Goal: Ask a question: Seek information or help from site administrators or community

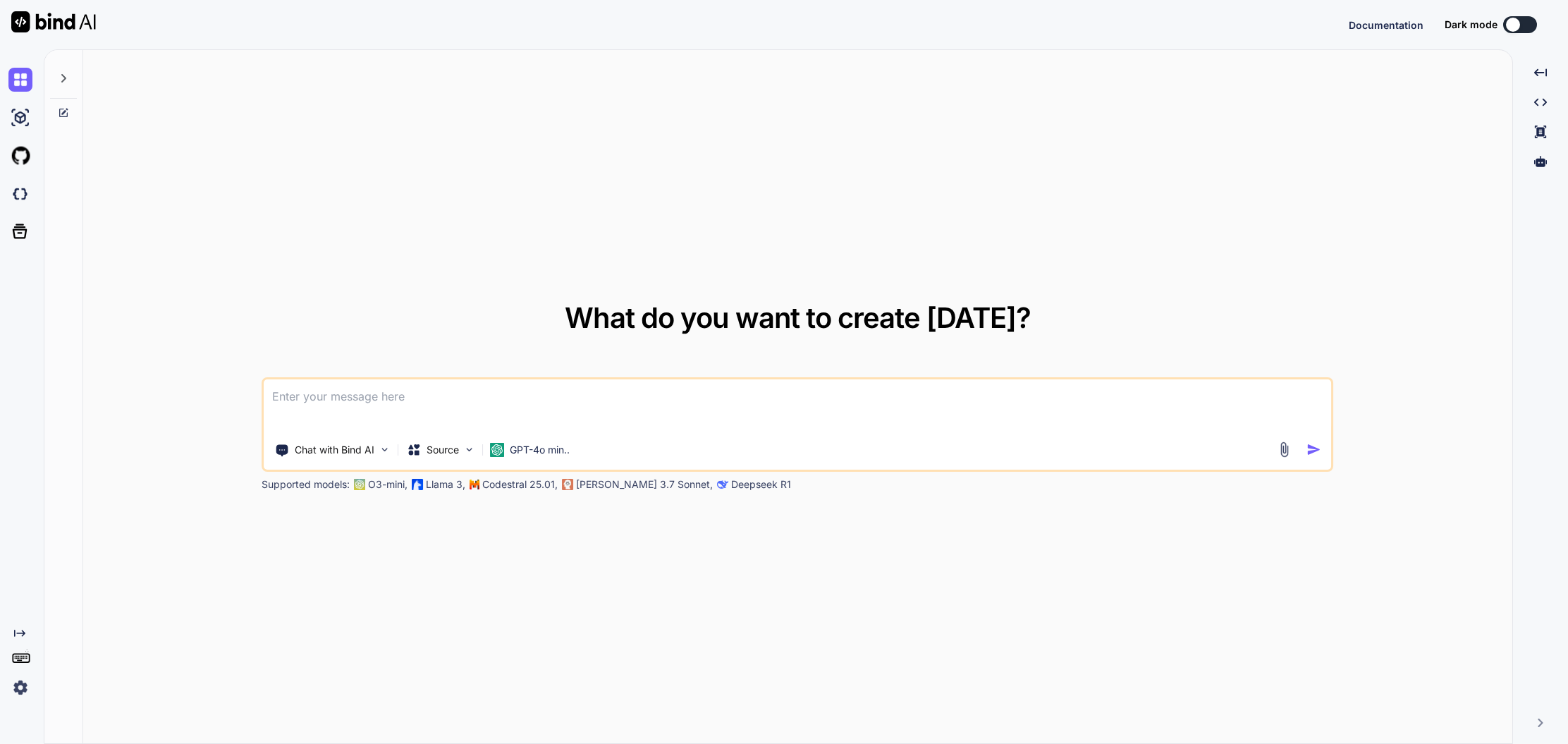
click at [376, 402] on textarea at bounding box center [796, 406] width 1067 height 52
type textarea "x"
type textarea "p"
type textarea "x"
type textarea "pr"
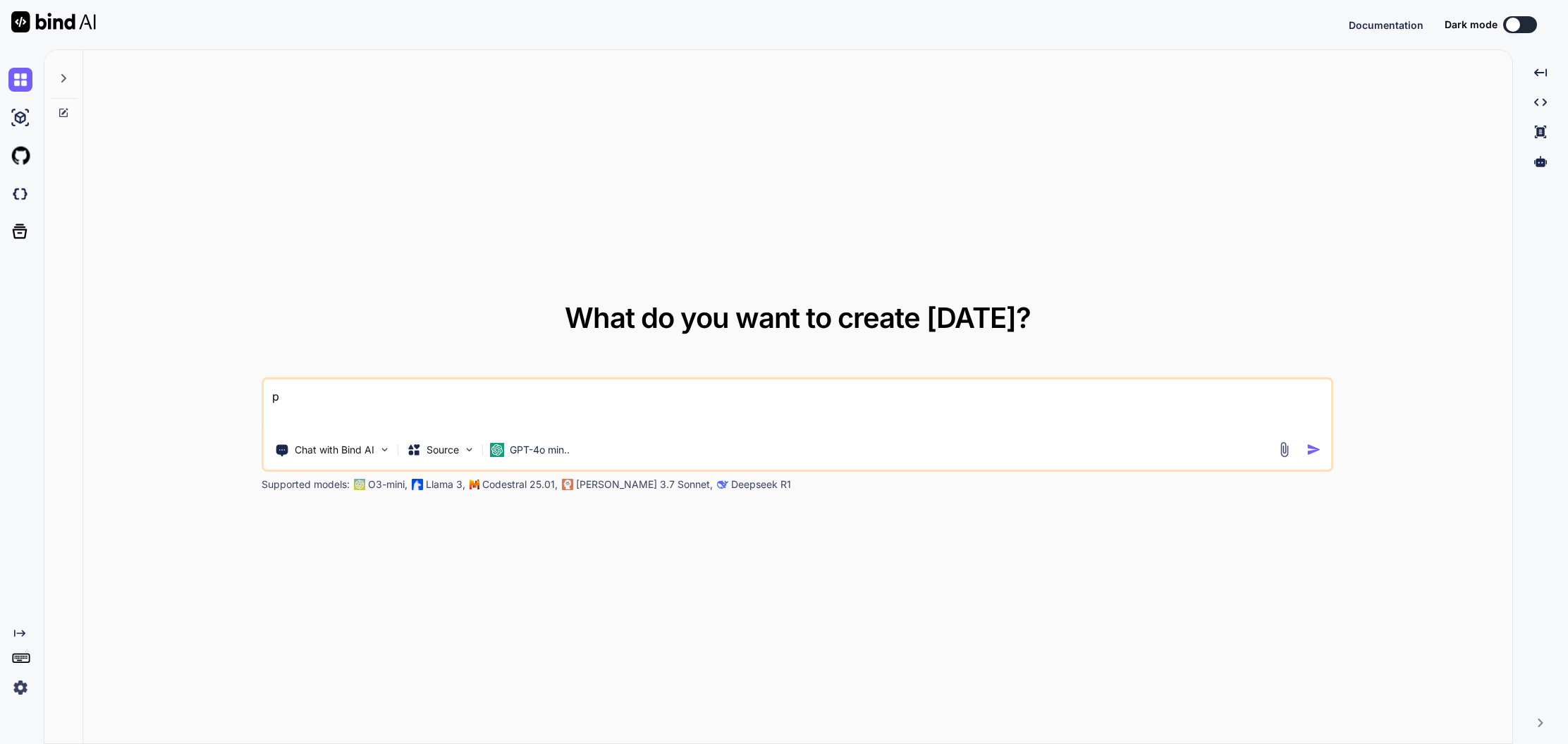
type textarea "x"
type textarea "prü"
type textarea "x"
type textarea "prüf"
type textarea "x"
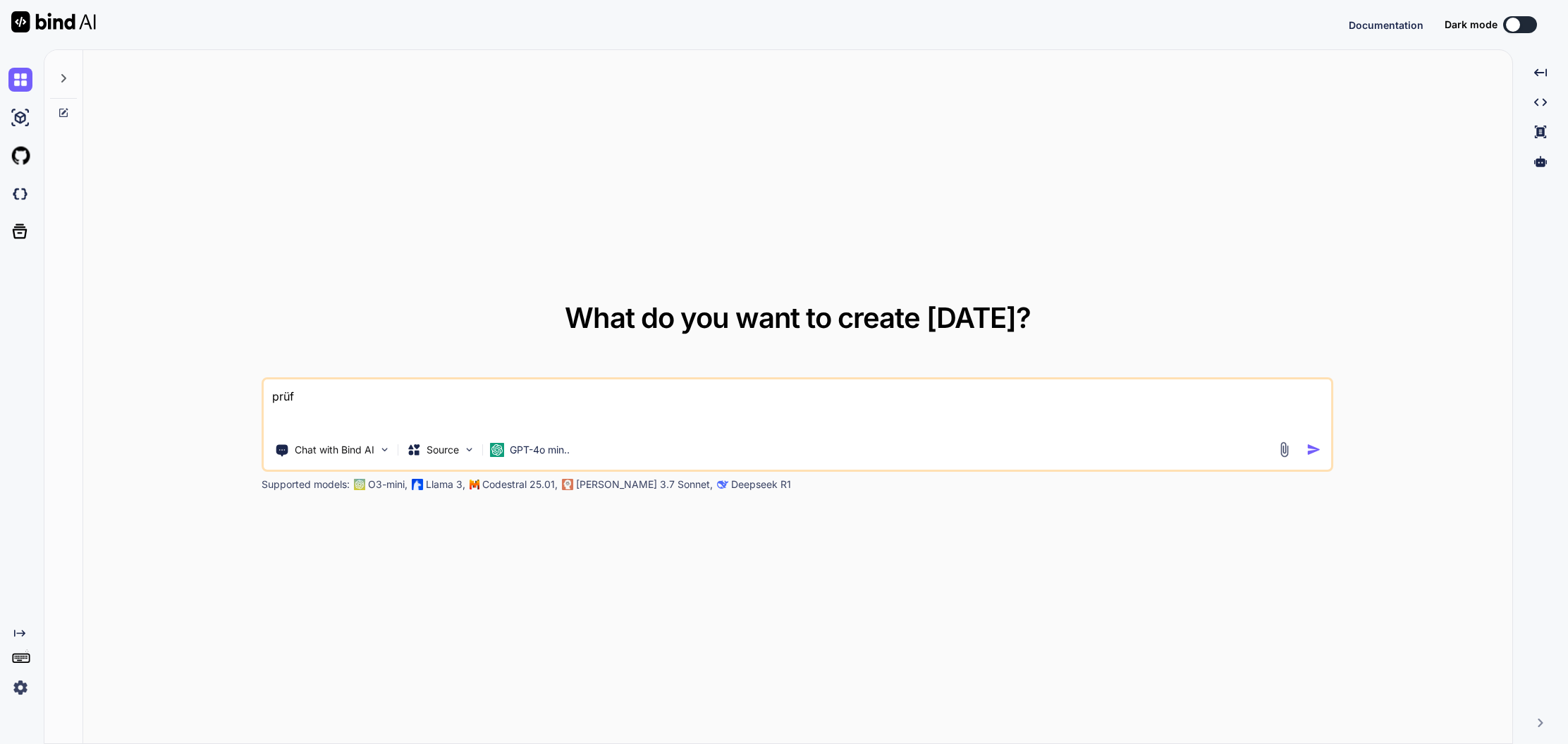
type textarea "prüfe"
type textarea "x"
type textarea "prüfe"
type textarea "x"
type textarea "prüfe d"
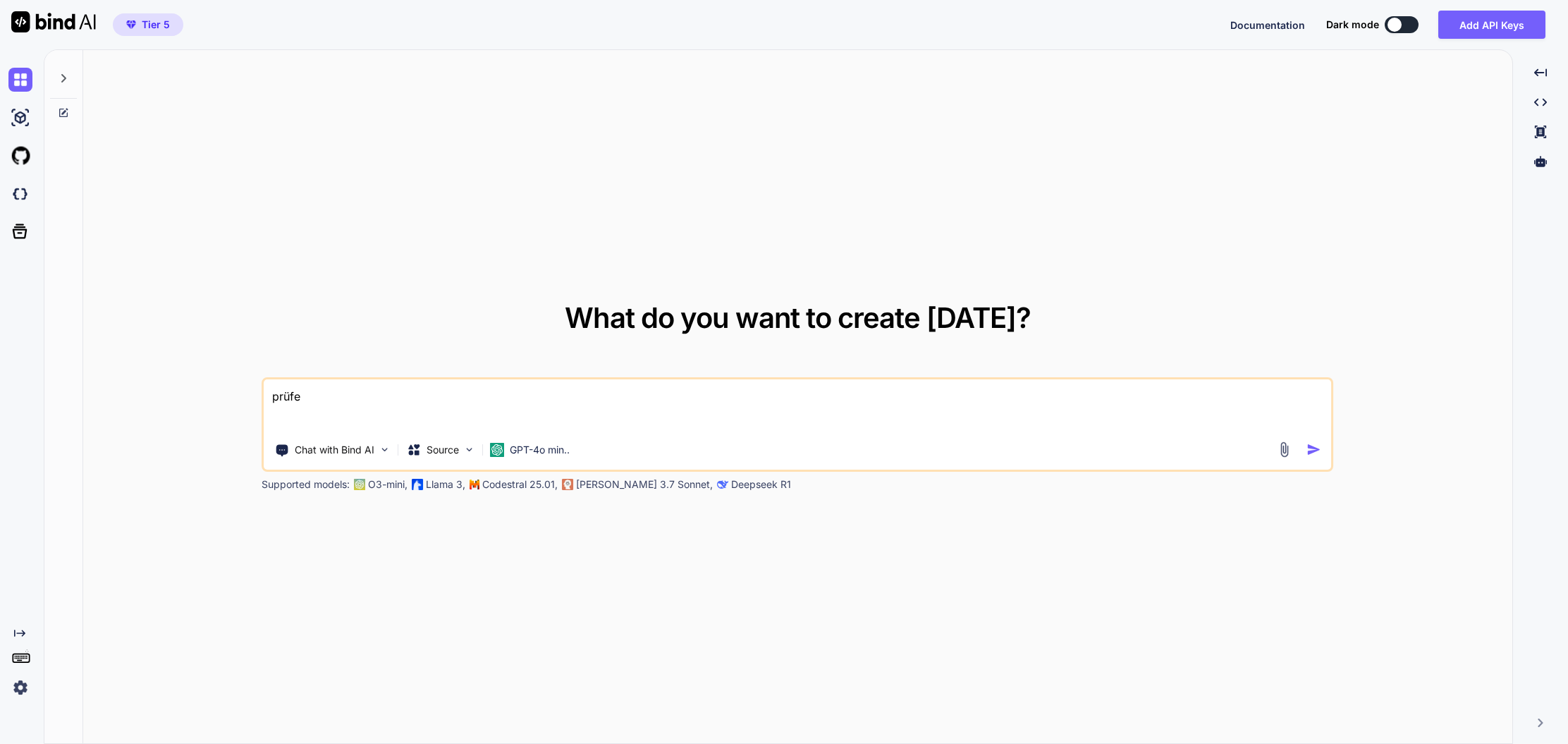
type textarea "x"
type textarea "prüfe di"
type textarea "x"
type textarea "prüfe dis"
type textarea "x"
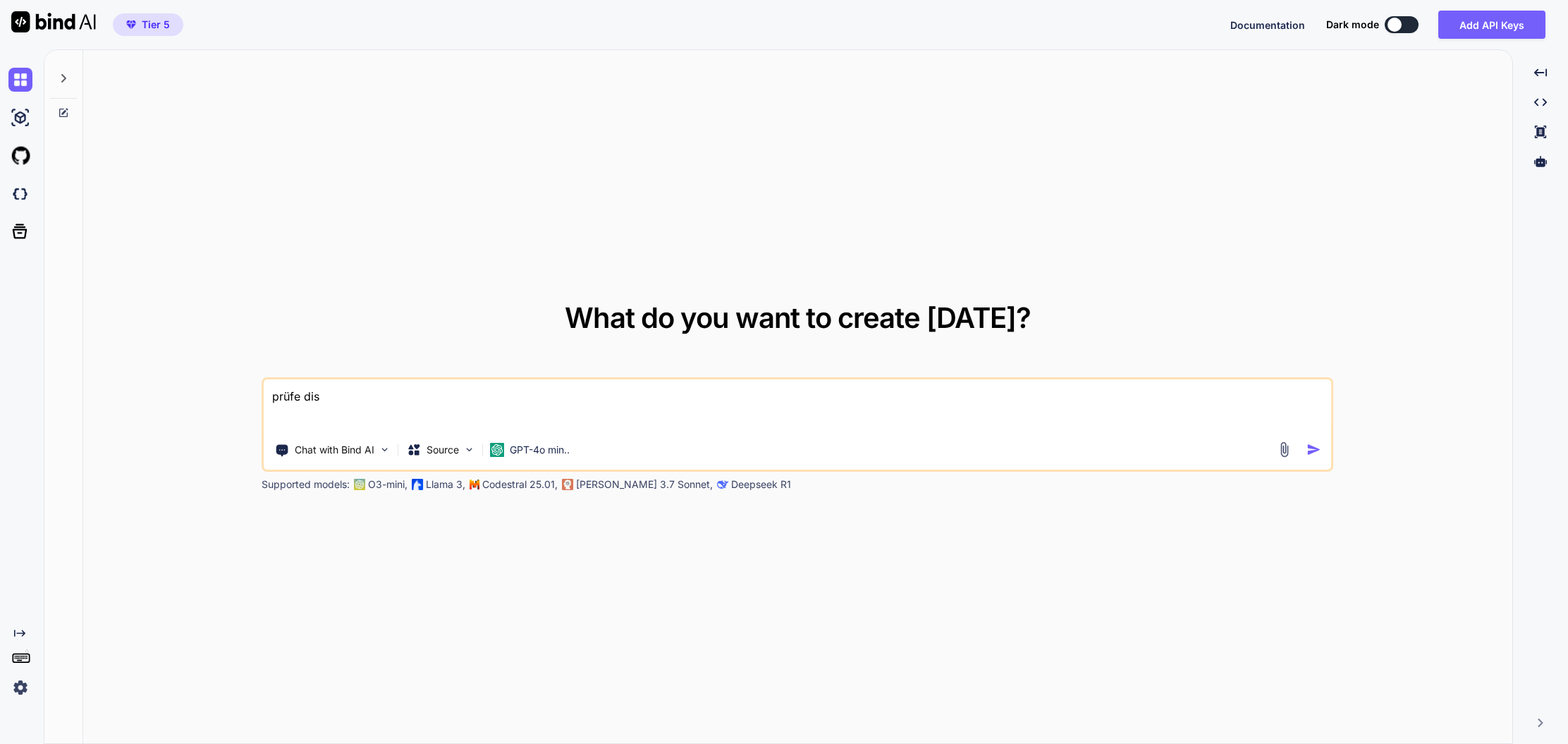
type textarea "prüfe dise"
type textarea "x"
type textarea "prüfe disen"
type textarea "x"
type textarea "prüfe dise"
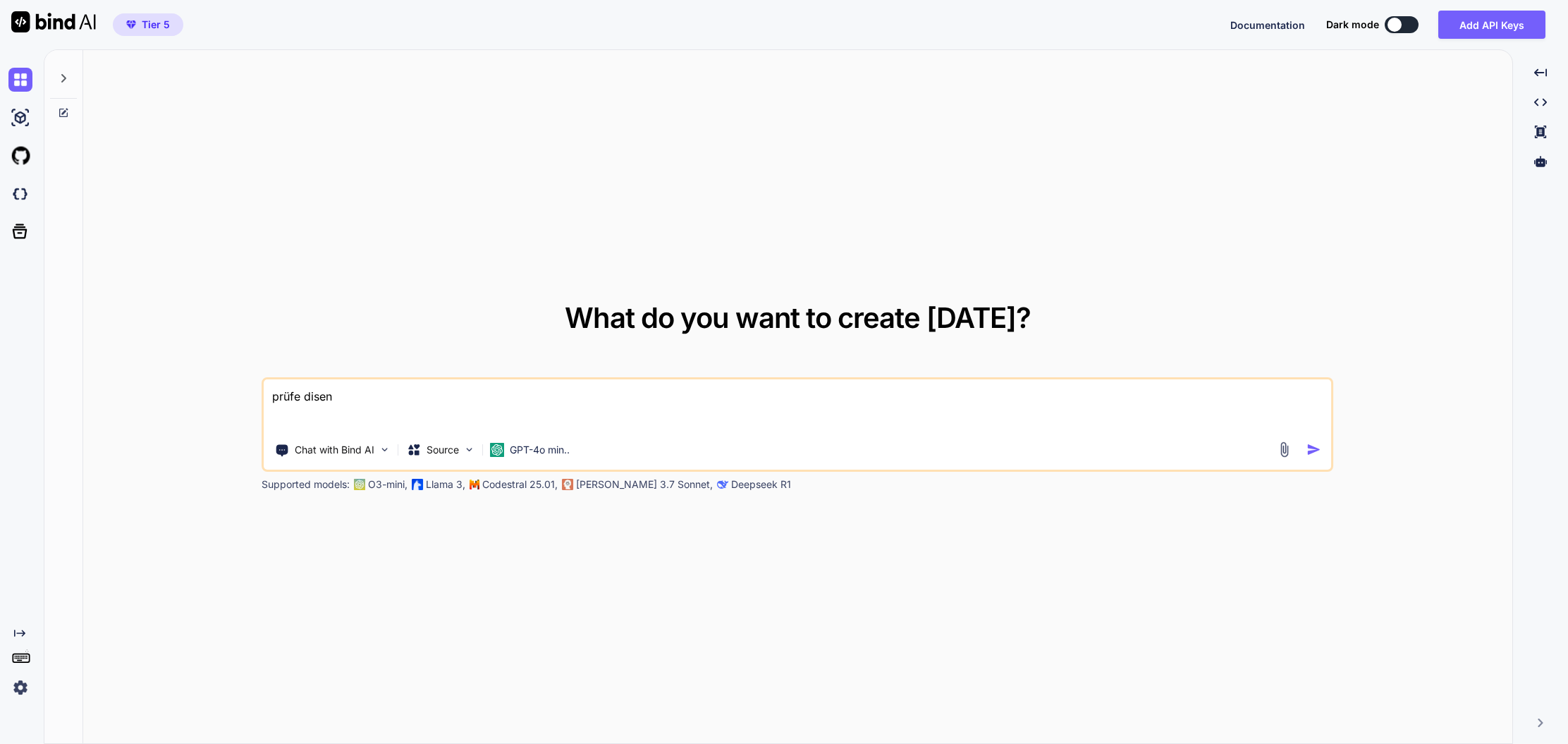
type textarea "x"
type textarea "prüfe dis"
type textarea "x"
type textarea "prüfe di"
type textarea "x"
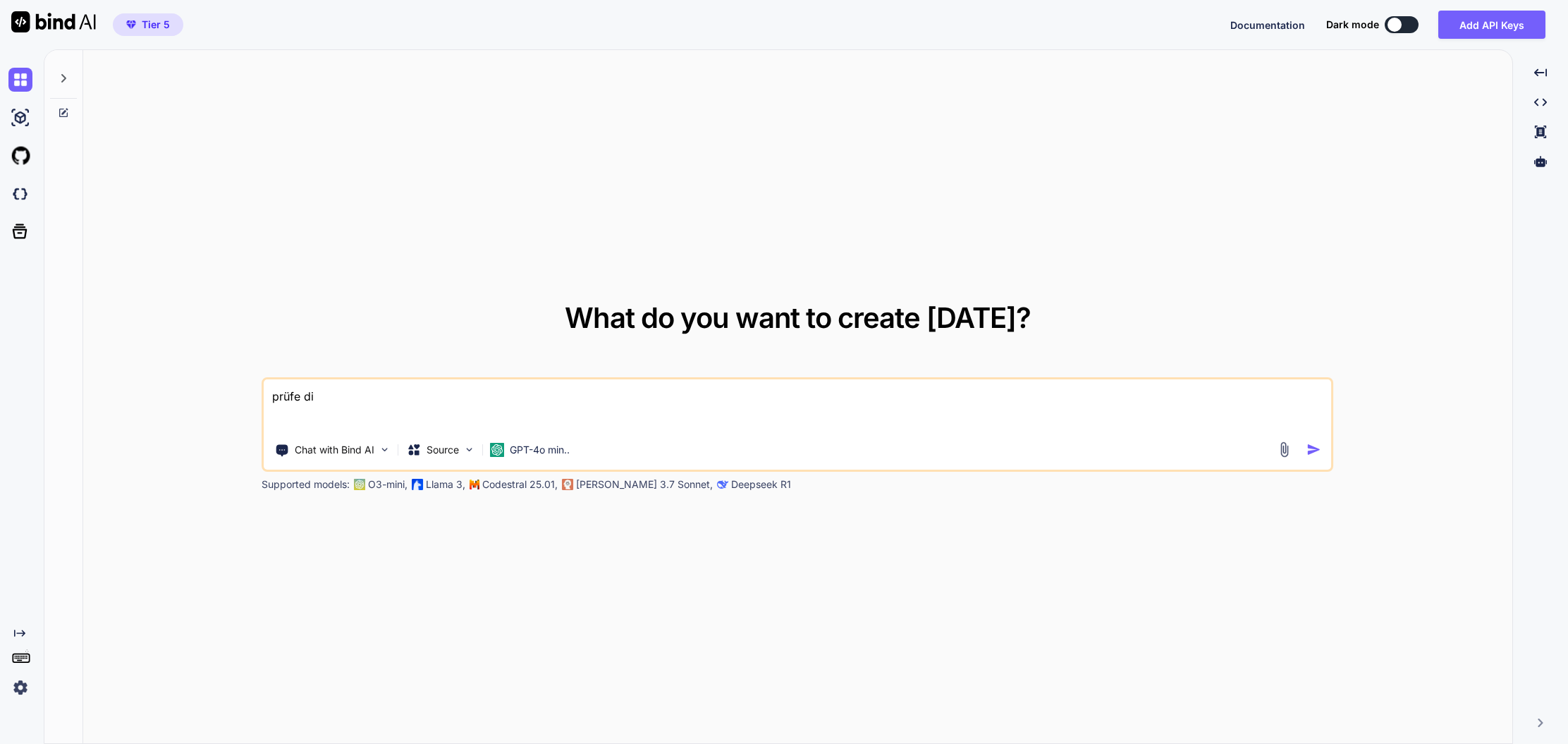
type textarea "prüfe die"
type textarea "x"
type textarea "prüfe dies"
type textarea "x"
type textarea "prüfe diese"
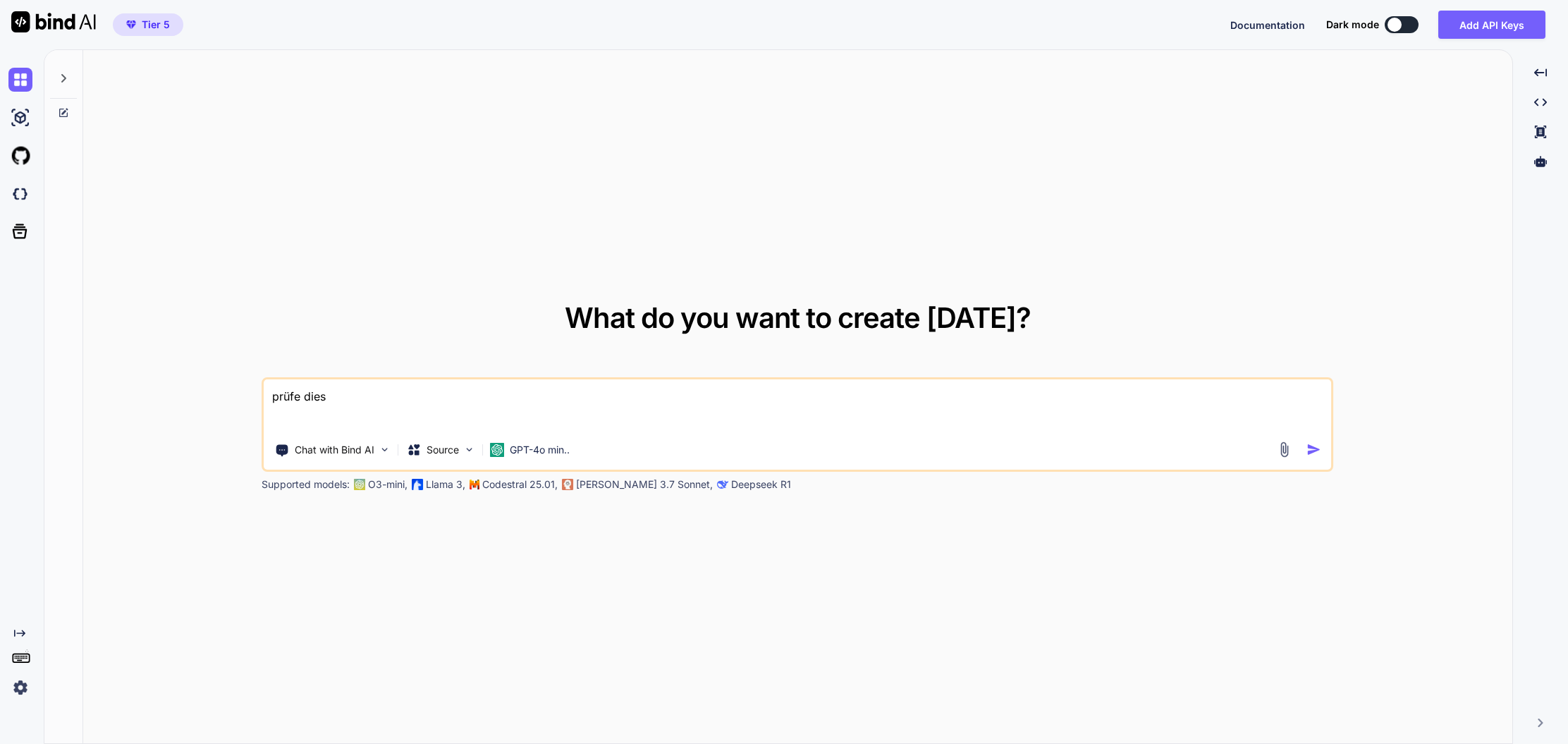
type textarea "x"
type textarea "prüfe diesen"
type textarea "x"
type textarea "prüfe diesen"
type textarea "x"
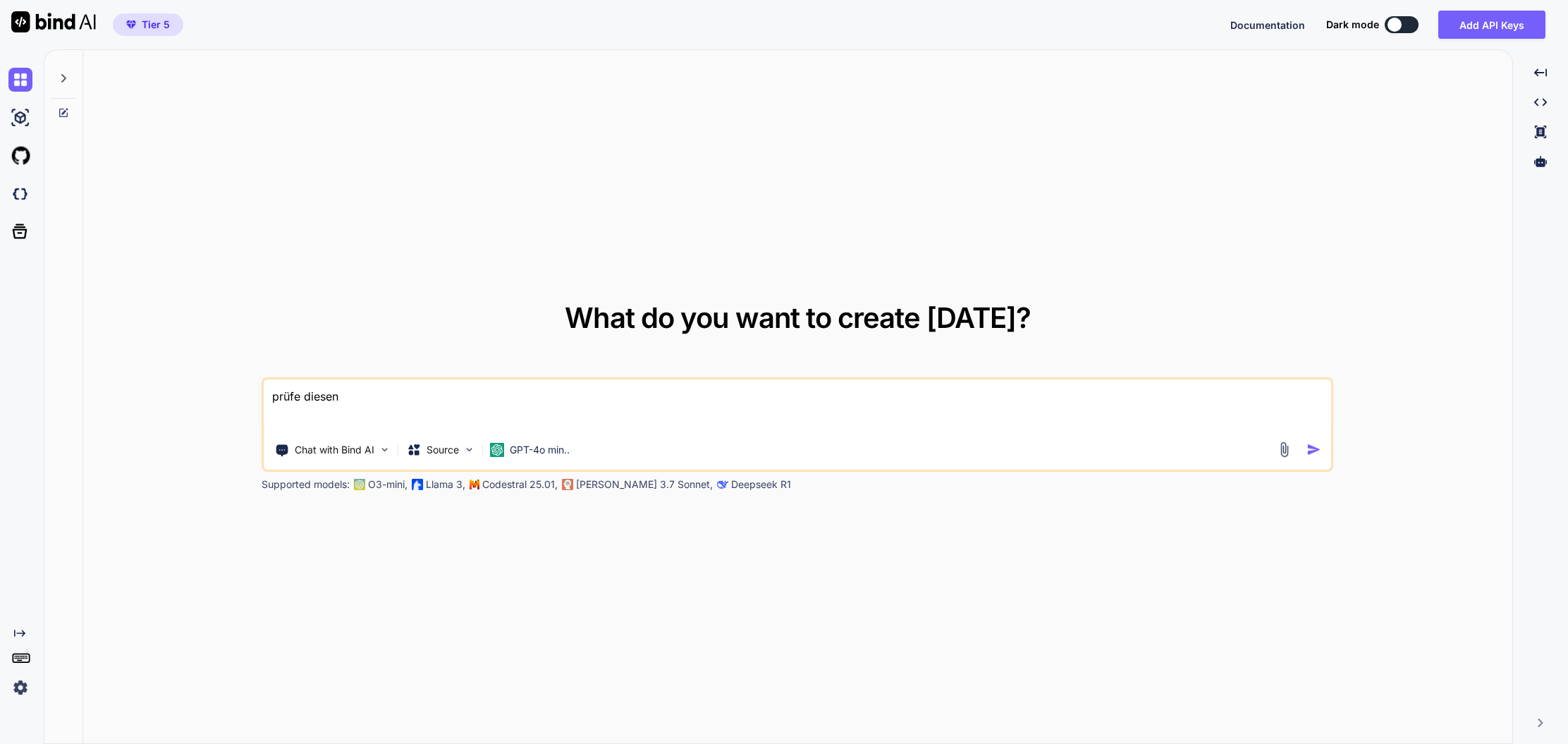
type textarea "prüfe diesen c"
type textarea "x"
type textarea "prüfe diesen co"
type textarea "x"
type textarea "prüfe diesen cod"
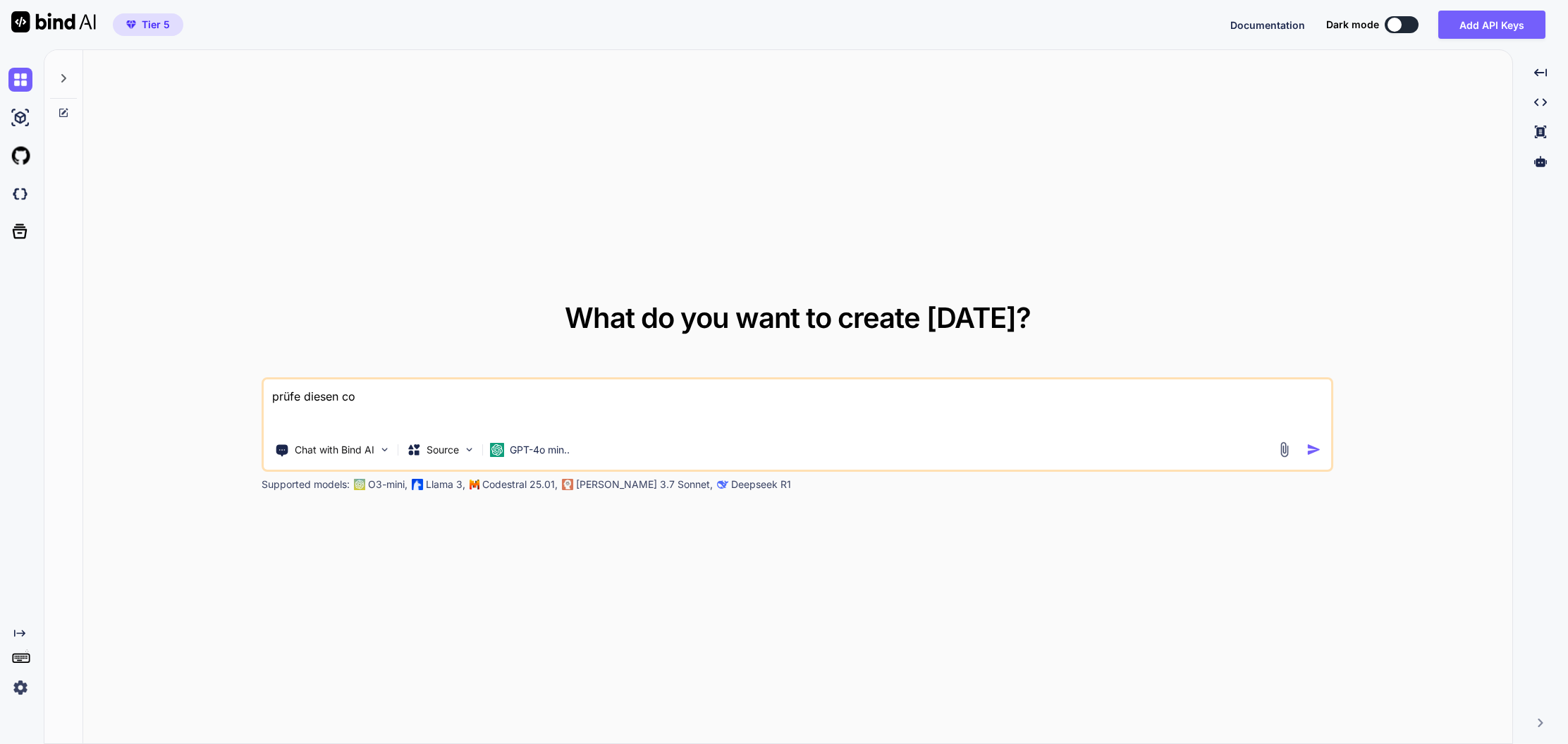
type textarea "x"
type textarea "prüfe diesen code"
type textarea "x"
type textarea "prüfe diesen code."
type textarea "x"
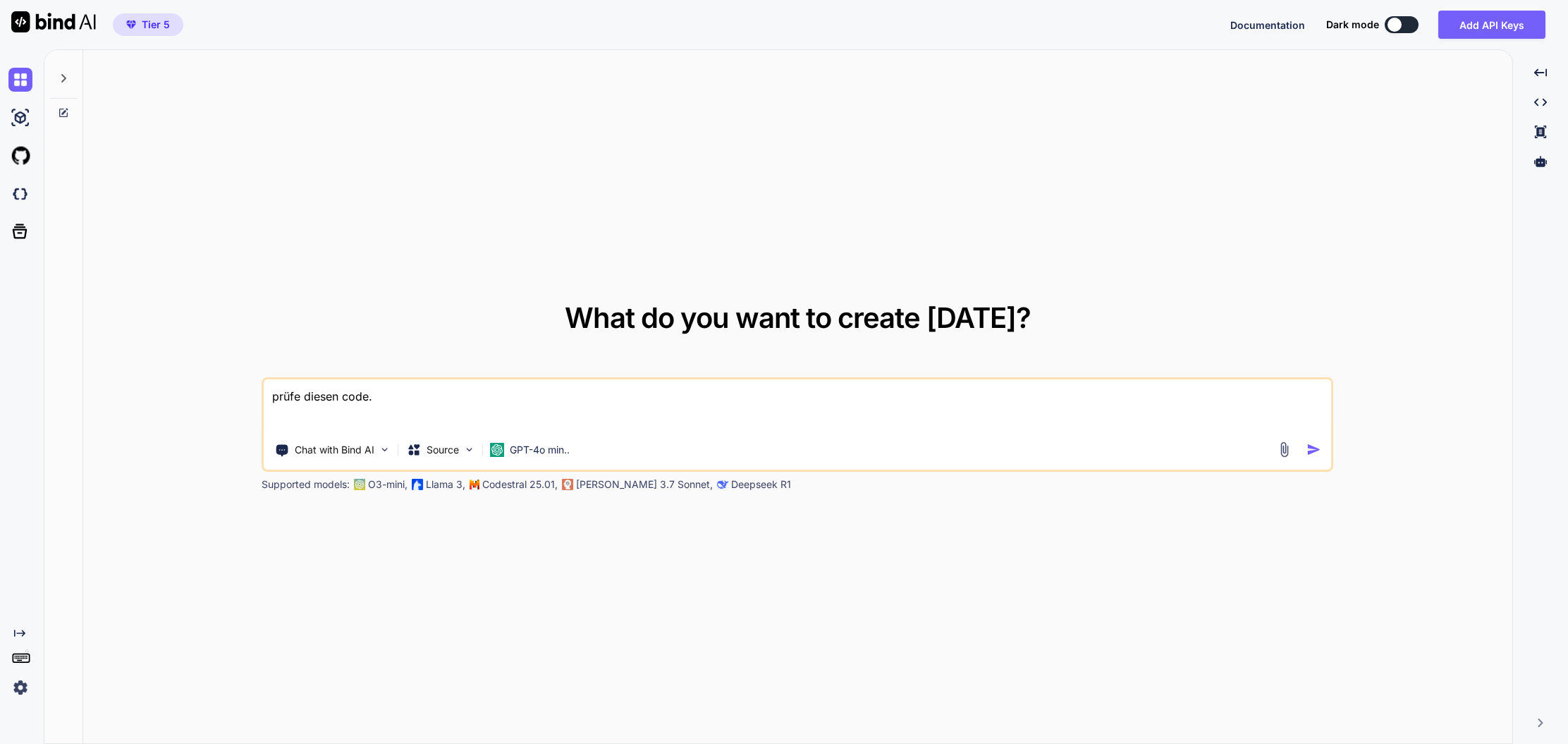
type textarea "prüfe diesen code."
type textarea "x"
type textarea "prüfe diesen code. w"
type textarea "x"
type textarea "prüfe diesen code. wa"
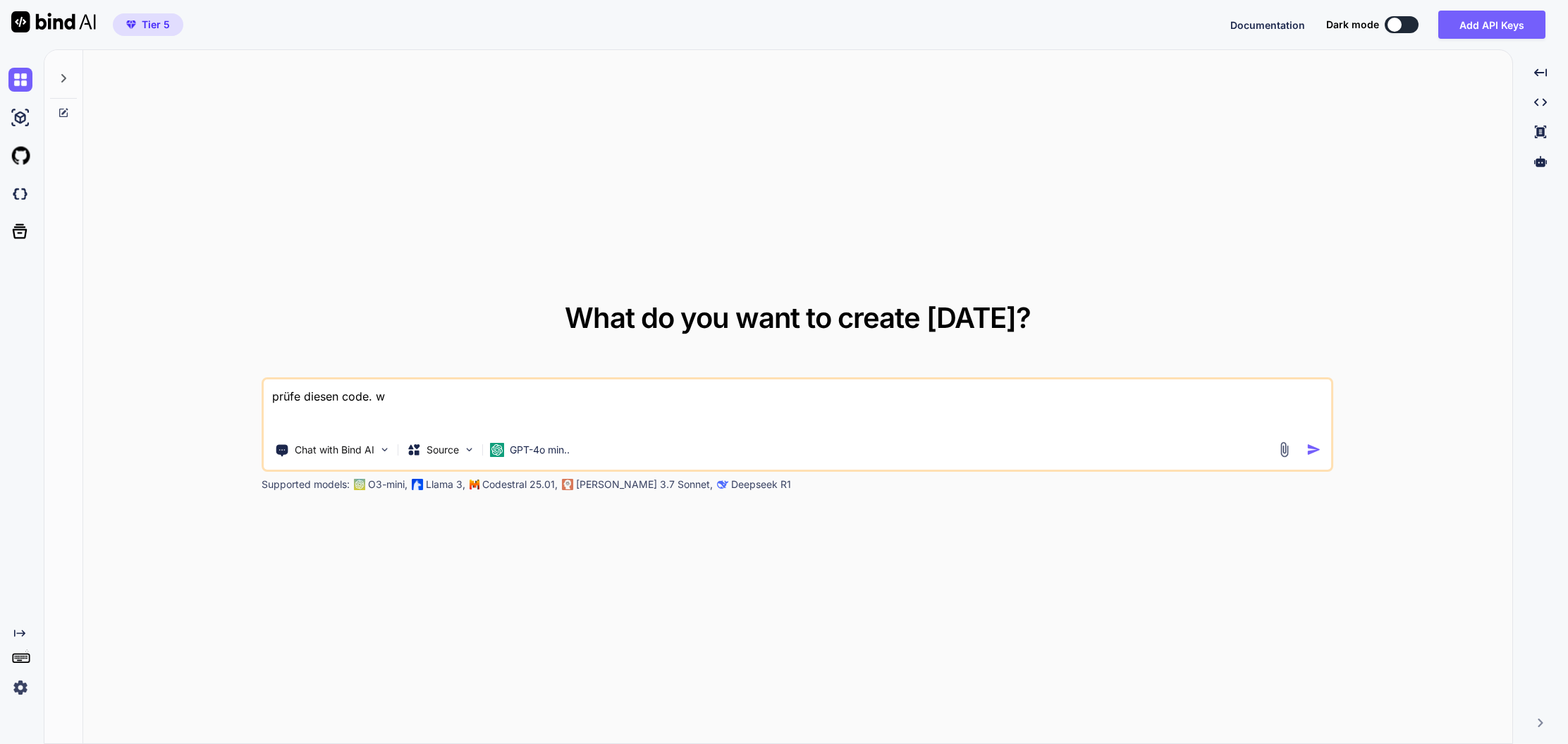
type textarea "x"
type textarea "prüfe diesen code. was"
type textarea "x"
type textarea "prüfe diesen code. was"
type textarea "x"
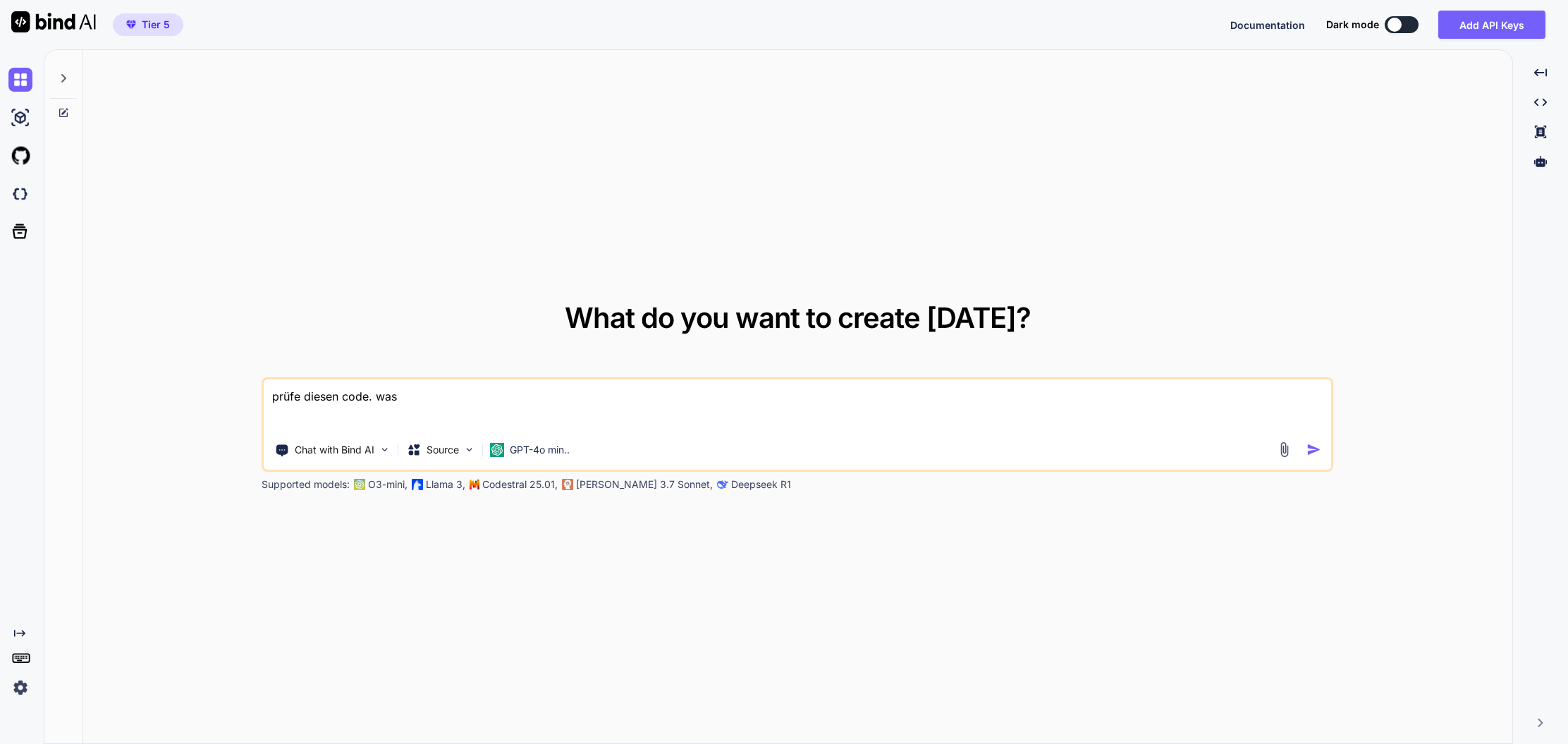
type textarea "prüfe diesen code. was d"
type textarea "x"
type textarea "prüfe diesen code. was de"
type textarea "x"
type textarea "prüfe diesen code. was den"
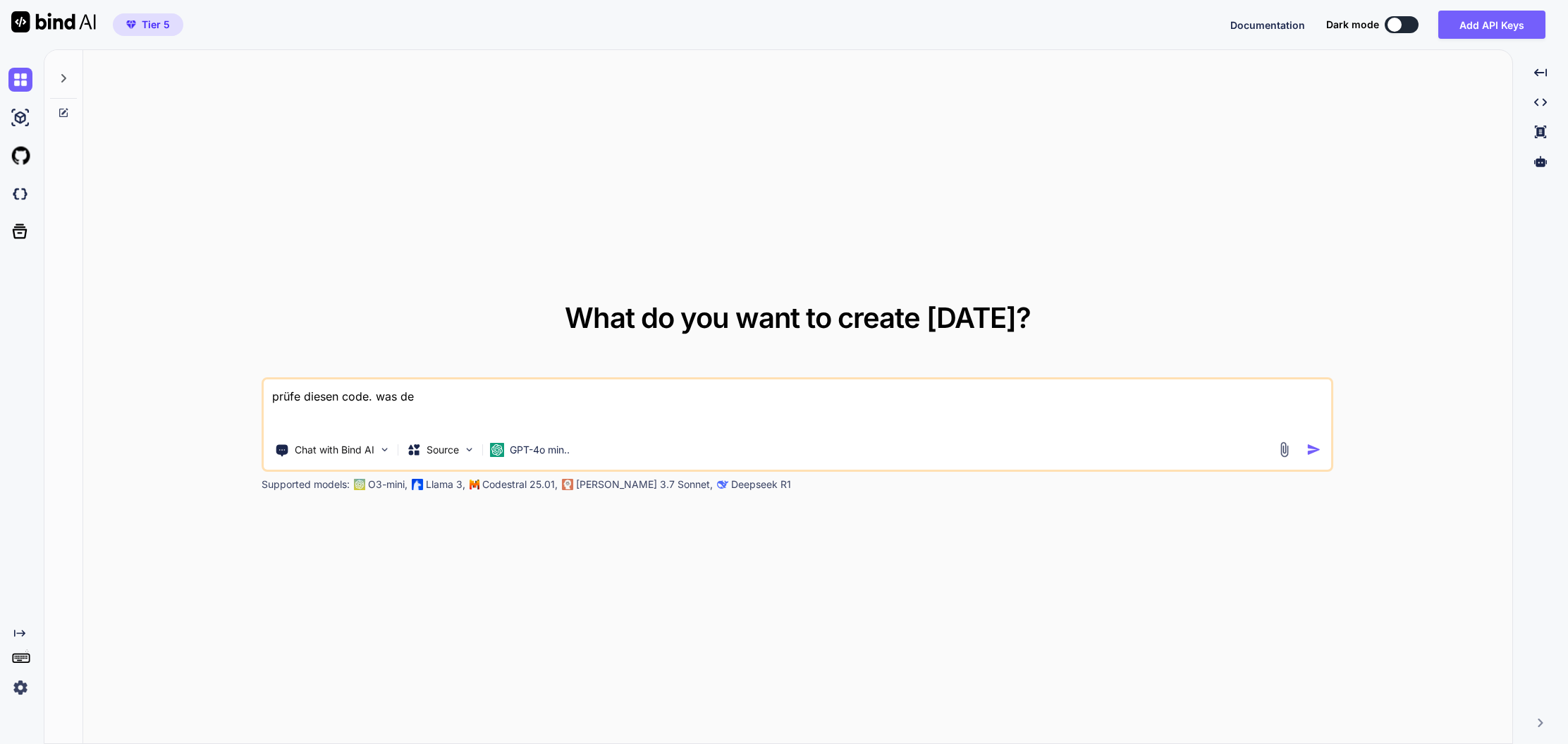
type textarea "x"
type textarea "prüfe diesen code. was denk"
type textarea "x"
type textarea "prüfe diesen code. was denks"
type textarea "x"
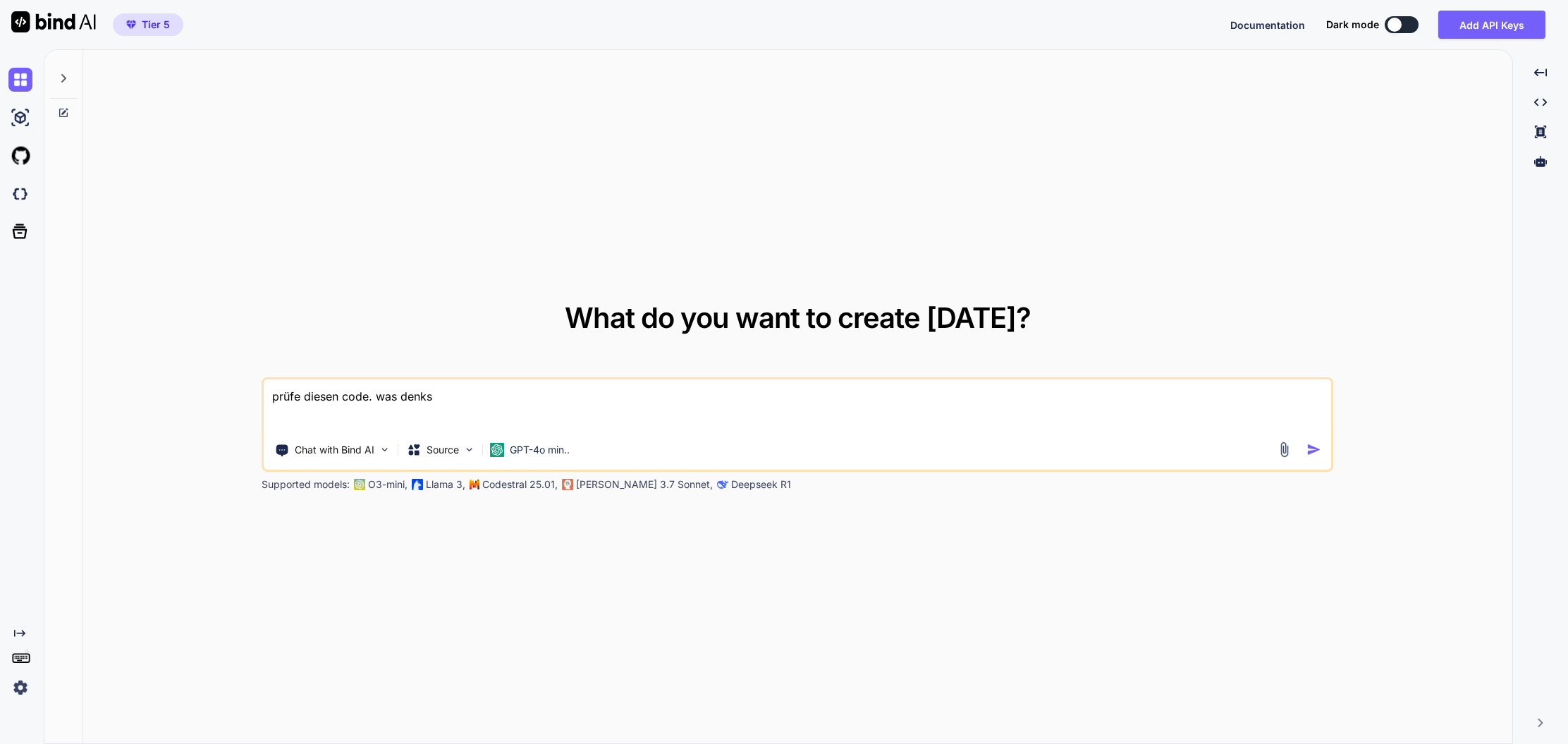
type textarea "prüfe diesen code. was denkst"
type textarea "x"
type textarea "prüfe diesen code. was denkst"
type textarea "x"
type textarea "prüfe diesen code. was denkst d"
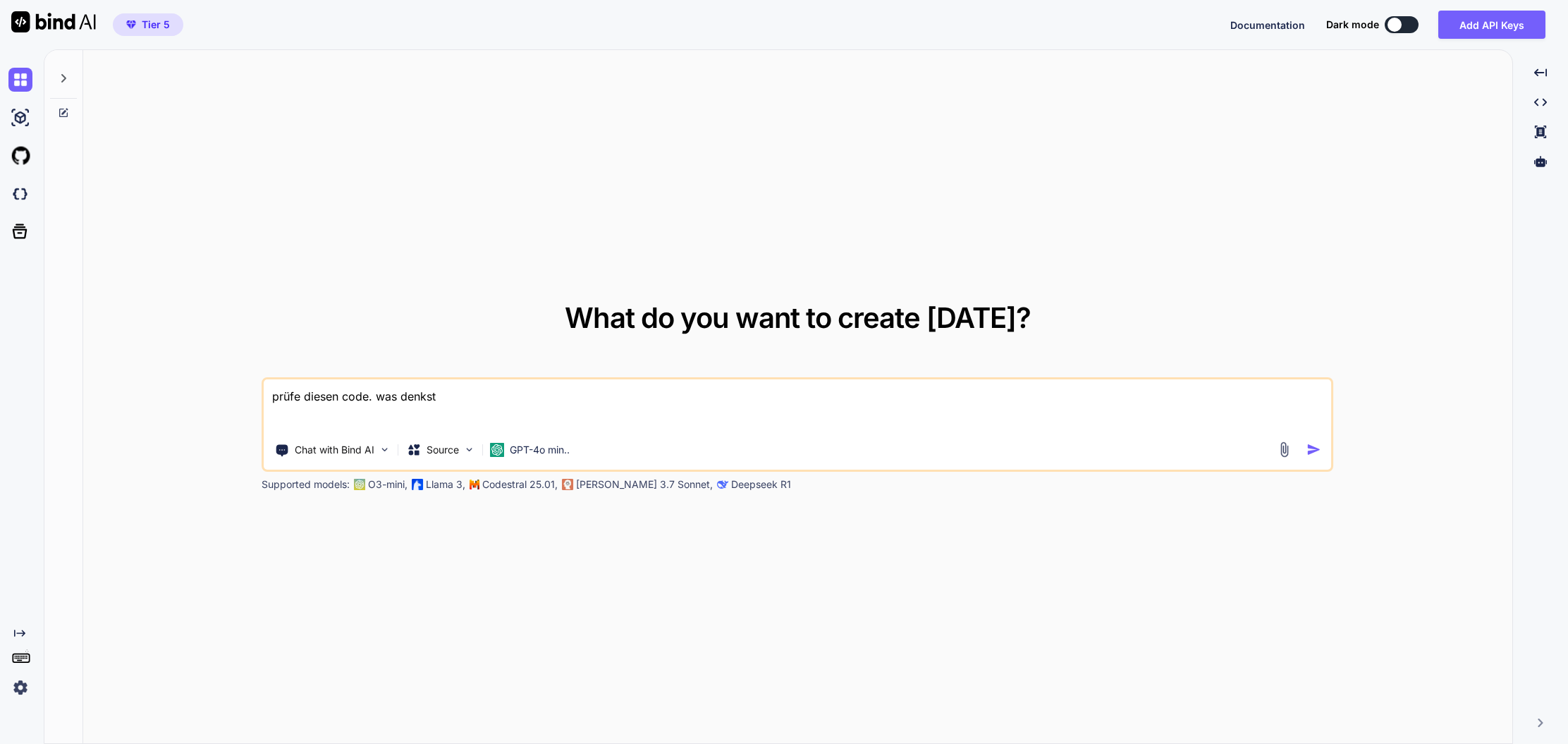
type textarea "x"
type textarea "prüfe diesen code. was denkst du"
type textarea "x"
type textarea "prüfe diesen code. was denkst du?"
type textarea "x"
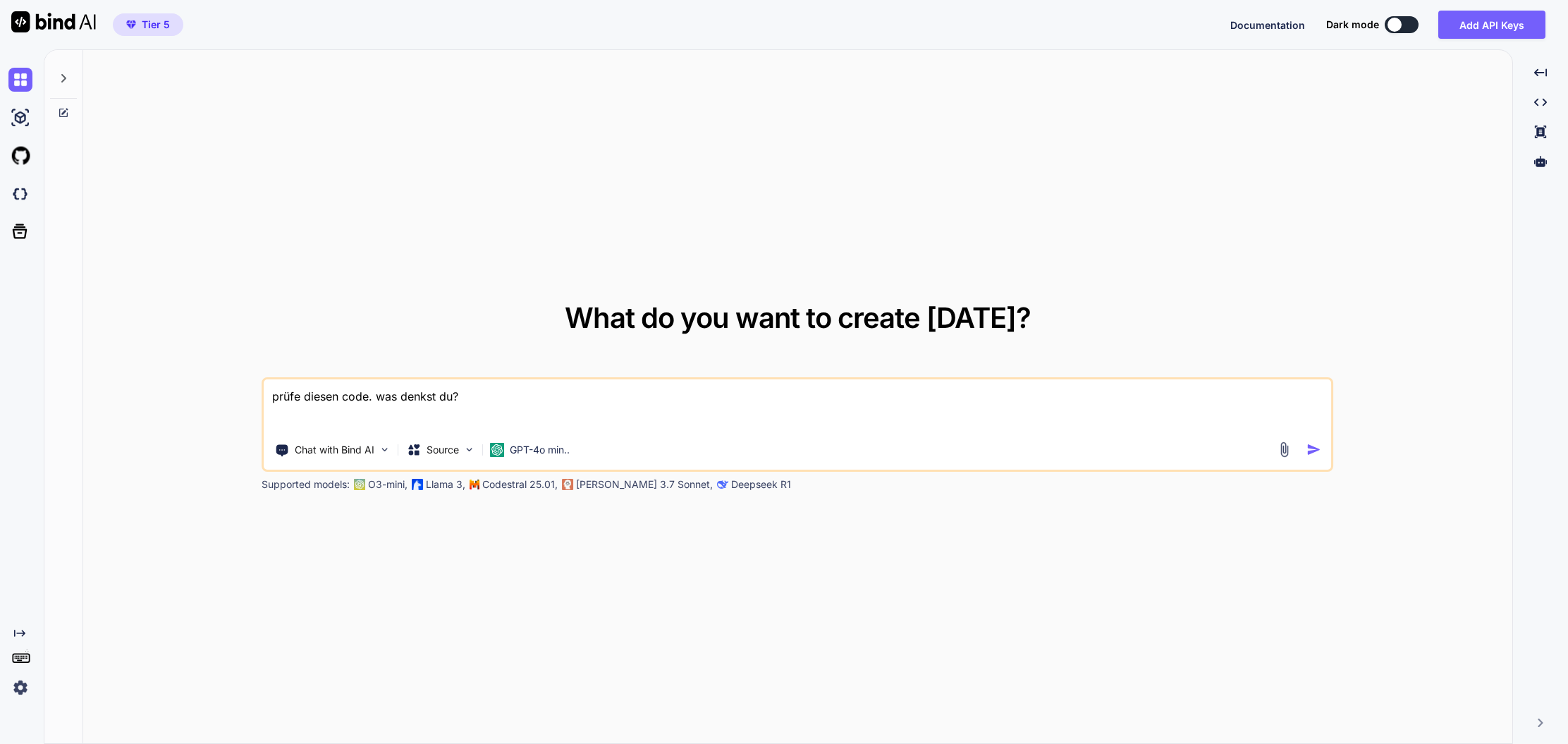
type textarea "prüfe diesen code. was denkst du?"
type textarea "x"
type textarea "prüfe diesen code. was denkst du? <!DOCTYPE html> <html lang="de"> <head> <meta…"
type textarea "x"
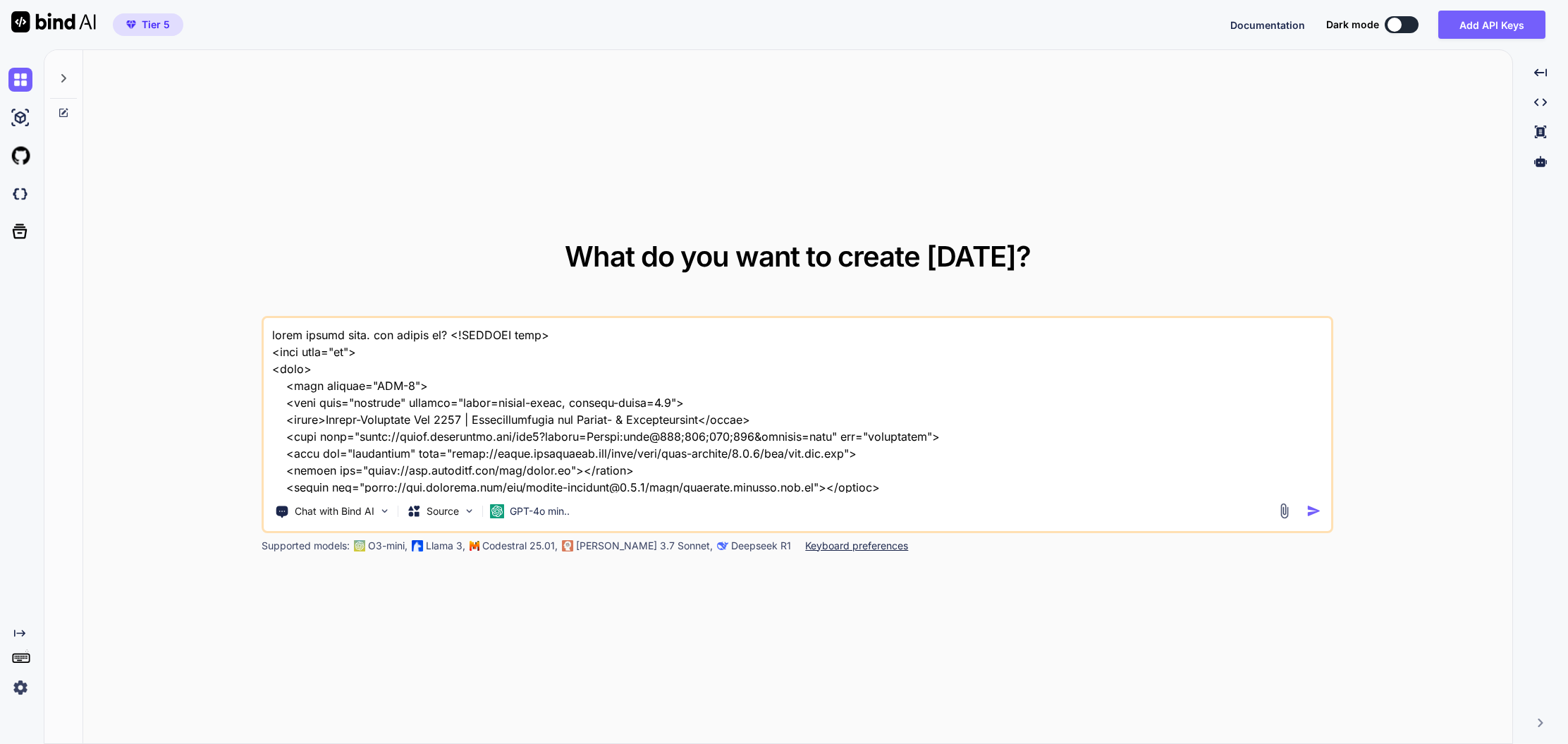
scroll to position [77638, 0]
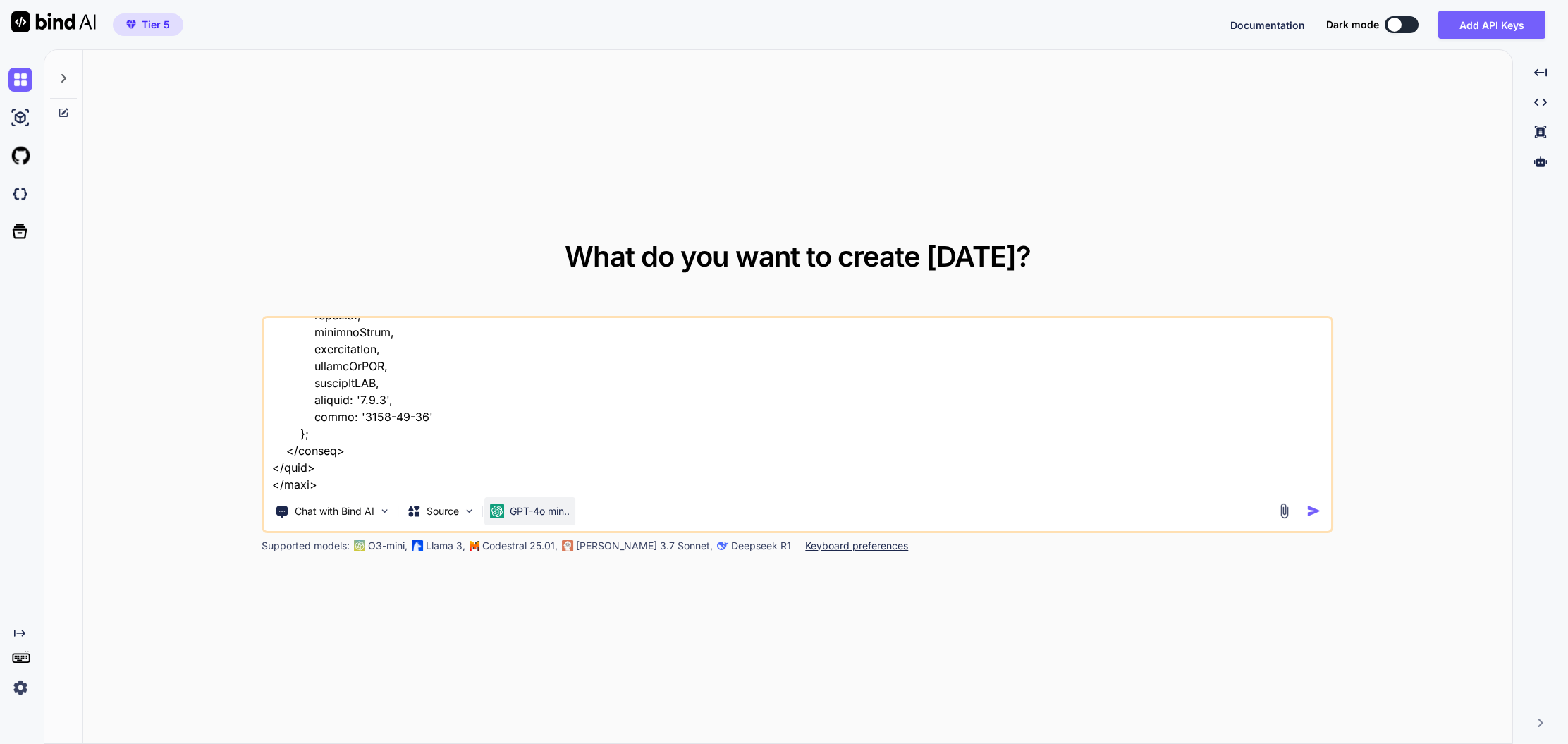
type textarea "prüfe diesen code. was denkst du? <!DOCTYPE html> <html lang="de"> <head> <meta…"
click at [541, 510] on p "GPT-4o min.." at bounding box center [539, 511] width 60 height 14
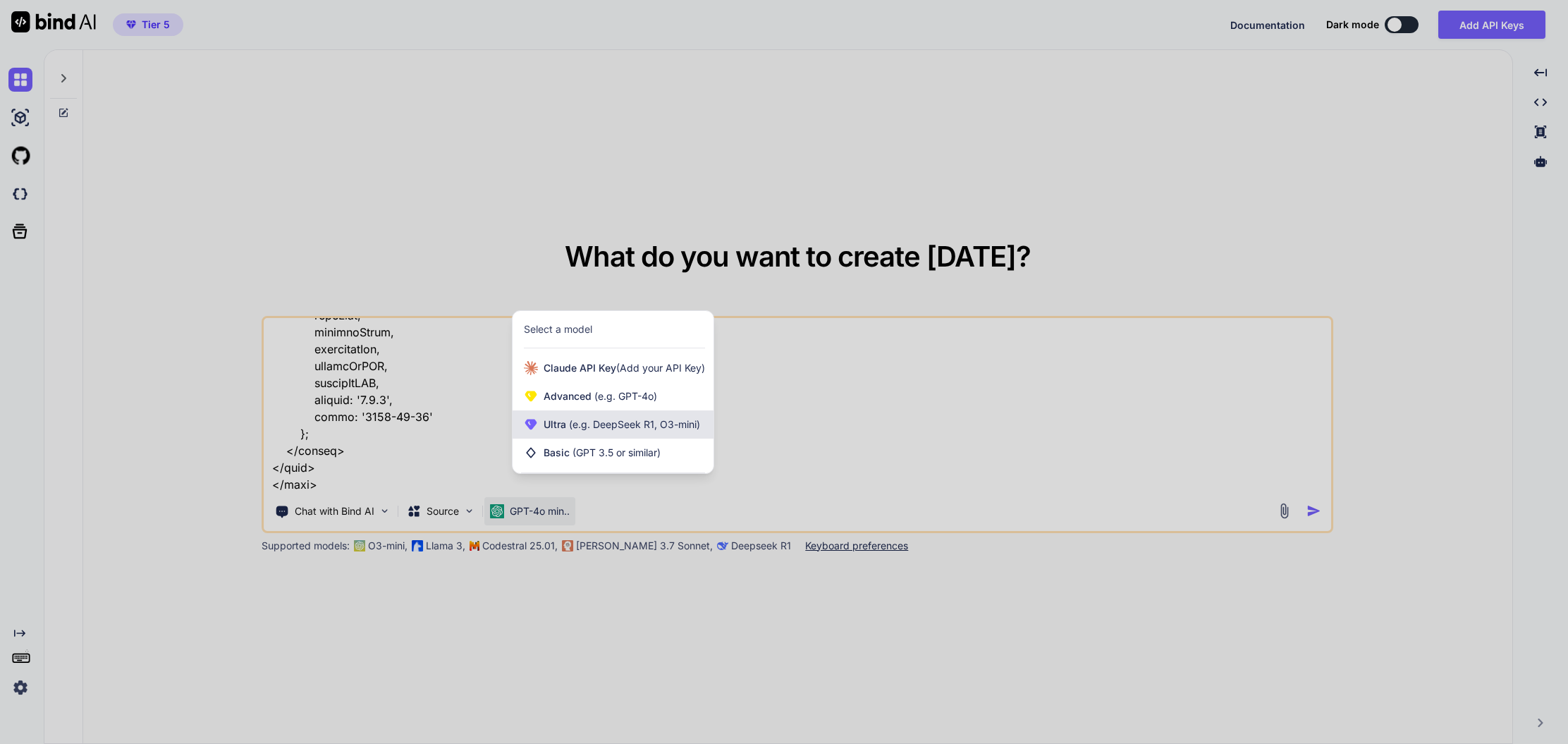
click at [593, 424] on span "(e.g. DeepSeek R1, O3-mini)" at bounding box center [632, 424] width 134 height 12
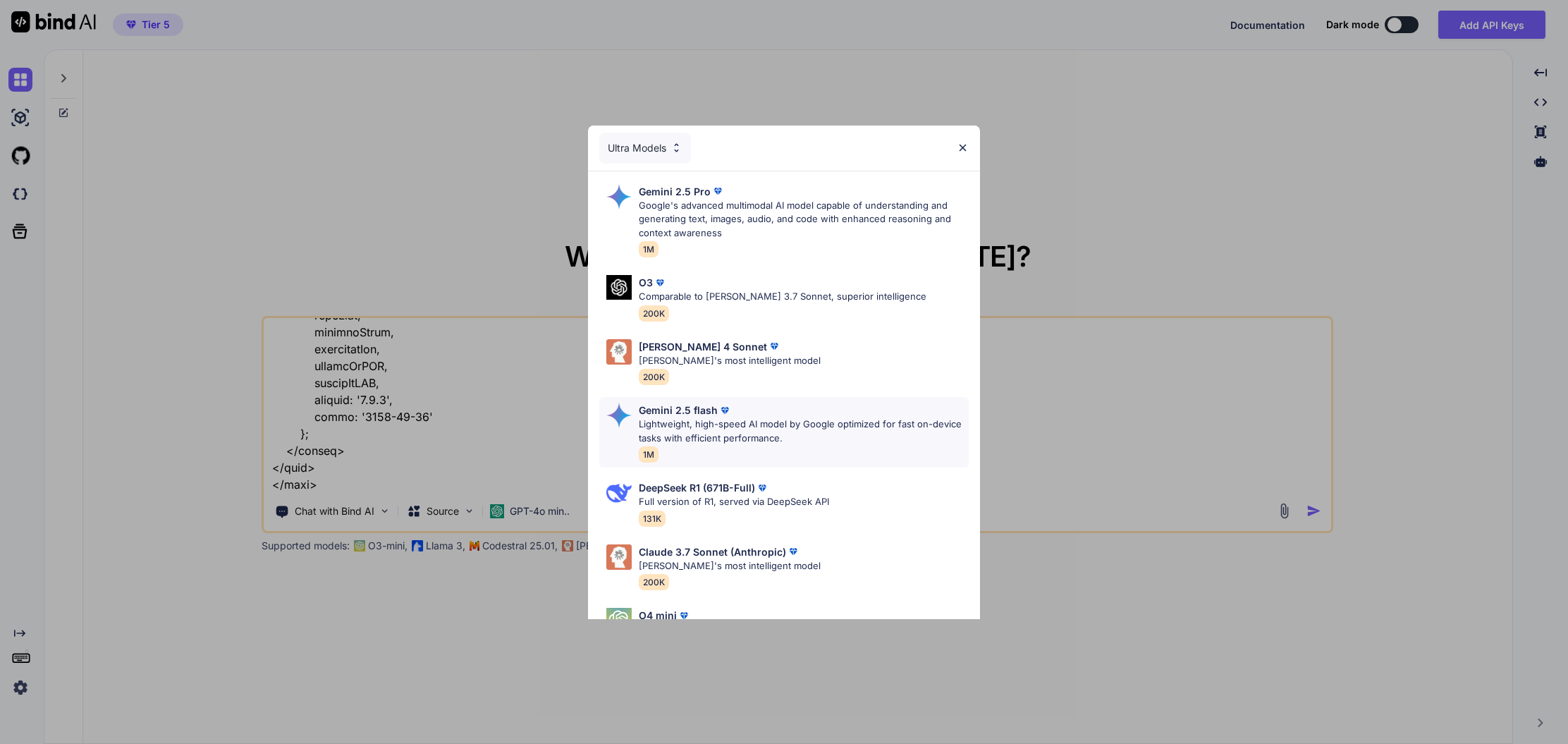
scroll to position [0, 0]
click at [712, 227] on p "Google's advanced multimodal AI model capable of understanding and generating t…" at bounding box center [803, 219] width 330 height 41
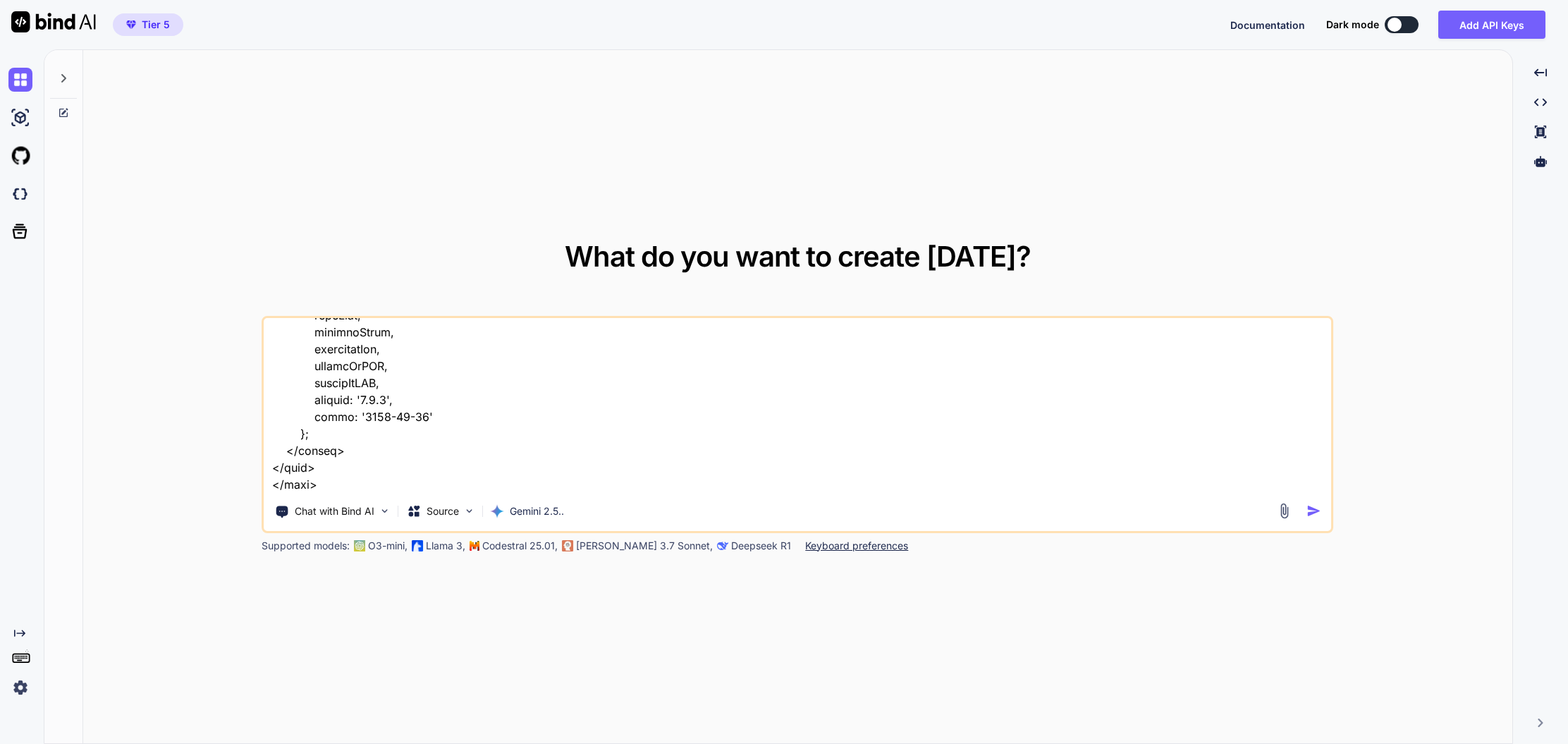
click at [1312, 512] on img "button" at bounding box center [1312, 510] width 14 height 14
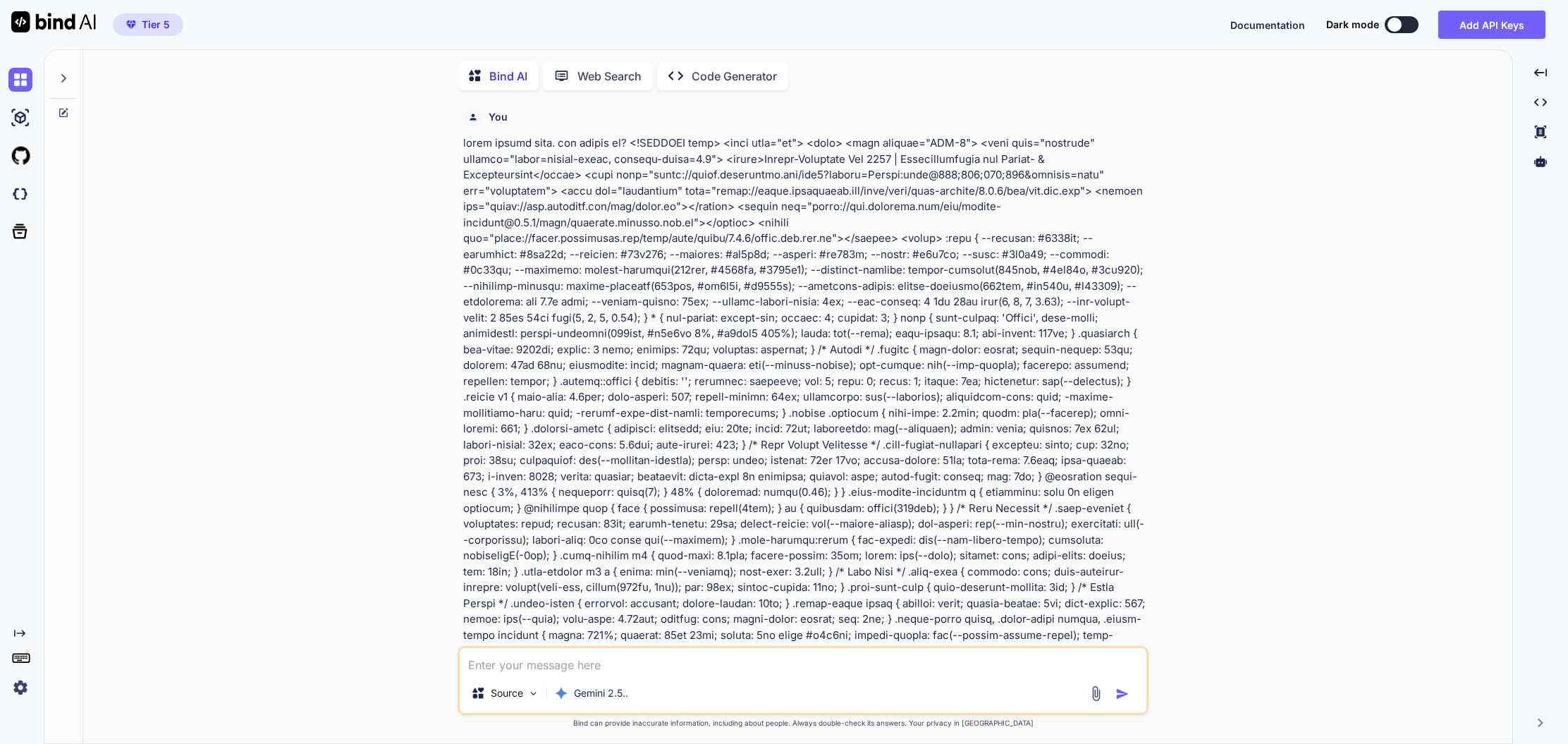
scroll to position [6, 0]
type textarea "x"
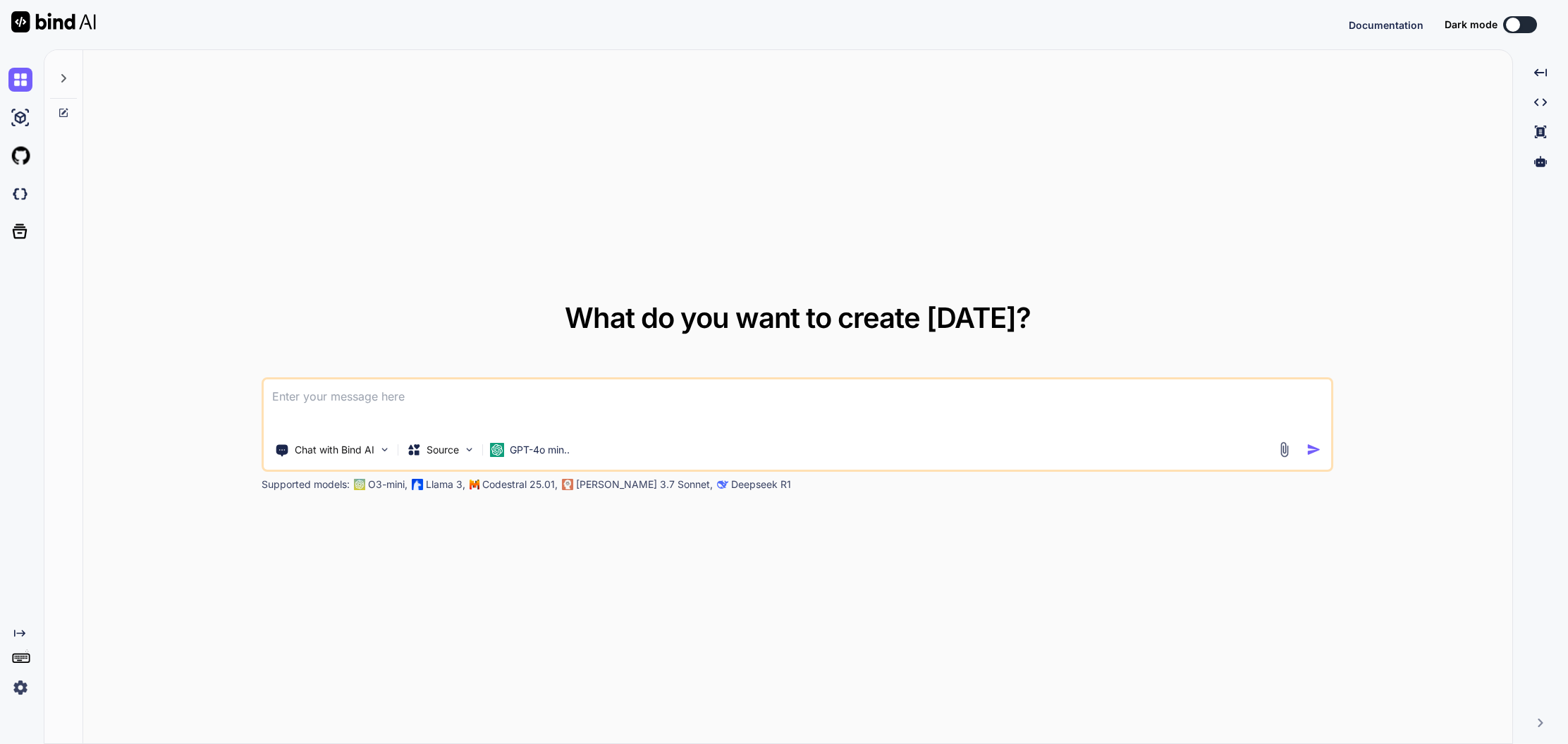
click at [59, 78] on icon at bounding box center [63, 79] width 12 height 12
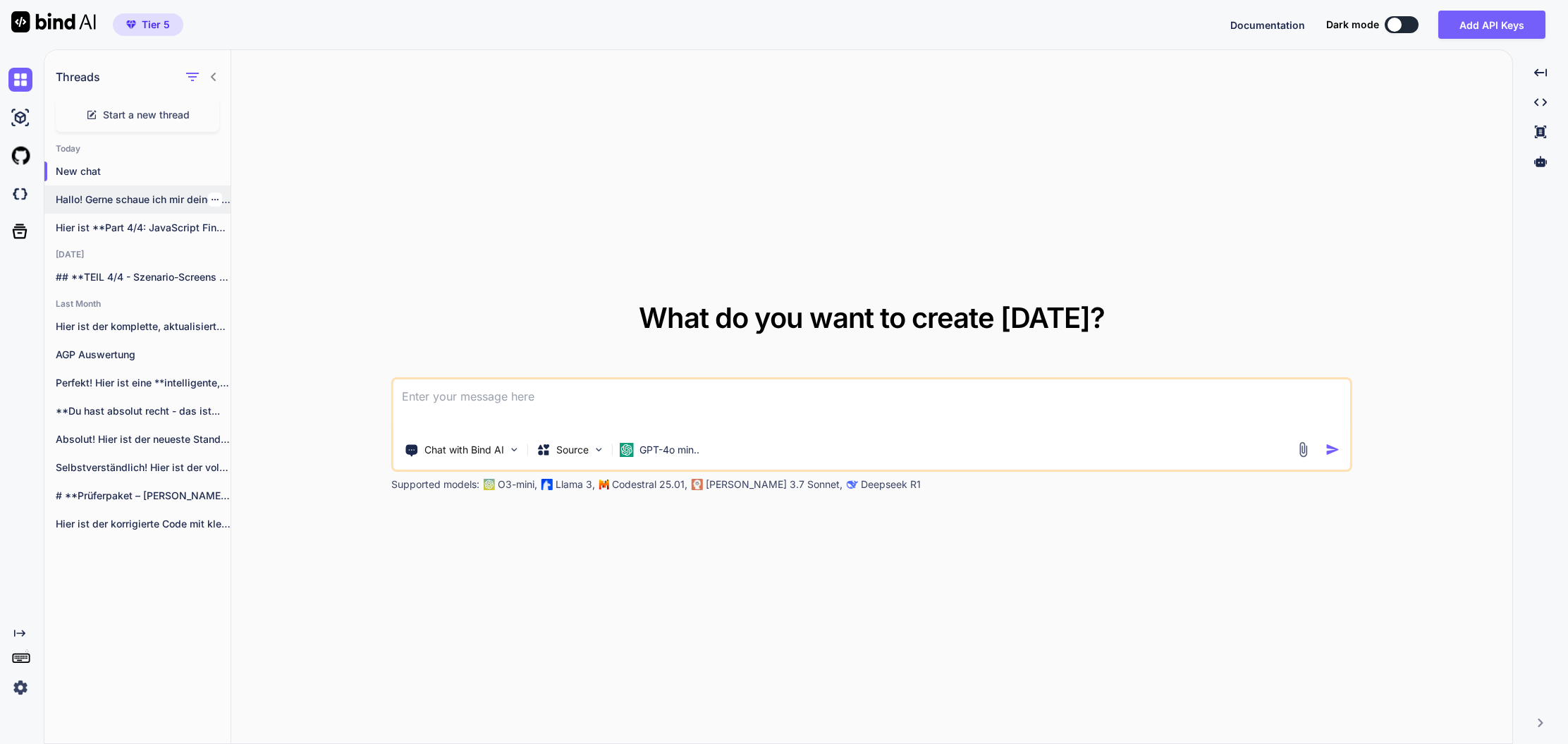
click at [83, 194] on p "Hallo! Gerne schaue ich mir deinen Code..." at bounding box center [143, 199] width 175 height 14
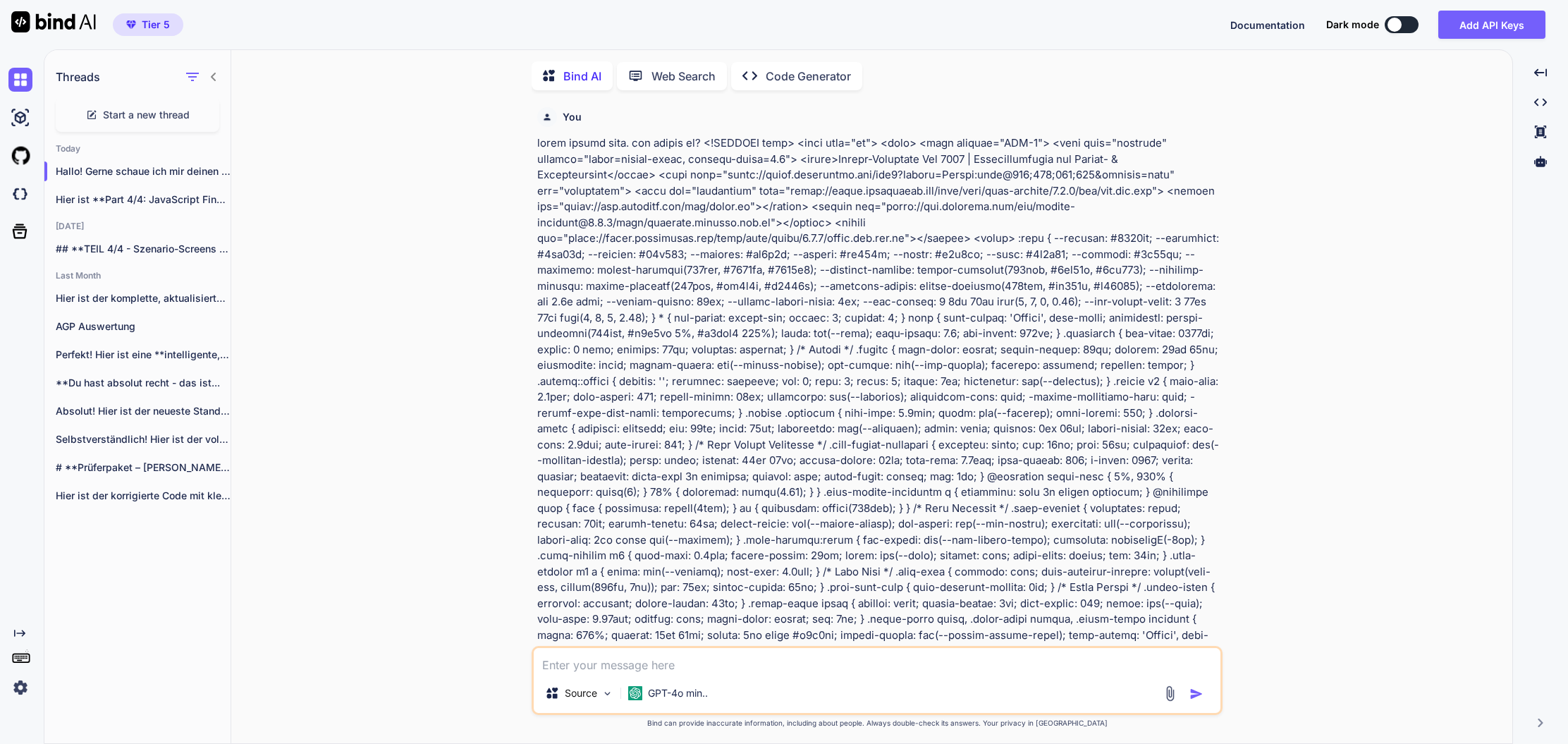
type textarea "x"
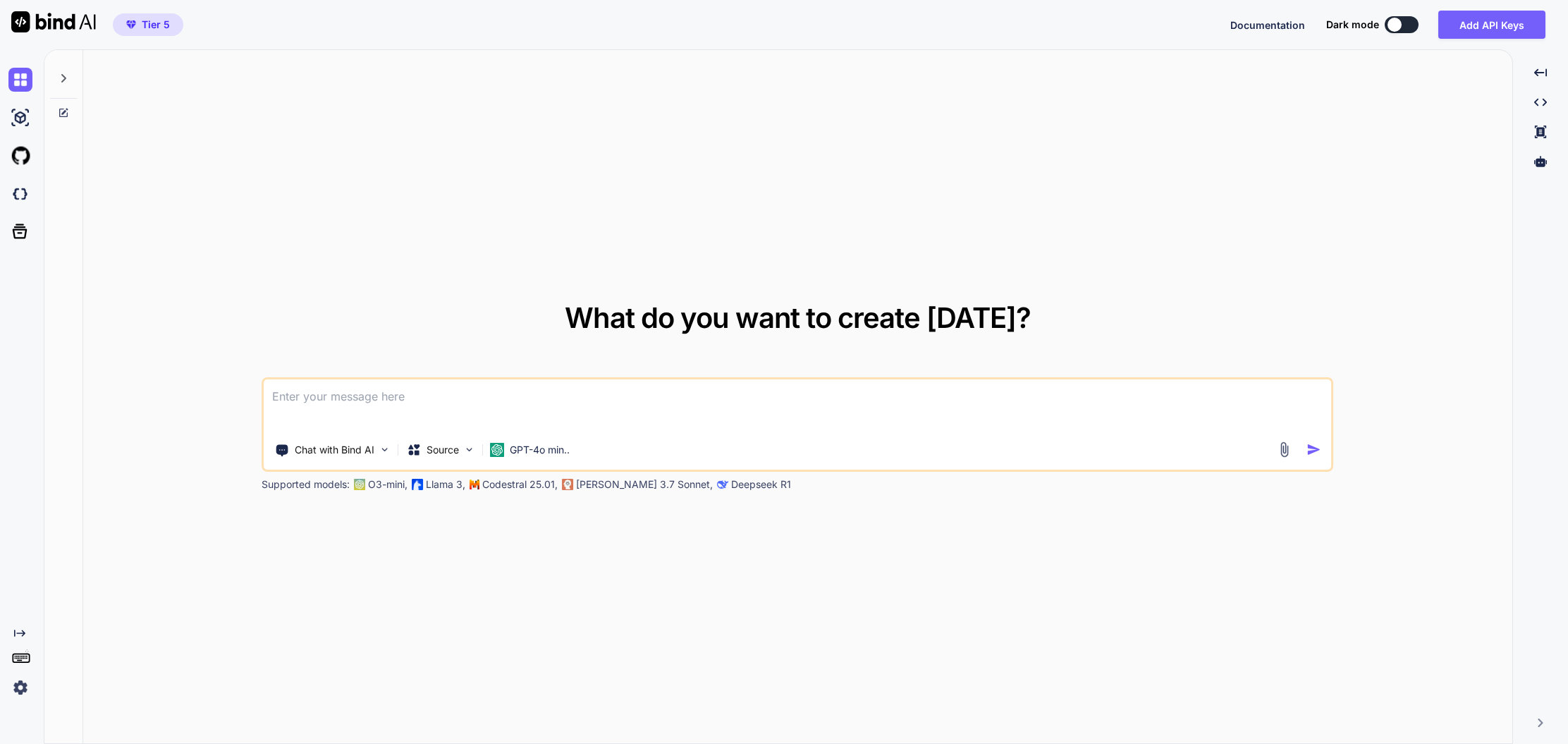
click at [68, 78] on icon at bounding box center [63, 79] width 12 height 12
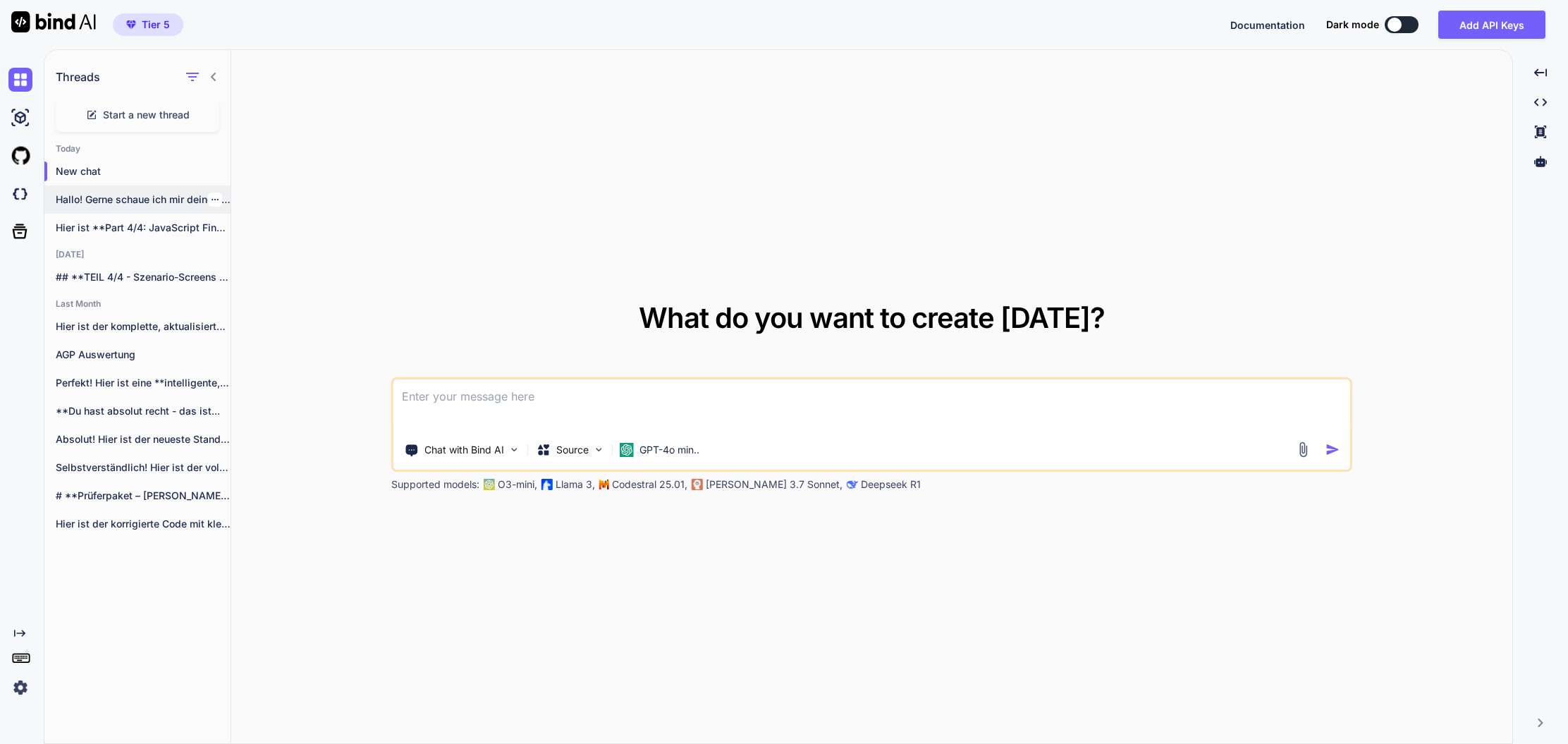
click at [143, 197] on p "Hallo! Gerne schaue ich mir deinen Code..." at bounding box center [143, 199] width 175 height 14
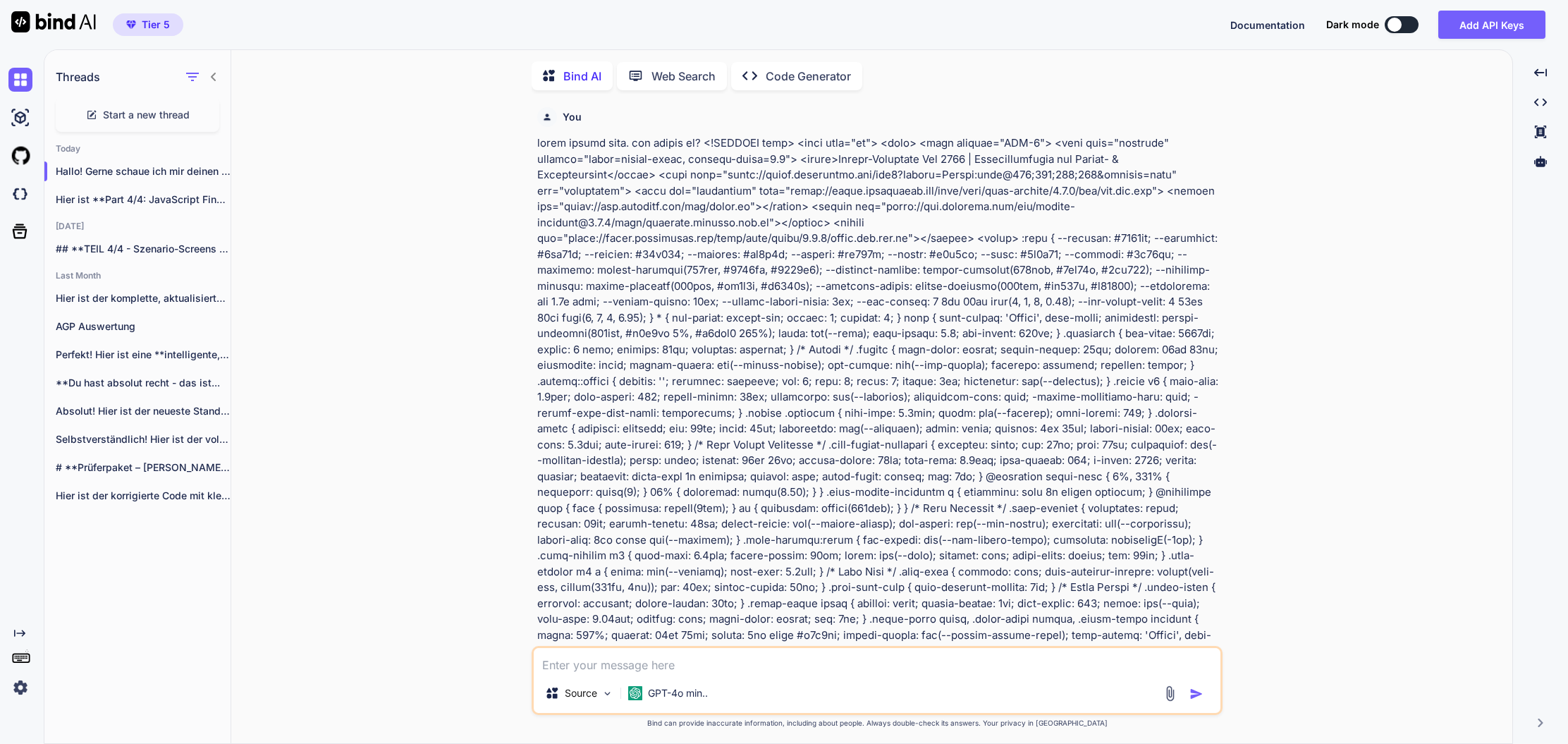
scroll to position [6, 0]
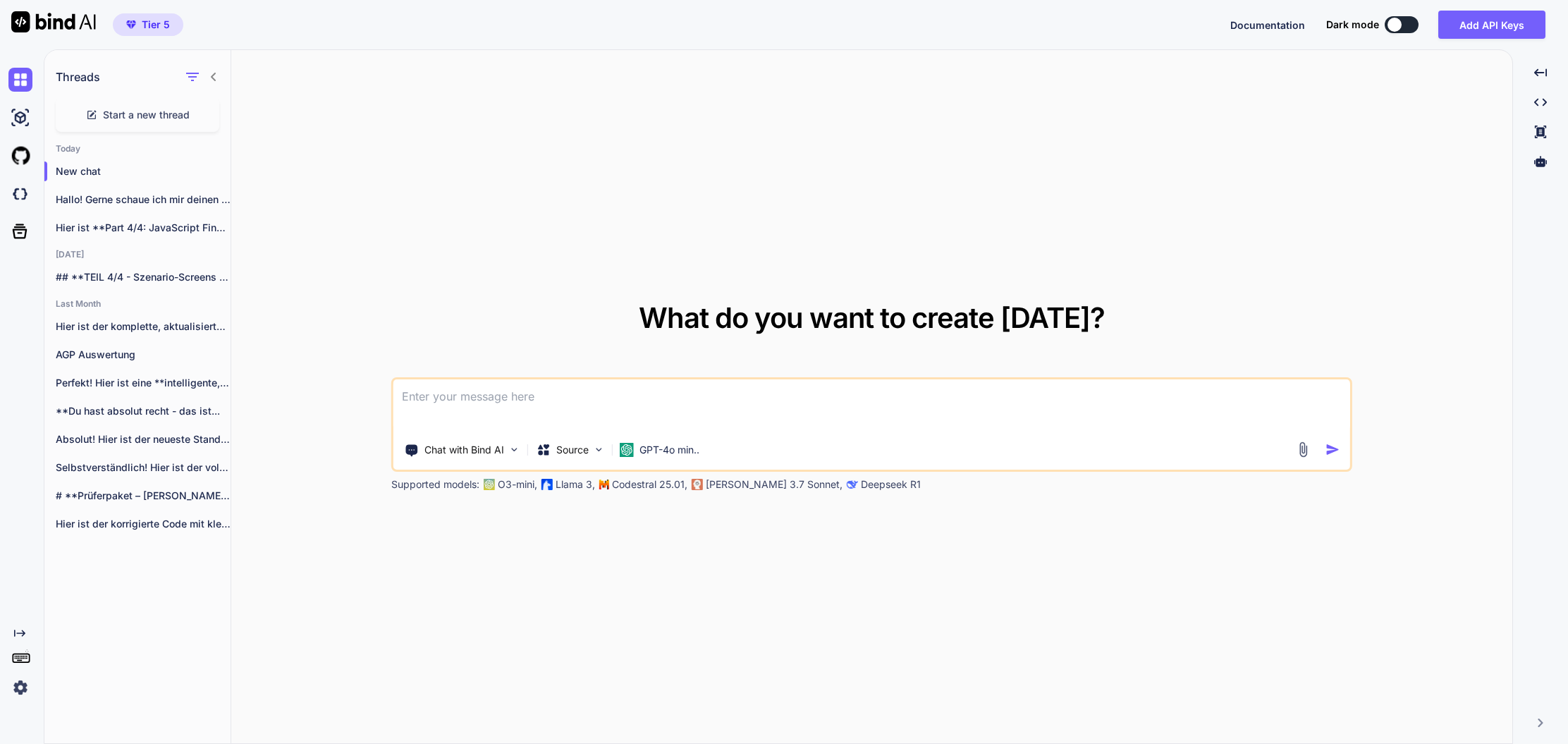
type textarea "x"
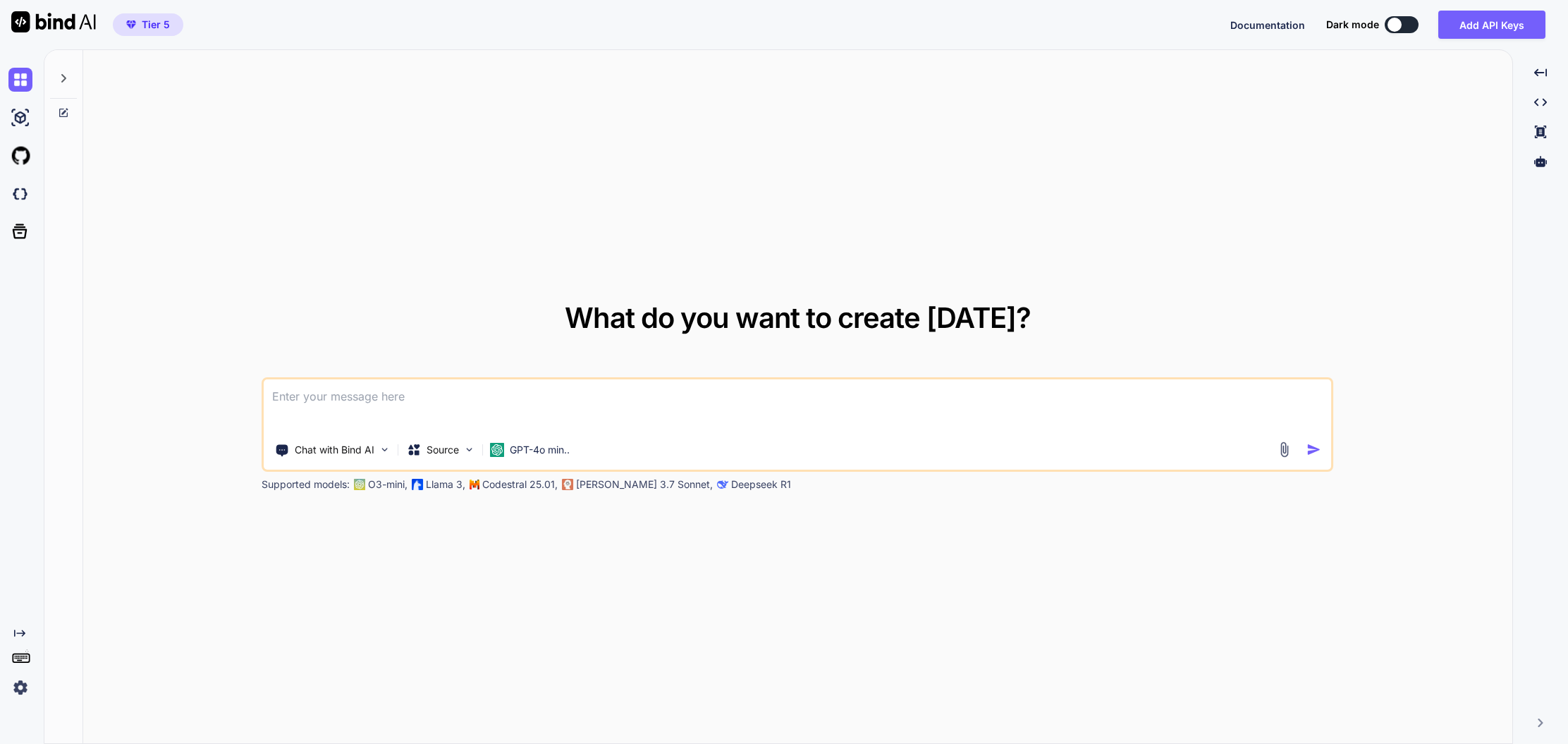
click at [68, 80] on icon at bounding box center [63, 79] width 12 height 12
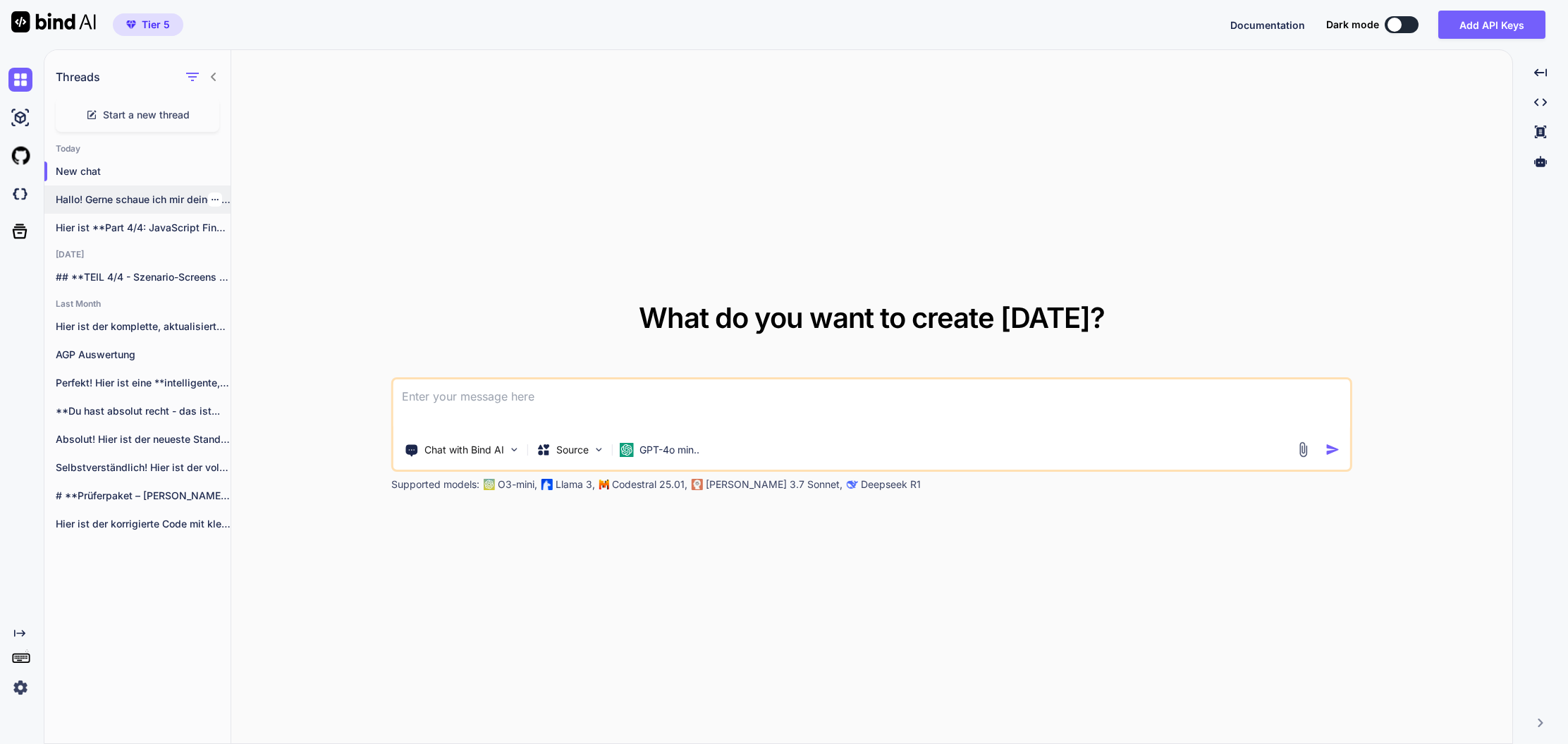
click at [119, 194] on p "Hallo! Gerne schaue ich mir deinen Code..." at bounding box center [143, 199] width 175 height 14
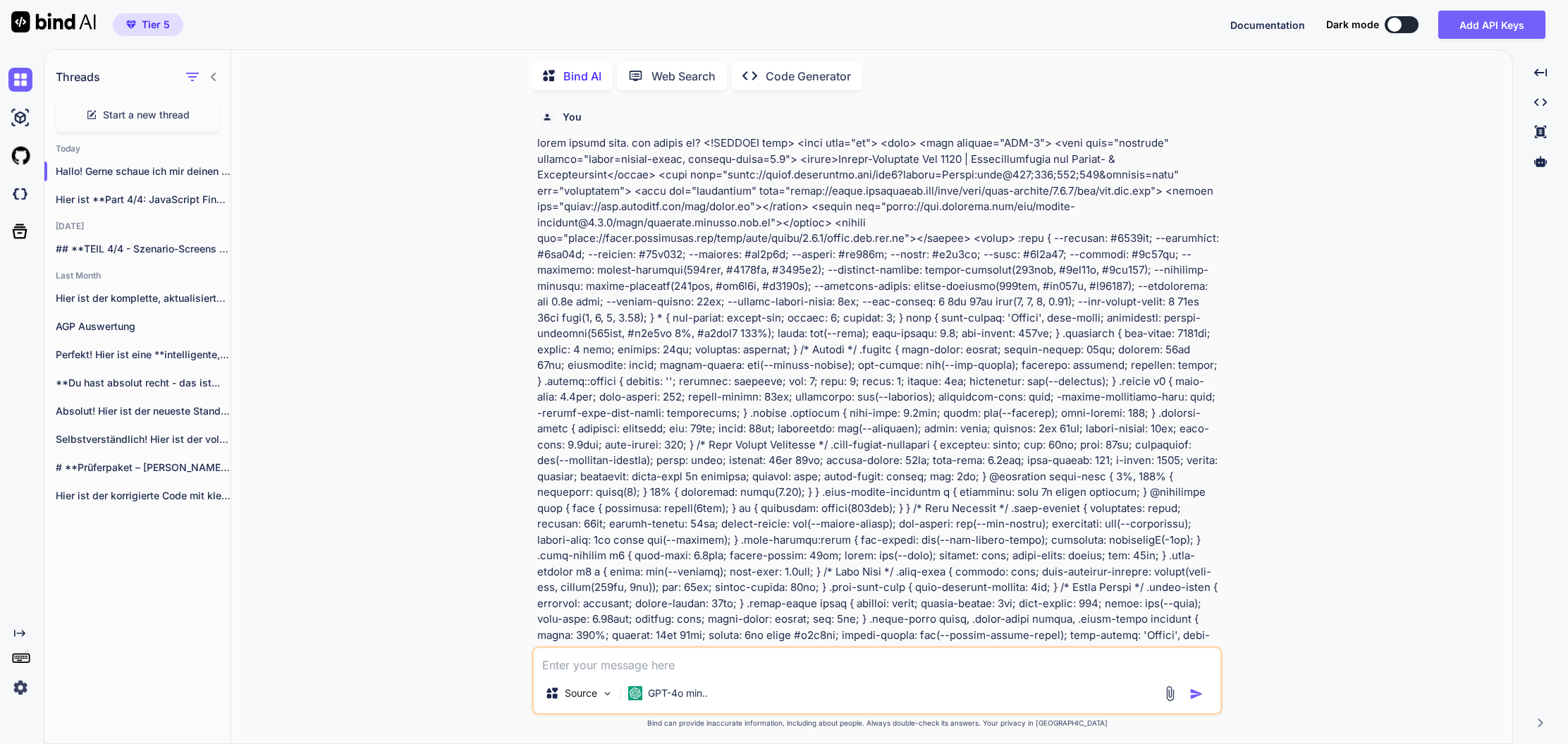
scroll to position [6, 0]
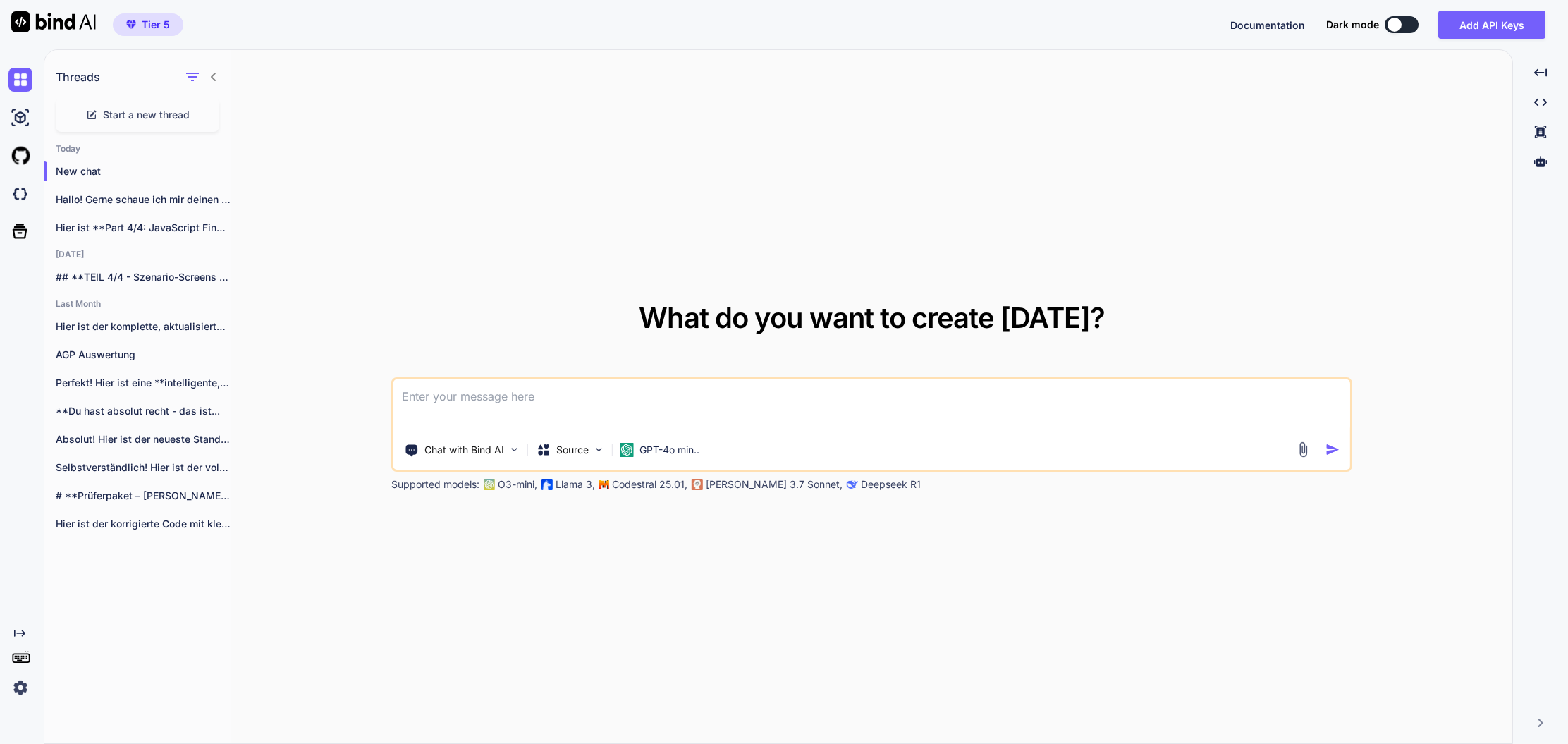
type textarea "x"
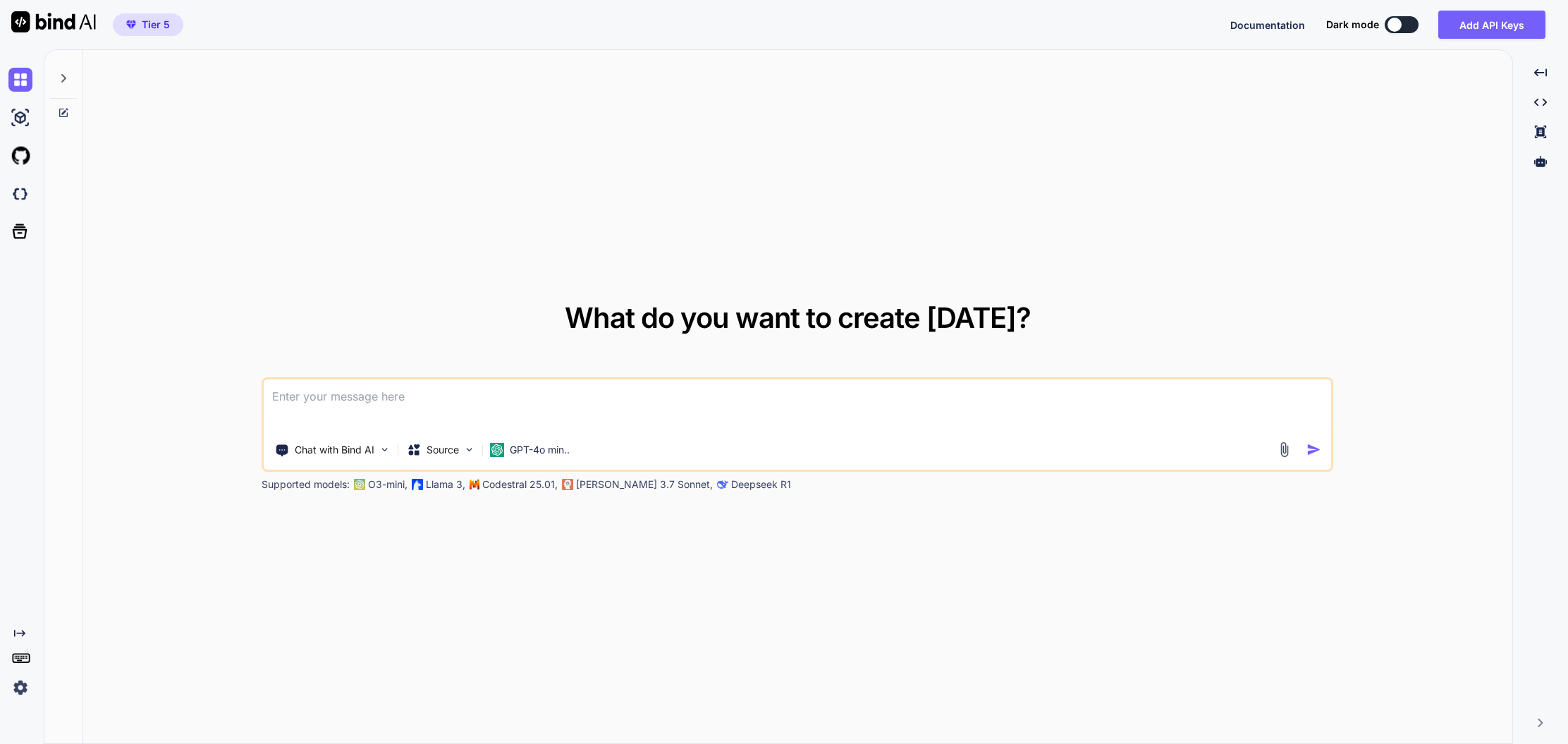
click at [69, 77] on div at bounding box center [63, 74] width 27 height 49
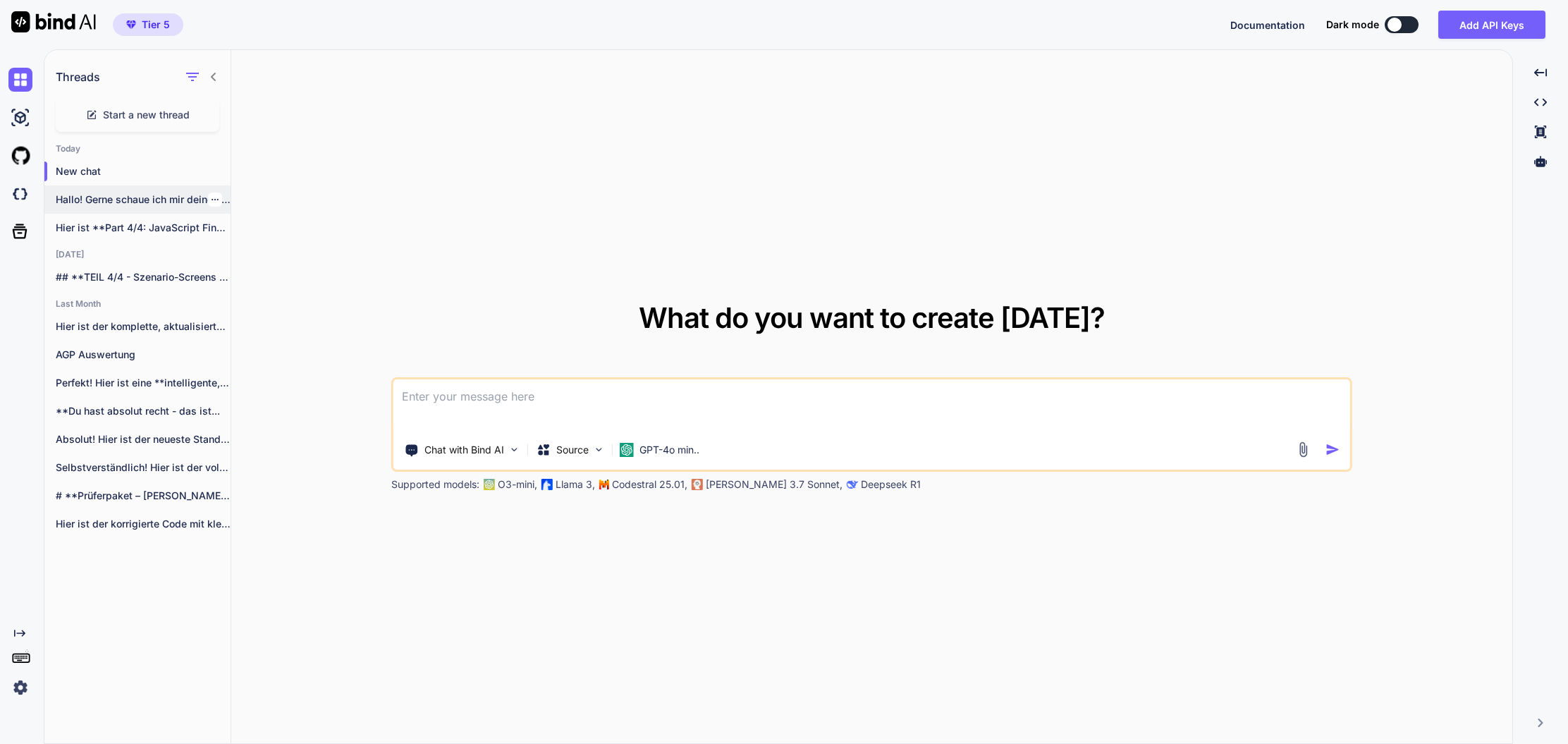
click at [210, 198] on icon "button" at bounding box center [214, 199] width 9 height 9
drag, startPoint x: 375, startPoint y: 123, endPoint x: 299, endPoint y: 141, distance: 78.1
click at [371, 131] on div "What do you want to create today? Chat with Bind AI Source GPT-4o min.. Support…" at bounding box center [871, 397] width 1281 height 695
click at [134, 197] on p "Hallo! Gerne schaue ich mir deinen Code..." at bounding box center [143, 199] width 175 height 14
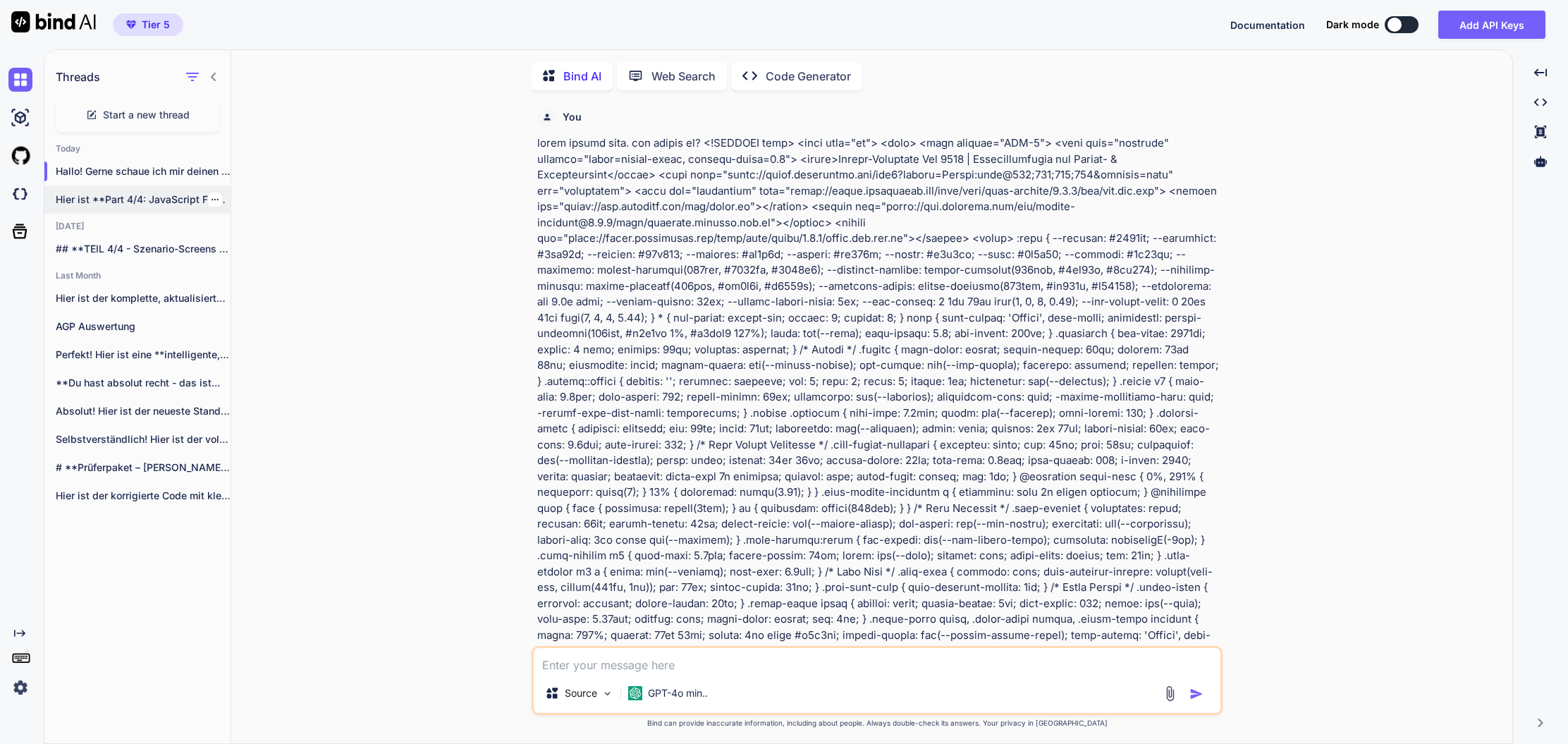
scroll to position [6, 0]
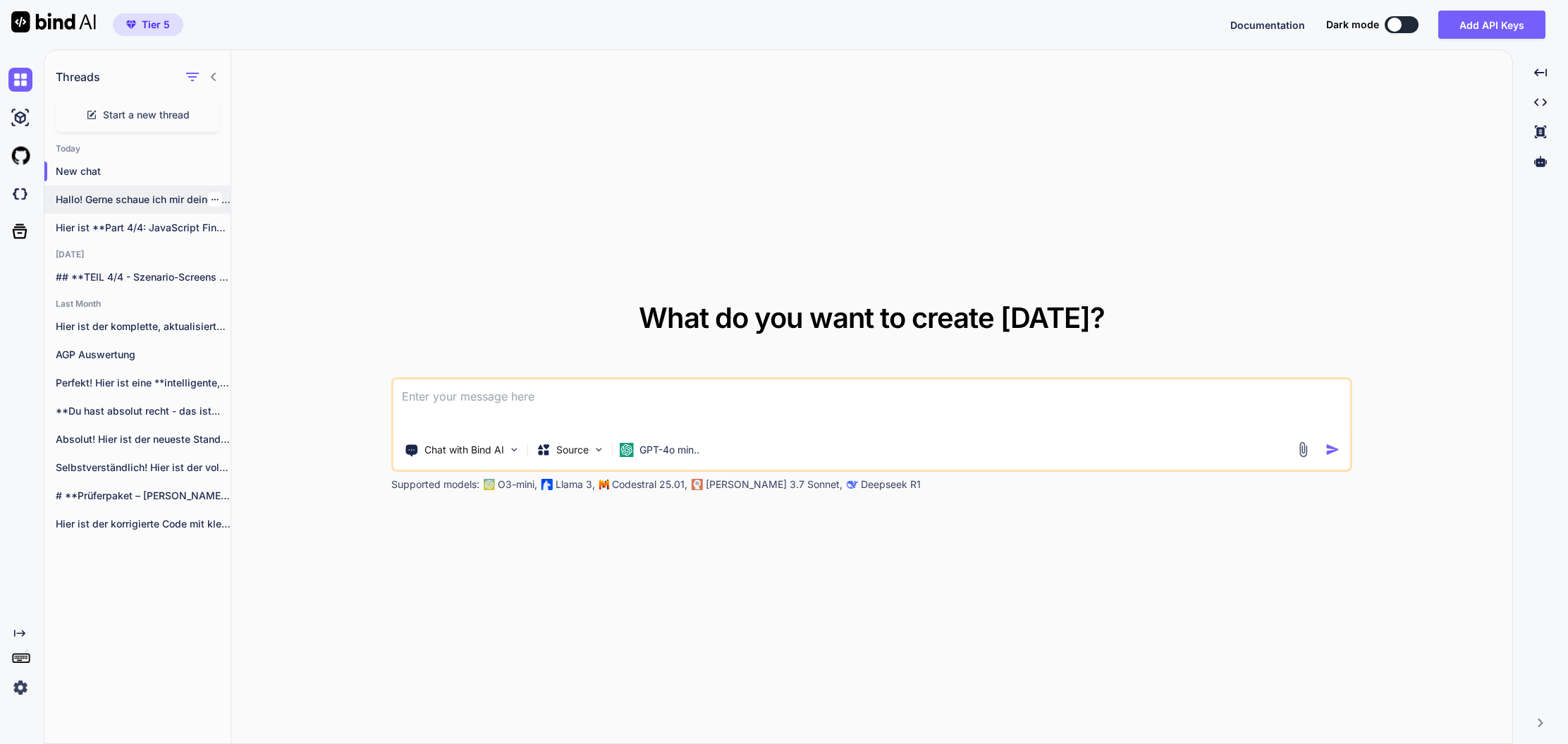
drag, startPoint x: 193, startPoint y: 190, endPoint x: 159, endPoint y: 197, distance: 34.7
click at [159, 197] on p "Hallo! Gerne schaue ich mir deinen Code..." at bounding box center [143, 199] width 175 height 14
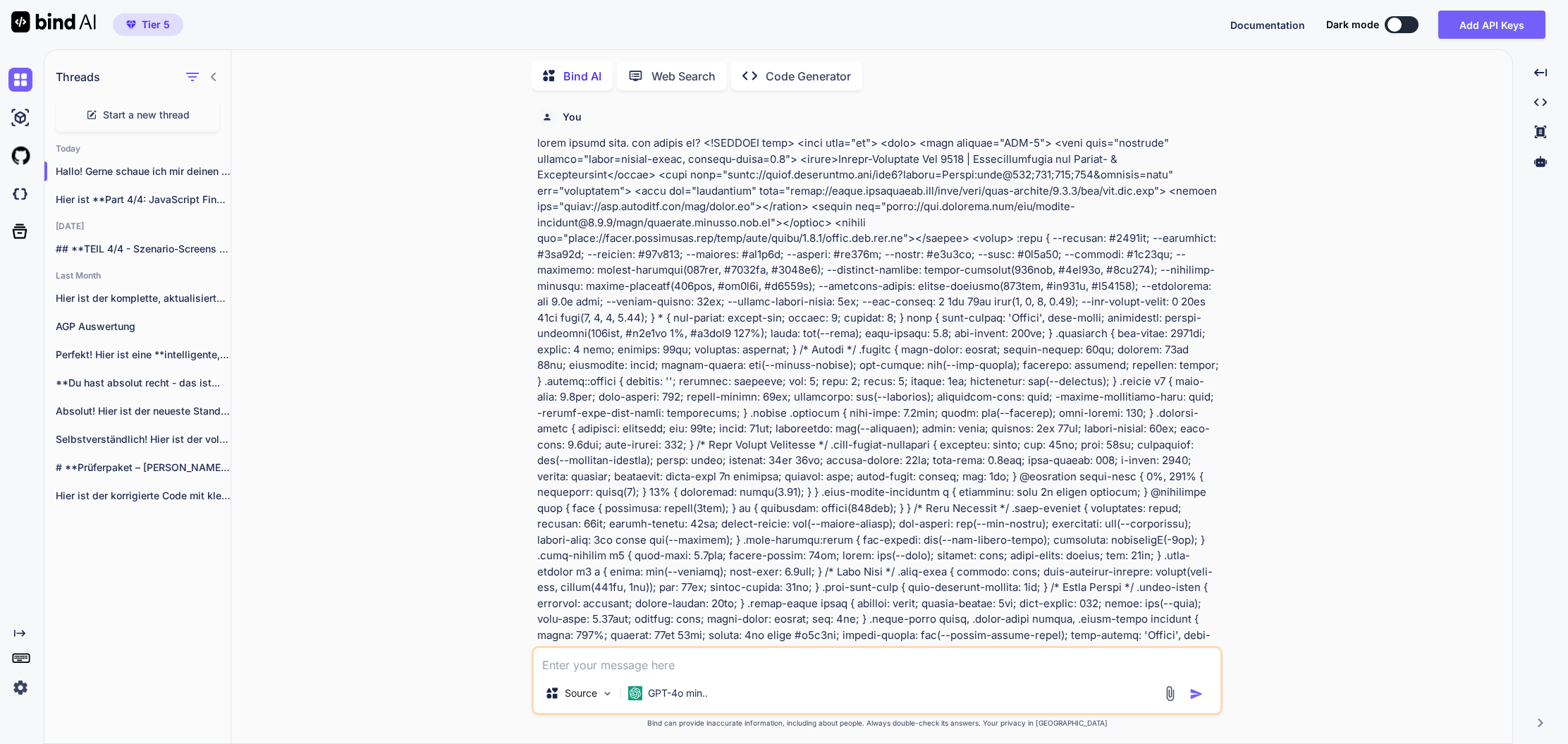
scroll to position [6, 0]
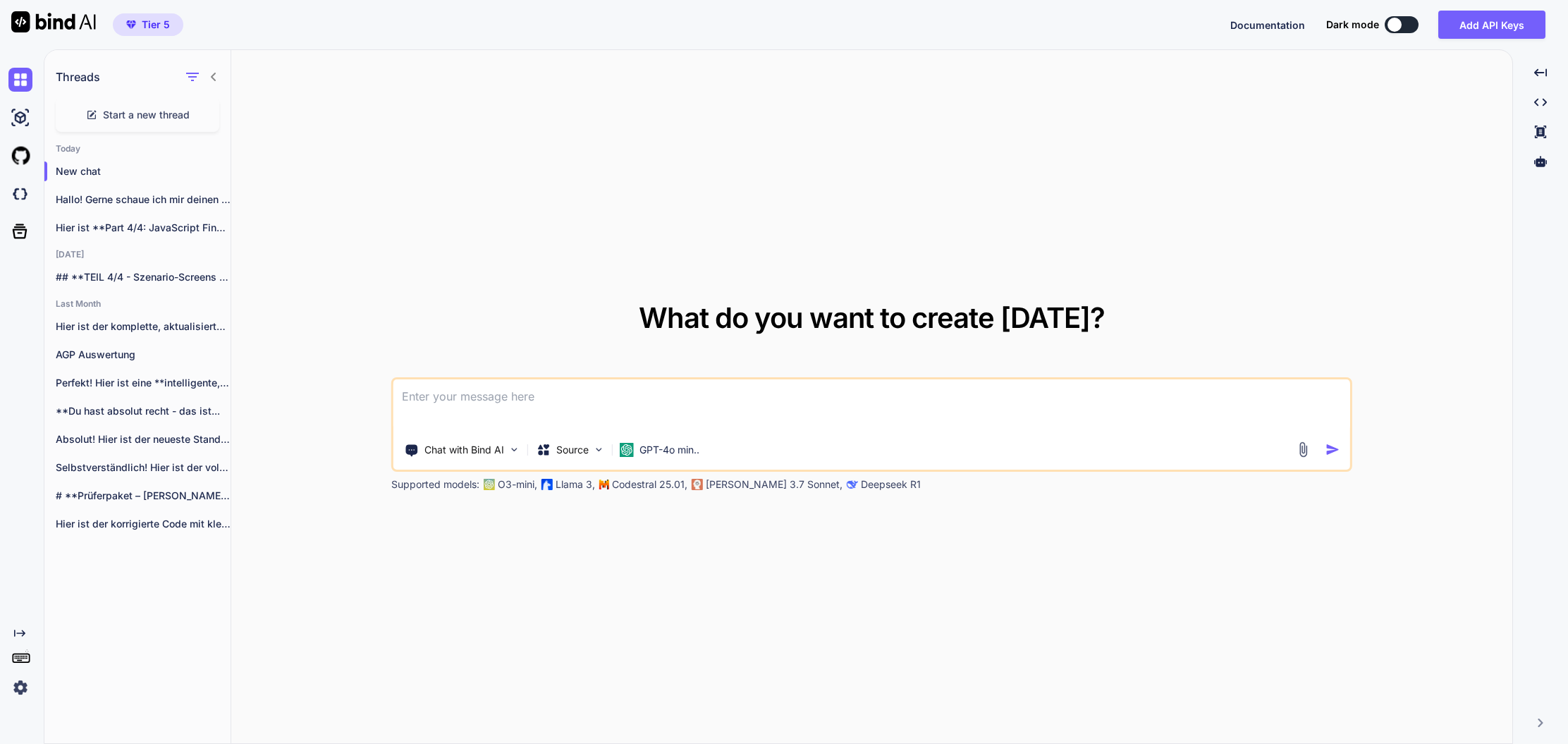
type textarea "x"
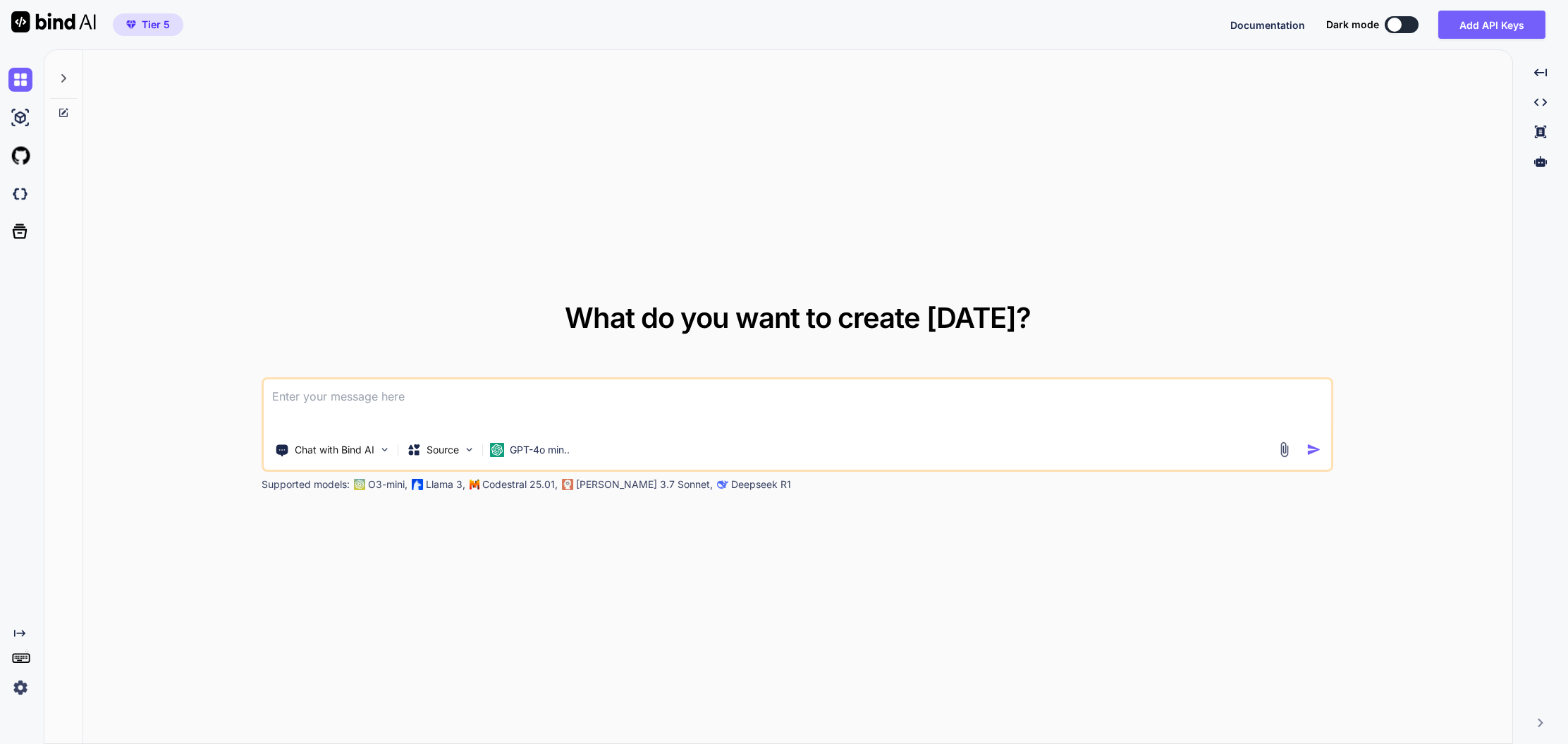
click at [64, 78] on icon at bounding box center [63, 78] width 5 height 9
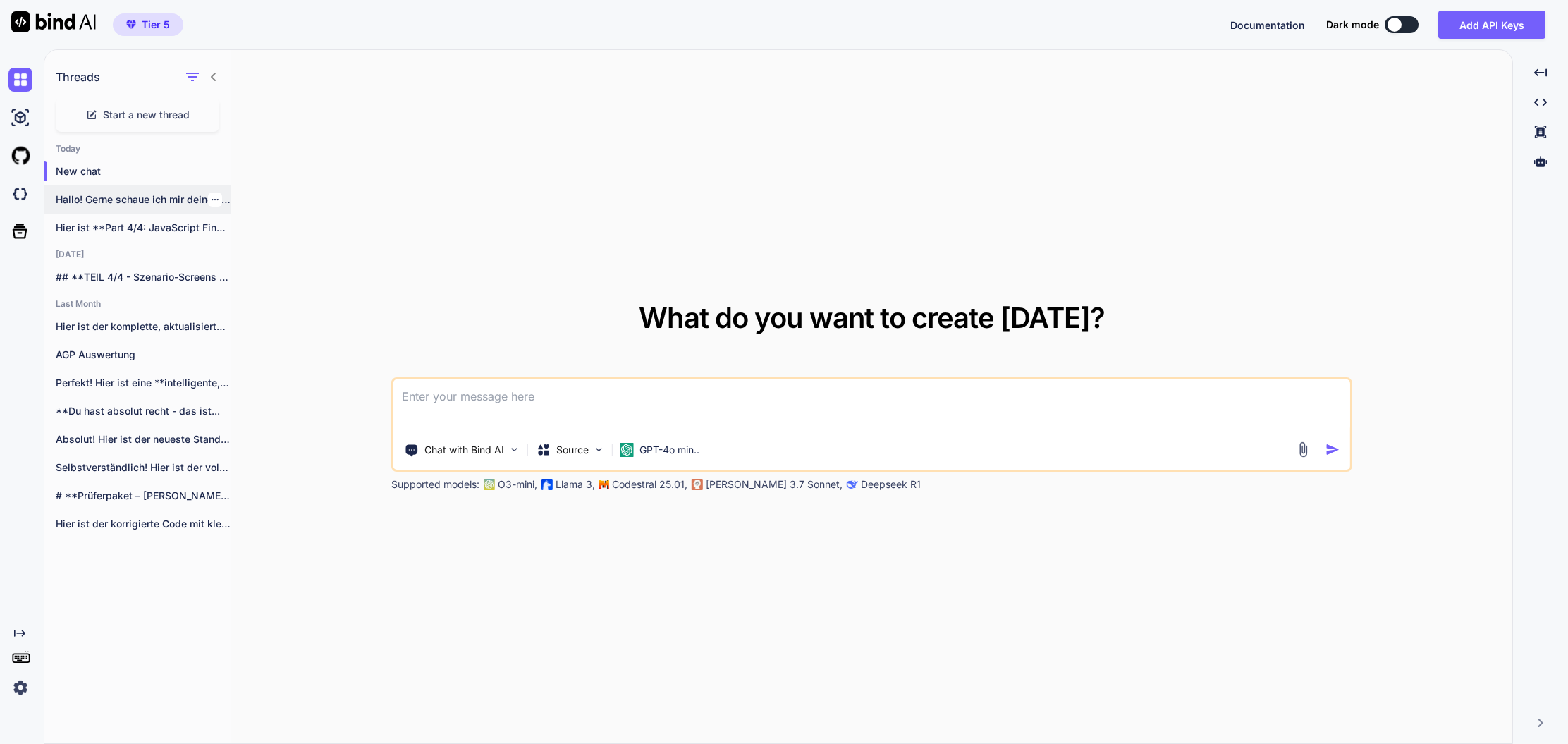
click at [210, 198] on icon "button" at bounding box center [214, 199] width 9 height 9
click at [251, 253] on span "Delete" at bounding box center [247, 256] width 31 height 14
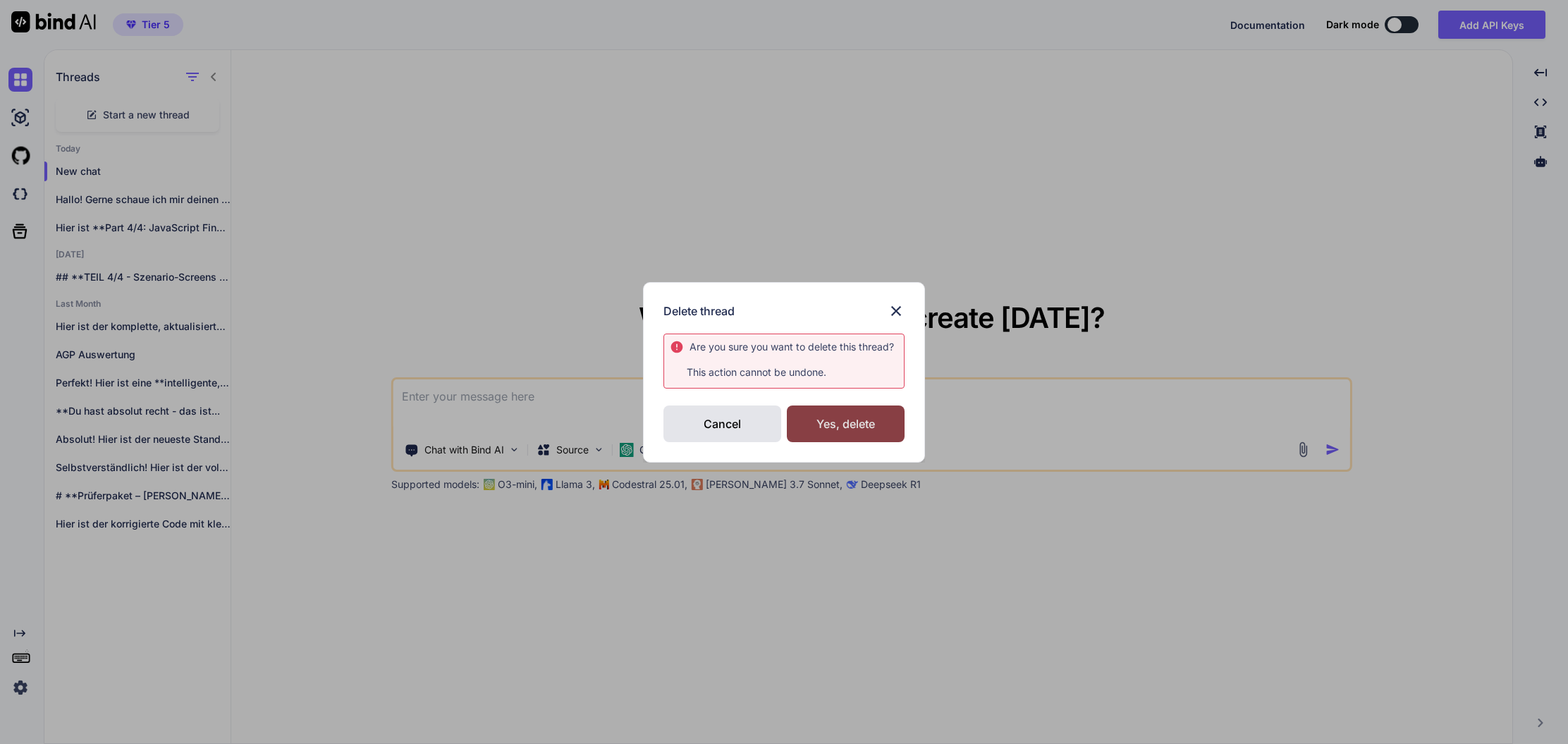
click at [870, 425] on div "Yes, delete" at bounding box center [845, 424] width 118 height 37
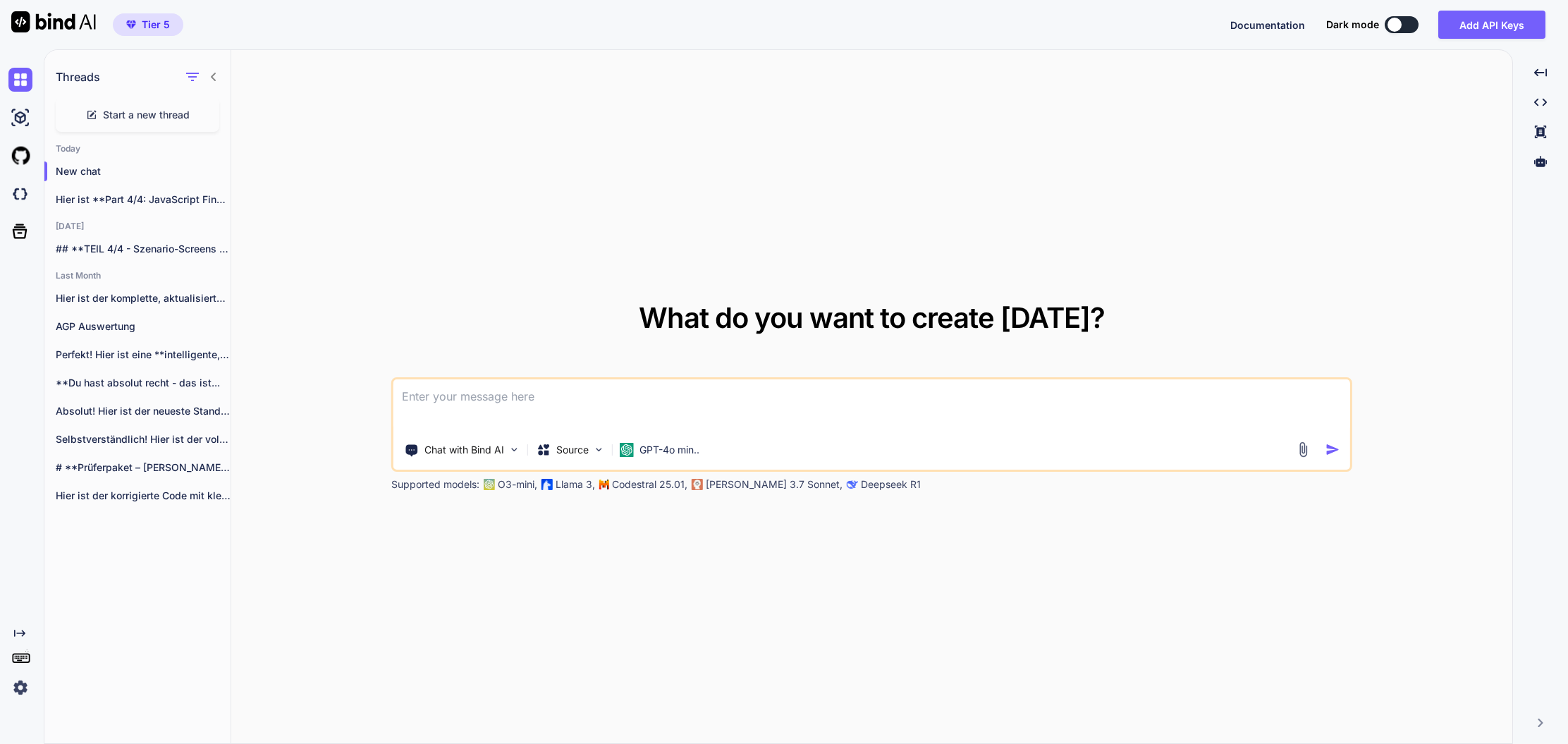
click at [147, 117] on span "Start a new thread" at bounding box center [146, 114] width 86 height 14
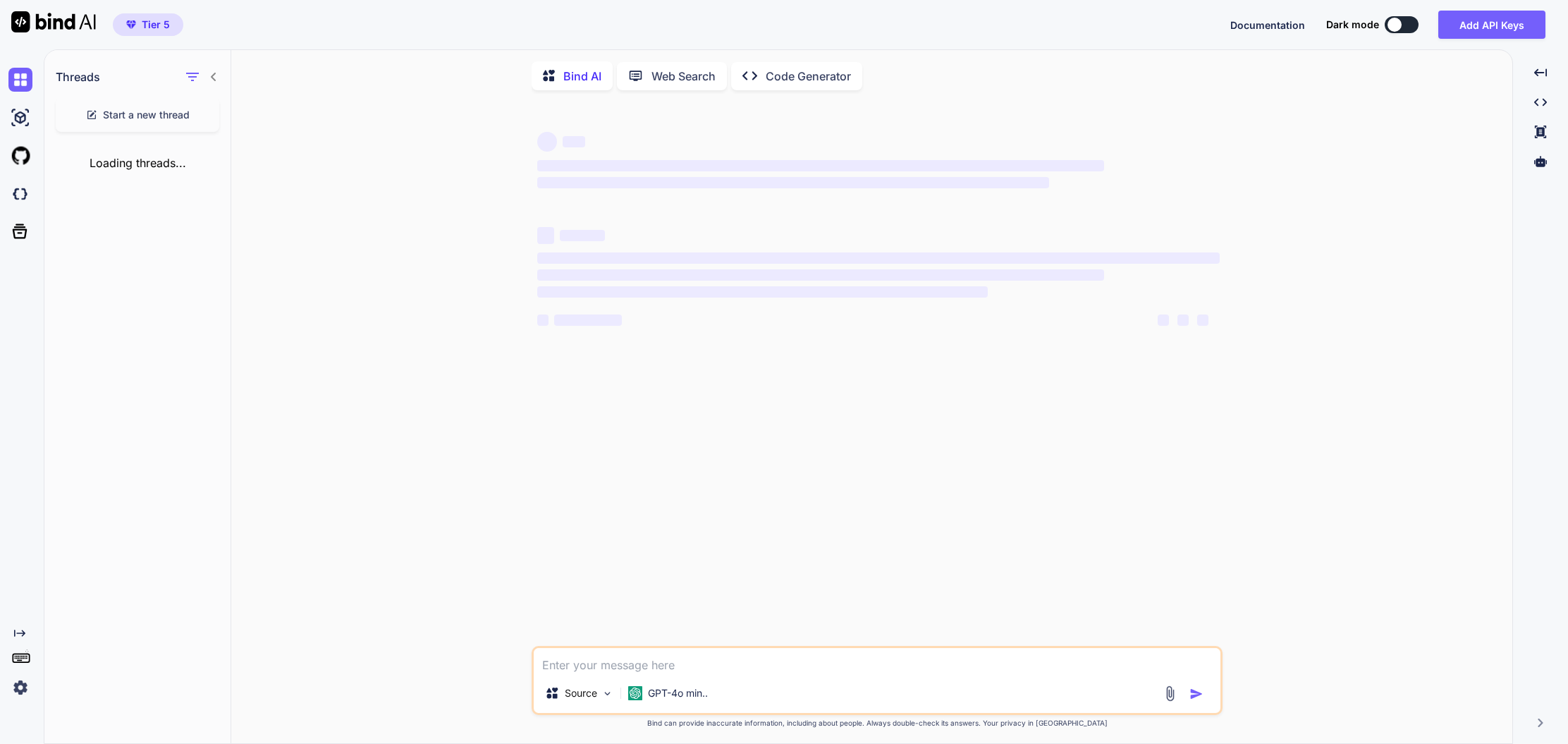
click at [625, 663] on textarea at bounding box center [876, 660] width 687 height 25
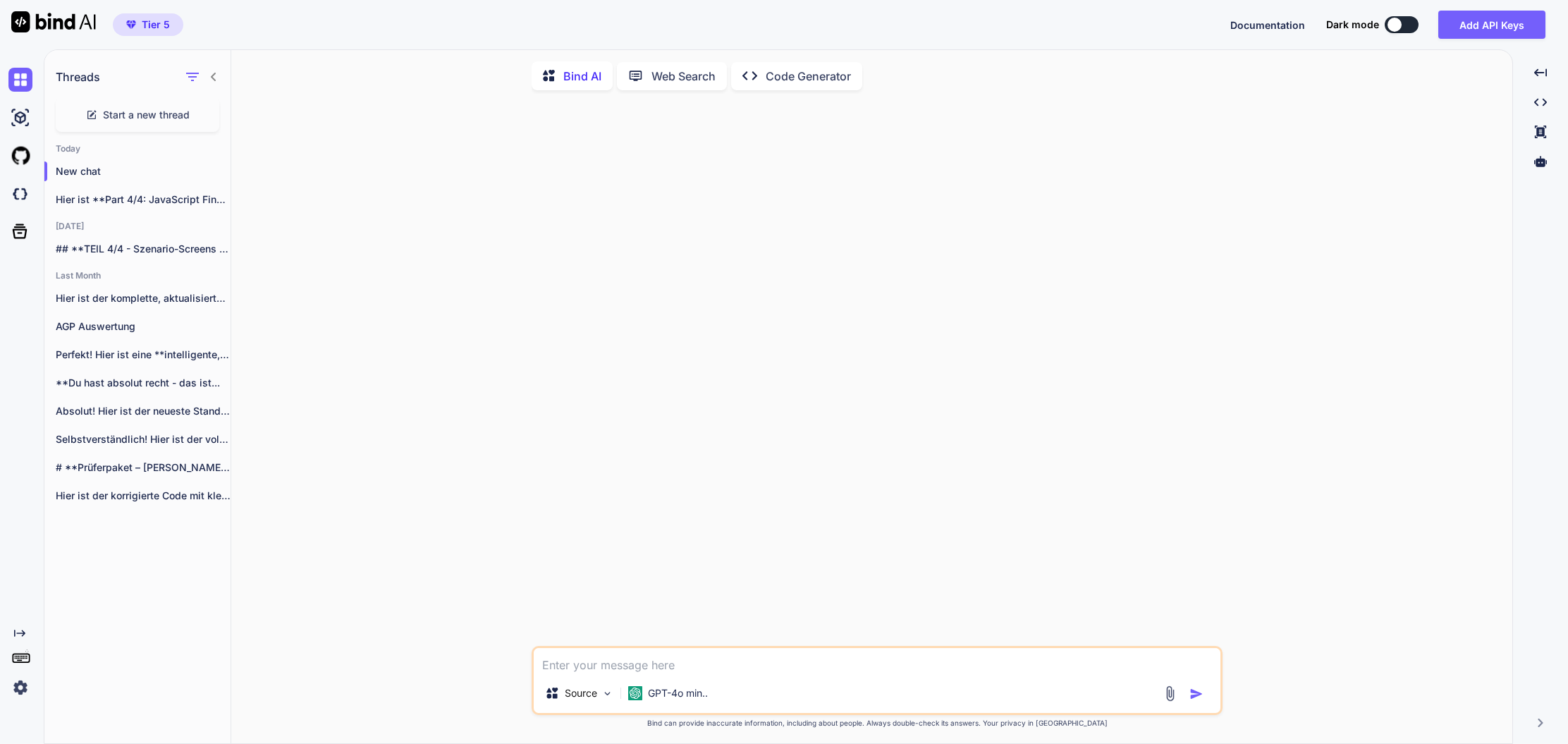
type textarea "x"
type textarea "p"
type textarea "x"
type textarea "pr"
type textarea "x"
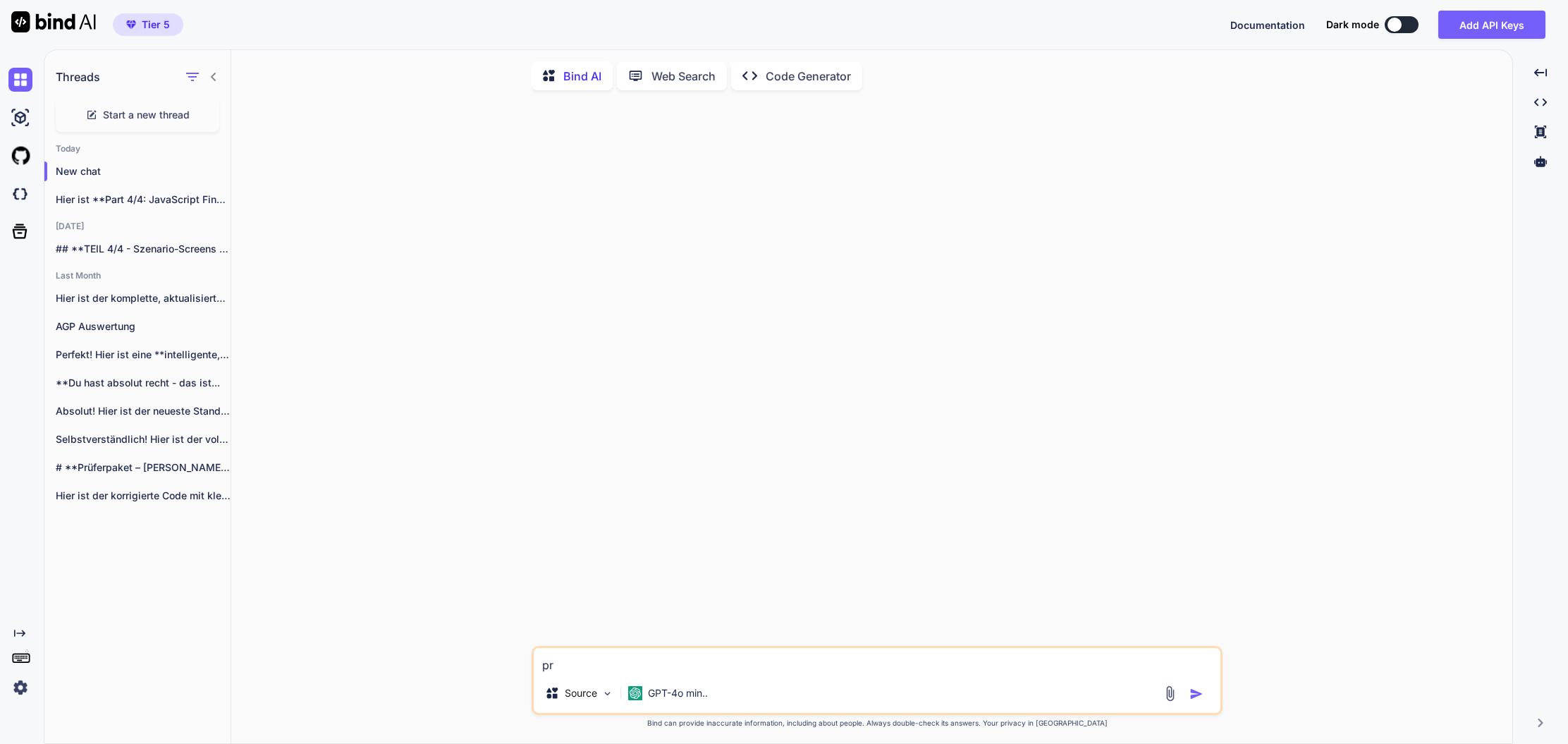
type textarea "prü"
type textarea "x"
type textarea "prüf"
type textarea "x"
type textarea "prüfe"
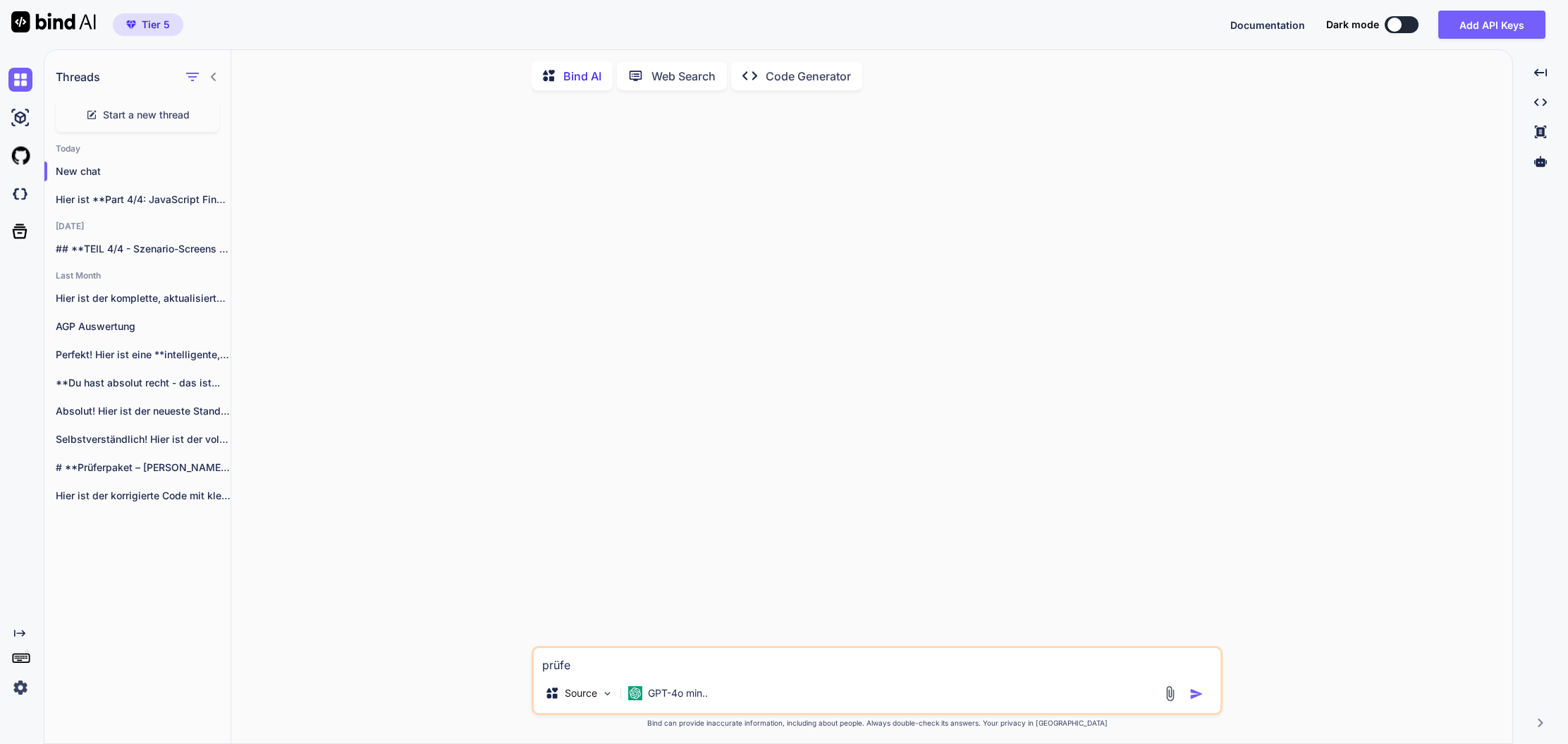
type textarea "x"
type textarea "prüfe"
type textarea "x"
type textarea "prüfe d"
type textarea "x"
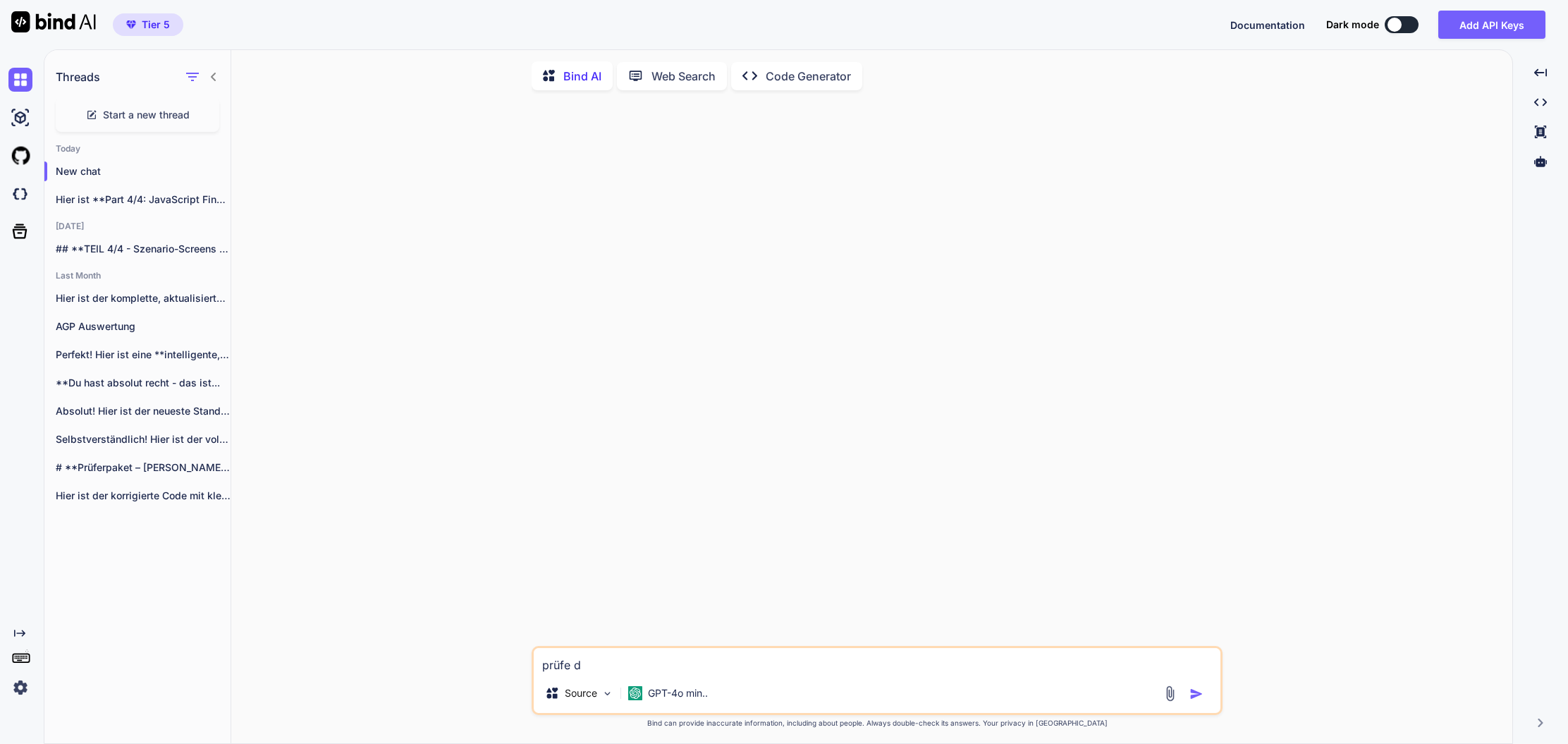
type textarea "prüfe di"
type textarea "x"
type textarea "prüfe die"
type textarea "x"
type textarea "prüfe dies"
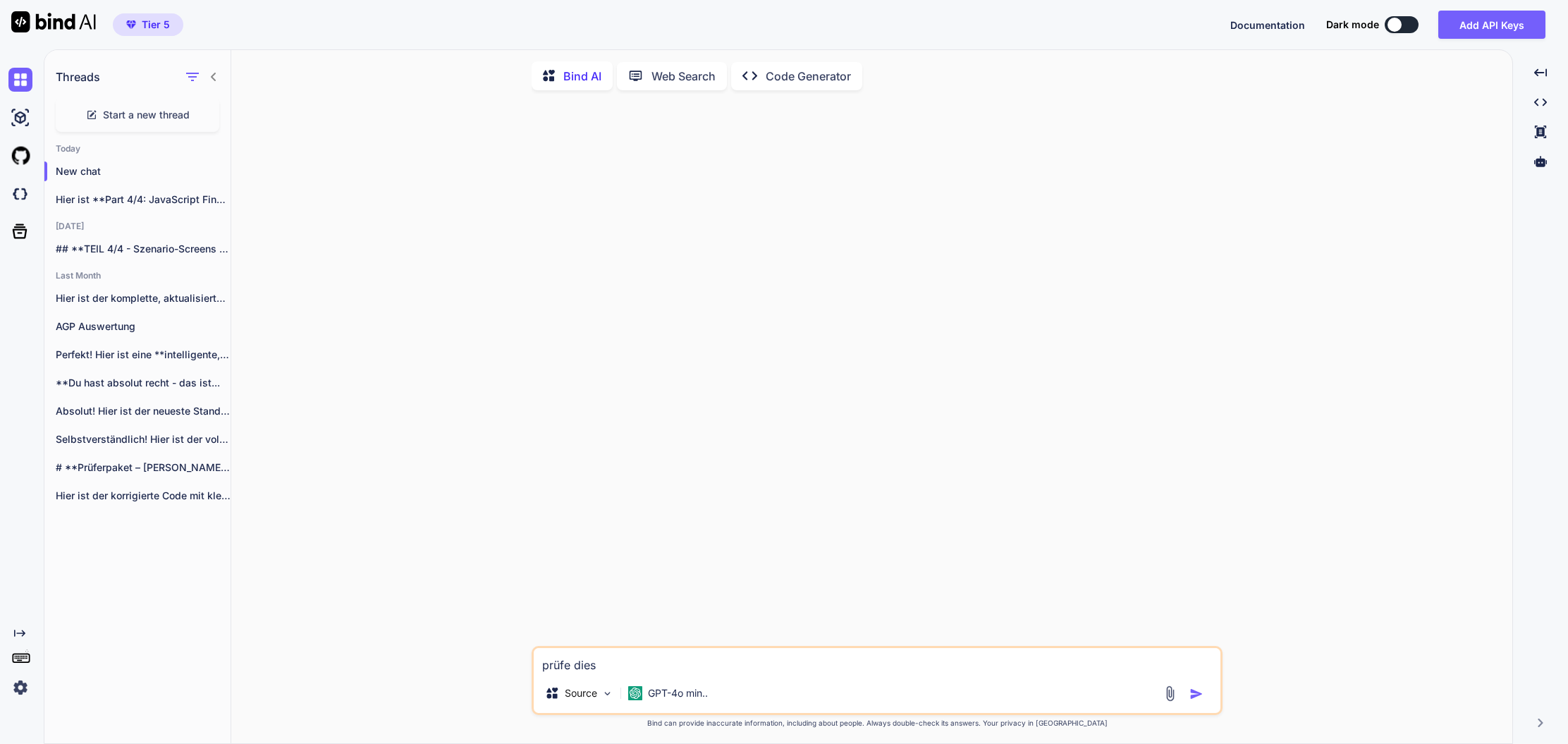
type textarea "x"
type textarea "prüfe diese"
type textarea "x"
type textarea "prüfe diesen"
type textarea "x"
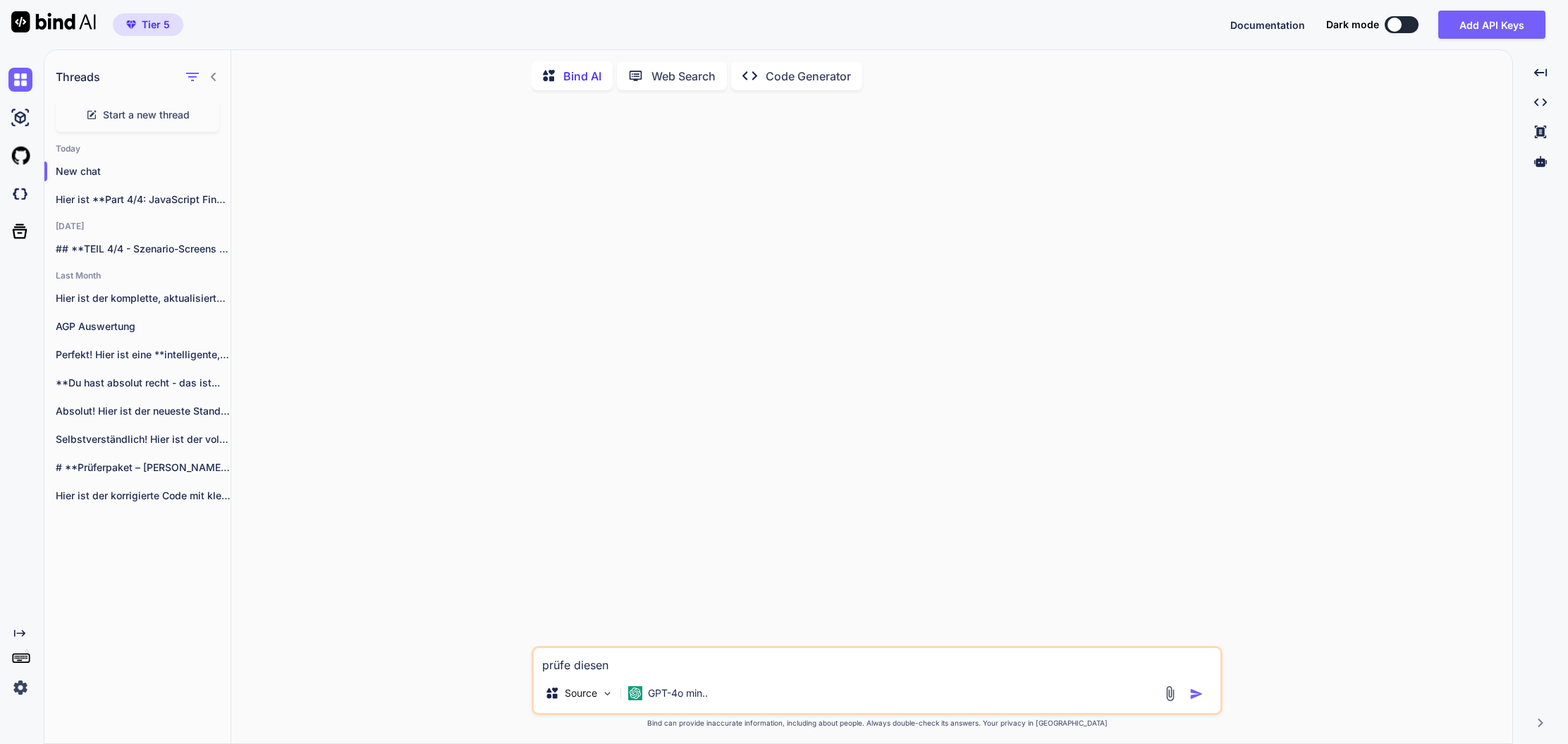
type textarea "prüfe diesen"
type textarea "x"
type textarea "prüfe diesen c"
type textarea "x"
type textarea "prüfe diesen co"
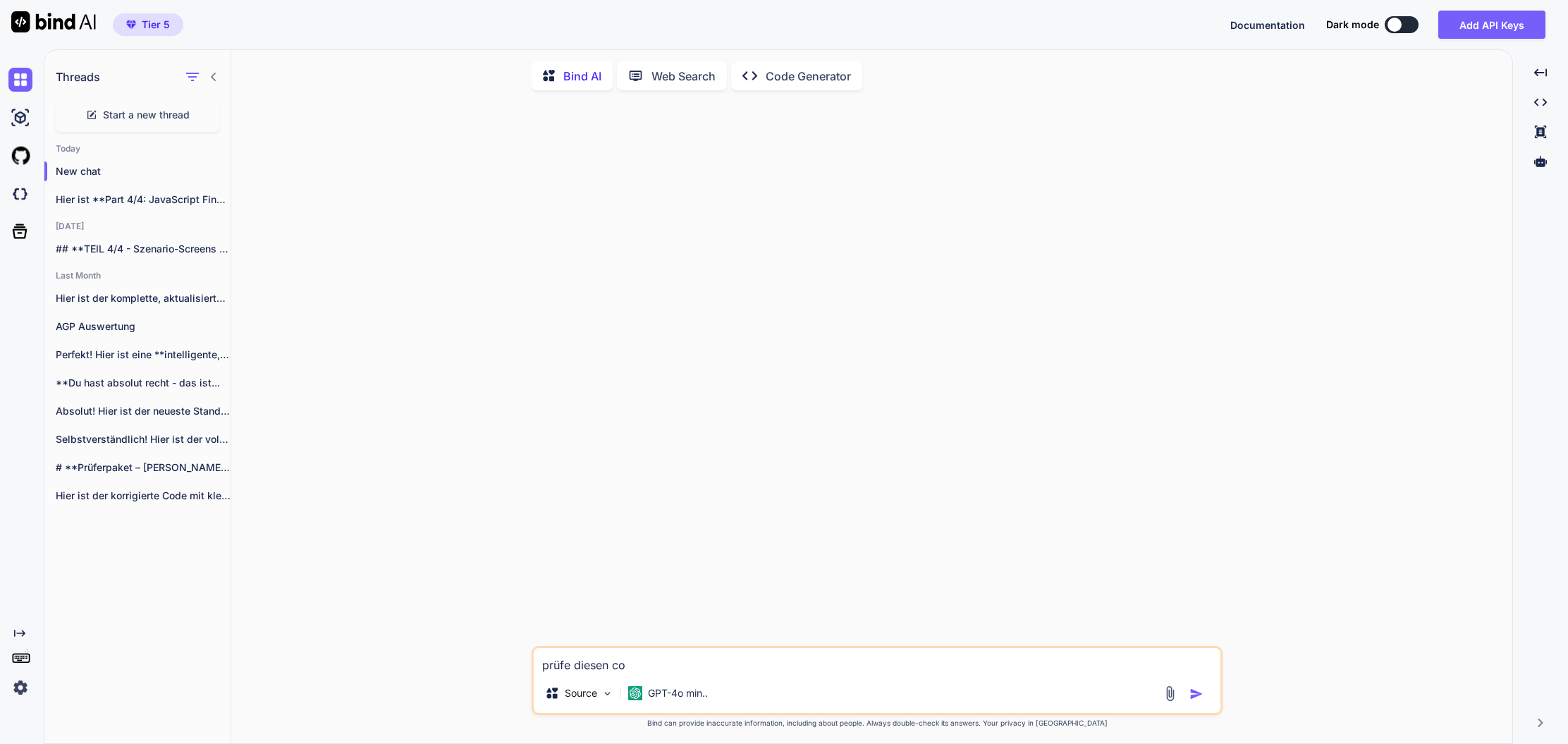
type textarea "x"
type textarea "prüfe diesen cod"
type textarea "x"
type textarea "prüfe diesen code"
type textarea "x"
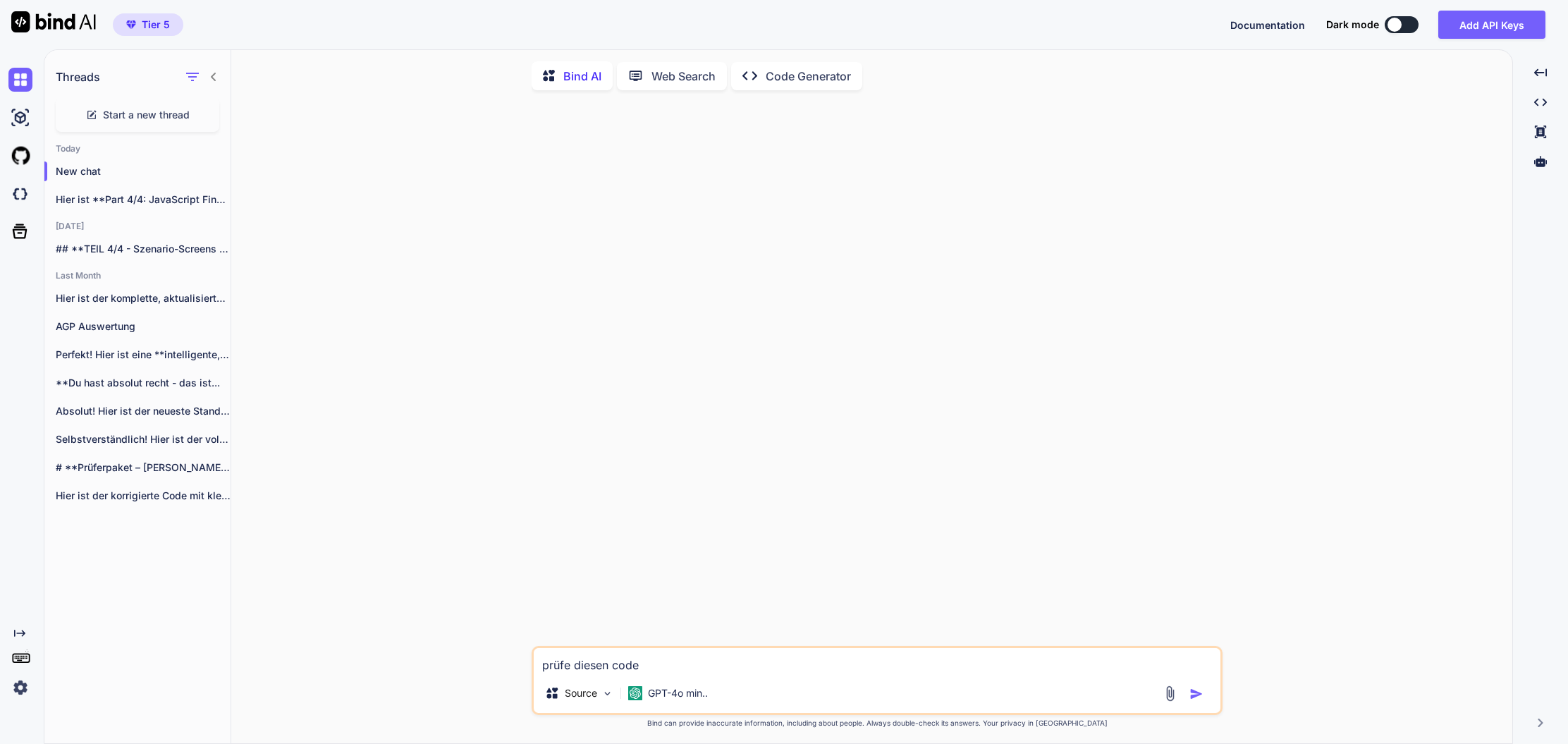
type textarea "prüfe diesen code:"
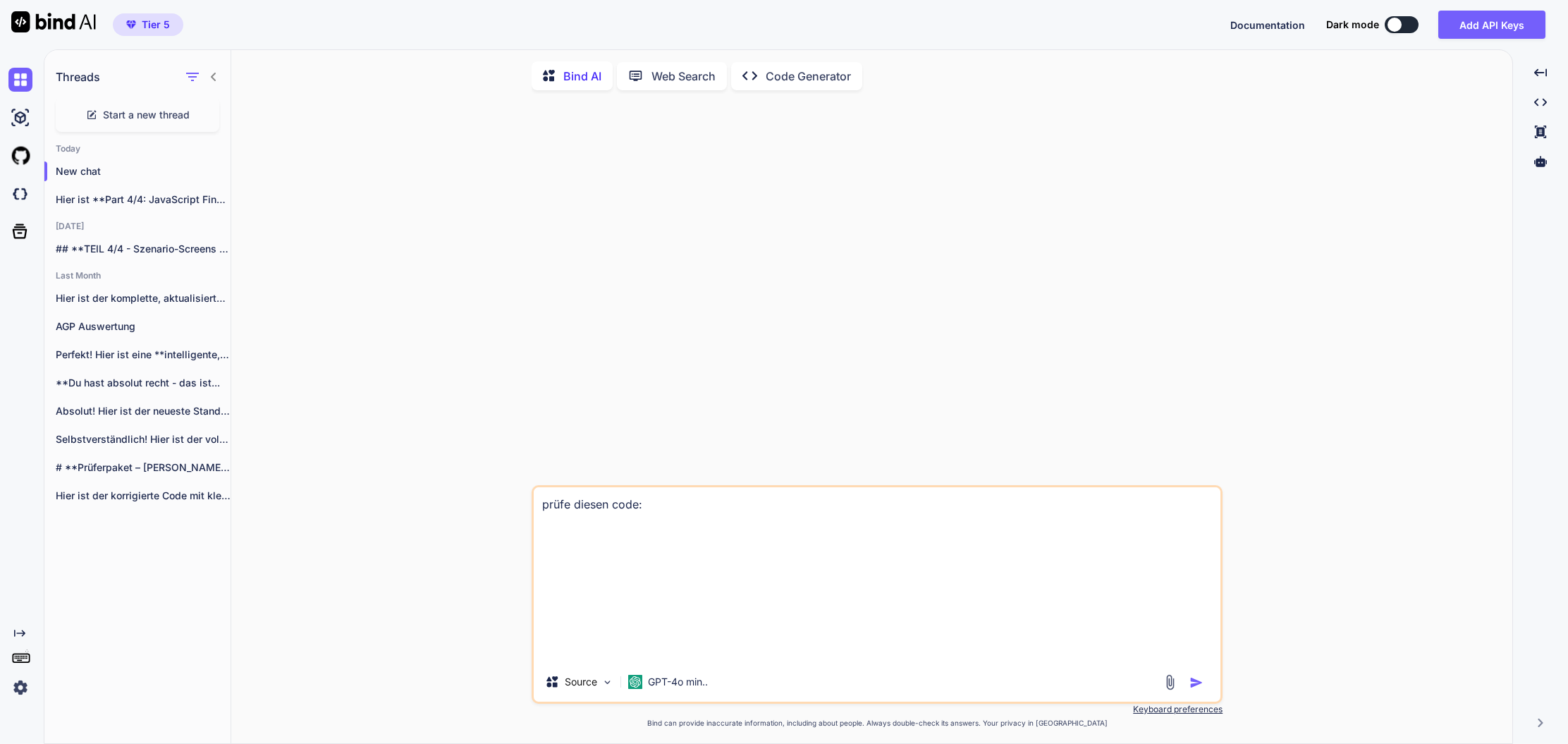
type textarea "x"
type textarea "prüfe diesen code:<!DOCTYPE html> <html lang="de"> <head> <meta charset="UTF-8"…"
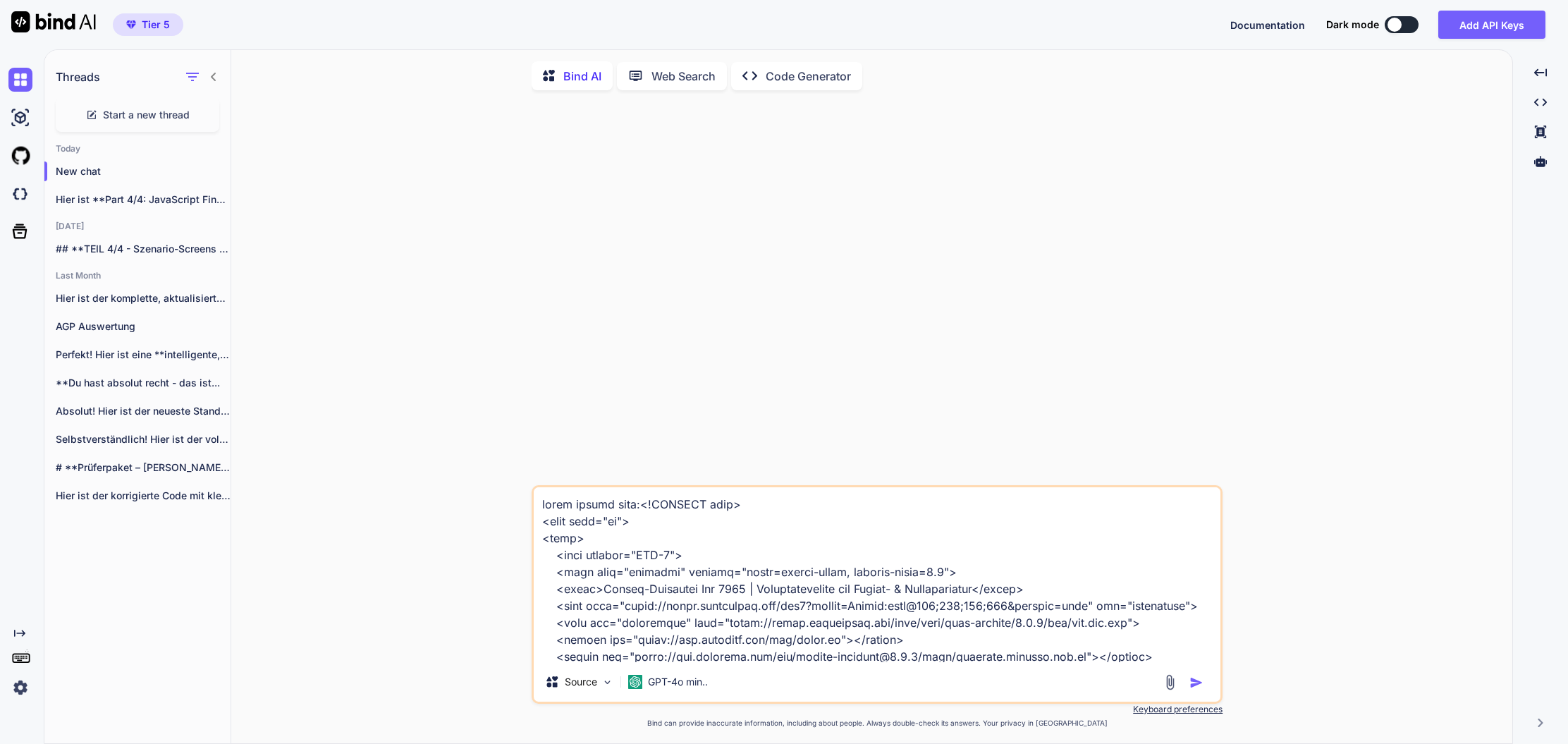
scroll to position [78433, 0]
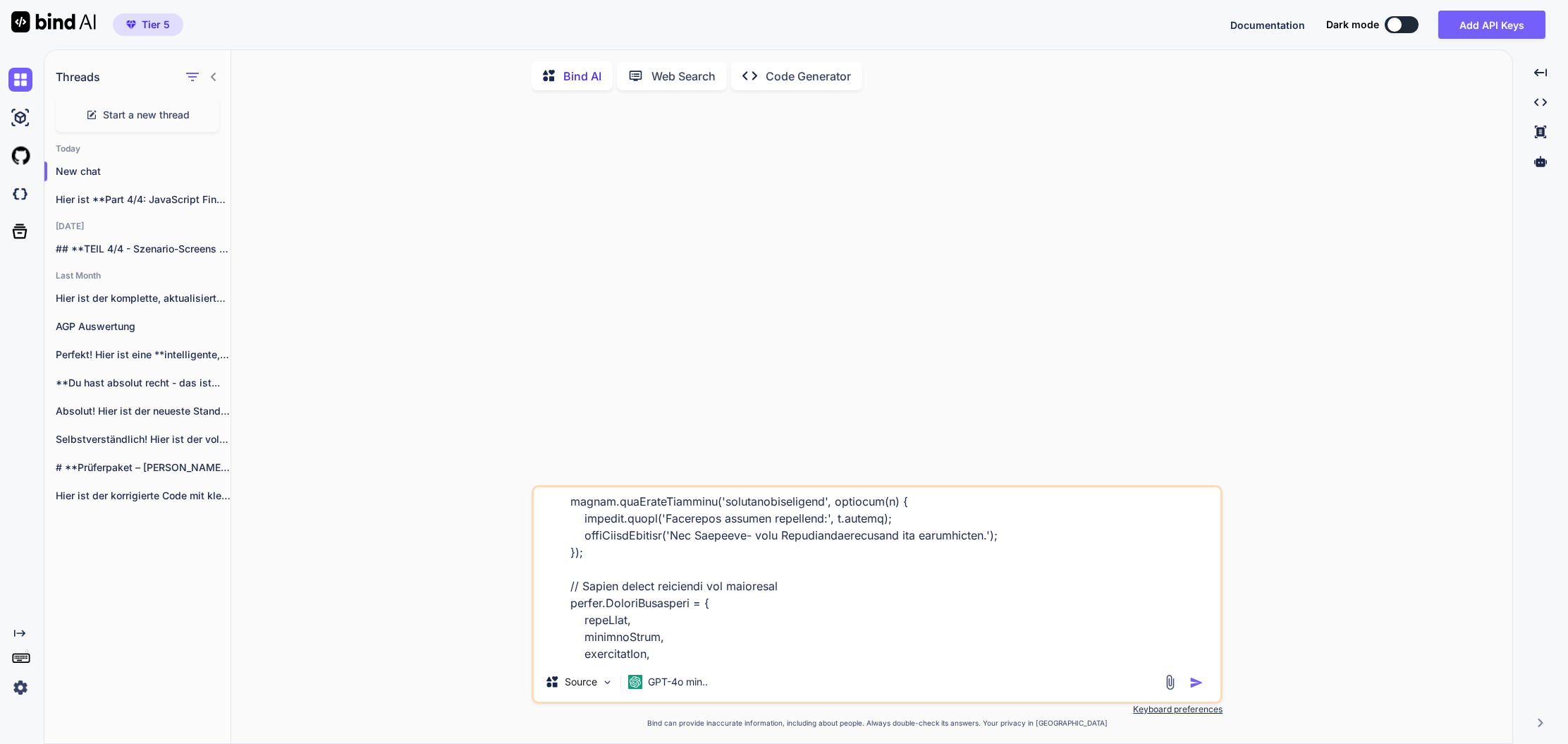
type textarea "x"
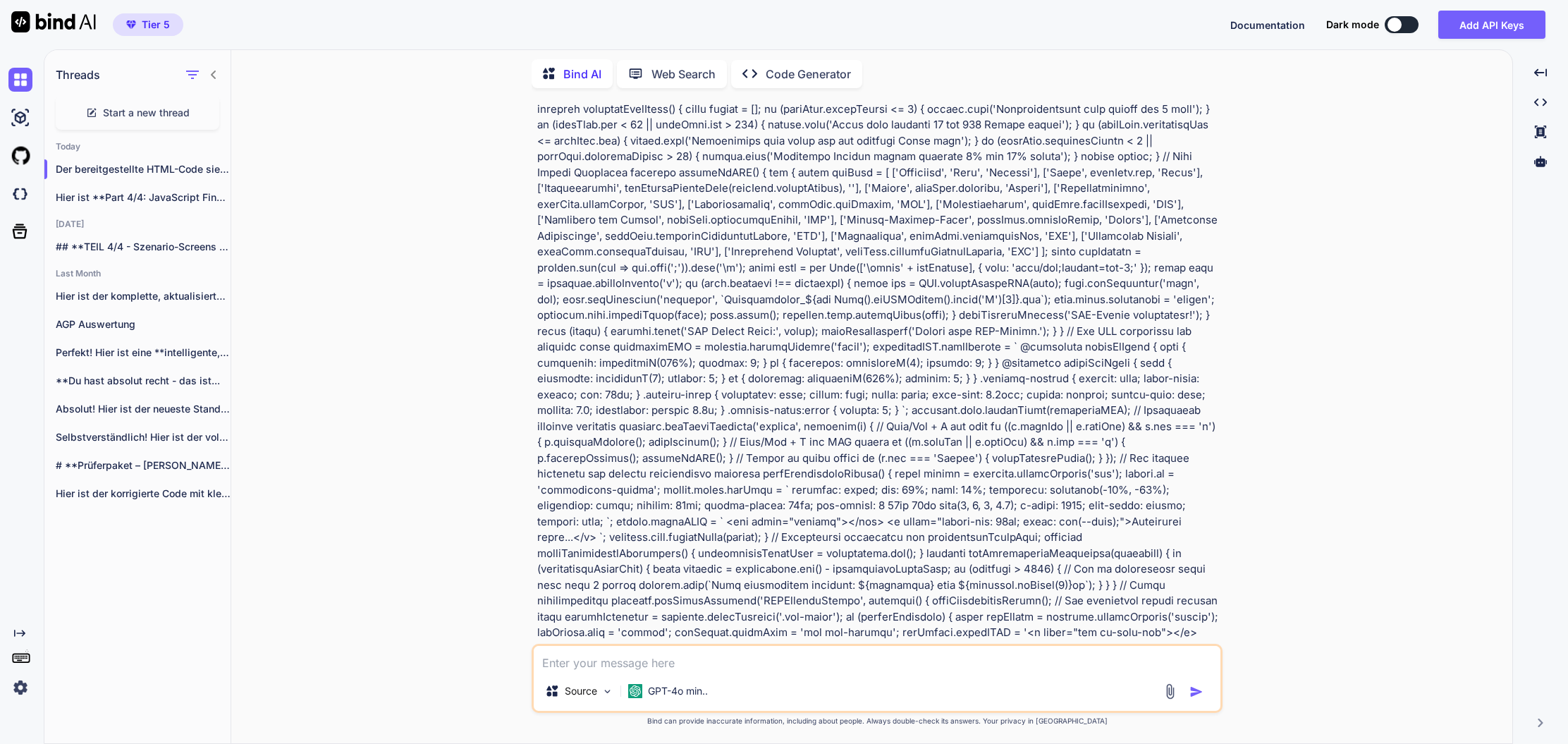
scroll to position [0, 0]
click at [793, 662] on textarea at bounding box center [876, 658] width 687 height 25
type textarea "x"
type textarea "i"
type textarea "x"
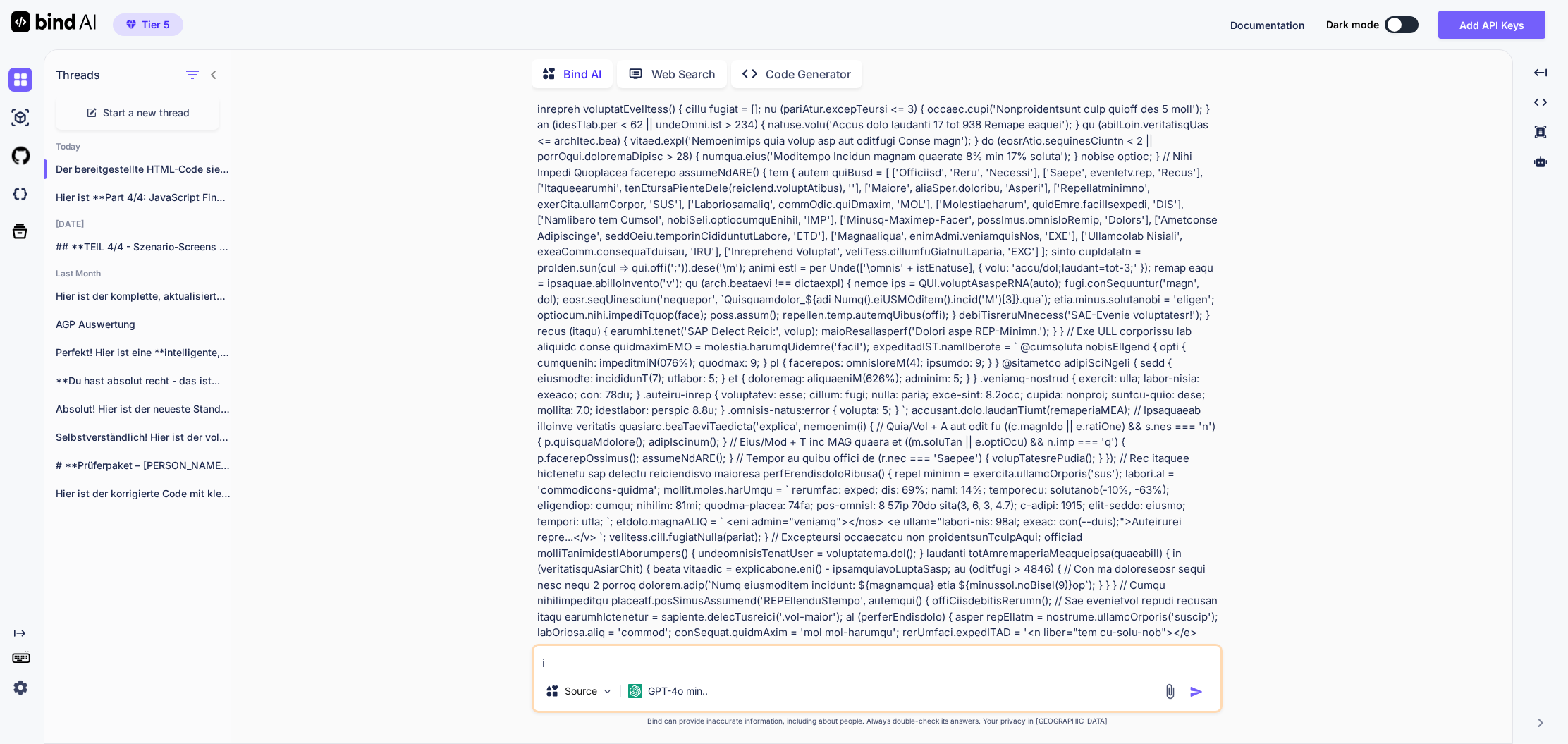
type textarea "is"
type textarea "x"
type textarea "ist"
type textarea "x"
type textarea "ist"
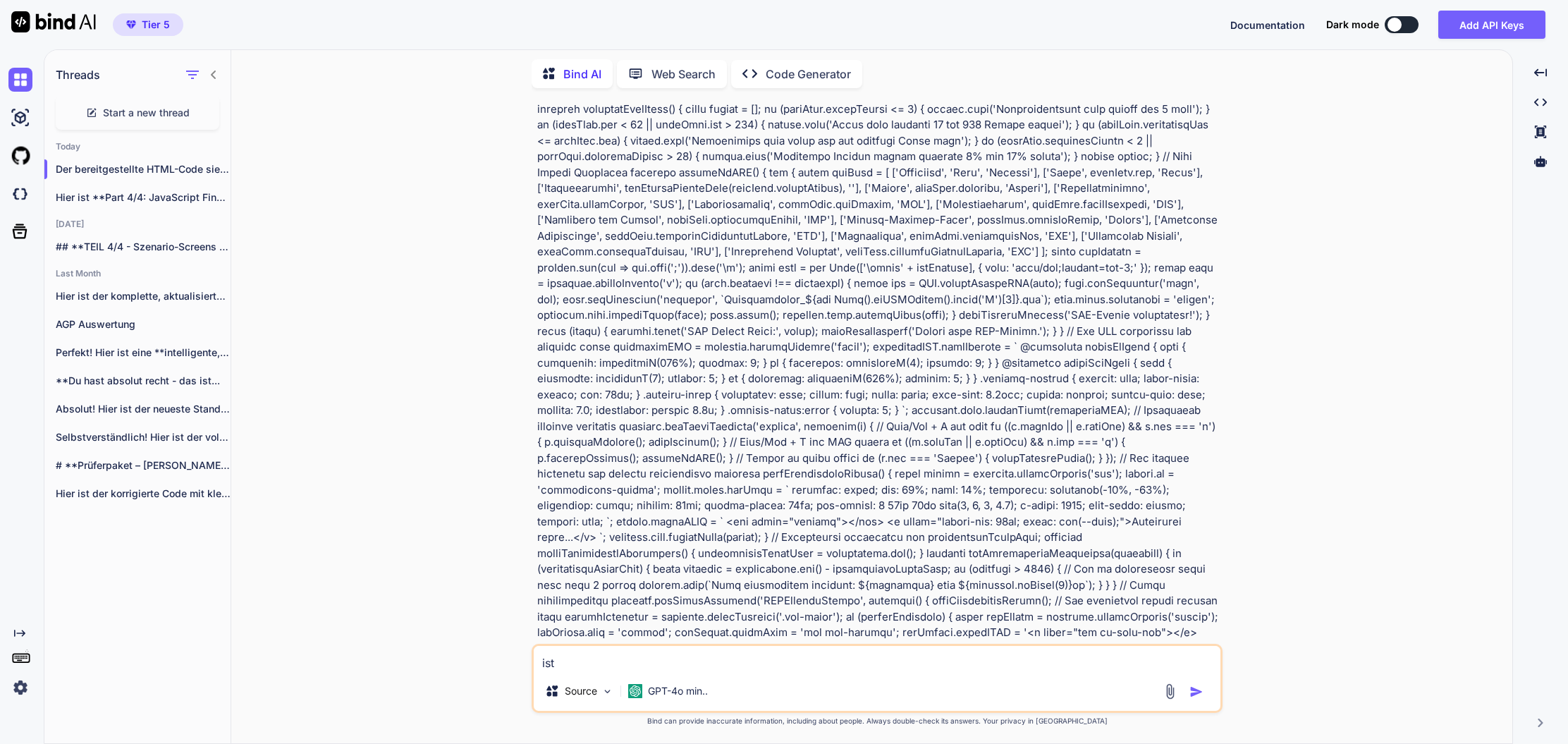
type textarea "x"
type textarea "ist d"
type textarea "x"
type textarea "ist de"
type textarea "x"
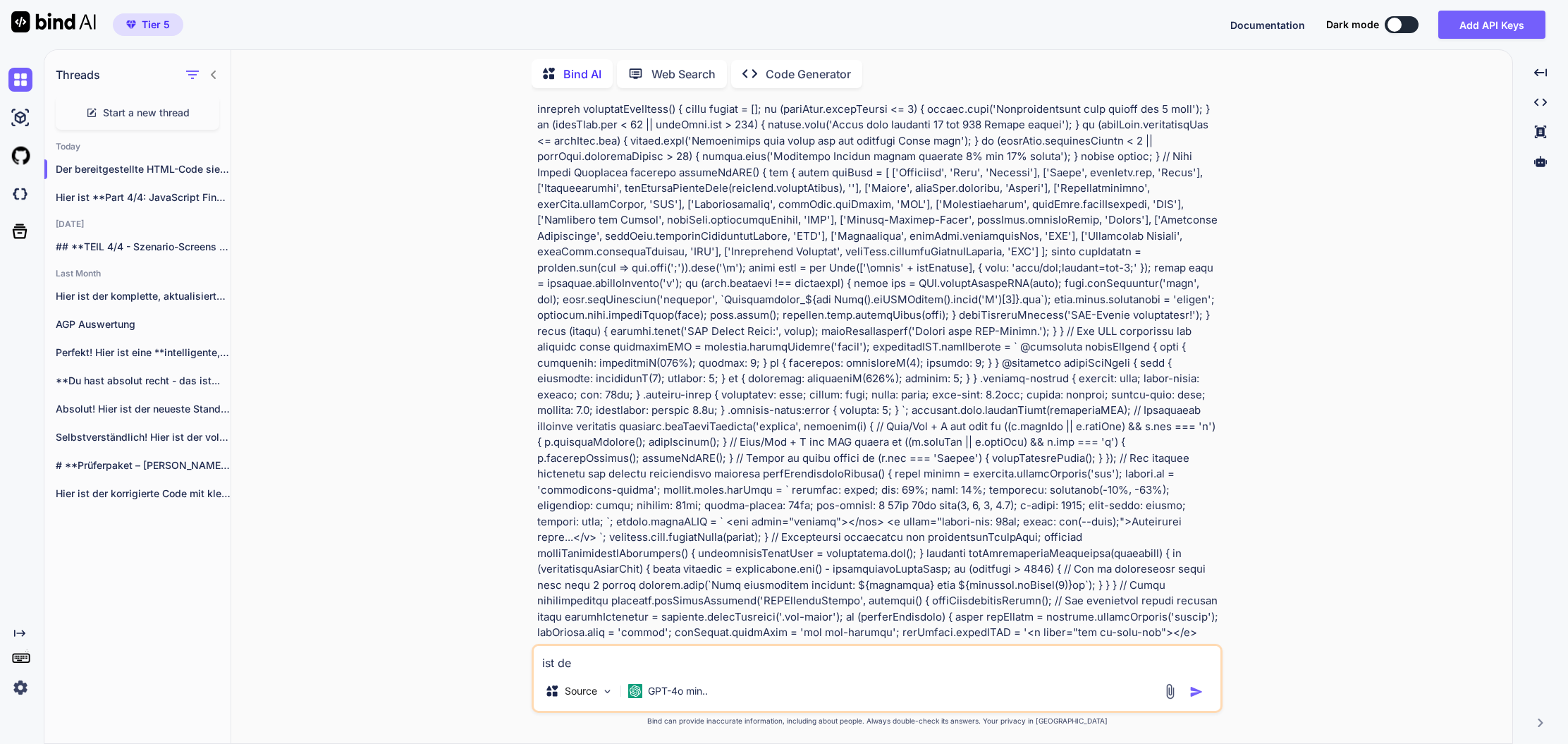
type textarea "ist der"
type textarea "x"
type textarea "ist der"
type textarea "x"
type textarea "ist der i"
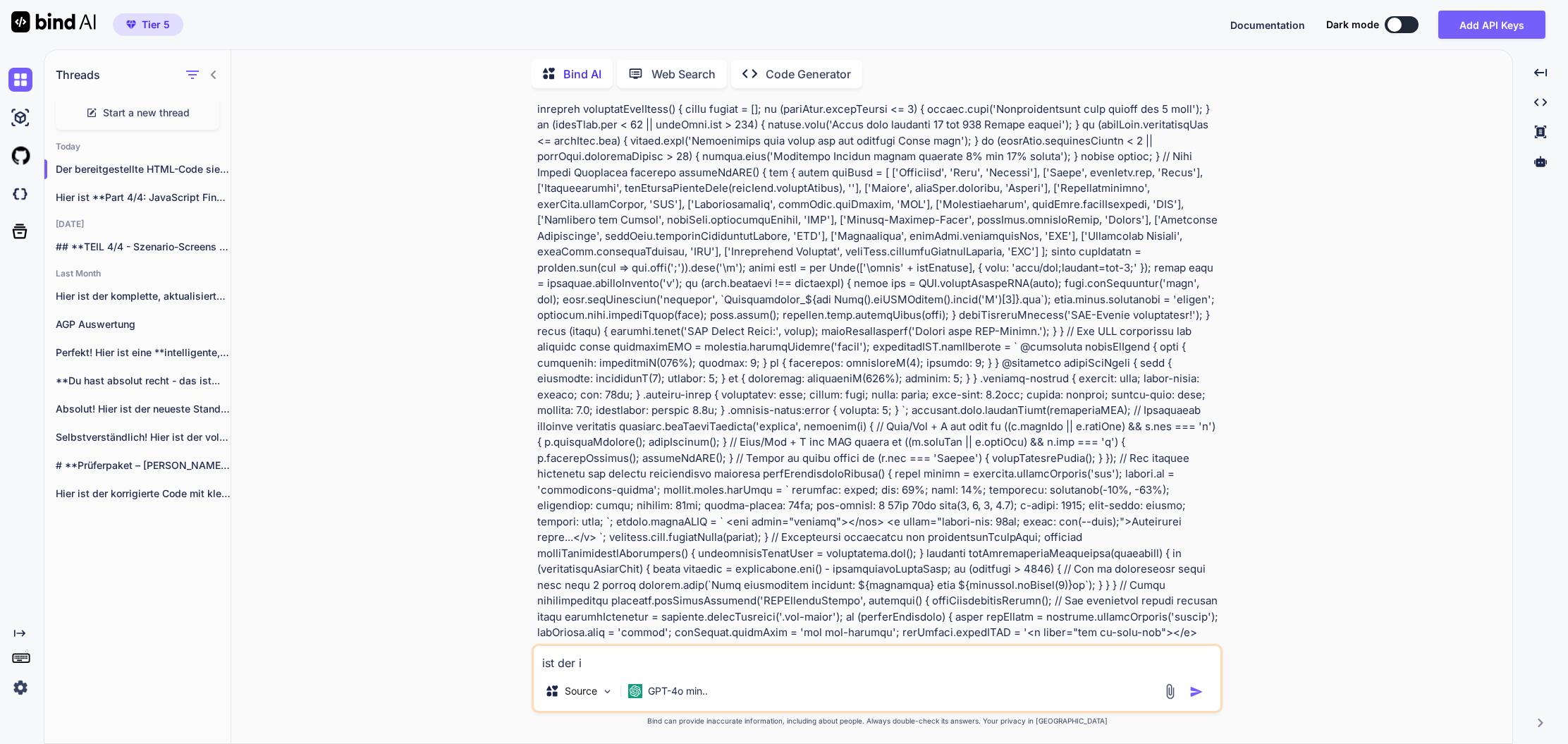
type textarea "x"
type textarea "ist der in"
type textarea "x"
type textarea "ist der inh"
type textarea "x"
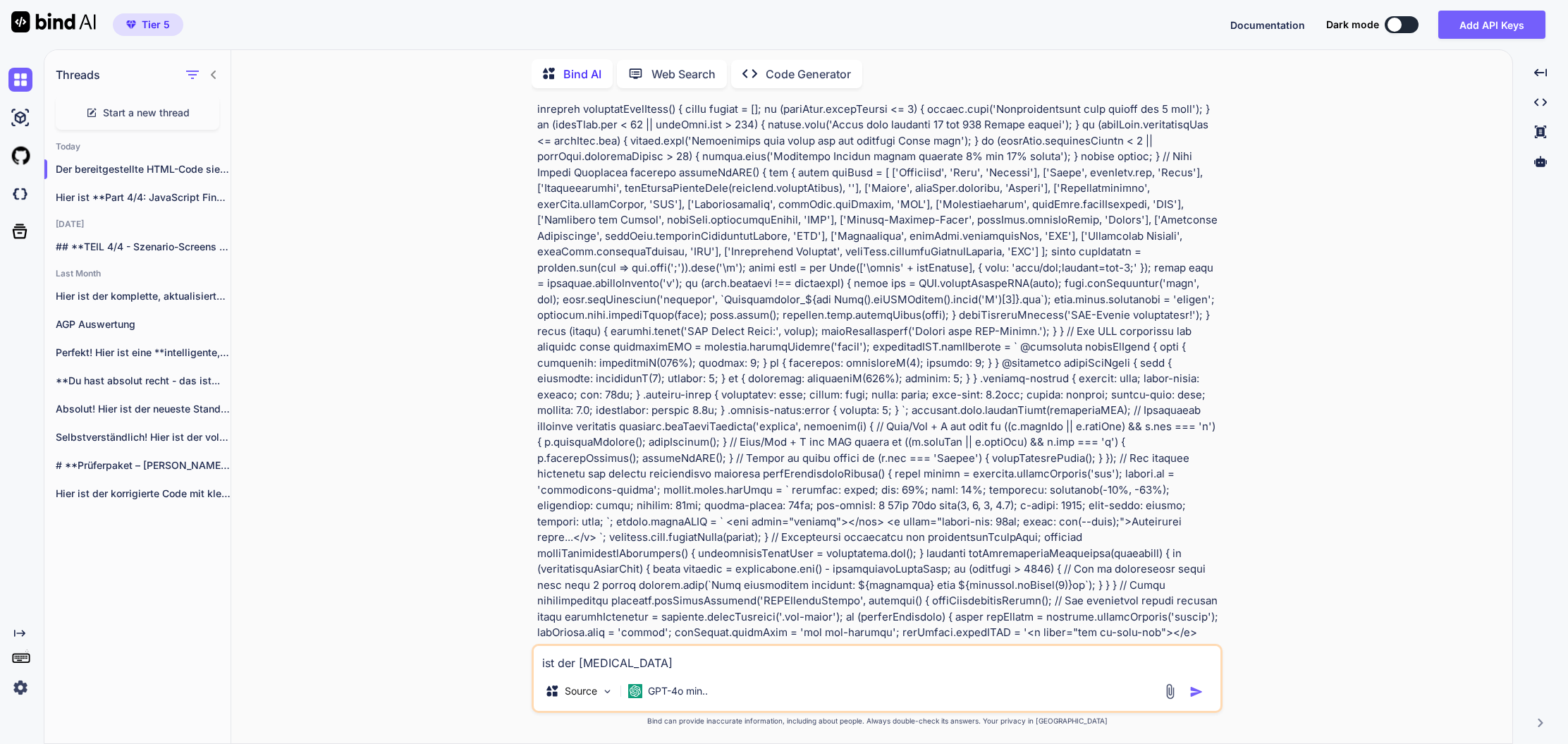
type textarea "ist der inha"
type textarea "x"
type textarea "ist der inhal"
type textarea "x"
type textarea "ist der inhalt"
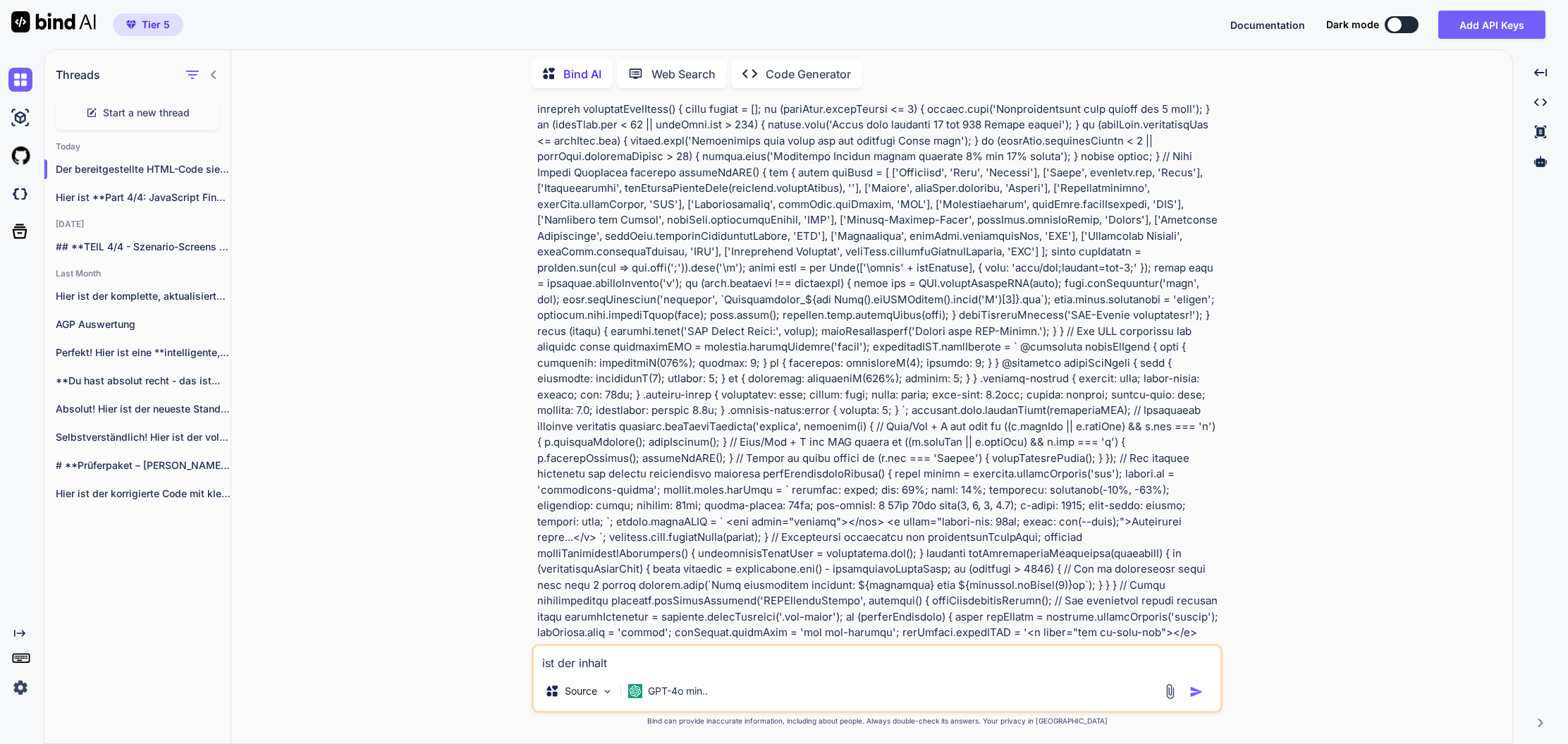
type textarea "x"
type textarea "ist der inhalti"
type textarea "x"
type textarea "ist der inhalt"
type textarea "x"
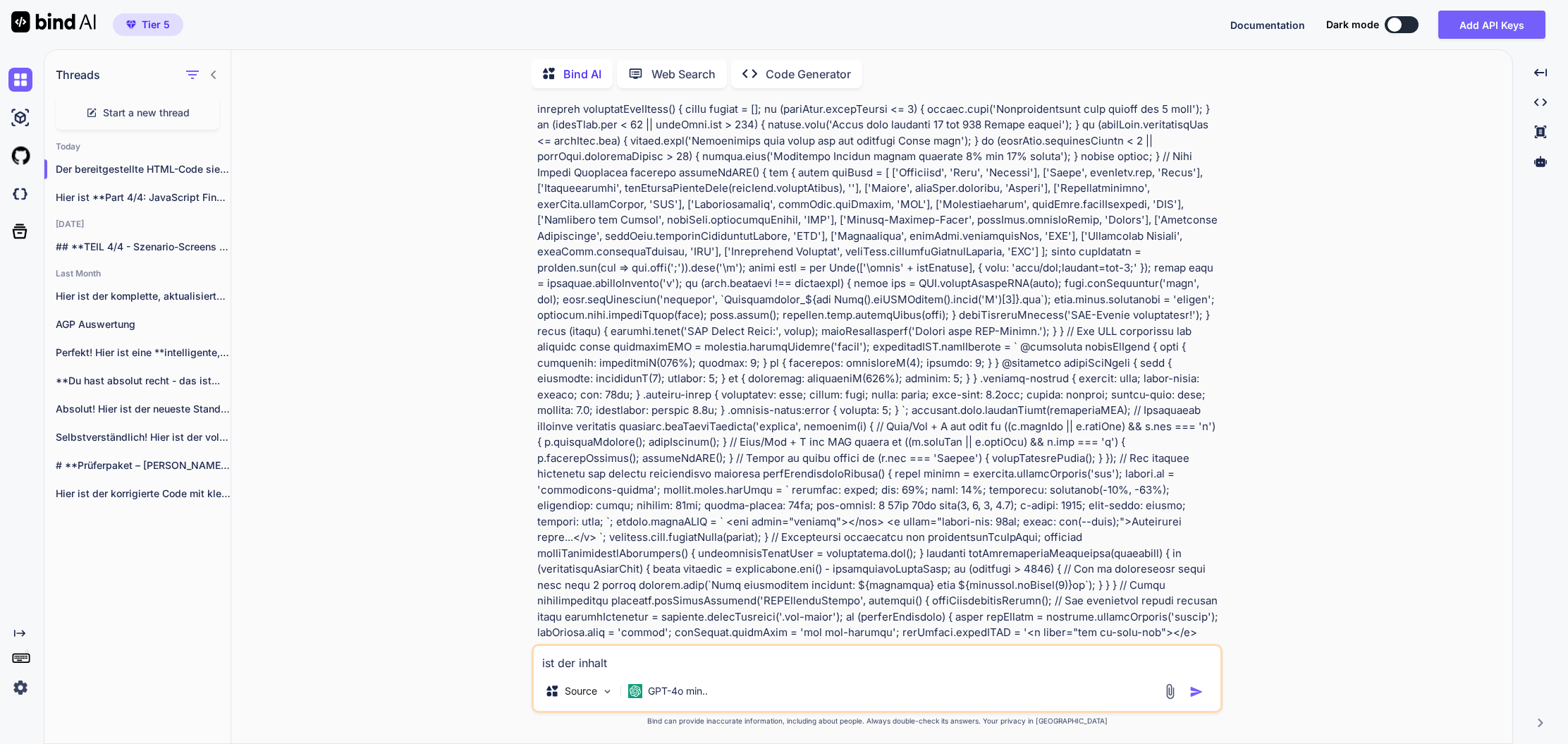
type textarea "ist der inhaltl"
type textarea "x"
type textarea "ist der inhaltli"
type textarea "x"
type textarea "ist der inhaltlic"
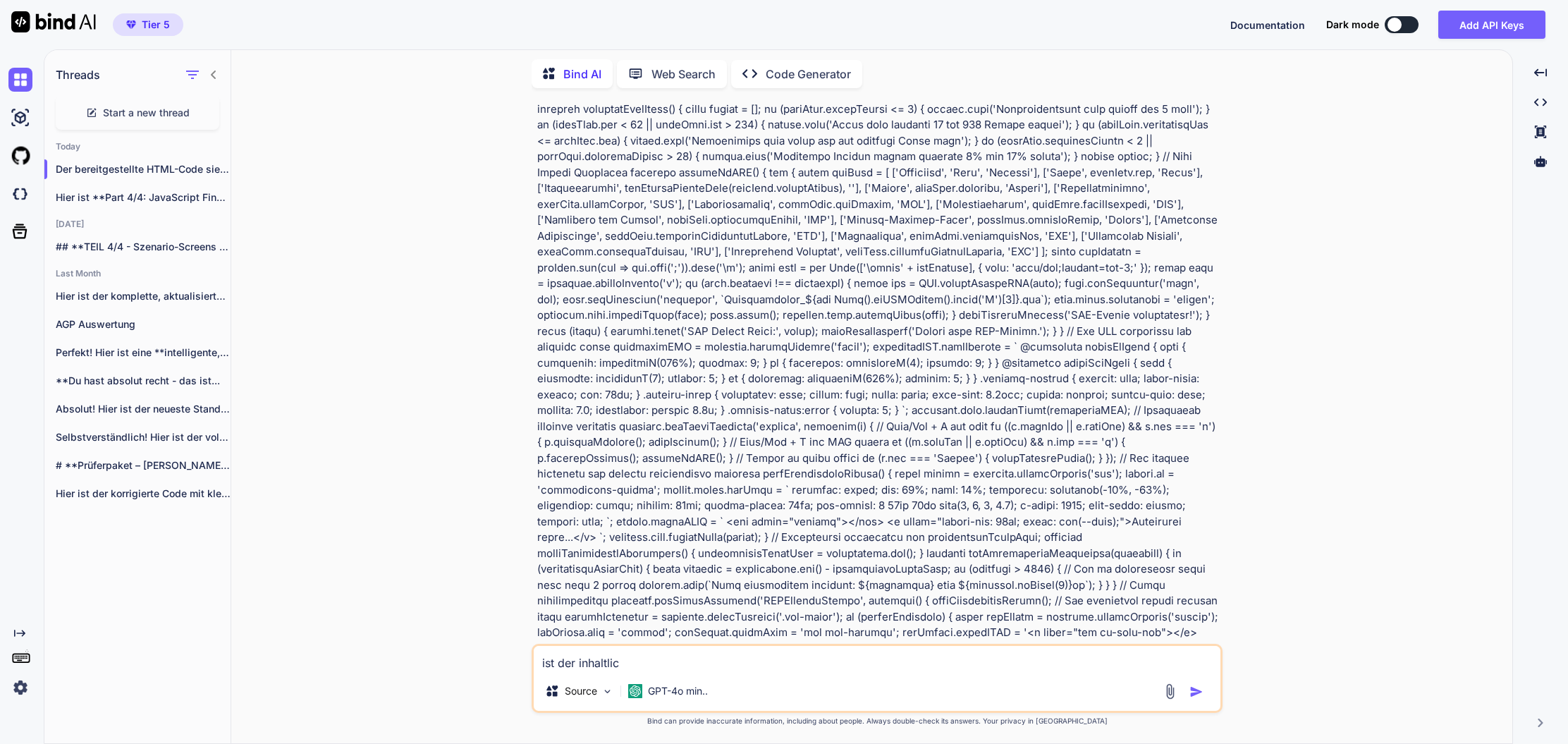
type textarea "x"
type textarea "ist der inhaltlich"
type textarea "x"
type textarea "ist der inhaltlich"
type textarea "x"
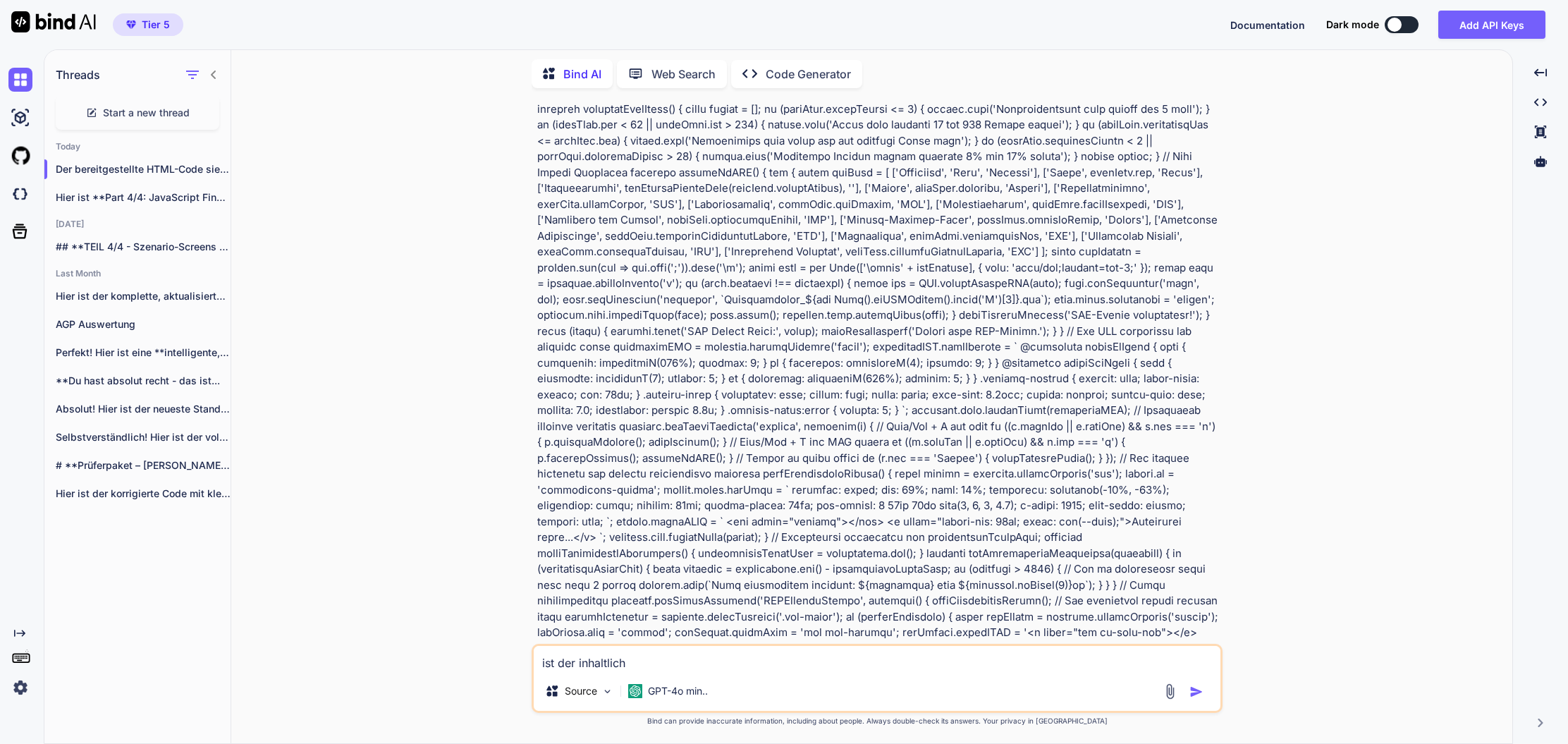
type textarea "ist der inhaltlich u"
type textarea "x"
type textarea "ist der inhaltlich un"
type textarea "x"
type textarea "ist der inhaltlich und"
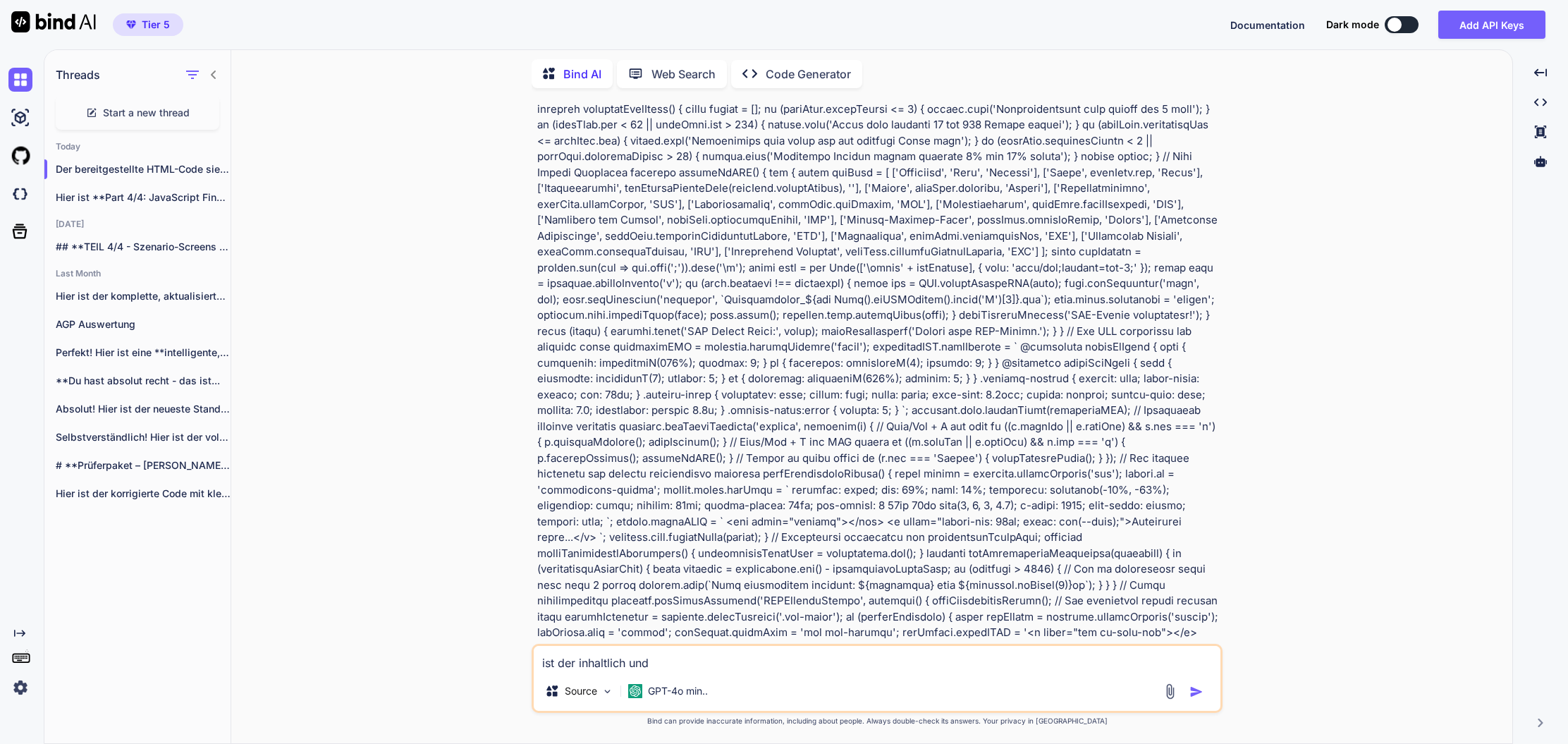
type textarea "x"
type textarea "ist der inhaltlich und"
type textarea "x"
type textarea "ist der inhaltlich und f"
type textarea "x"
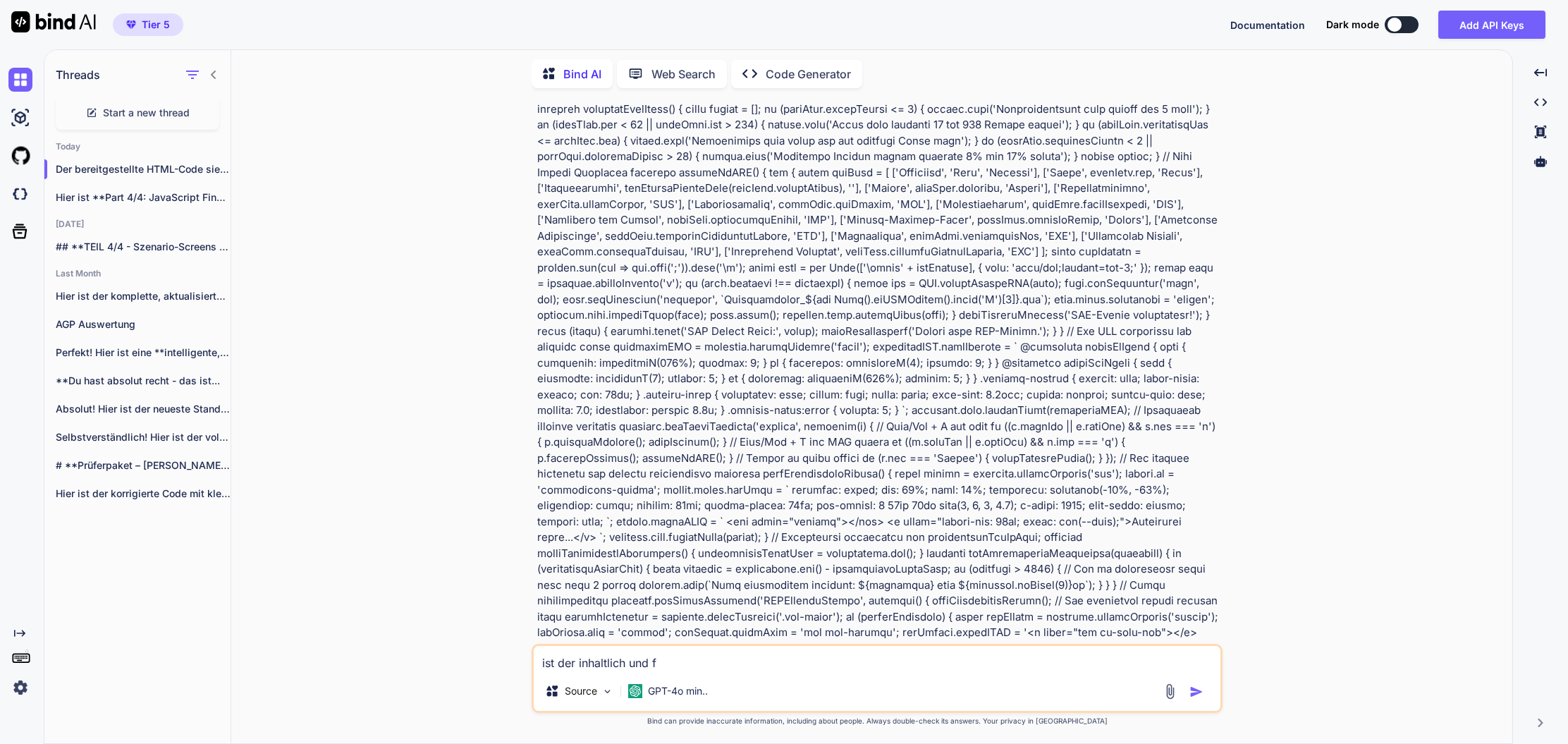
type textarea "ist der inhaltlich und fa"
type textarea "x"
type textarea "ist der inhaltlich und fac"
type textarea "x"
type textarea "ist der inhaltlich und fach"
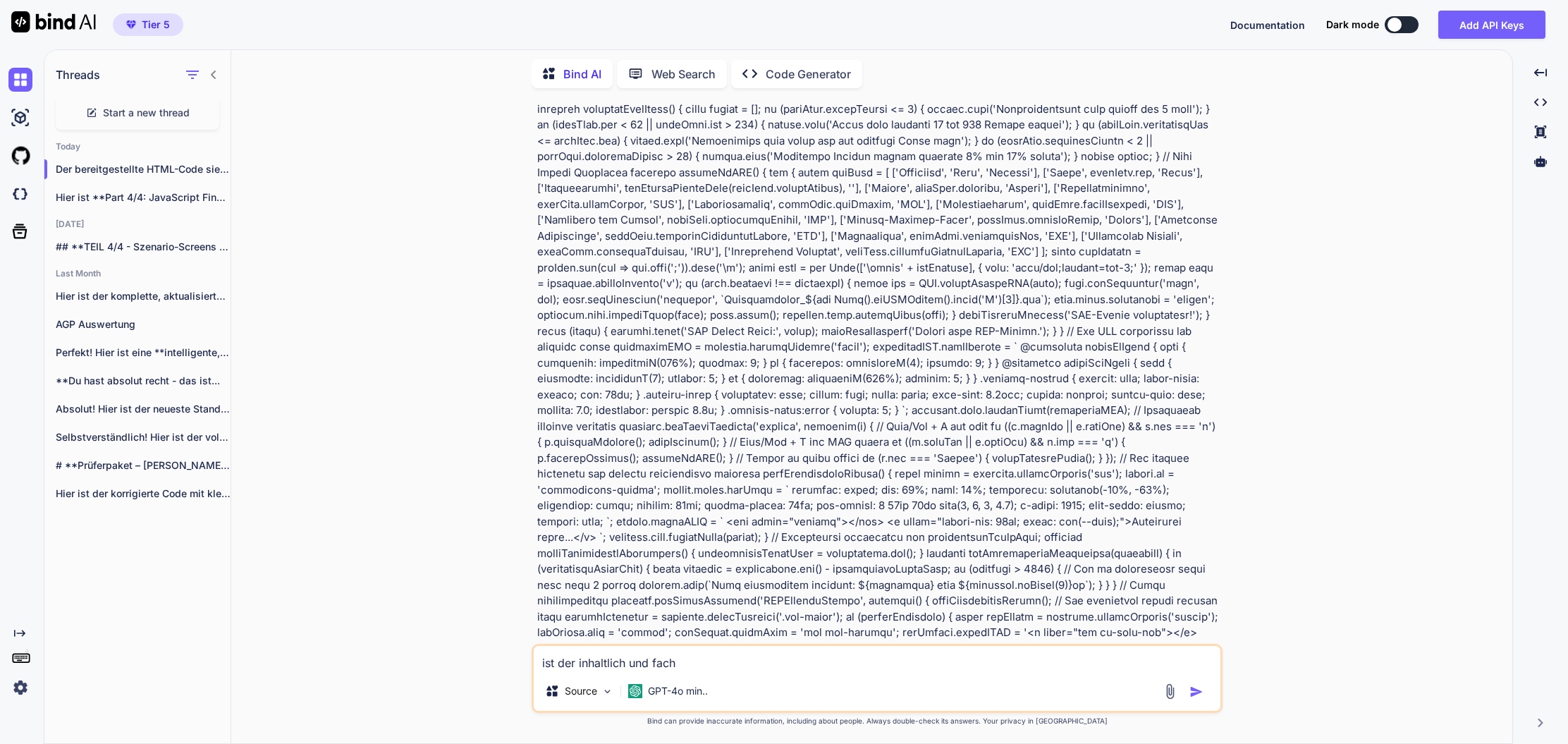
type textarea "x"
type textarea "ist der inhaltlich und fachl"
type textarea "x"
type textarea "ist der inhaltlich und fachli"
type textarea "x"
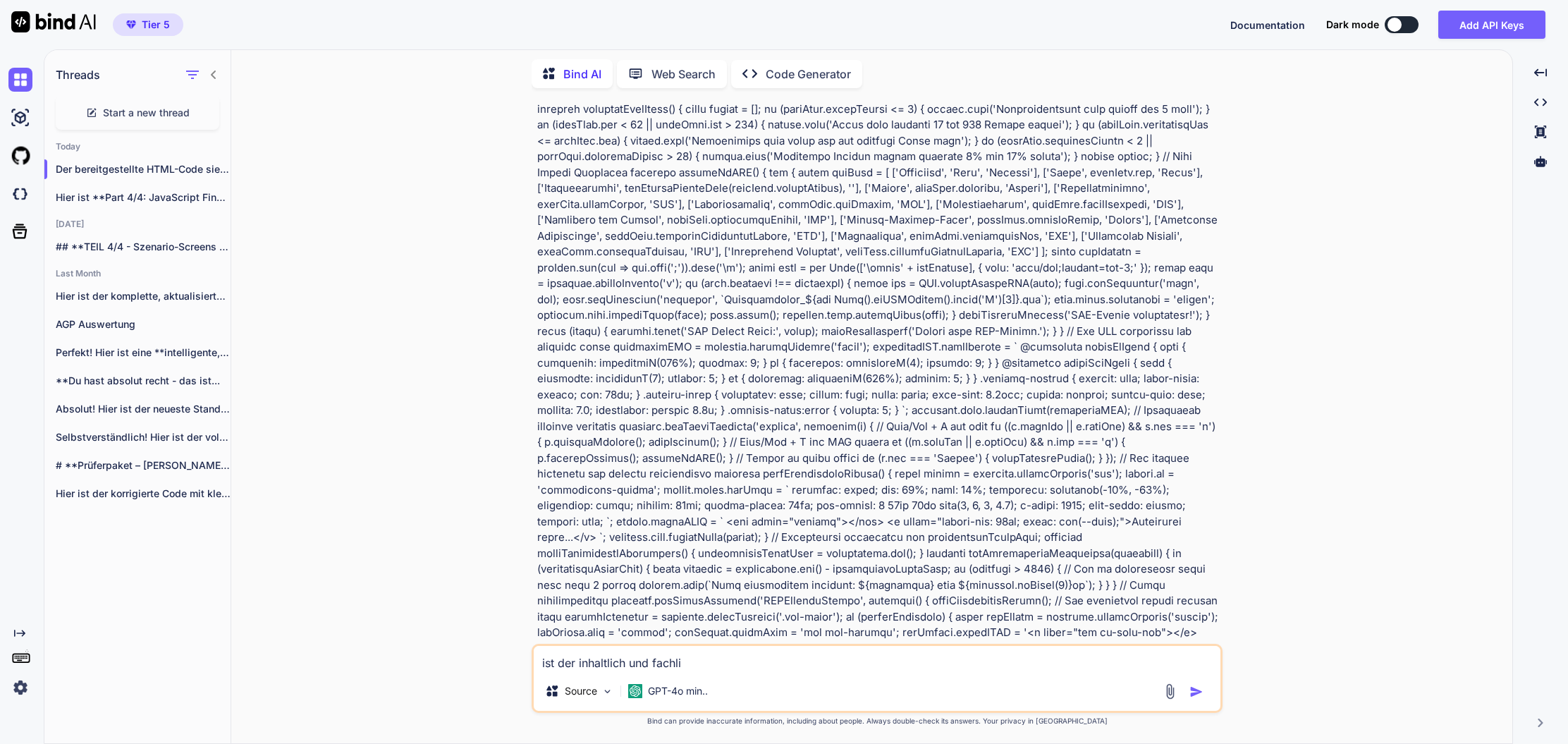
type textarea "ist der inhaltlich und fachlic"
type textarea "x"
type textarea "ist der inhaltlich und fachlich"
type textarea "x"
type textarea "ist der inhaltlich und fachlich"
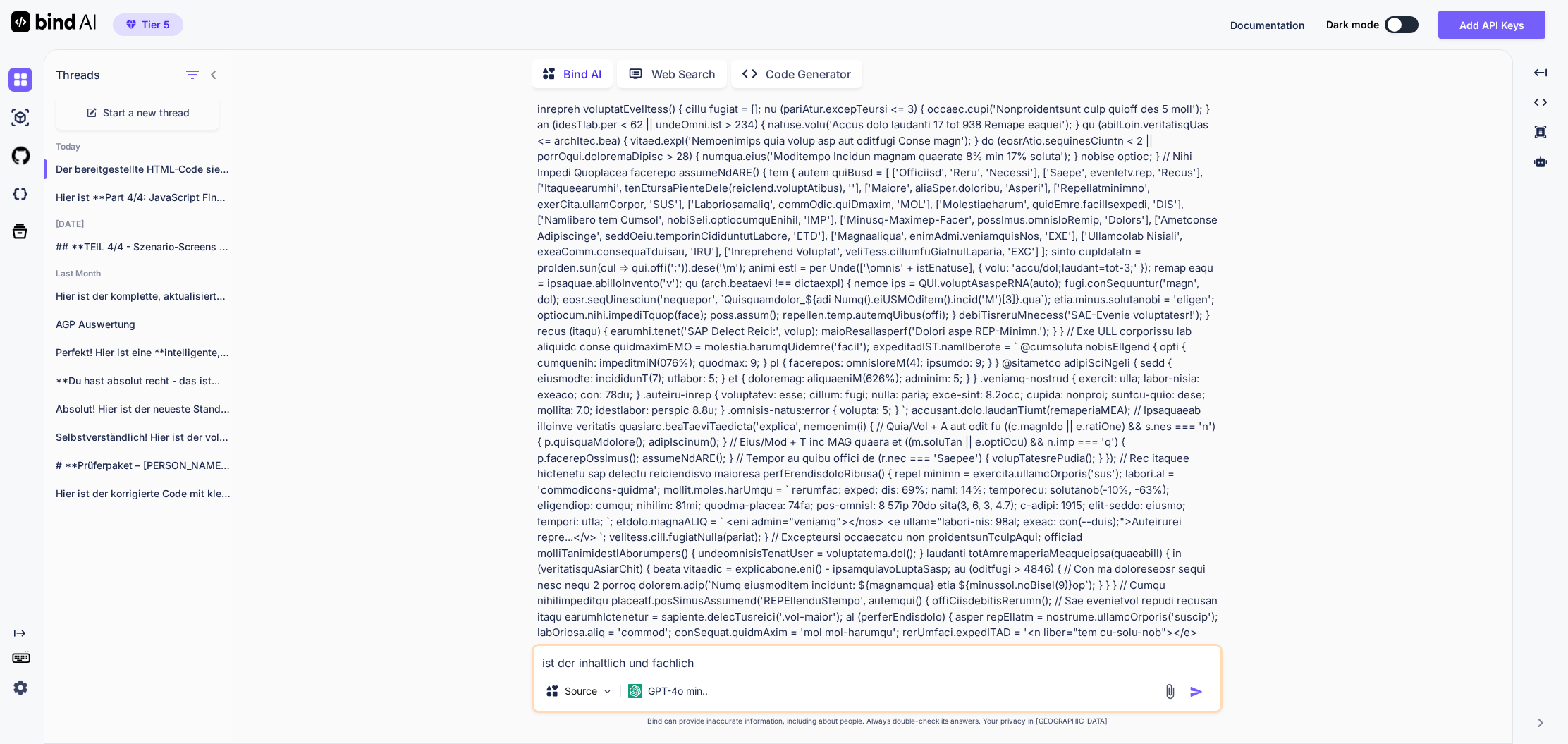
type textarea "x"
type textarea "ist der inhaltlich und fachlich k"
type textarea "x"
type textarea "ist der inhaltlich und fachlich ko"
type textarea "x"
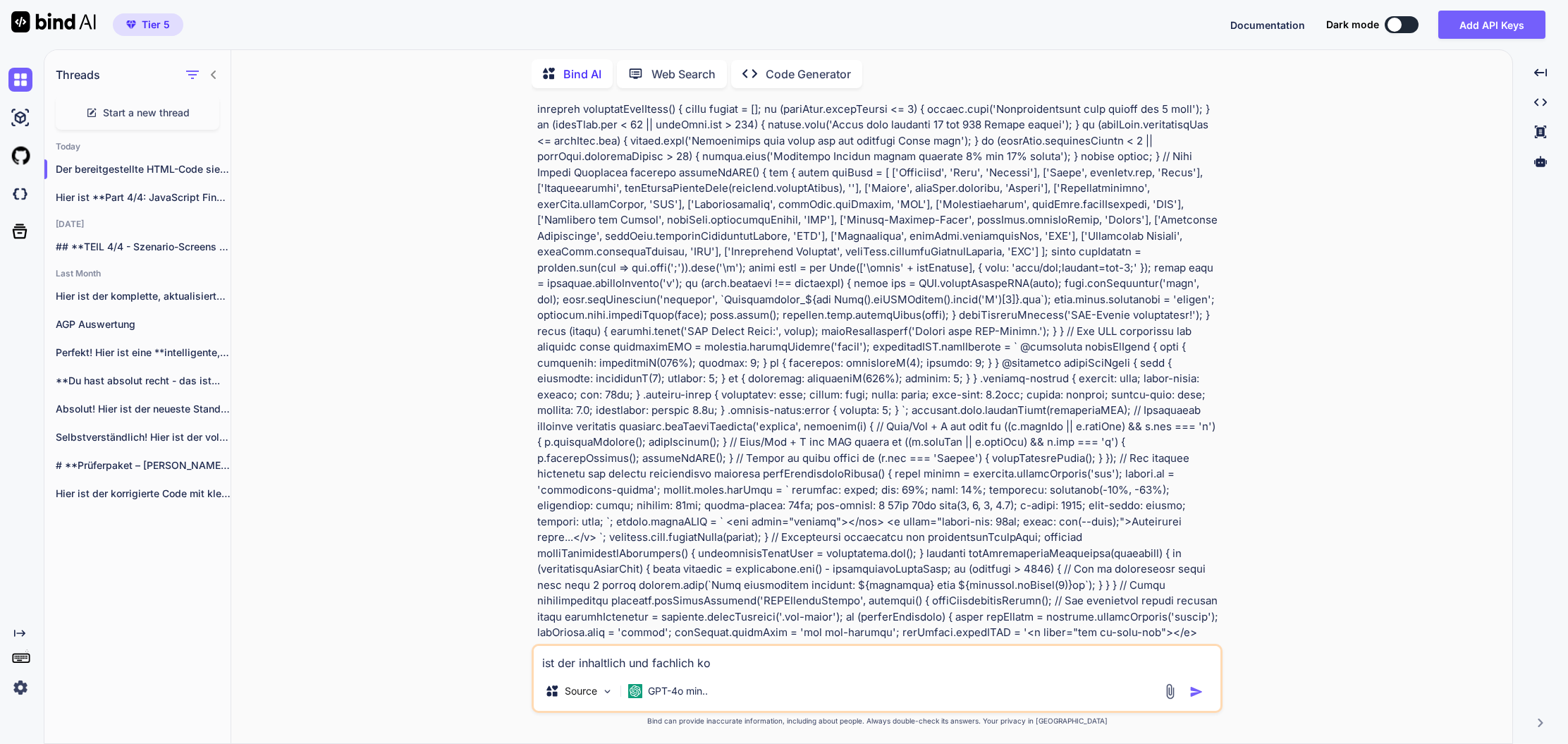
type textarea "ist der inhaltlich und fachlich kor"
type textarea "x"
type textarea "ist der inhaltlich und fachlich korr"
type textarea "x"
type textarea "ist der inhaltlich und fachlich korre"
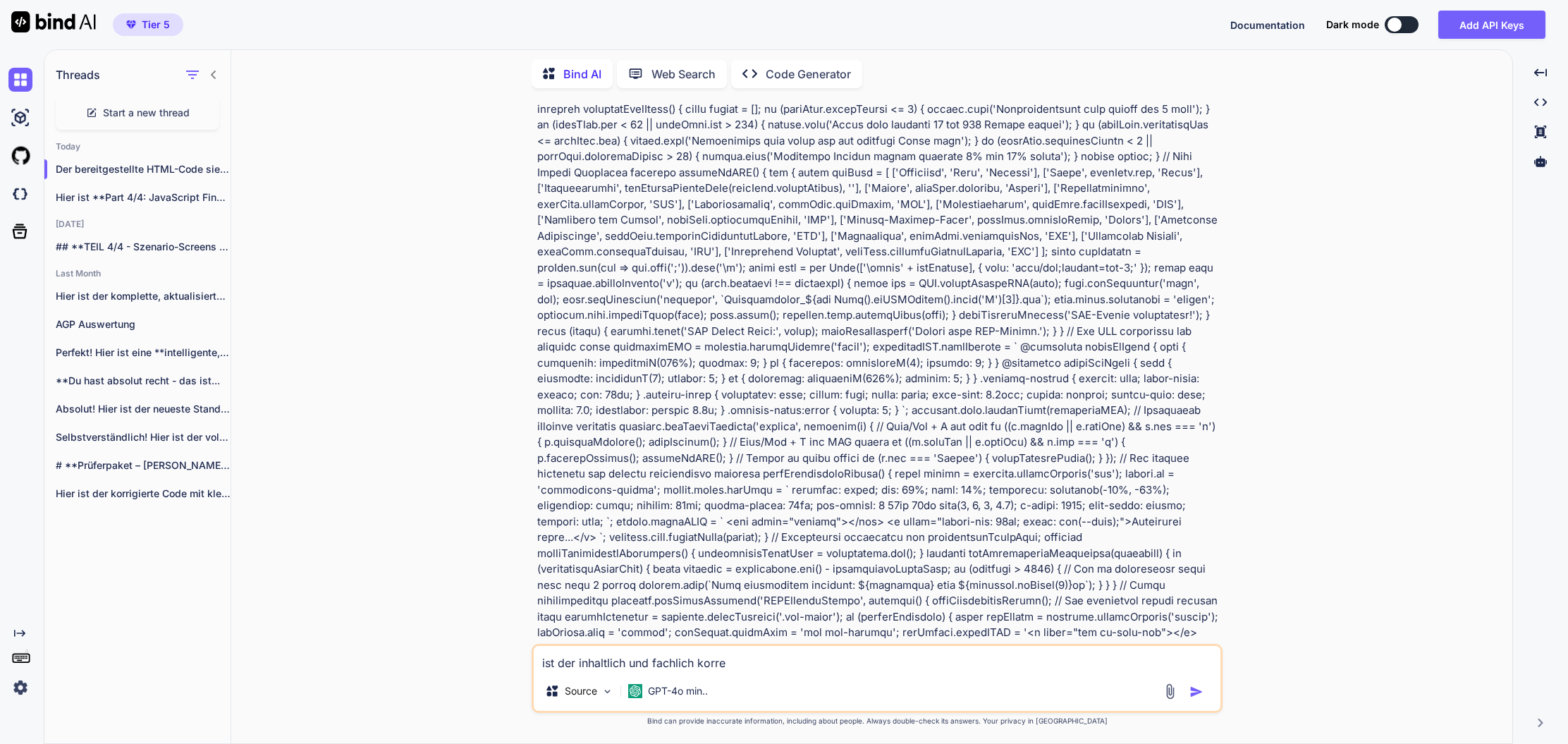
type textarea "x"
type textarea "ist der inhaltlich und fachlich korrek"
type textarea "x"
type textarea "ist der inhaltlich und fachlich korrekt"
type textarea "x"
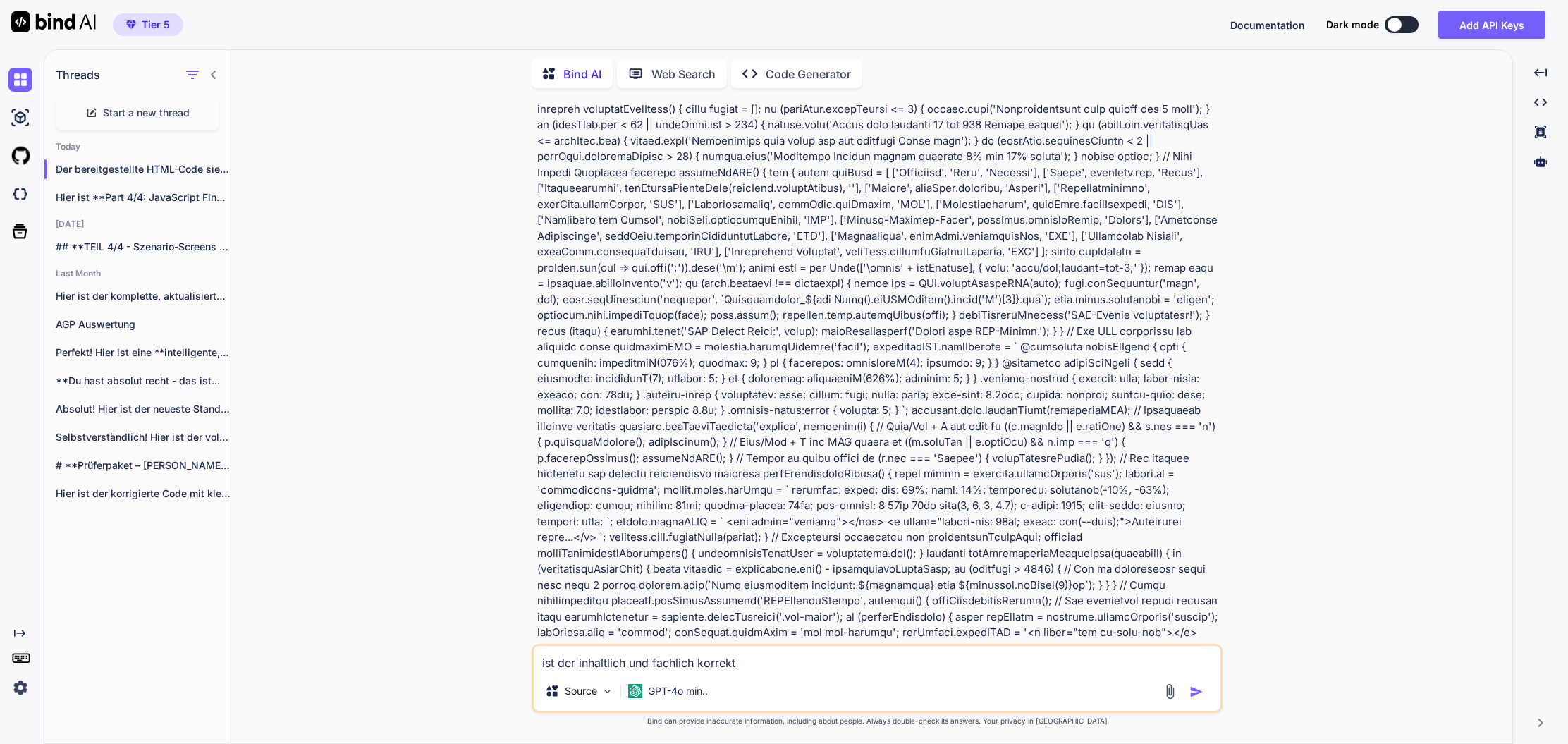
type textarea "ist der inhaltlich und fachlich korrekt?"
type textarea "x"
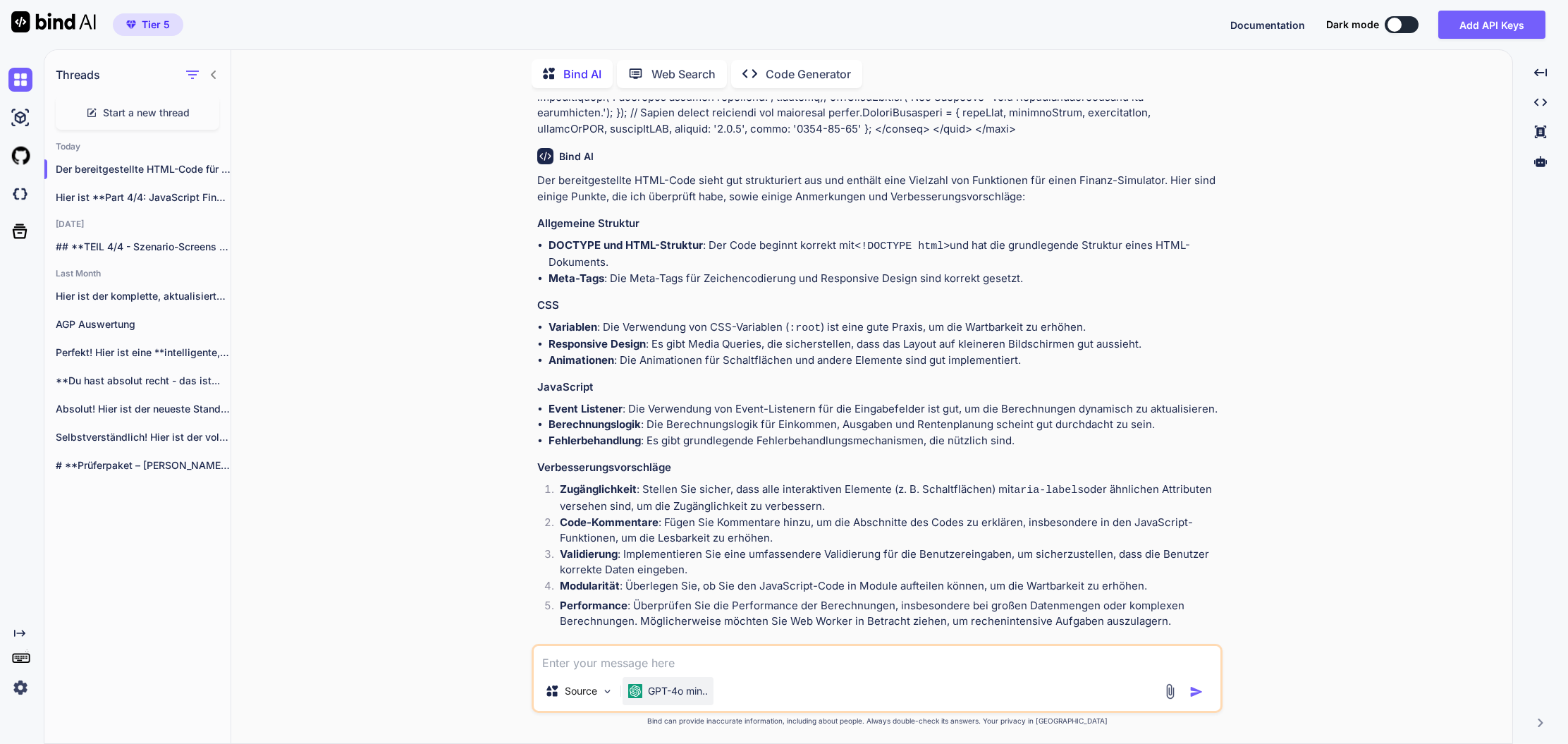
click at [700, 688] on p "GPT-4o min.." at bounding box center [677, 691] width 60 height 14
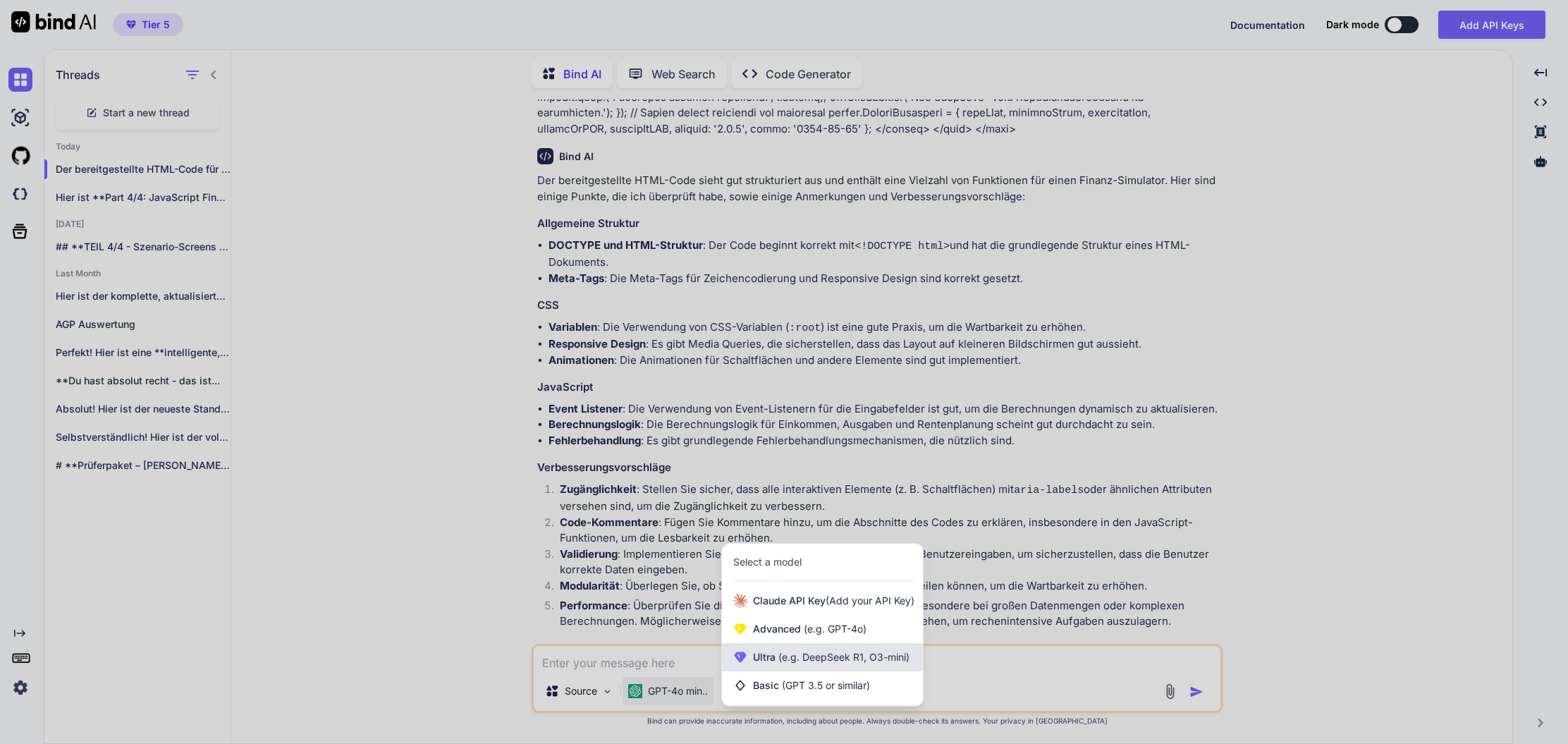
click at [794, 658] on span "(e.g. DeepSeek R1, O3-mini)" at bounding box center [842, 657] width 134 height 12
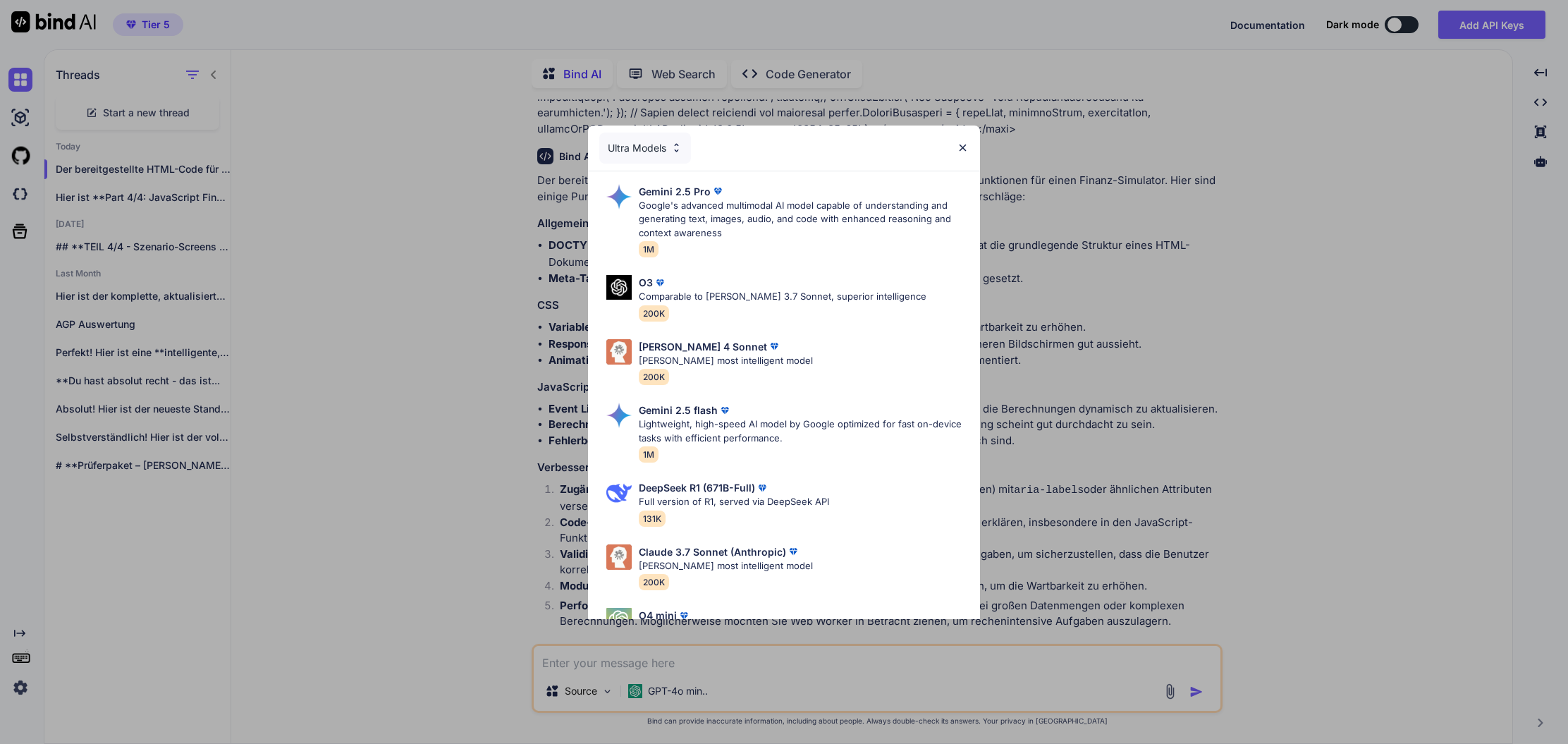
drag, startPoint x: 758, startPoint y: 203, endPoint x: 750, endPoint y: 241, distance: 38.8
click at [758, 203] on p "Google's advanced multimodal AI model capable of understanding and generating t…" at bounding box center [803, 219] width 330 height 41
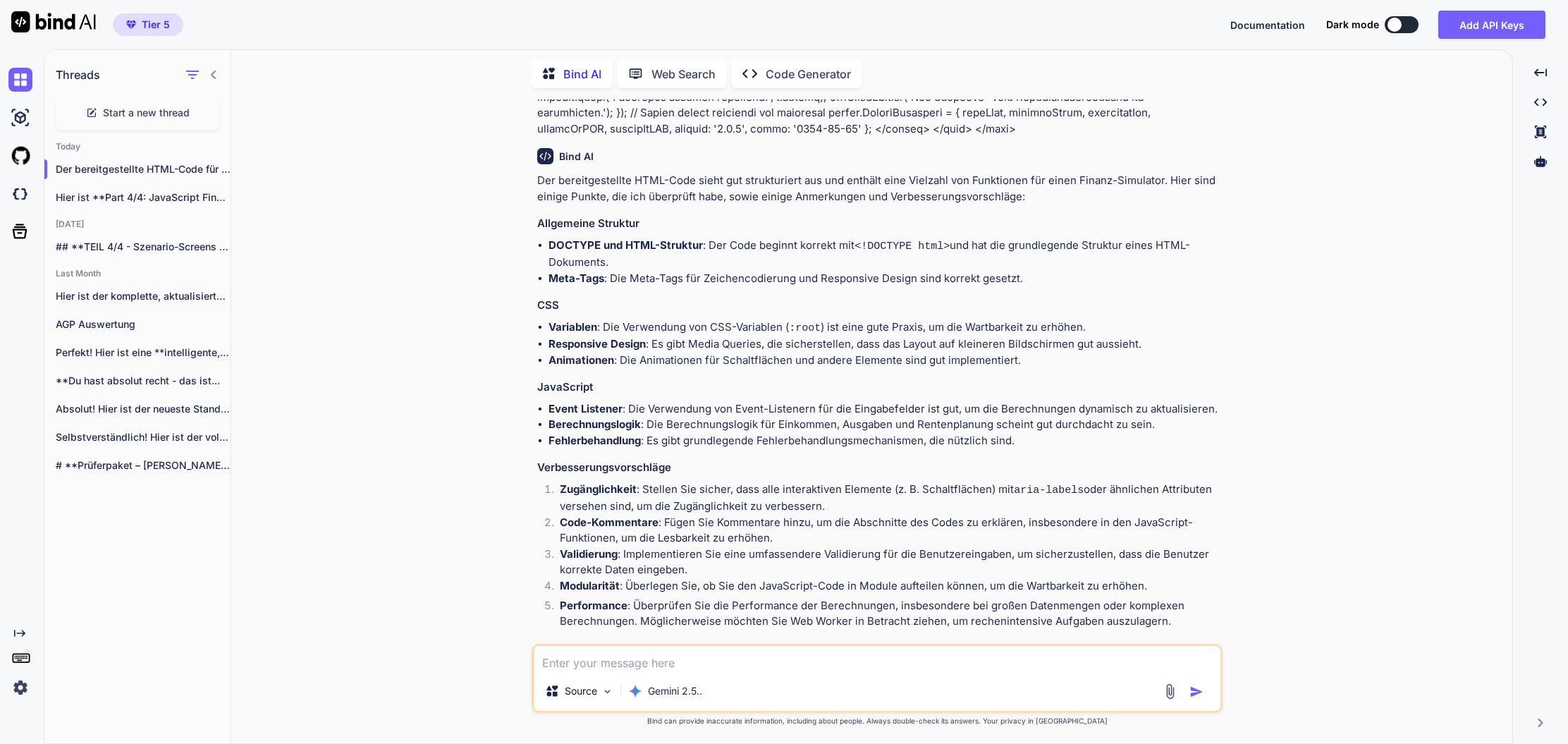
click at [679, 661] on textarea at bounding box center [876, 658] width 687 height 25
type textarea "x"
type textarea "w"
type textarea "x"
type textarea "wa"
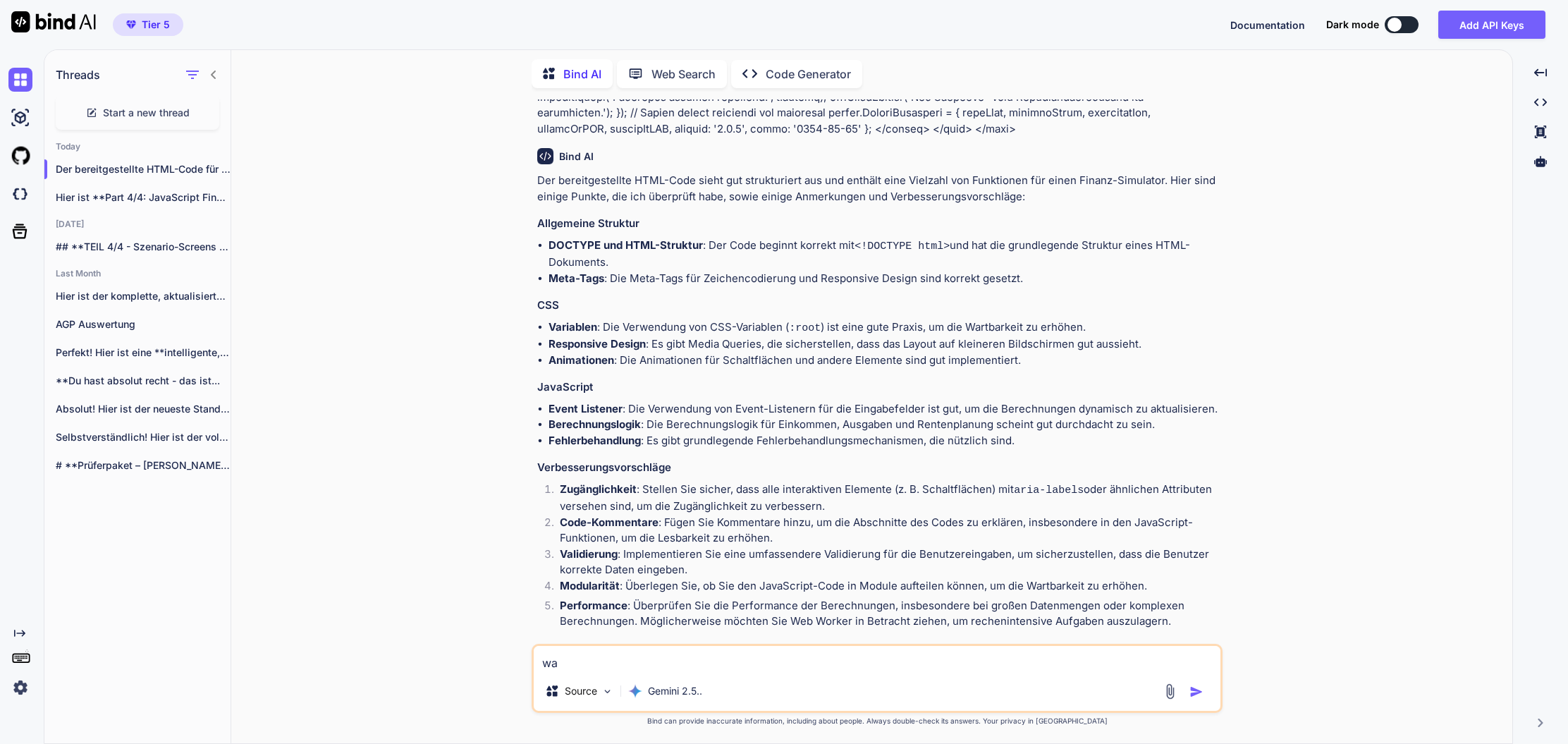
type textarea "x"
type textarea "was"
type textarea "x"
type textarea "was"
type textarea "x"
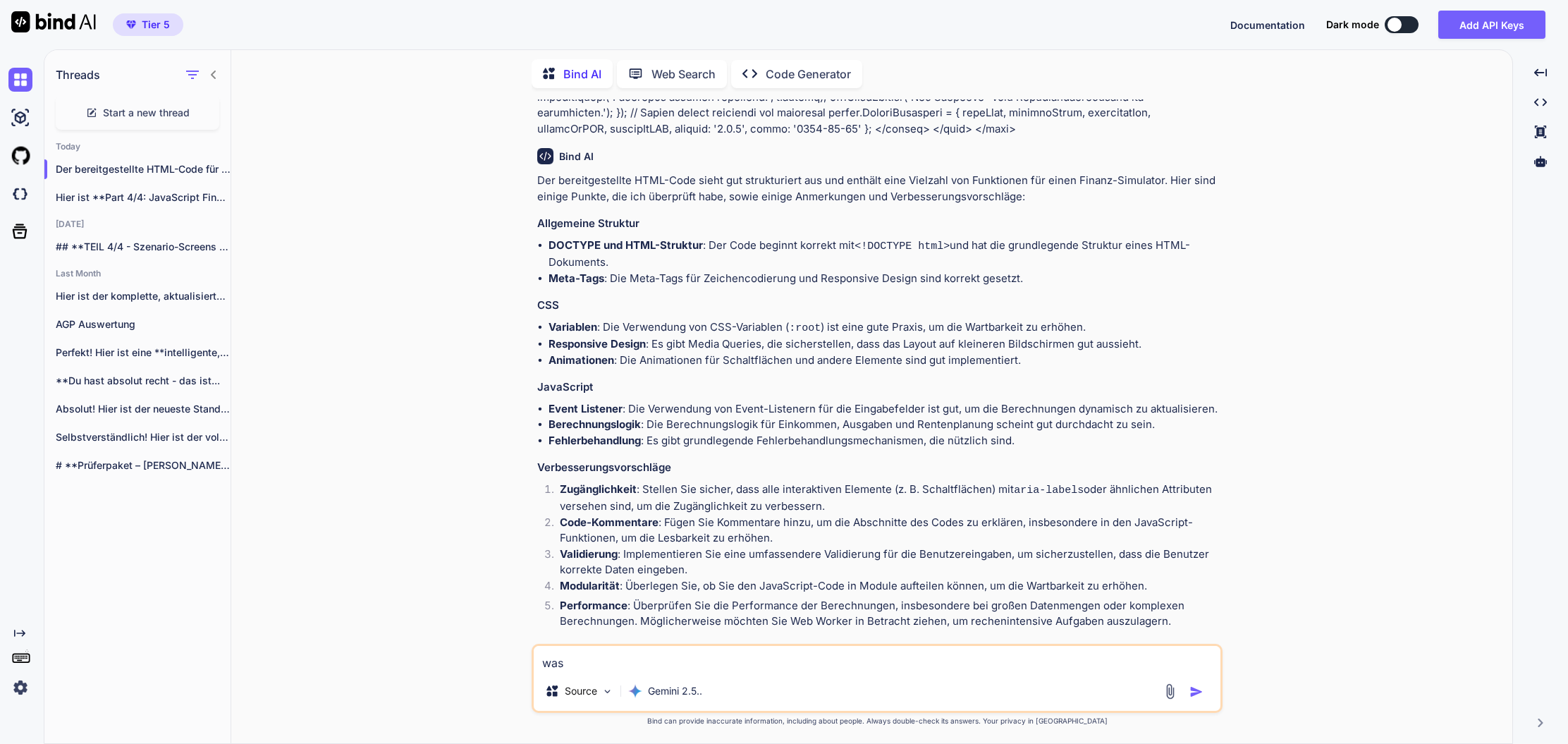
type textarea "was m"
type textarea "x"
type textarea "was"
type textarea "x"
type textarea "was k"
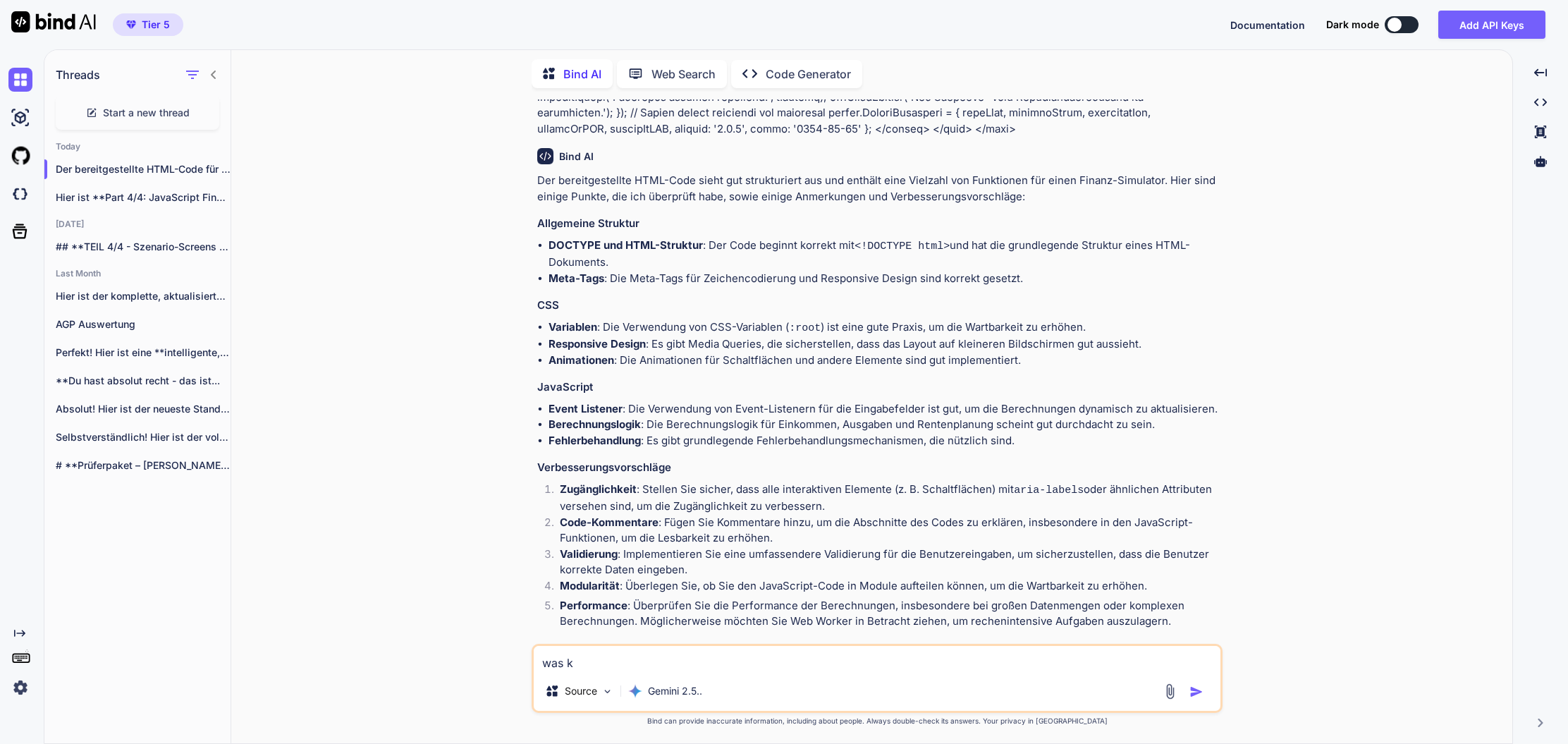
type textarea "x"
type textarea "was kö"
type textarea "x"
type textarea "was kön"
type textarea "x"
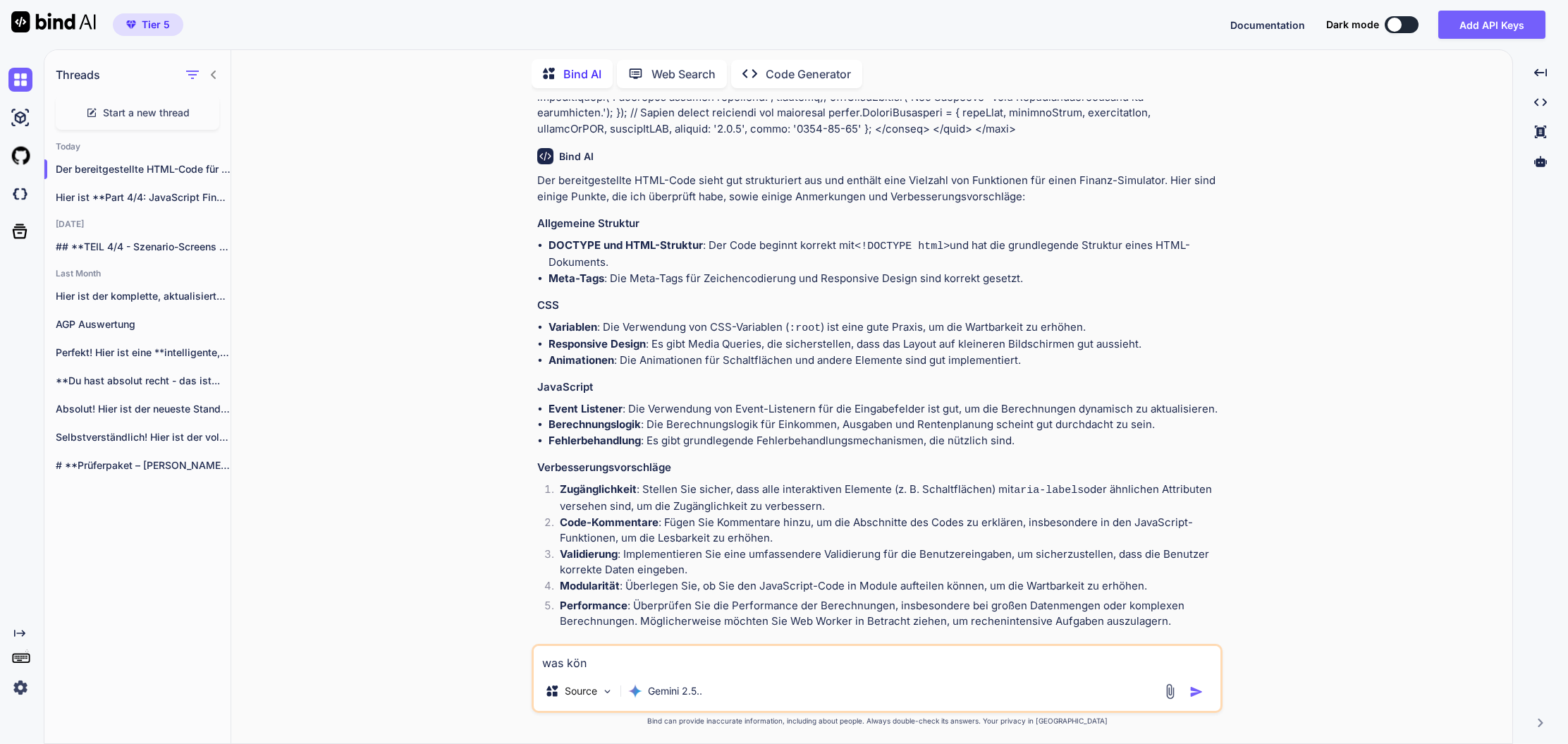
type textarea "was könn"
type textarea "x"
type textarea "was könnt"
type textarea "x"
type textarea "was könnte"
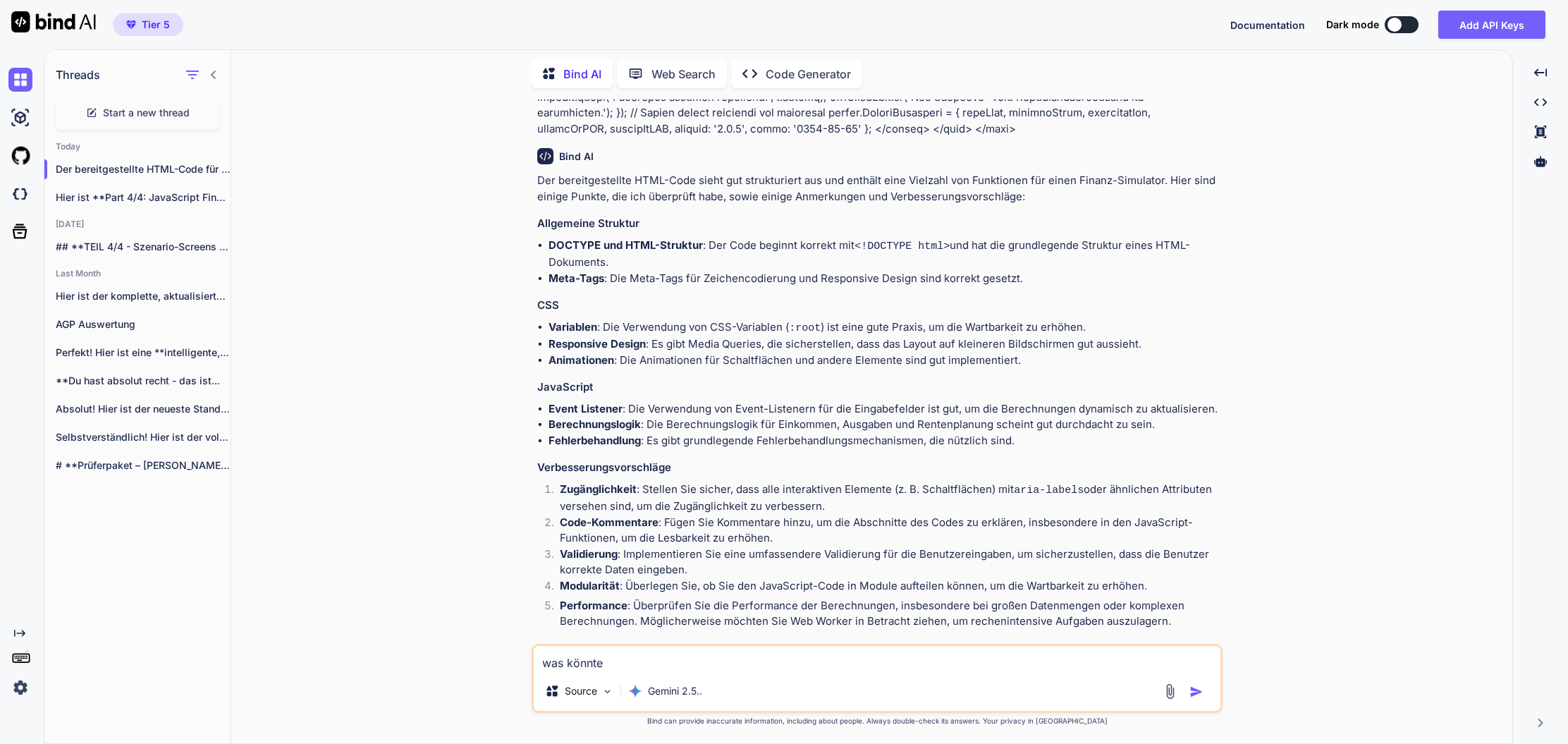
type textarea "x"
type textarea "was könnte"
type textarea "x"
type textarea "was könnte i"
type textarea "x"
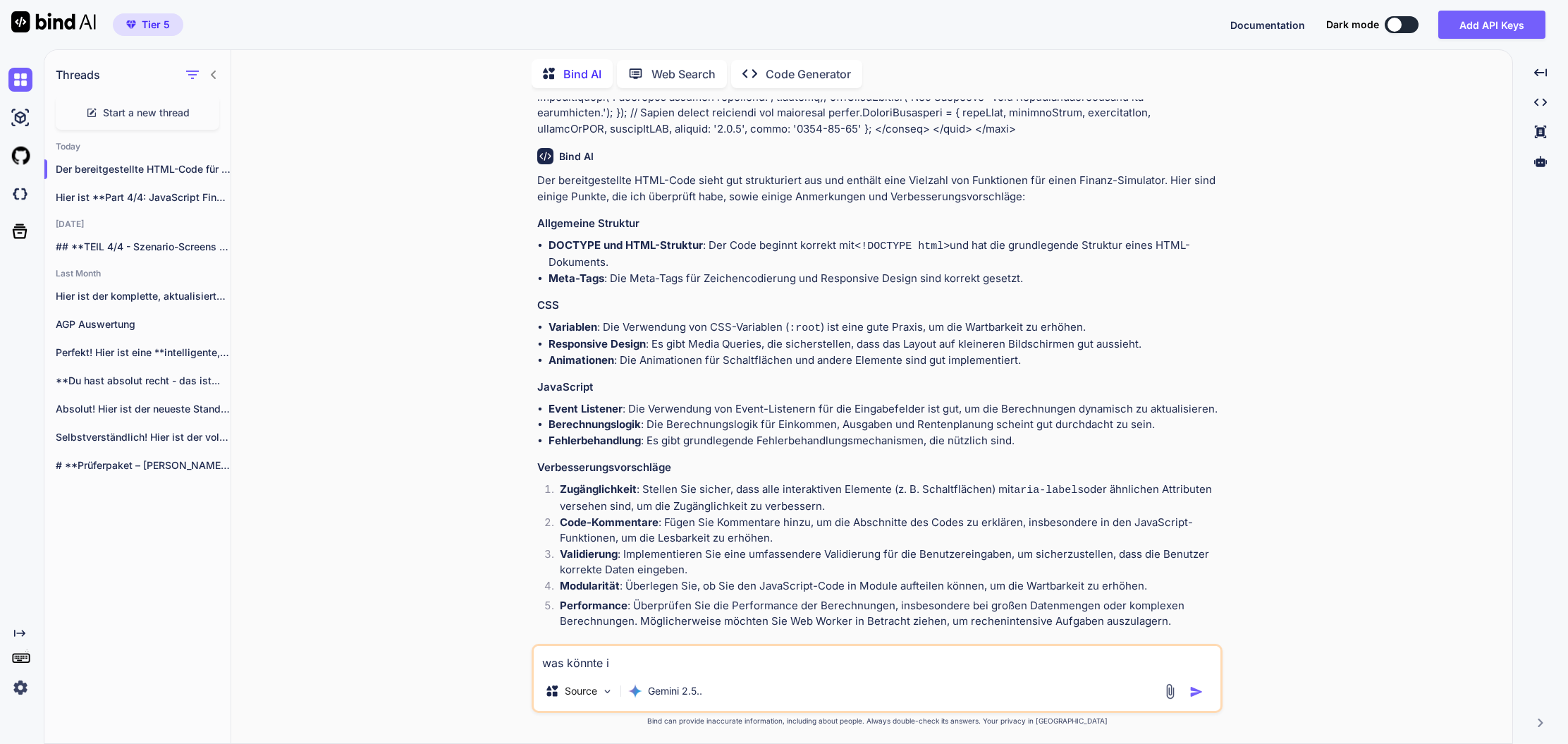
type textarea "was könnte ic"
type textarea "x"
type textarea "was könnte ich"
type textarea "x"
type textarea "was könnte ich"
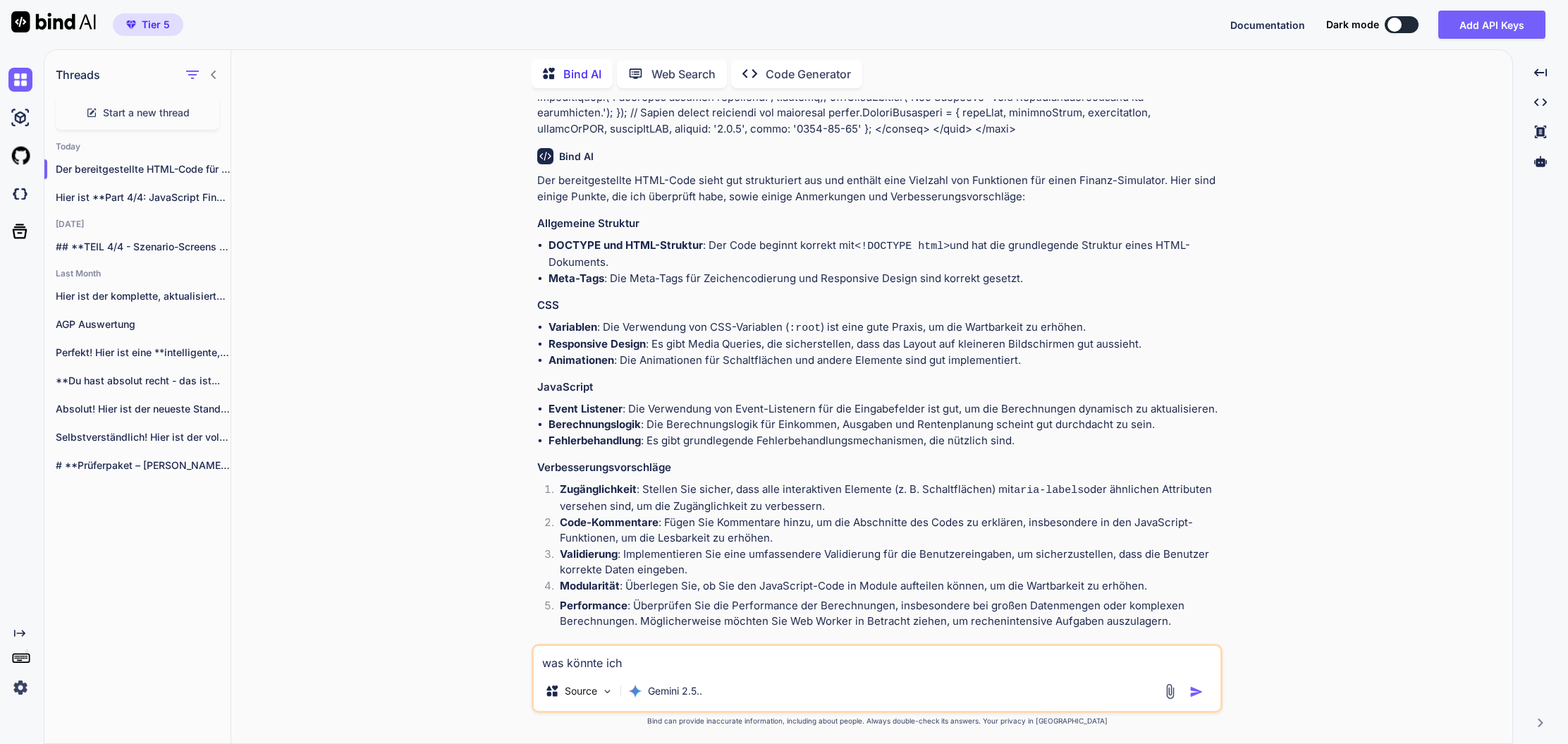
type textarea "x"
type textarea "was könnte ich o"
type textarea "x"
type textarea "was könnte ich op"
type textarea "x"
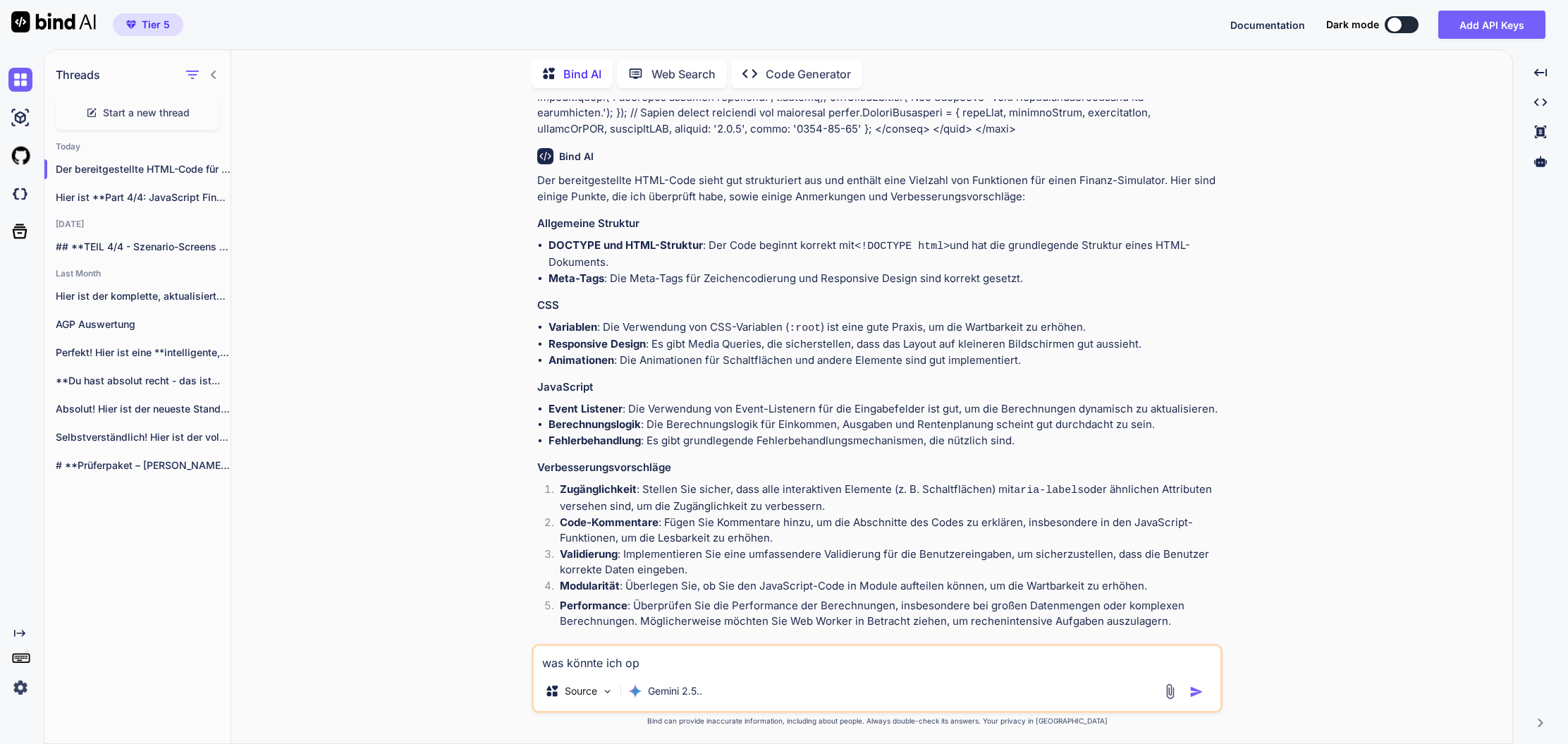
type textarea "was könnte ich opt"
type textarea "x"
type textarea "was könnte ich opti"
type textarea "x"
type textarea "was könnte ich optim"
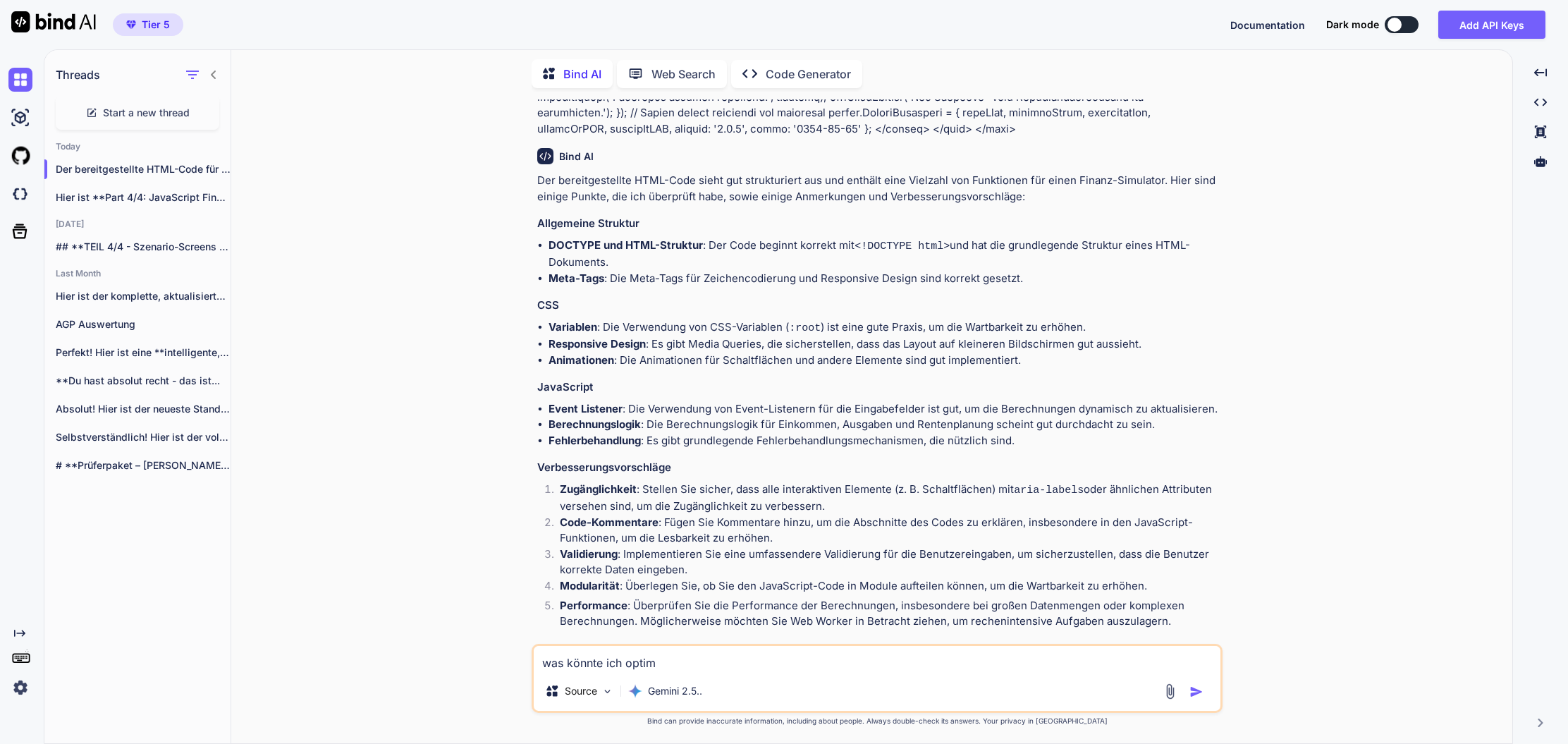
type textarea "x"
type textarea "was könnte ich optimi"
type textarea "x"
type textarea "was könnte ich optimie"
type textarea "x"
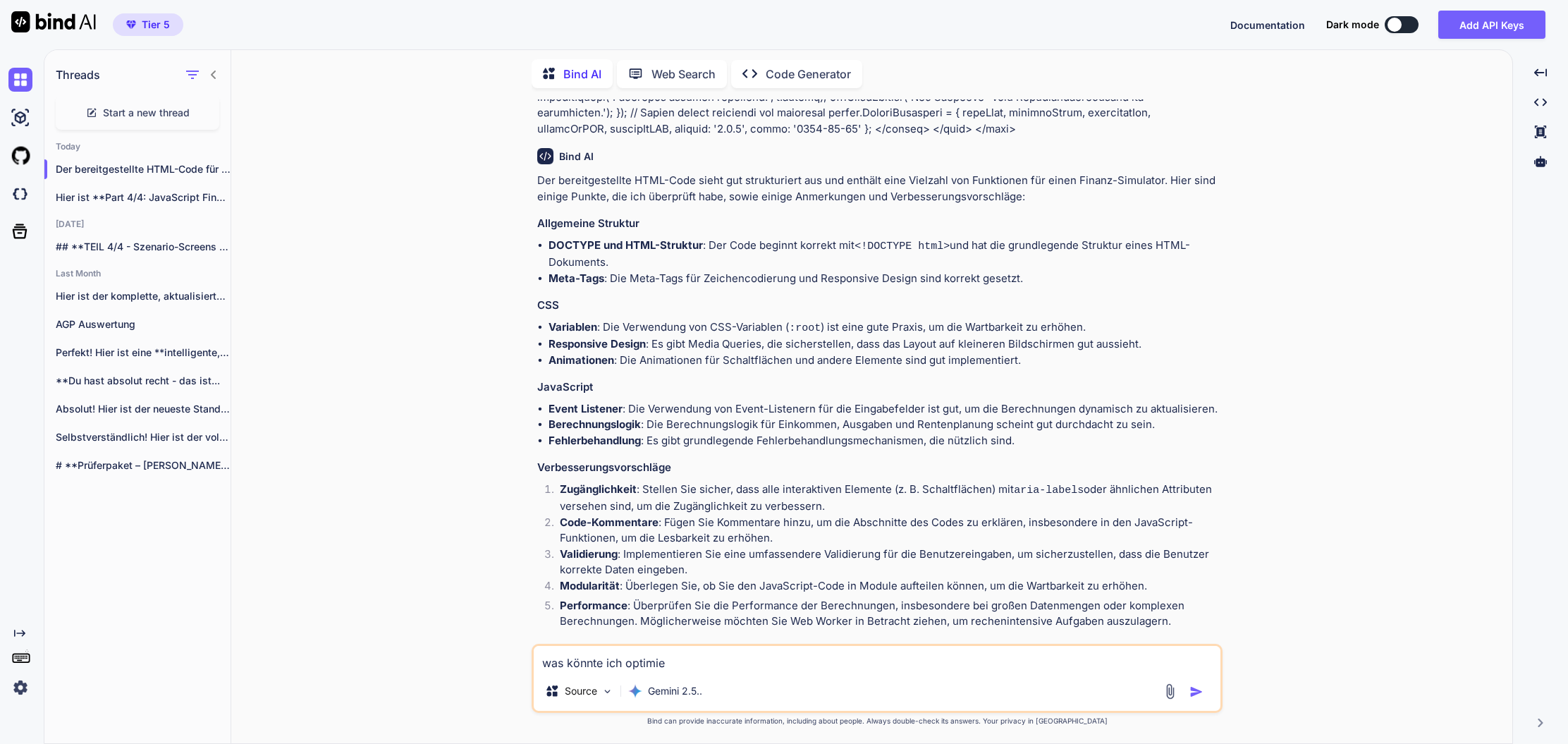
type textarea "was könnte ich optimier"
type textarea "x"
type textarea "was könnte ich optimiere"
type textarea "x"
type textarea "was könnte ich optimieren"
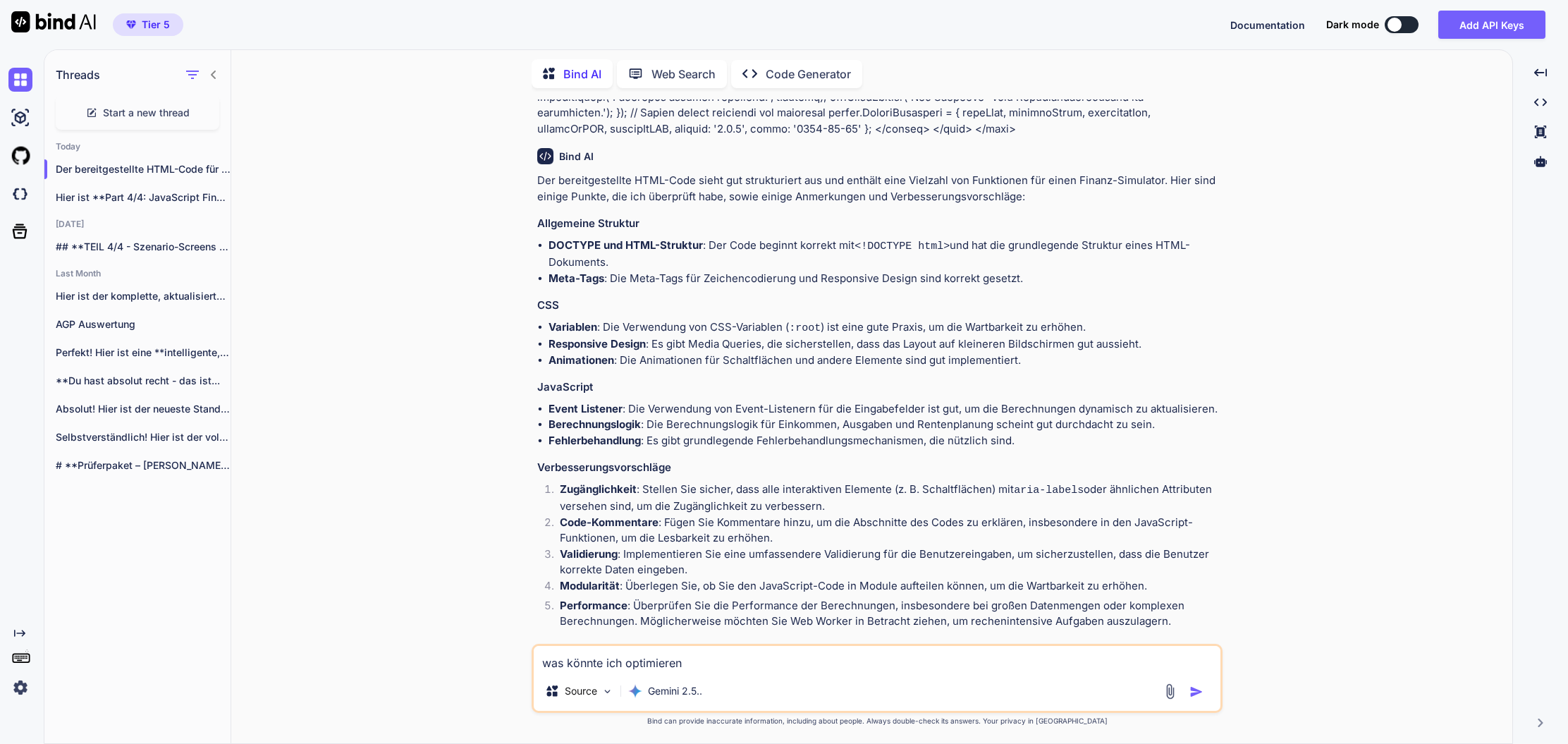
type textarea "x"
type textarea "was könnte ich optimieren?"
type textarea "x"
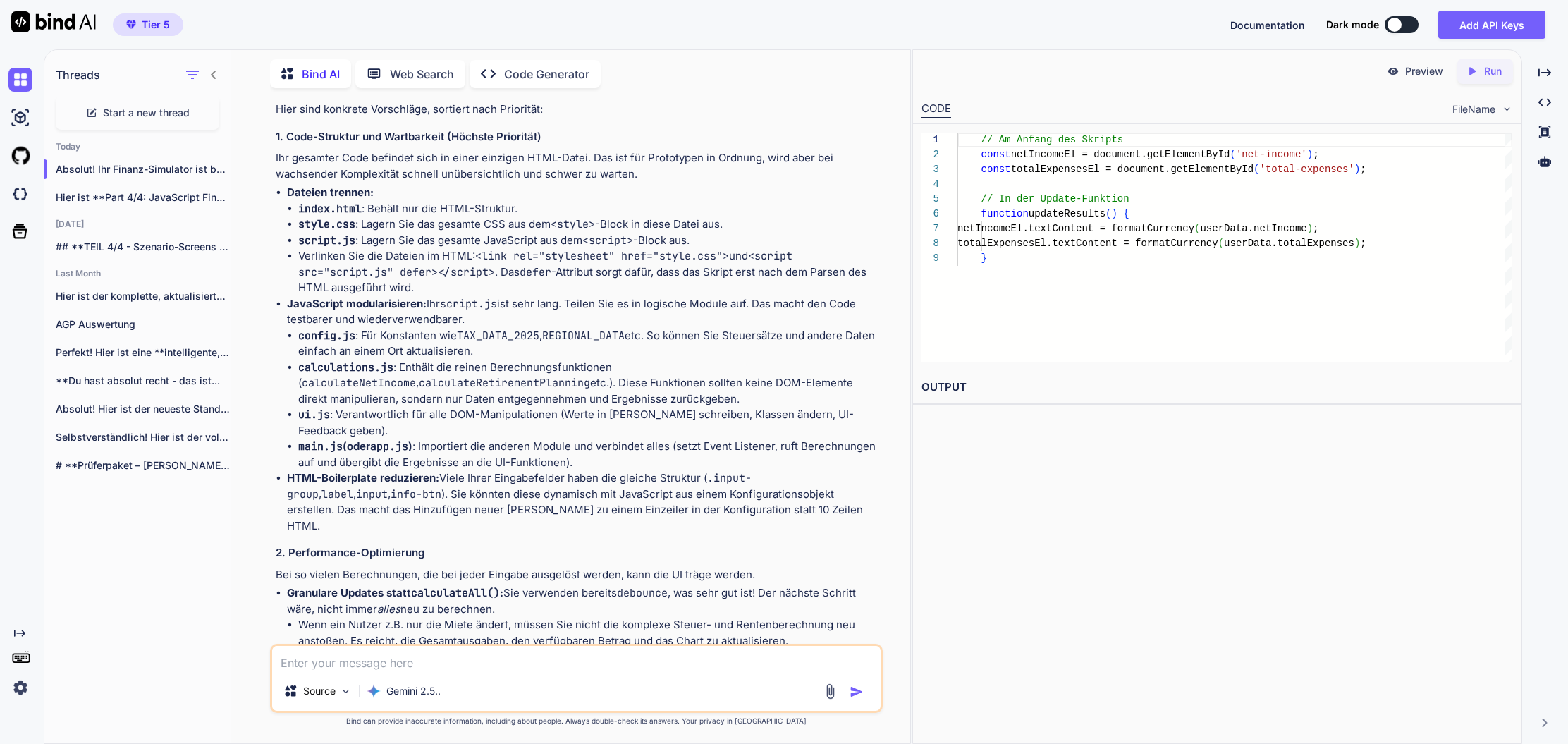
scroll to position [21362, 0]
click at [407, 663] on textarea at bounding box center [576, 658] width 608 height 25
type textarea "x"
type textarea "i"
type textarea "x"
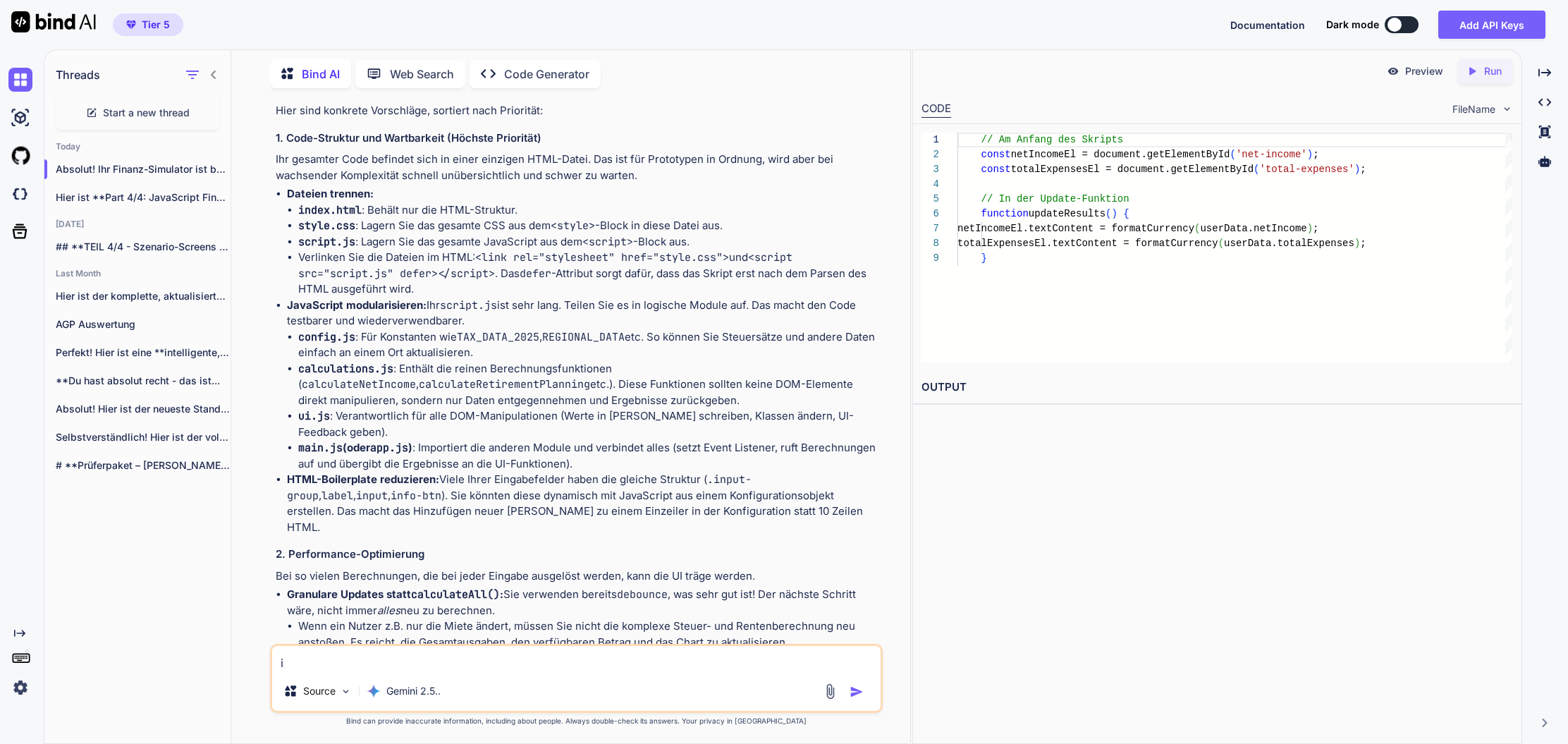
type textarea "ic"
type textarea "x"
type textarea "ic"
type textarea "x"
type textarea "ic h"
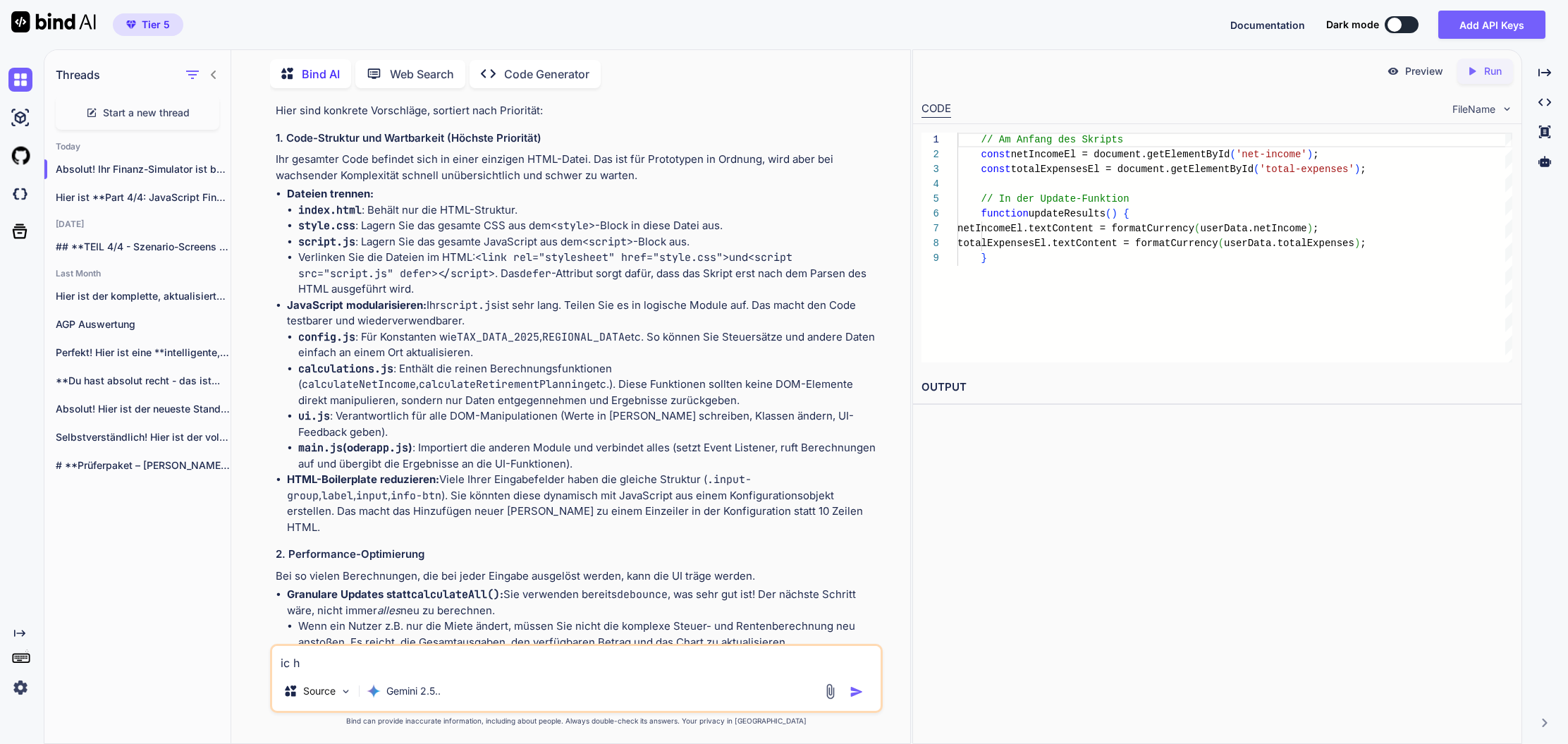
type textarea "x"
type textarea "ic"
type textarea "x"
type textarea "ic"
type textarea "x"
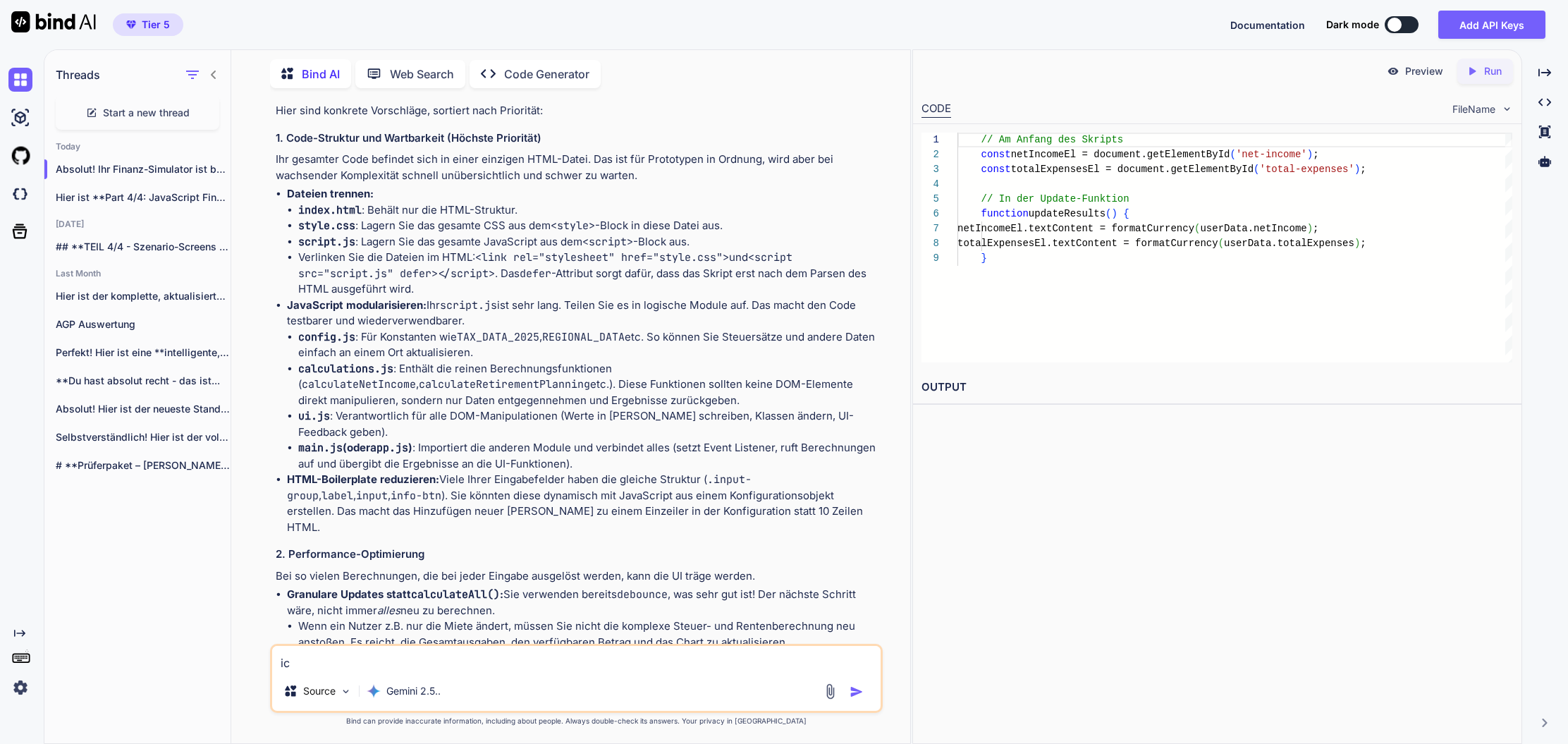
type textarea "ich"
type textarea "x"
type textarea "ich"
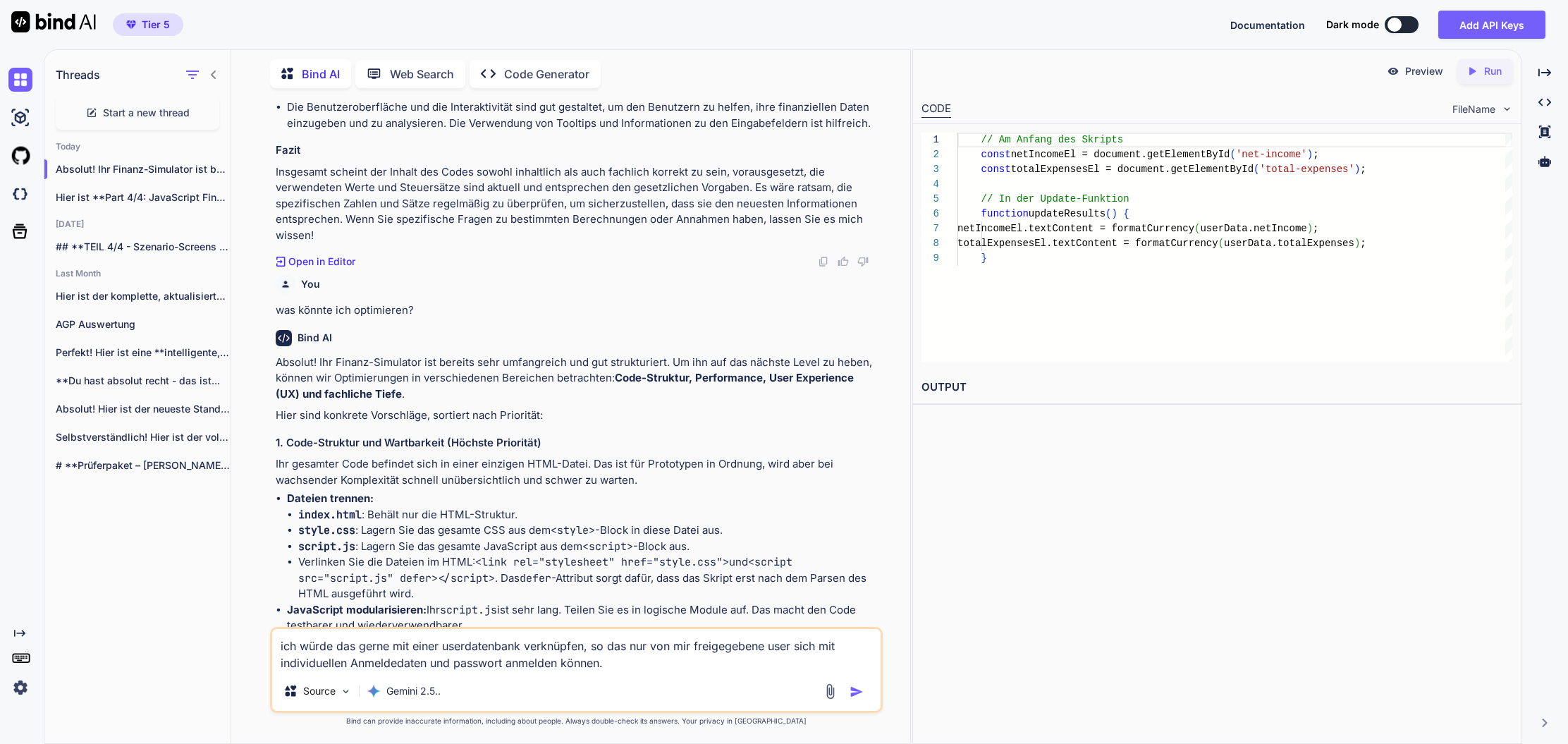
scroll to position [21056, 0]
click at [18, 118] on img at bounding box center [20, 117] width 24 height 24
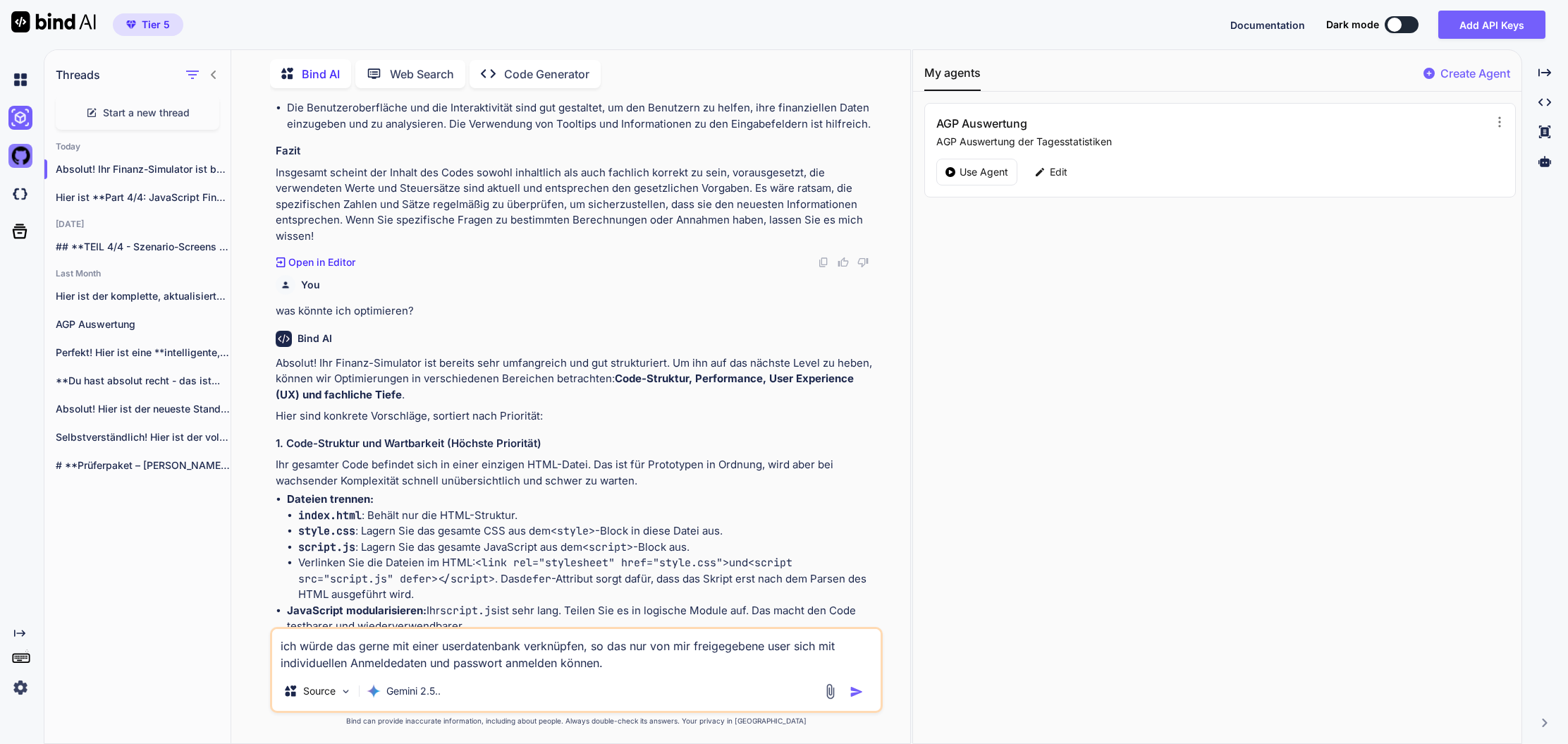
click at [19, 158] on img at bounding box center [20, 156] width 24 height 24
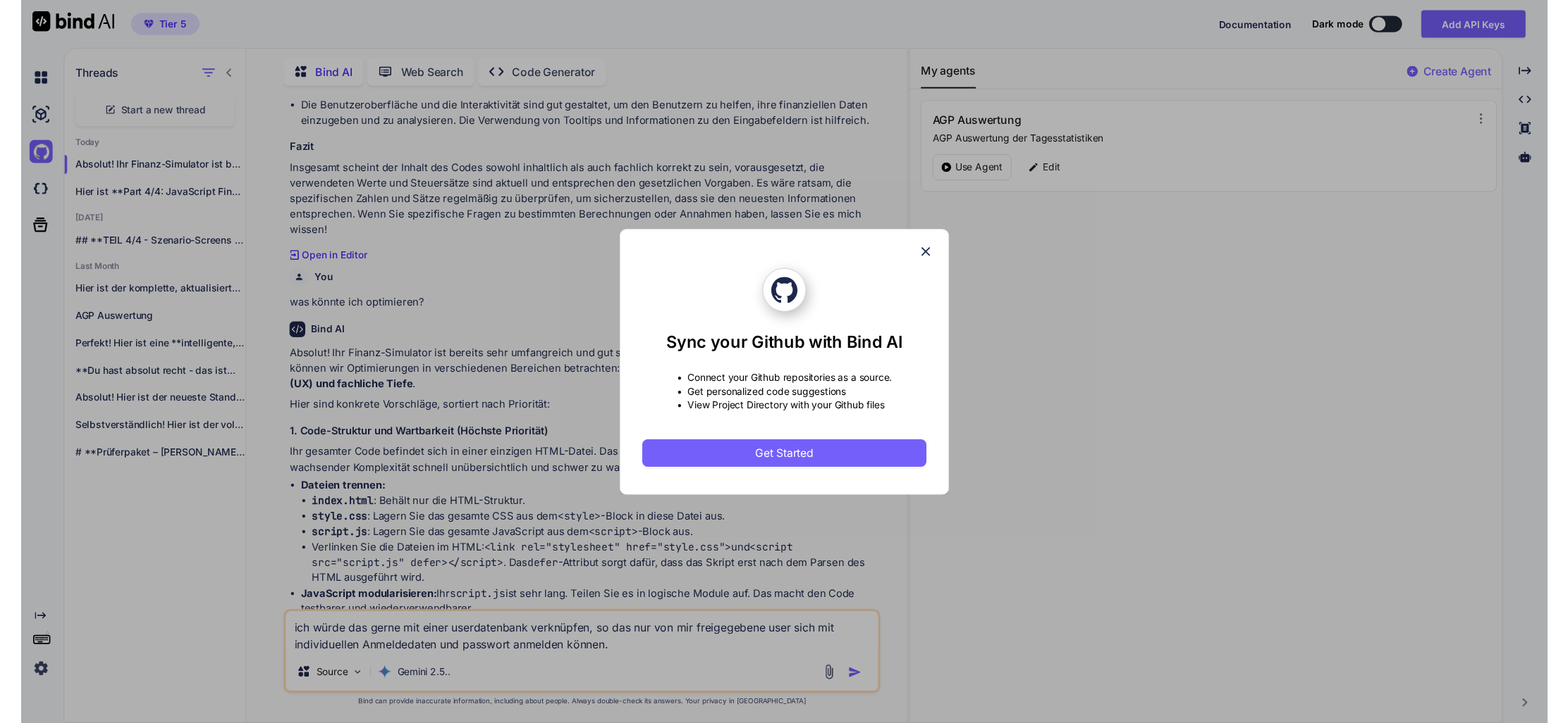
scroll to position [0, 0]
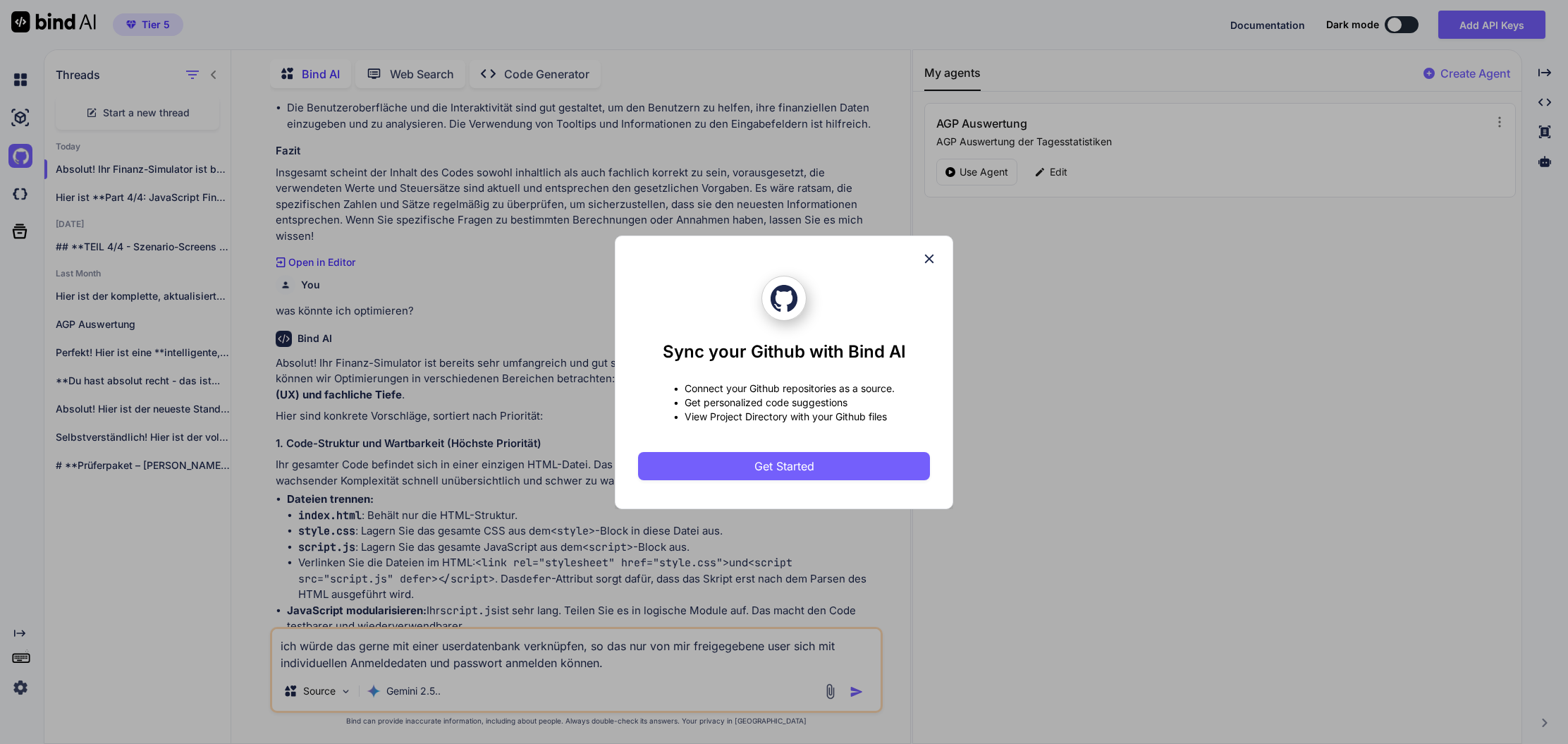
click at [934, 259] on icon at bounding box center [929, 259] width 15 height 15
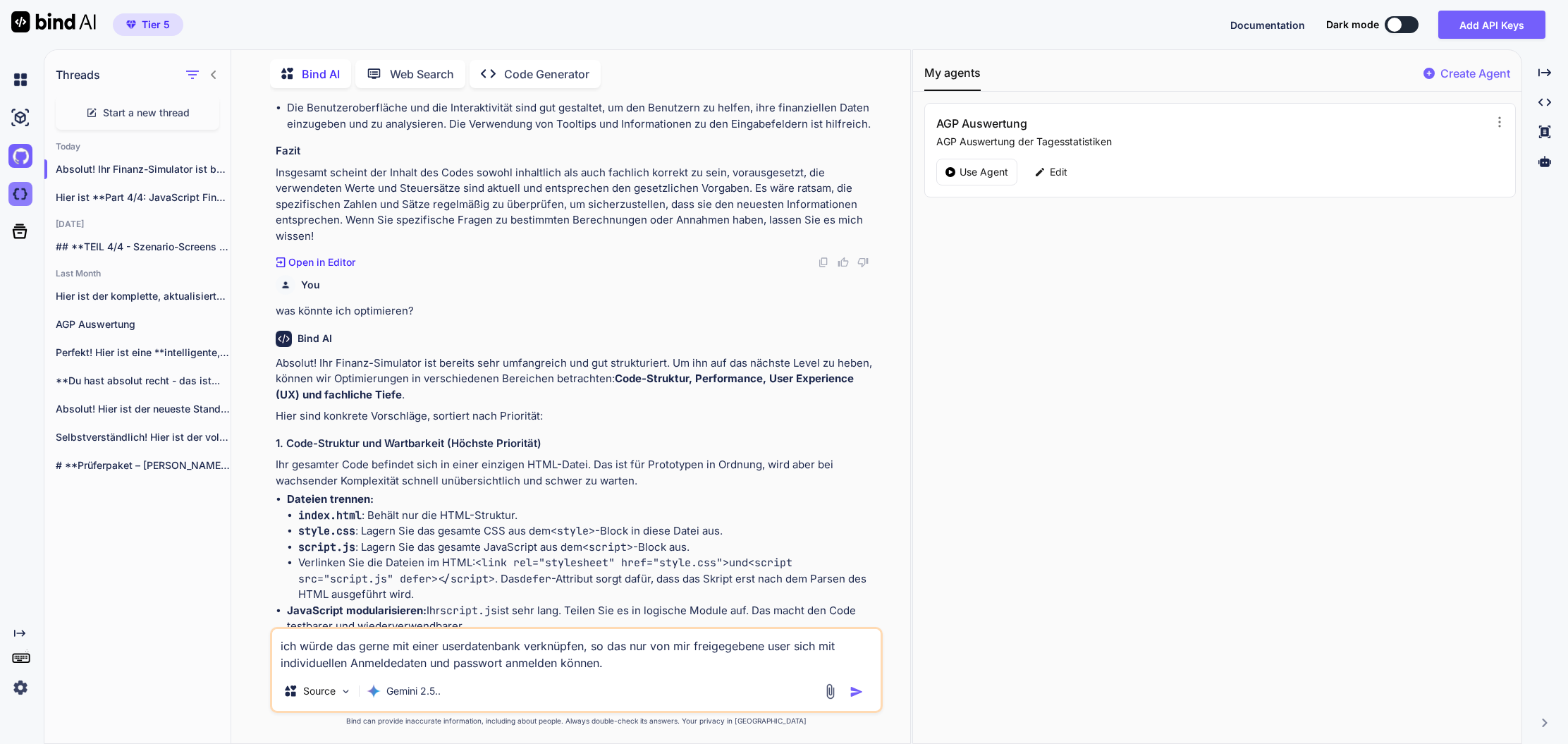
click at [20, 194] on img at bounding box center [20, 193] width 24 height 24
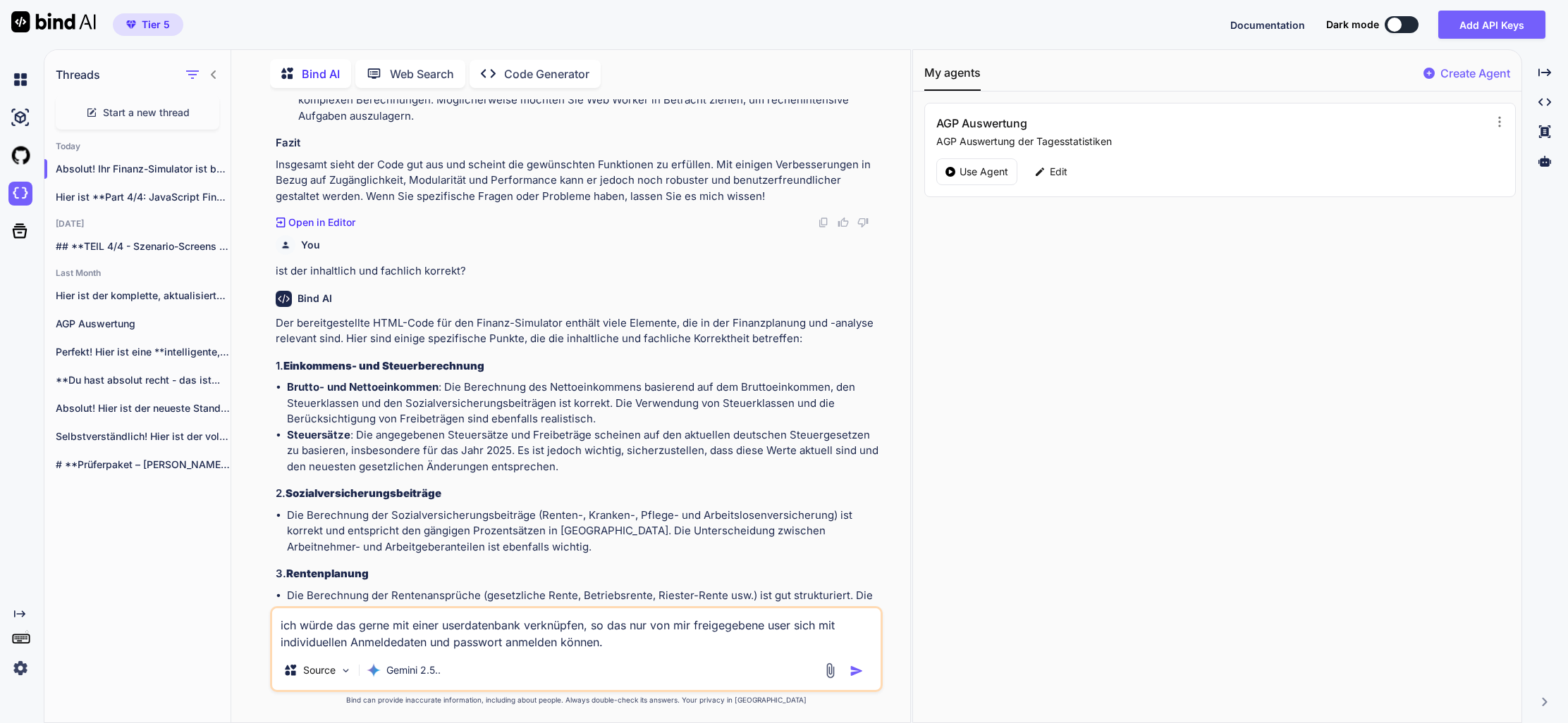
scroll to position [20369, 0]
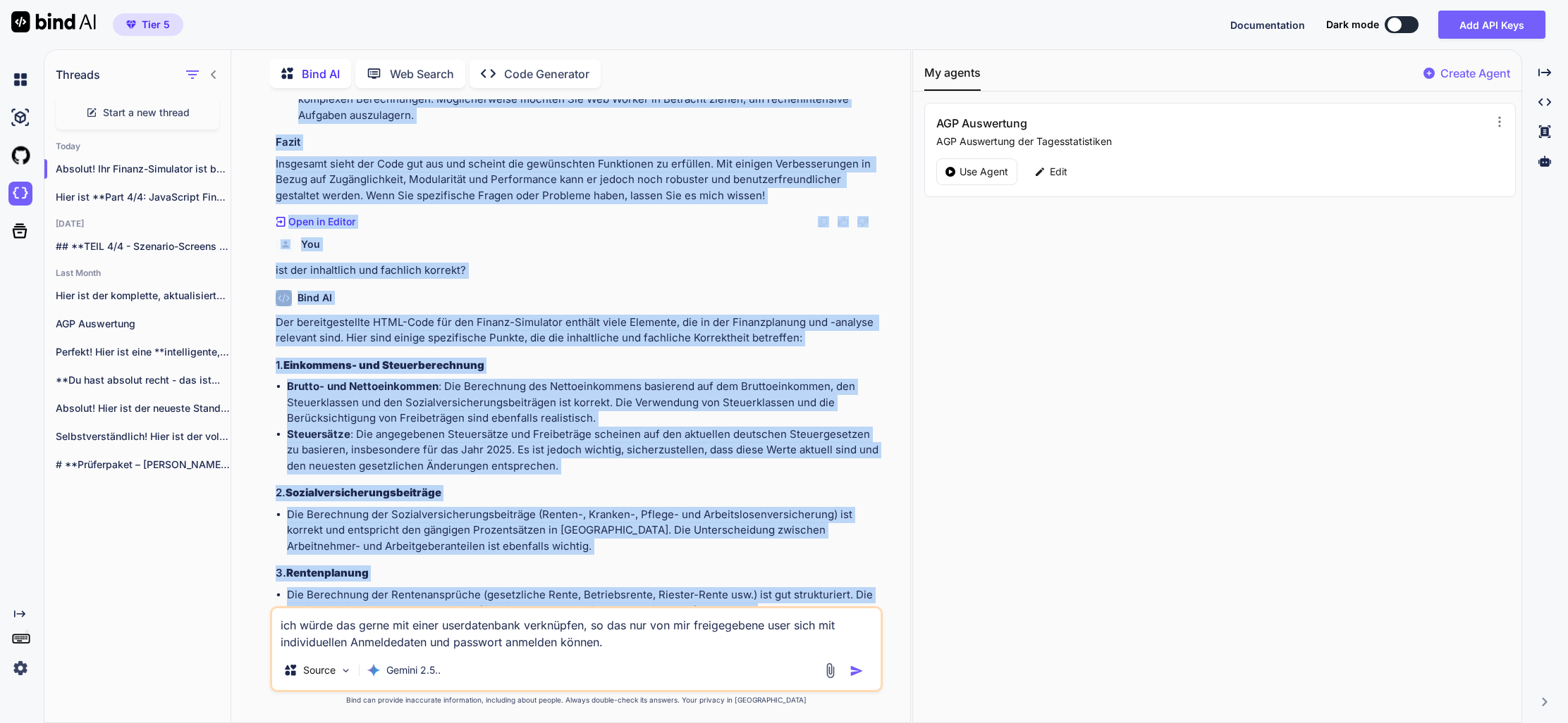
drag, startPoint x: 273, startPoint y: 229, endPoint x: 416, endPoint y: 315, distance: 166.9
click at [415, 315] on div "You Bind AI Der bereitgestellte HTML-Code sieht gut strukturiert aus und enthäl…" at bounding box center [576, 410] width 613 height 623
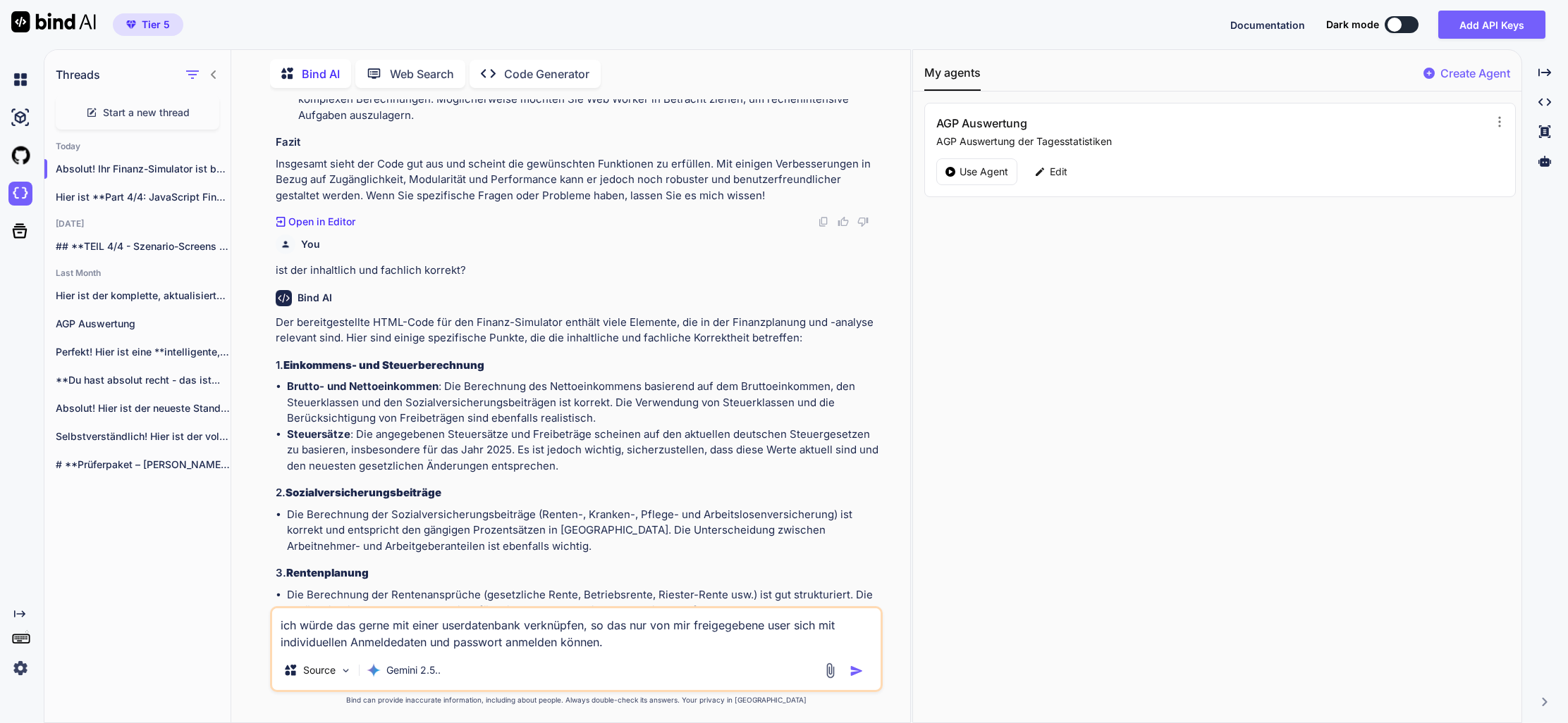
drag, startPoint x: 415, startPoint y: 315, endPoint x: 381, endPoint y: 290, distance: 42.2
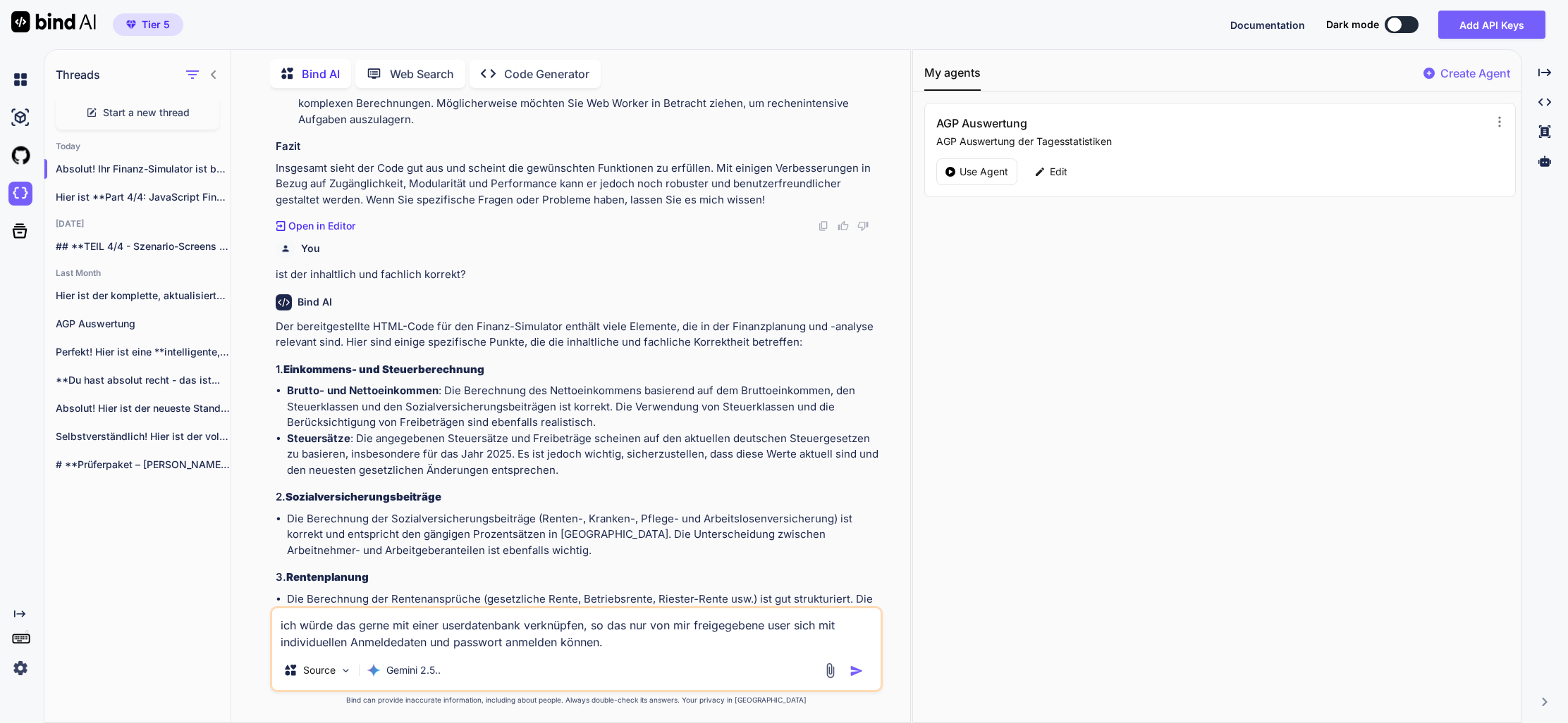
drag, startPoint x: 290, startPoint y: 229, endPoint x: 719, endPoint y: 550, distance: 535.8
copy ul "Dateien trennen: index.html : Behält nur die HTML-Struktur. style.css : Lagern …"
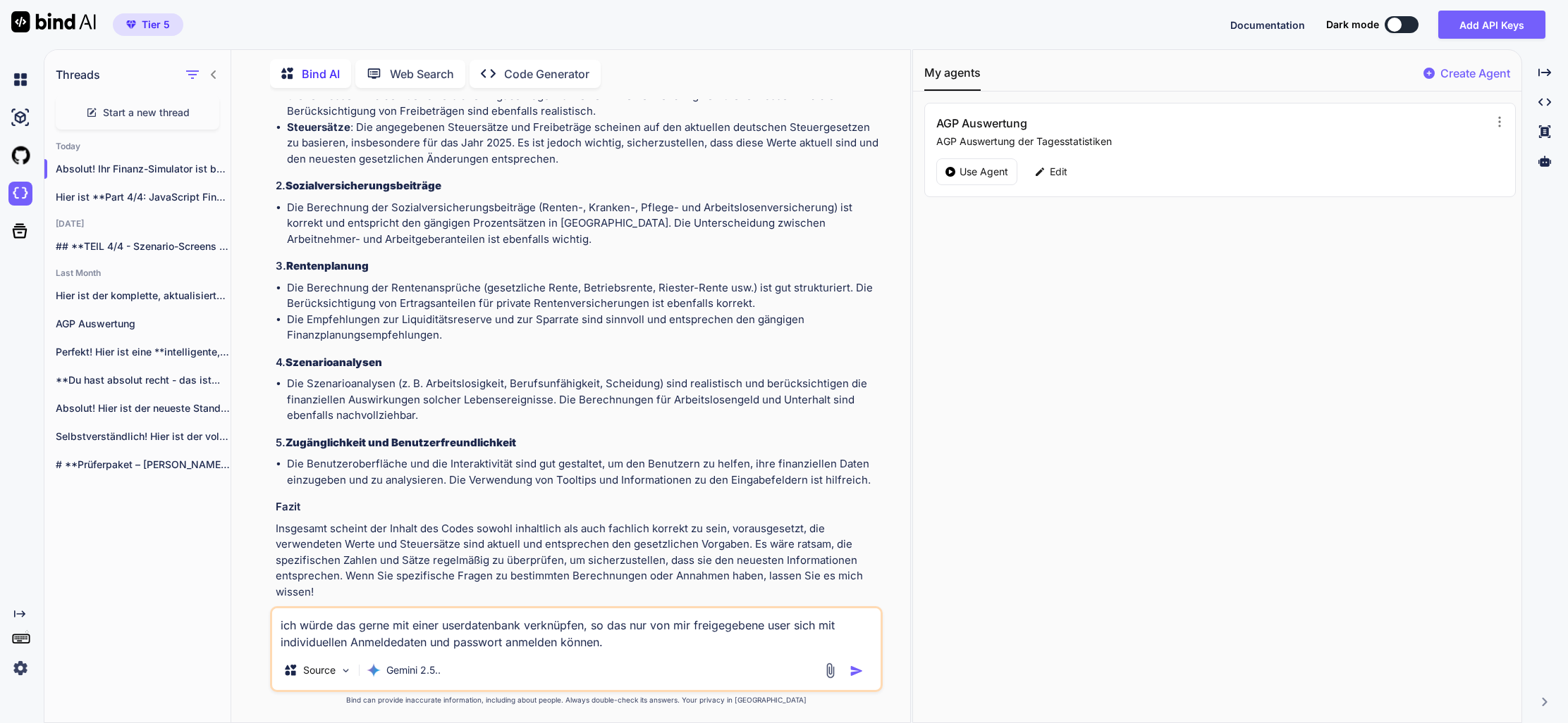
scroll to position [20699, 0]
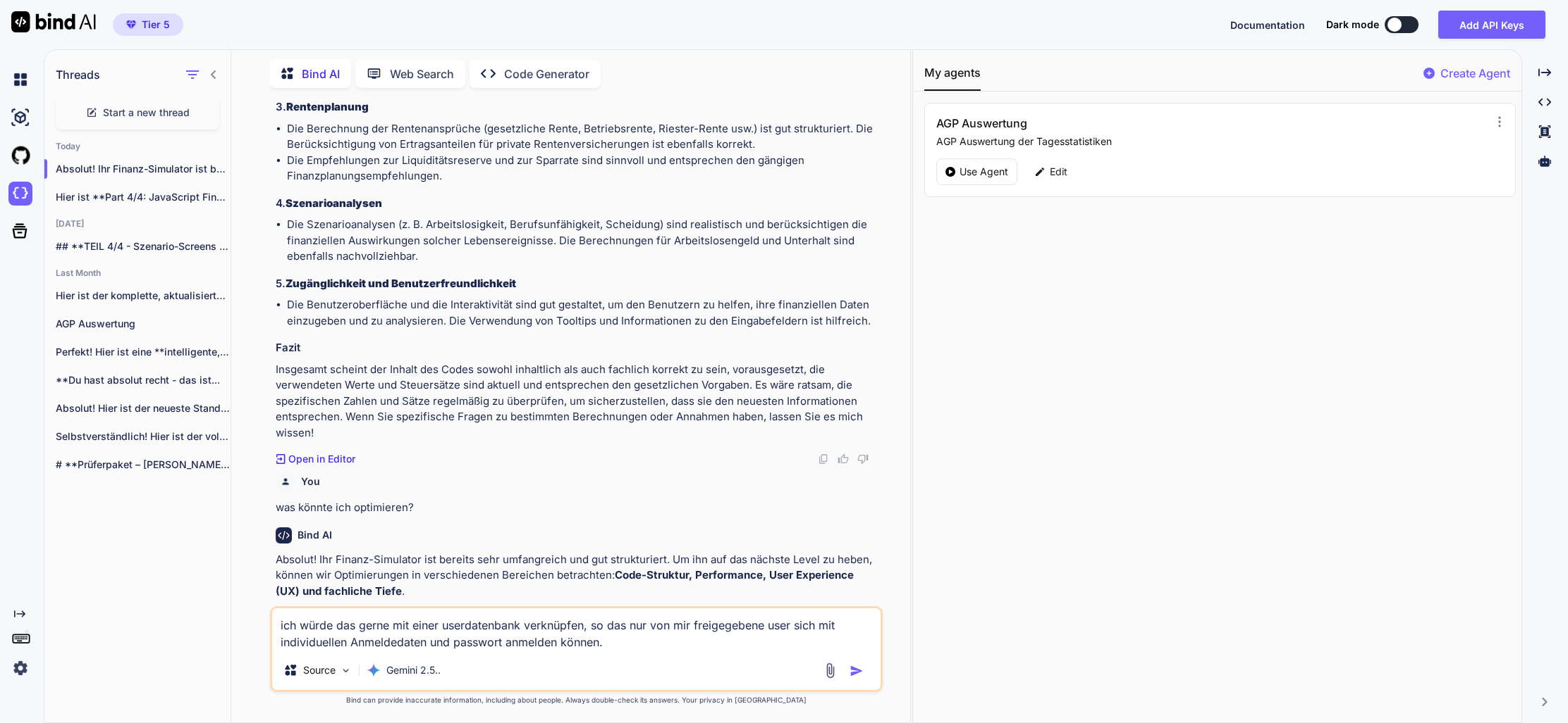
drag, startPoint x: 281, startPoint y: 258, endPoint x: 687, endPoint y: 502, distance: 473.7
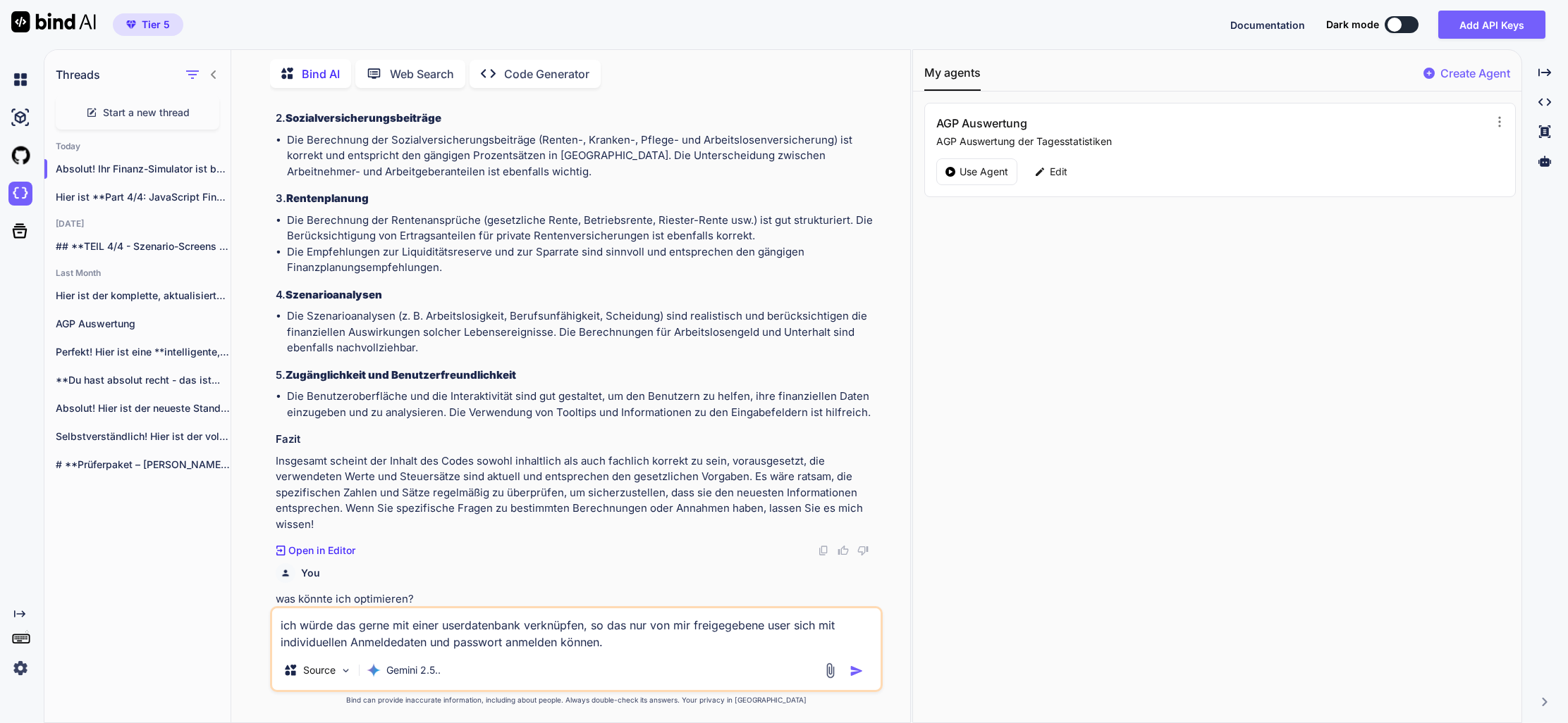
scroll to position [20736, 0]
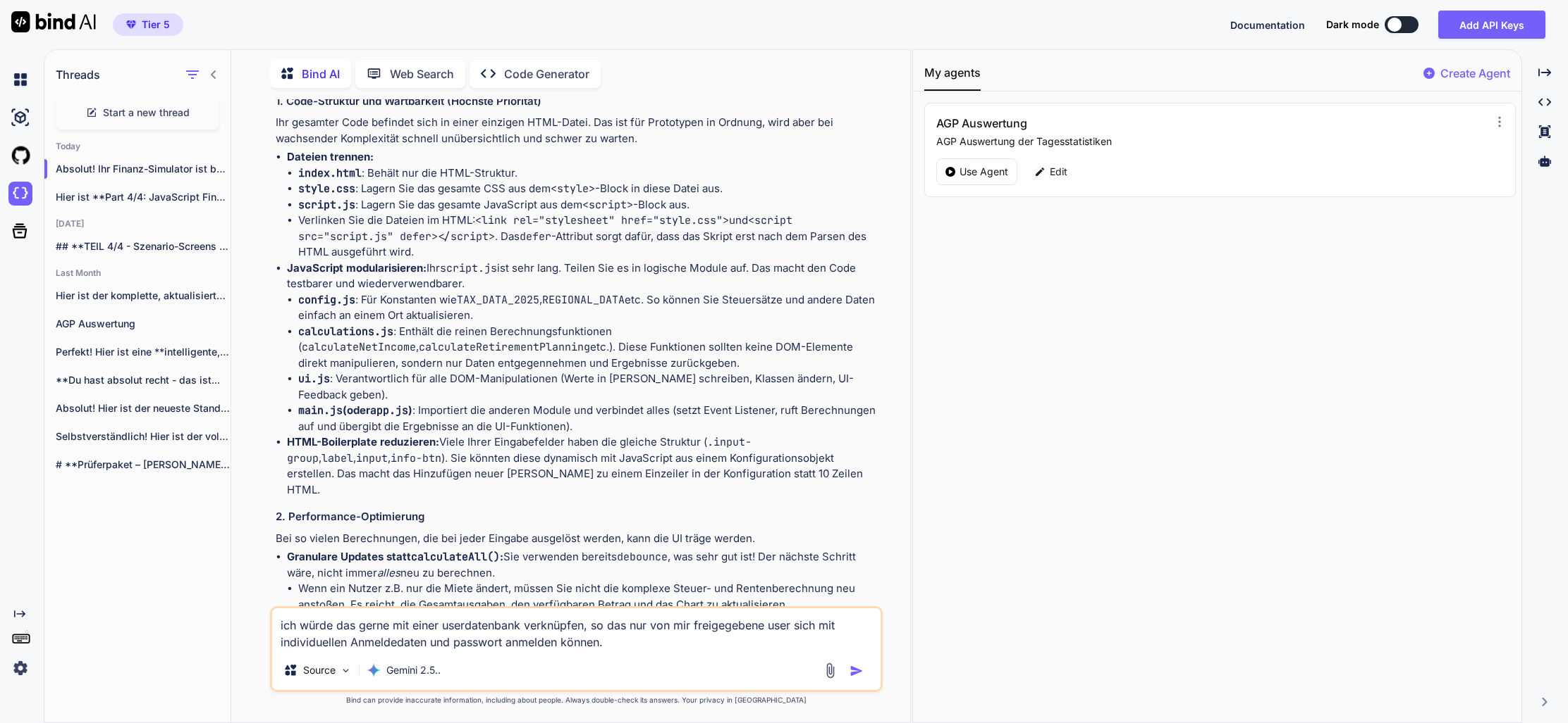
scroll to position [21374, 0]
drag, startPoint x: 351, startPoint y: 260, endPoint x: 808, endPoint y: 520, distance: 525.8
copy div "ei so vielen Berechnungen, die bei jeder Eingabe ausgelöst werden, kann die UI …"
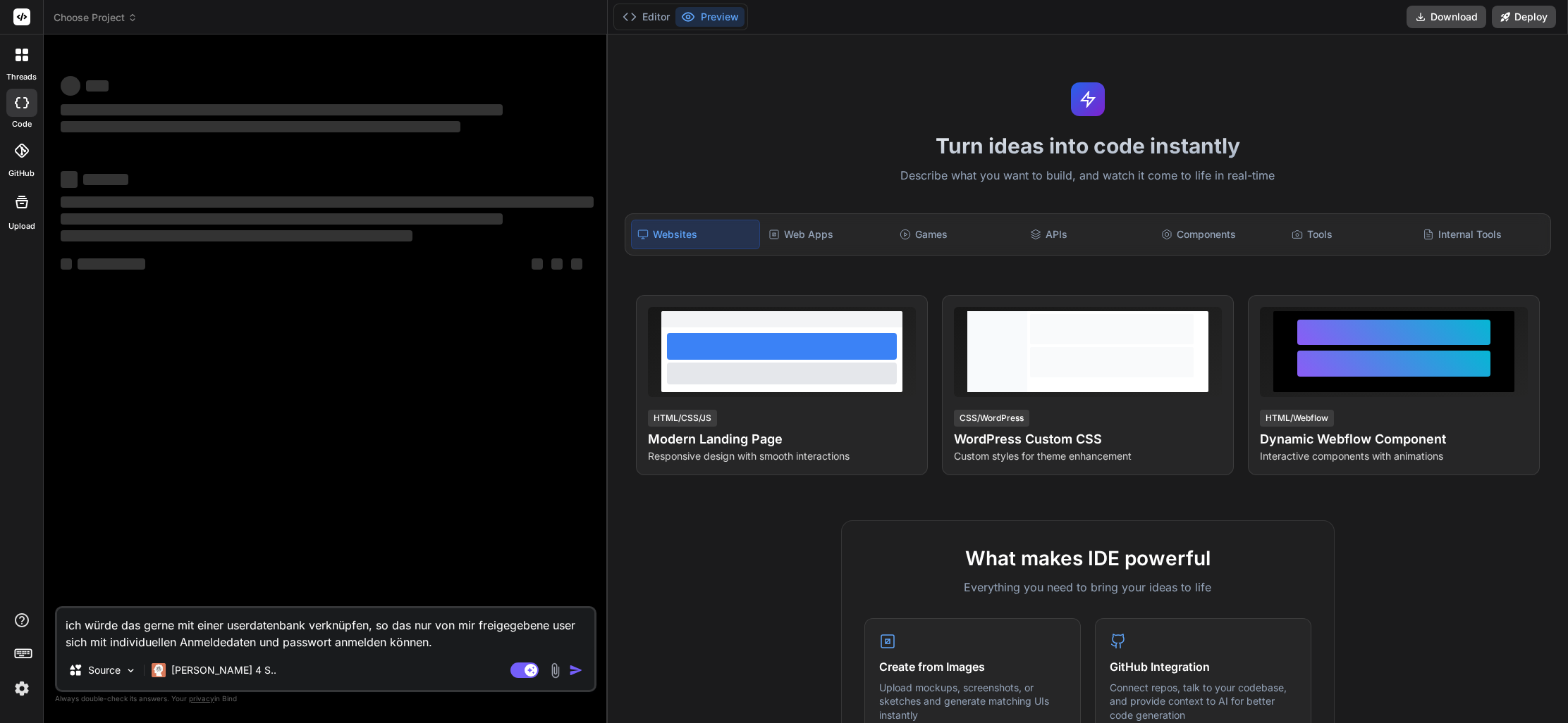
drag, startPoint x: 451, startPoint y: 639, endPoint x: 2, endPoint y: 576, distance: 453.4
click at [2, 576] on div "threads code GitHub Upload Choose Project Created with Pixso. Bind AI Web Searc…" at bounding box center [784, 361] width 1568 height 723
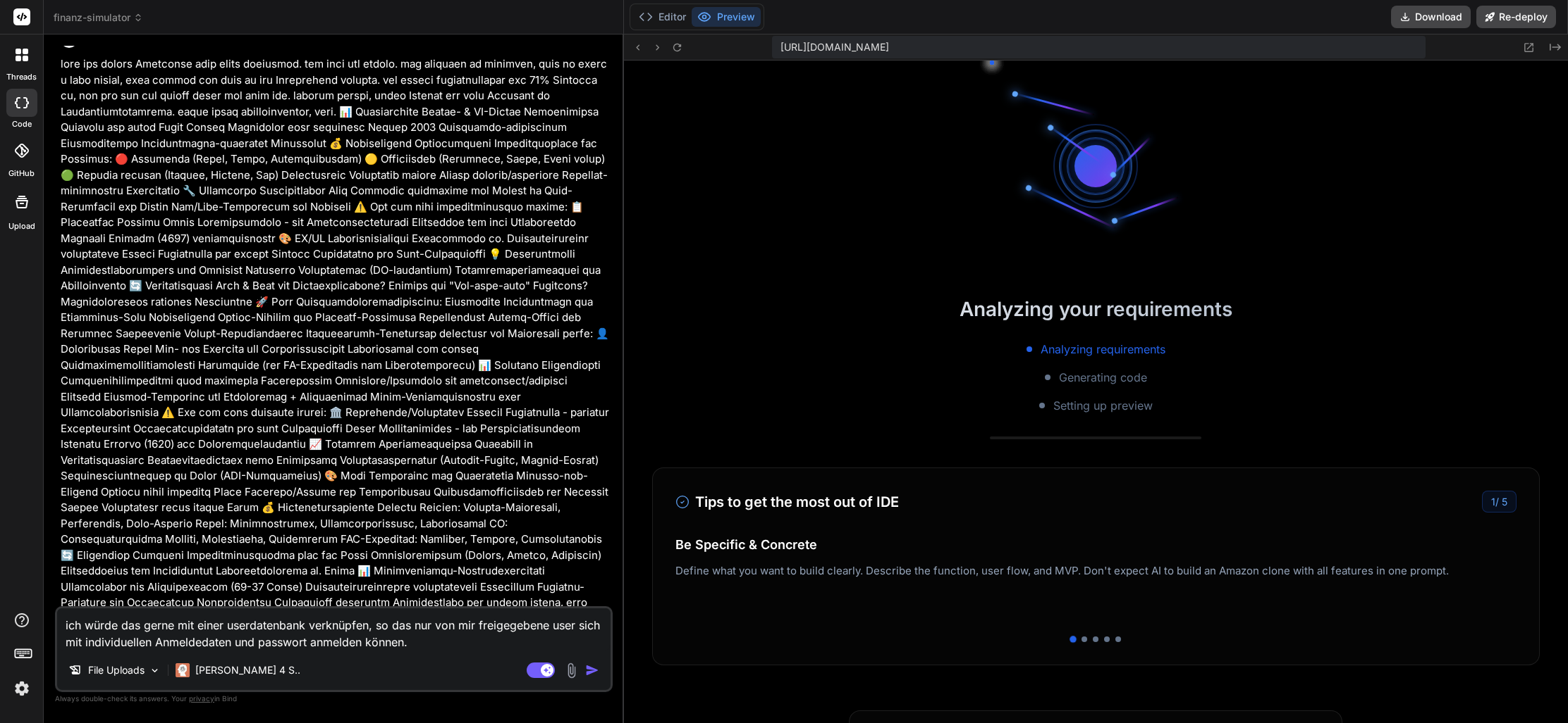
scroll to position [108, 0]
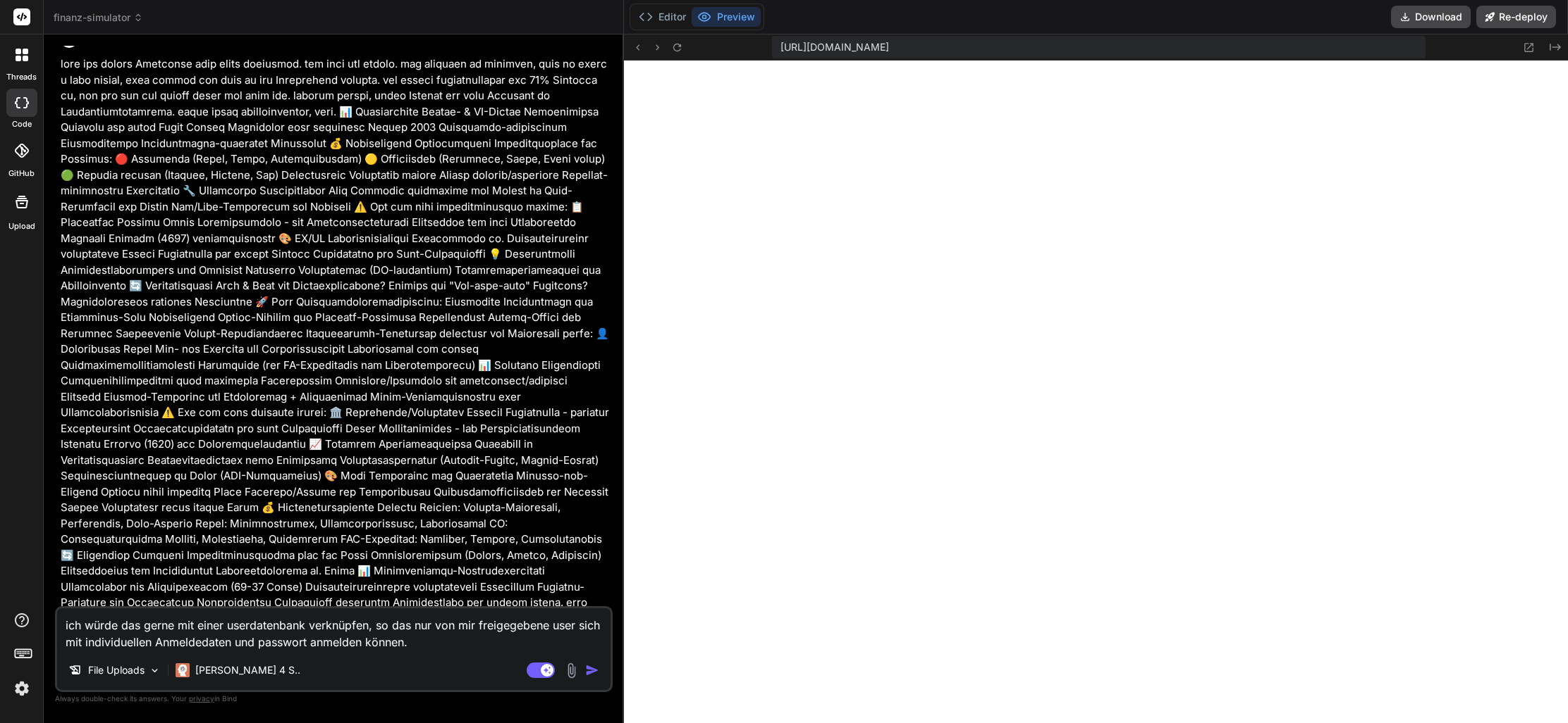
type textarea "x"
drag, startPoint x: 415, startPoint y: 644, endPoint x: 427, endPoint y: 644, distance: 12.0
click at [415, 644] on textarea "ich würde das gerne mit einer userdatenbank verknüpfen, so das nur von mir frei…" at bounding box center [333, 630] width 553 height 42
drag, startPoint x: 178, startPoint y: 636, endPoint x: 188, endPoint y: 634, distance: 10.2
click at [13, 625] on div "threads code GitHub Upload Documentation Blog finanz-simulator Created with Pix…" at bounding box center [784, 361] width 1568 height 723
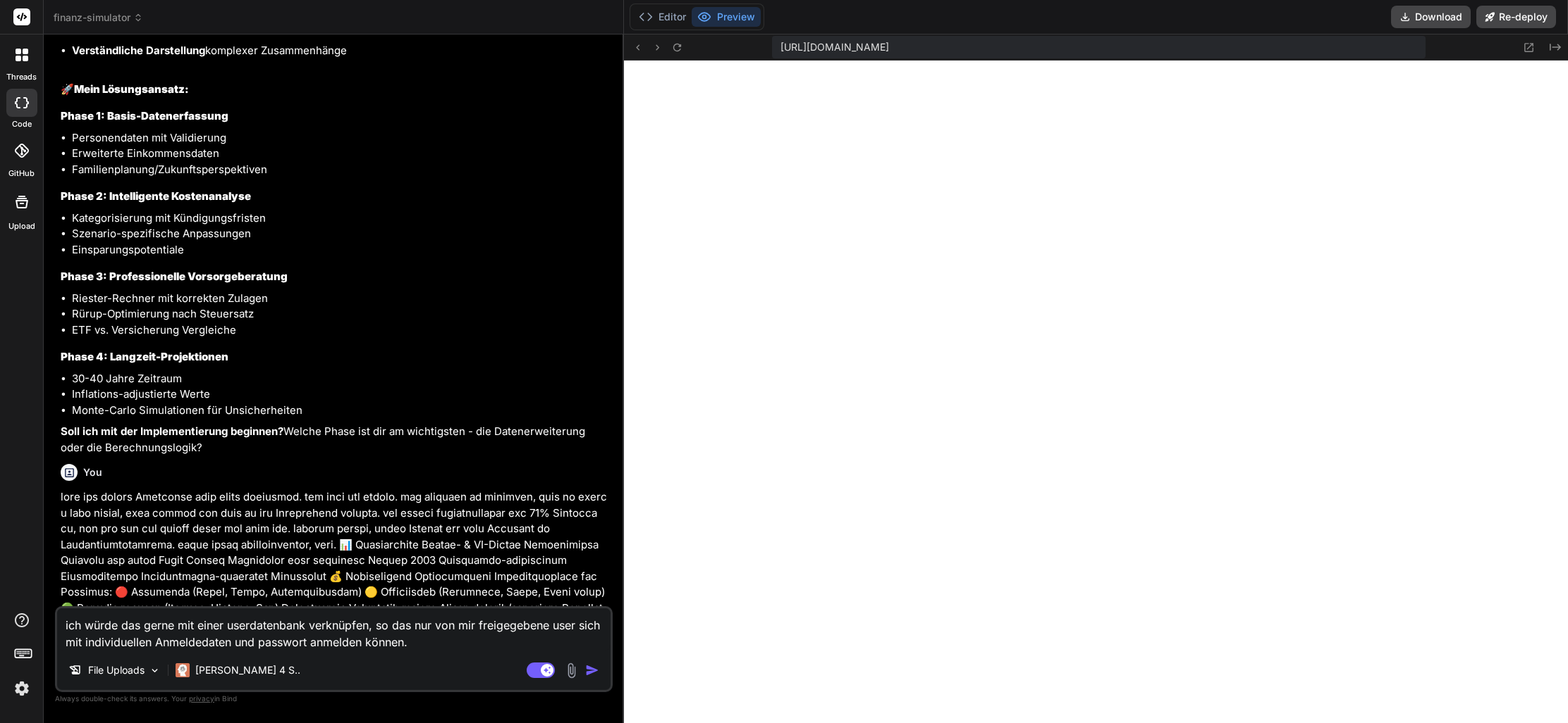
scroll to position [5448, 0]
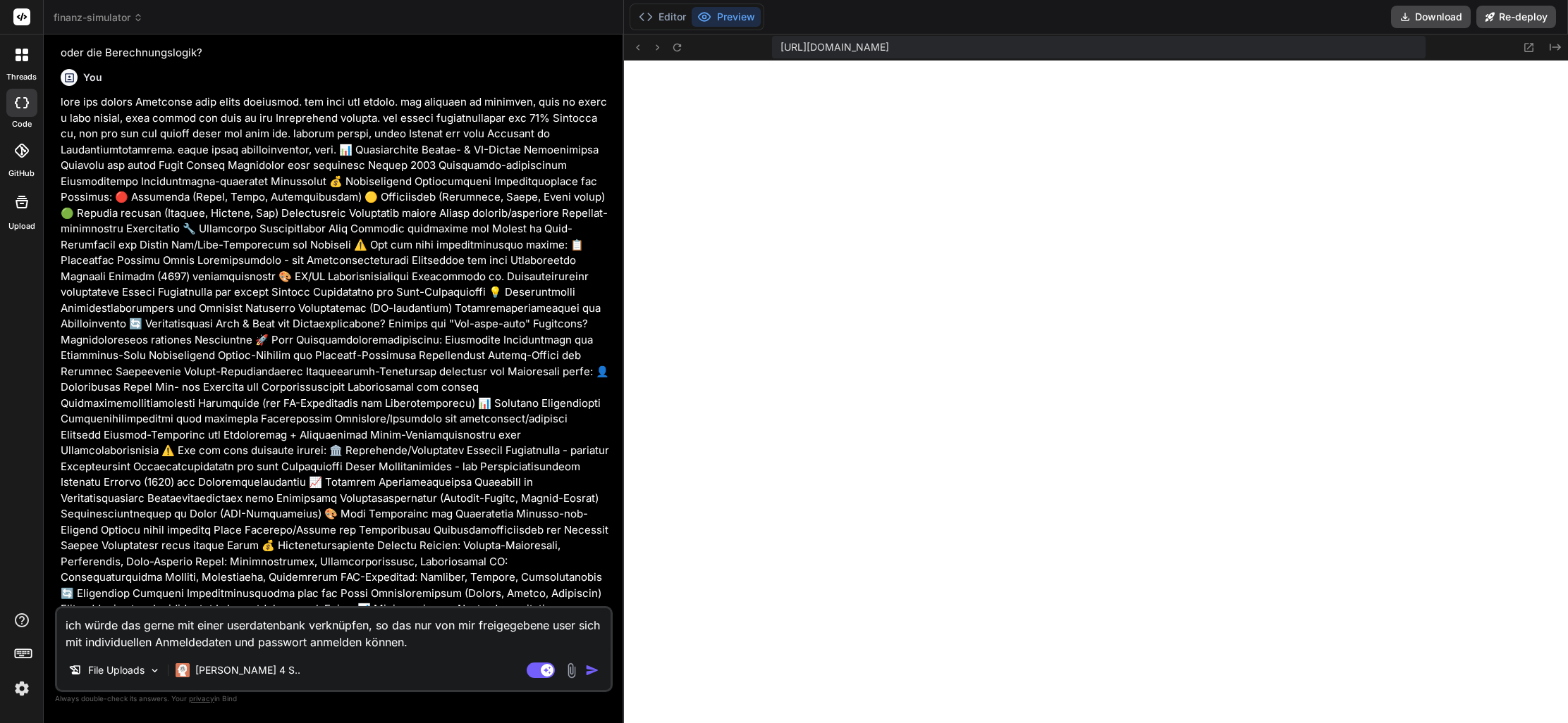
click at [123, 23] on span "finanz-simulator" at bounding box center [98, 17] width 89 height 14
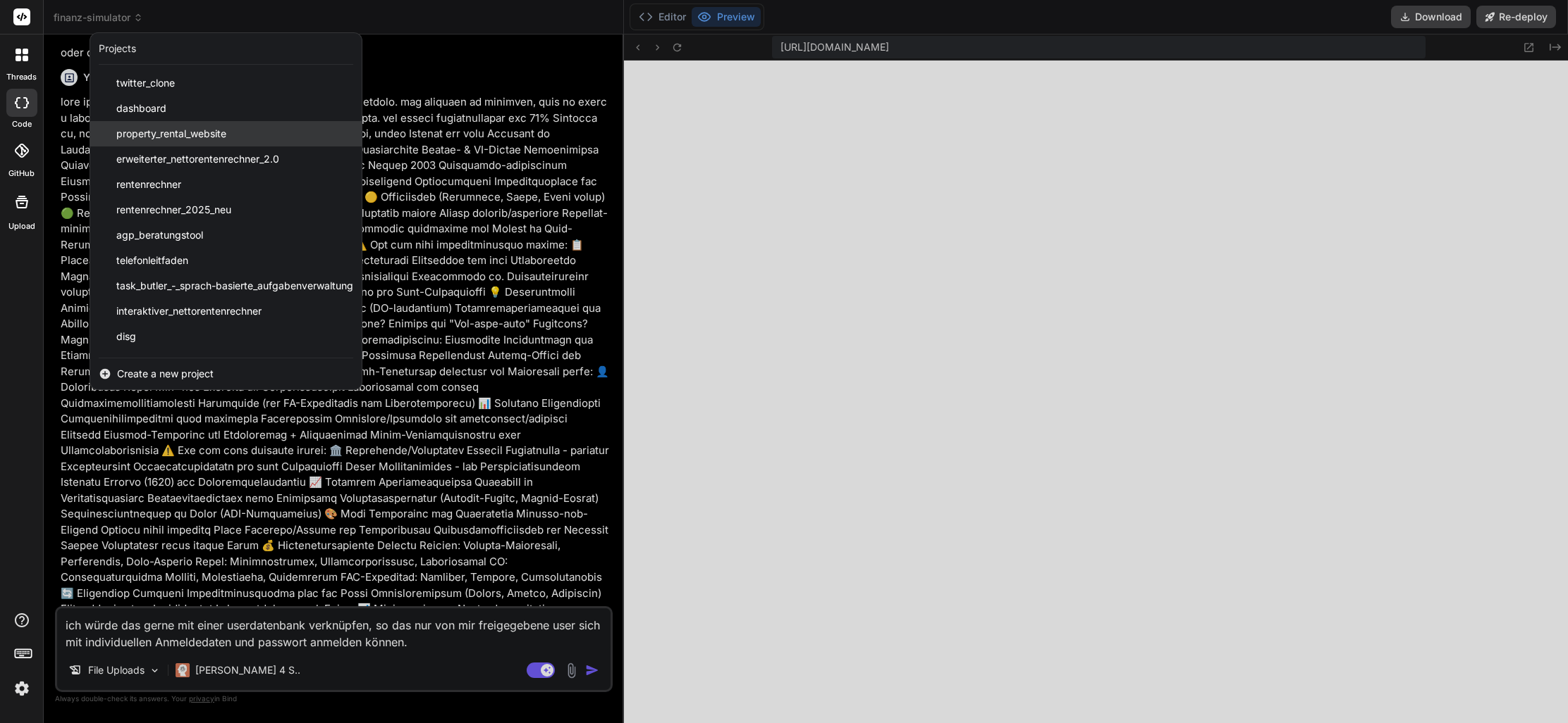
scroll to position [0, 0]
click at [168, 374] on span "Create a new project" at bounding box center [165, 374] width 97 height 14
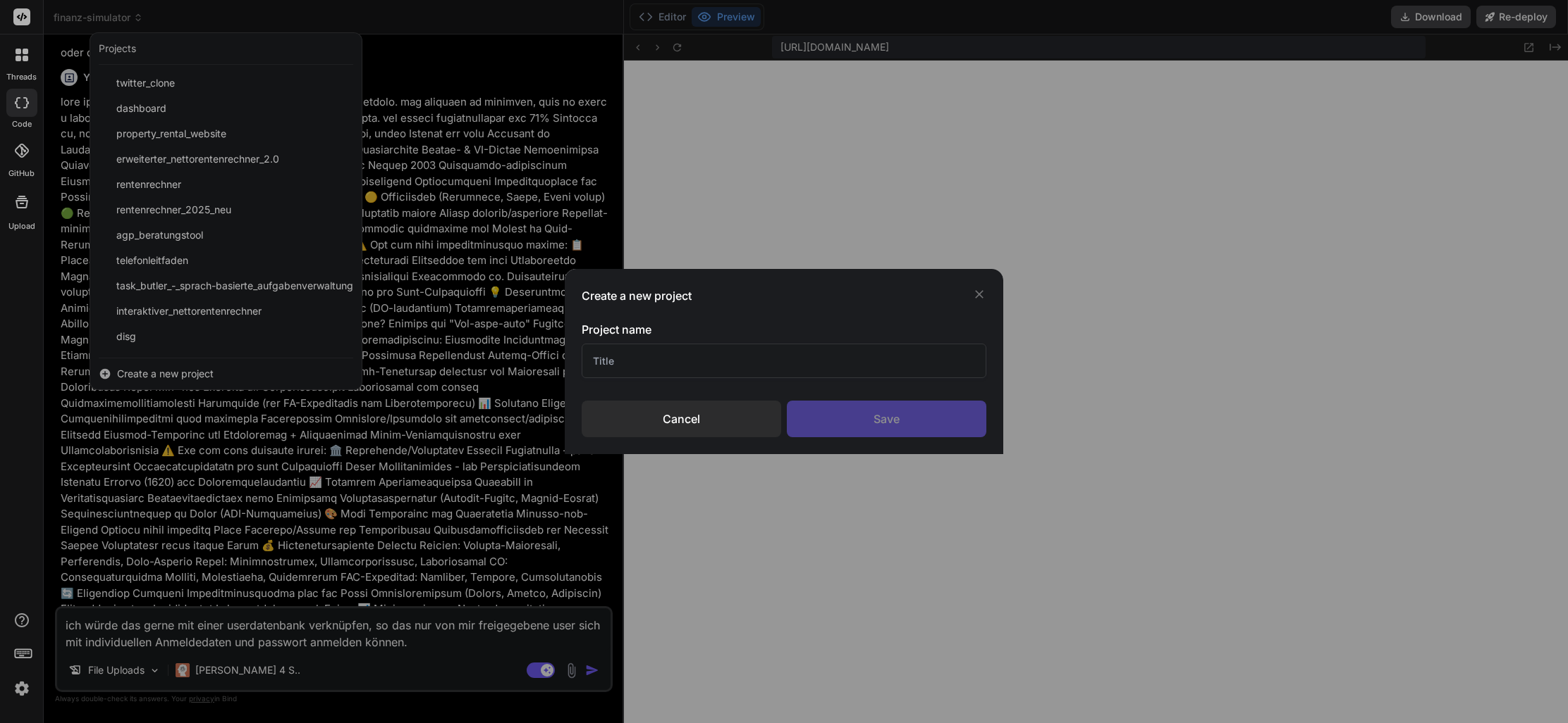
click at [661, 353] on input "text" at bounding box center [784, 361] width 405 height 35
type input "Haushaltsbuch II"
click at [835, 424] on div "Save" at bounding box center [887, 419] width 200 height 36
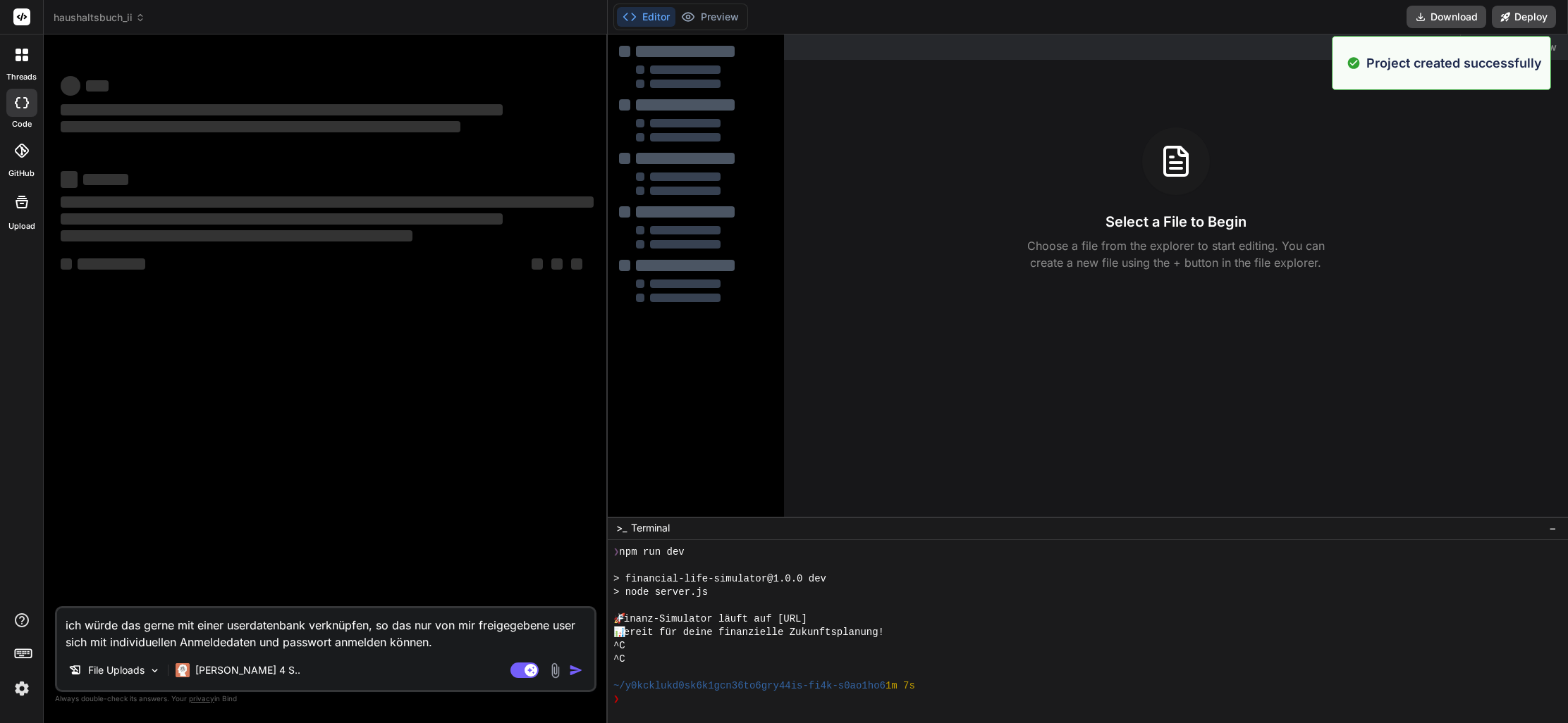
scroll to position [160, 0]
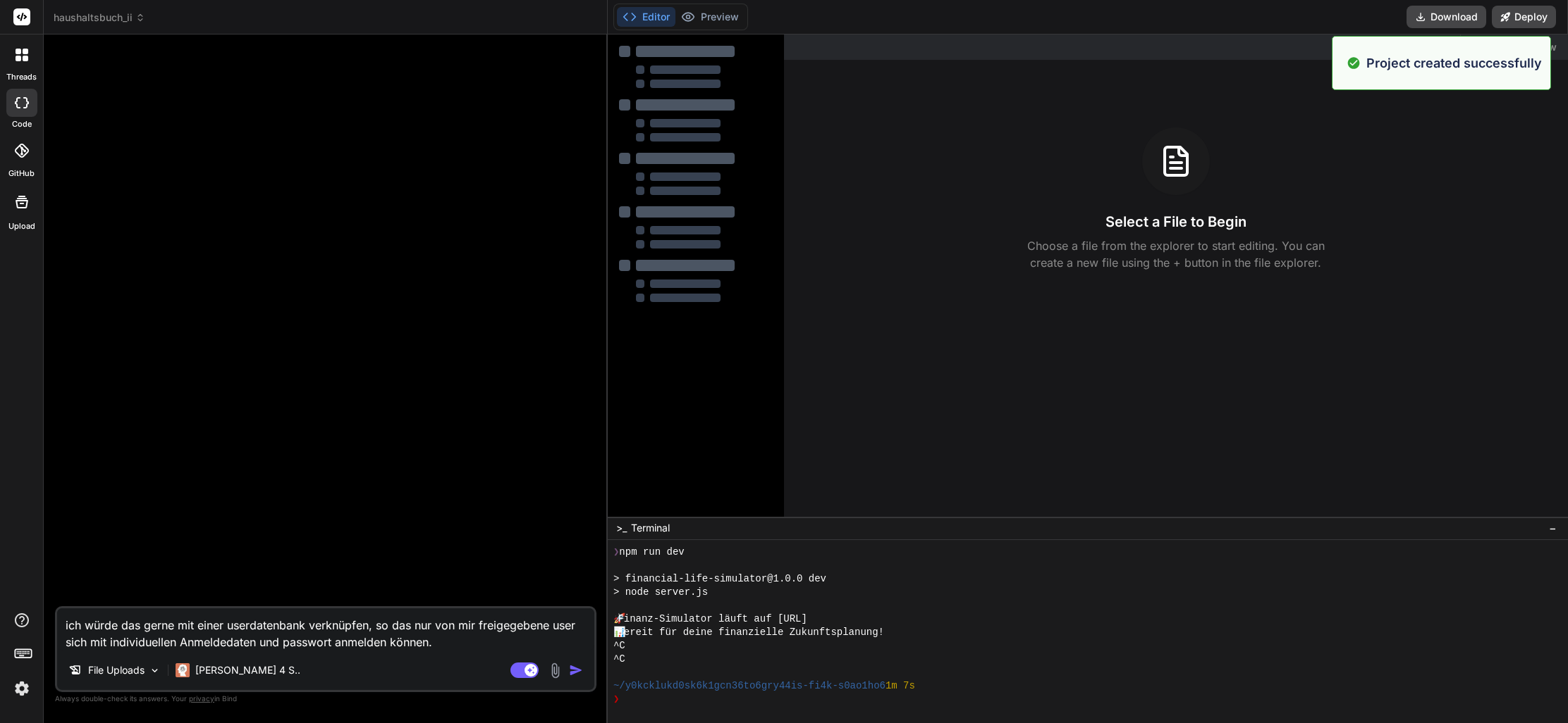
type textarea "x"
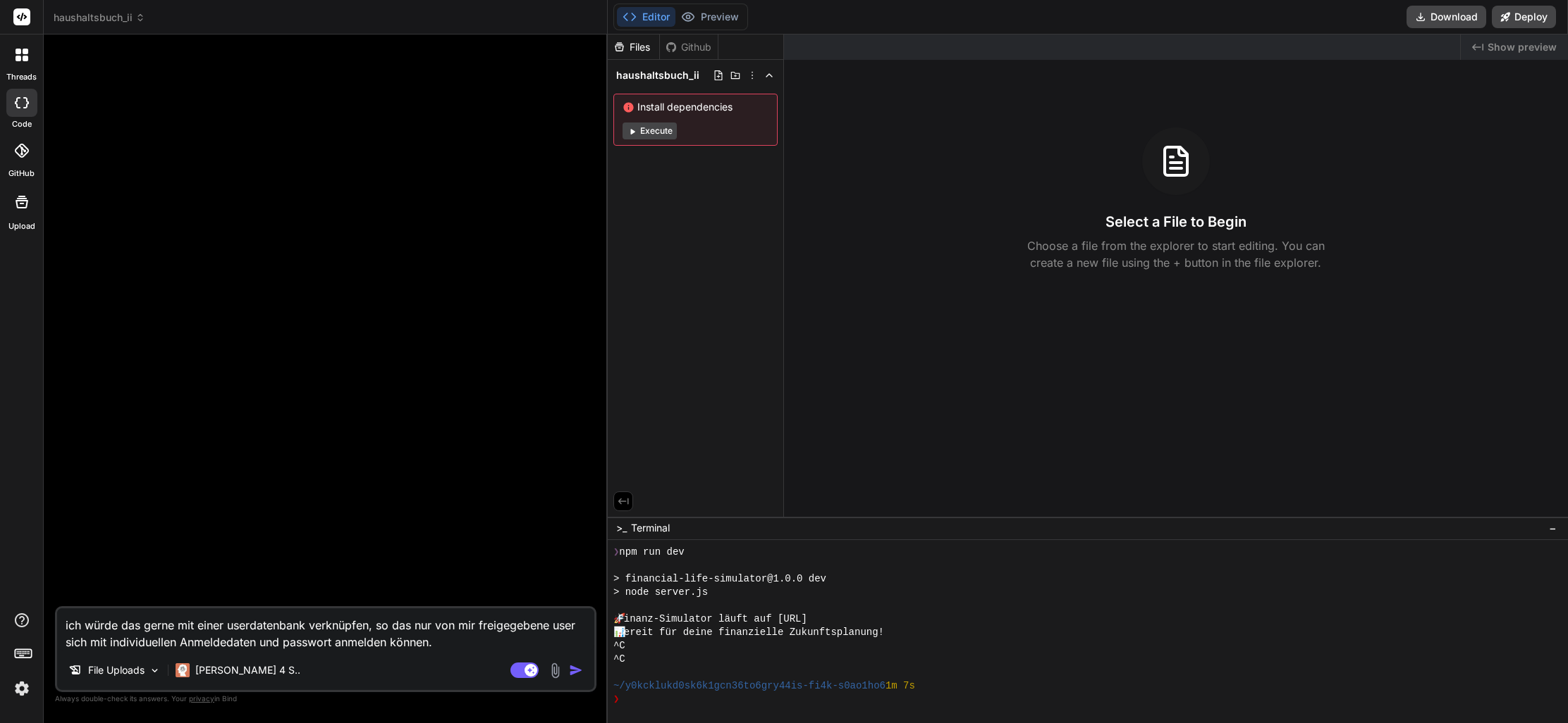
drag, startPoint x: 457, startPoint y: 639, endPoint x: 6, endPoint y: 617, distance: 451.5
click at [4, 617] on div "threads code GitHub Upload haushaltsbuch_ii Created with Pixso. Bind AI Web Sea…" at bounding box center [784, 361] width 1568 height 723
type textarea "f"
type textarea "x"
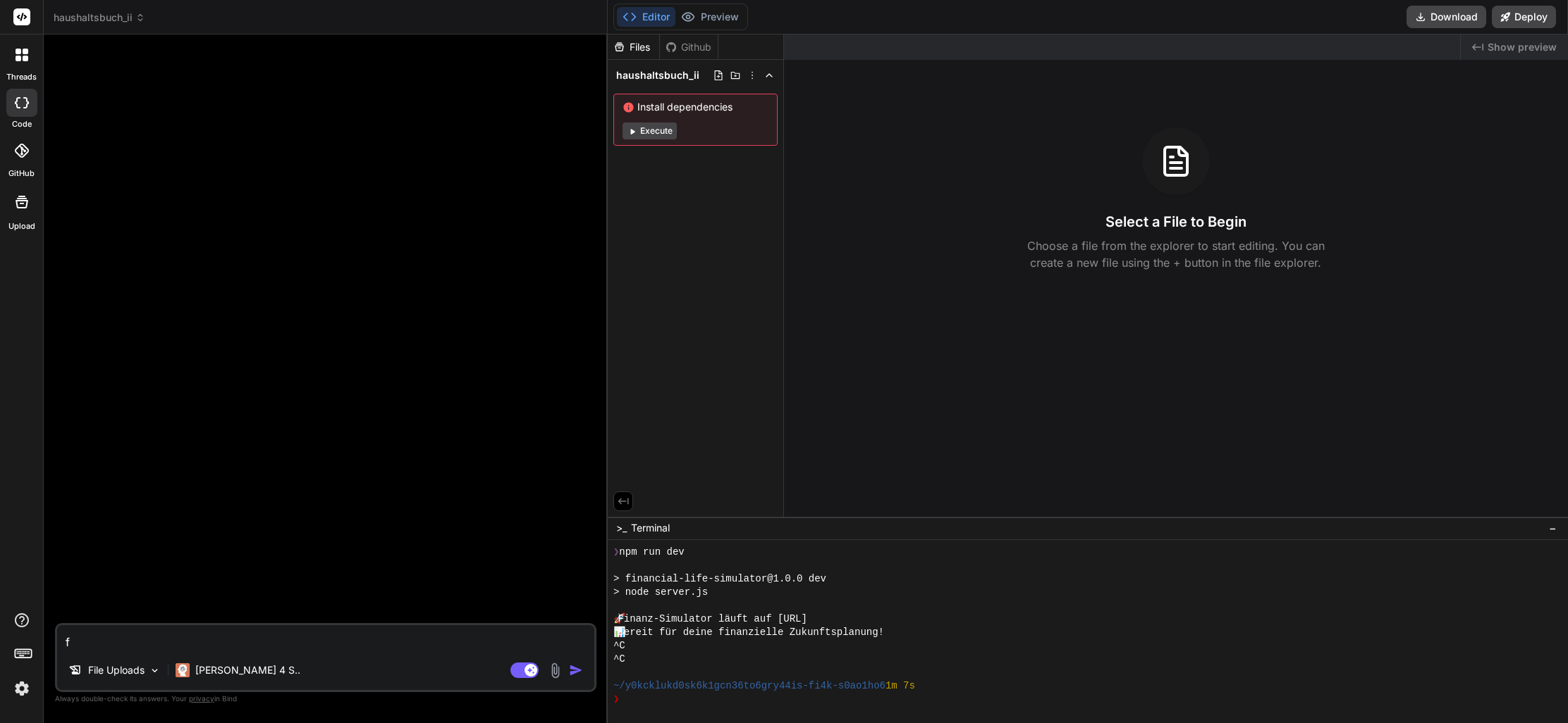
type textarea "fo"
type textarea "x"
type textarea "f"
type textarea "x"
type textarea "ich würde das gerne mit einer userdatenbank verknüpfen, so das nur von mir frei…"
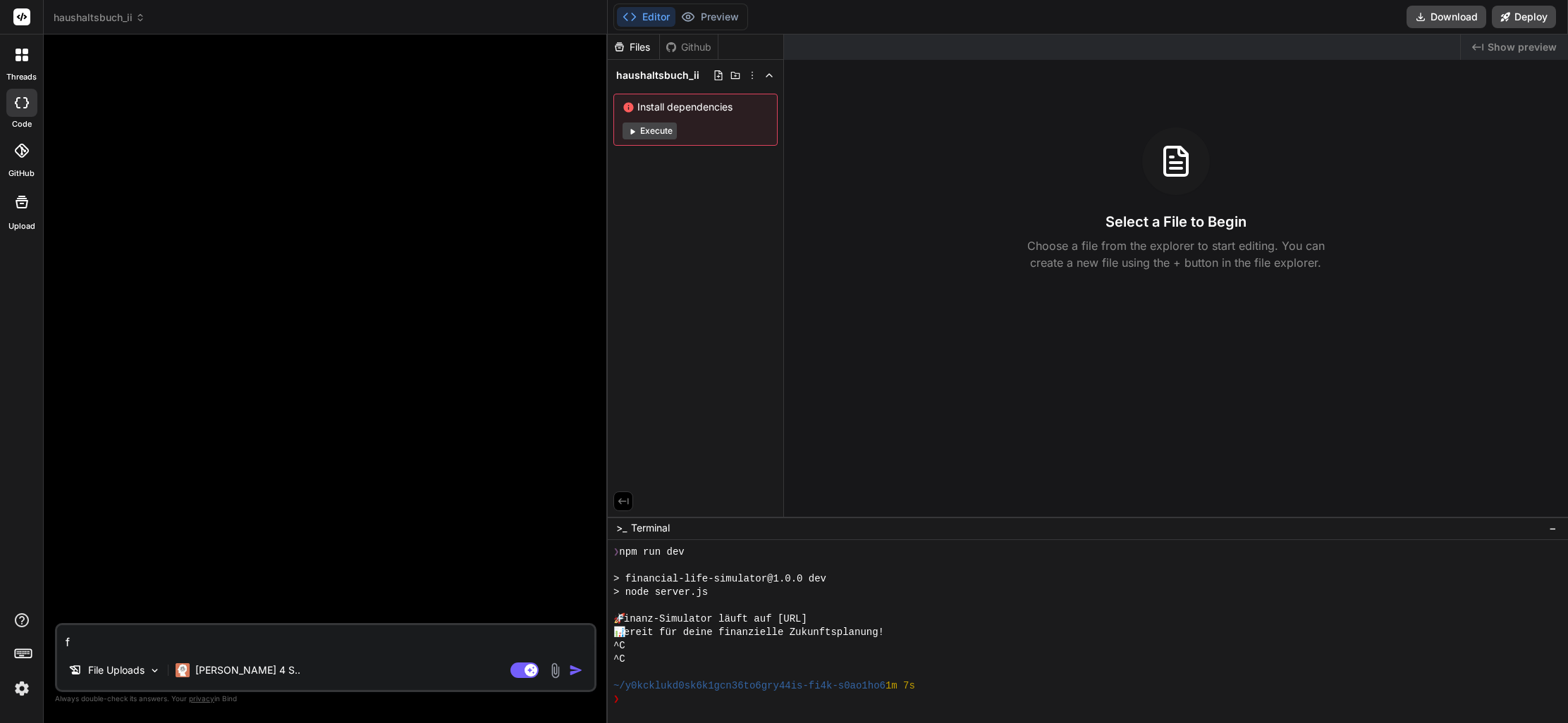
type textarea "x"
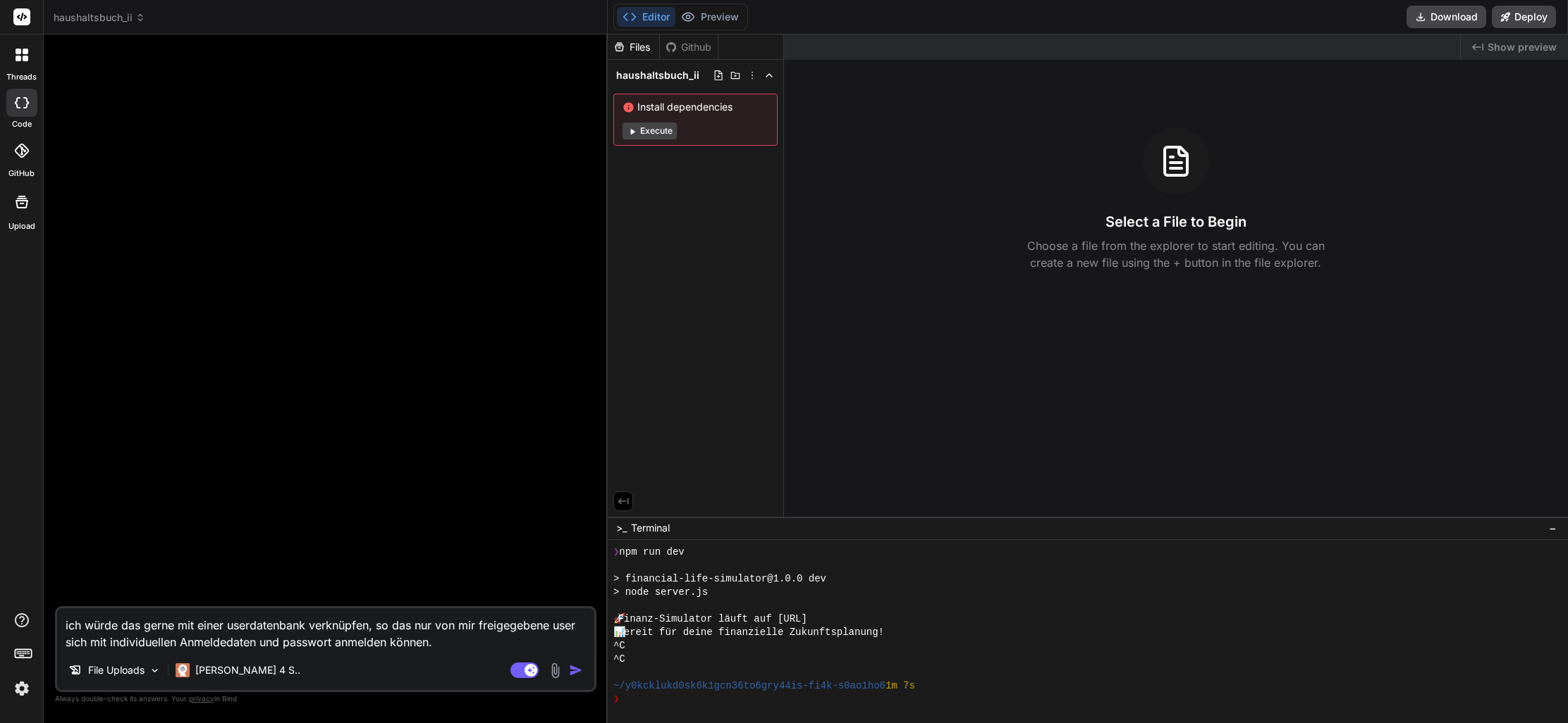
type textarea "fich würde das gerne mit einer userdatenbank verknüpfen, so das nur von mir fre…"
type textarea "x"
type textarea "foich würde das gerne mit einer userdatenbank verknüpfen, so das nur von mir fr…"
type textarea "x"
type textarea "folich würde das gerne mit einer userdatenbank verknüpfen, so das nur von mir f…"
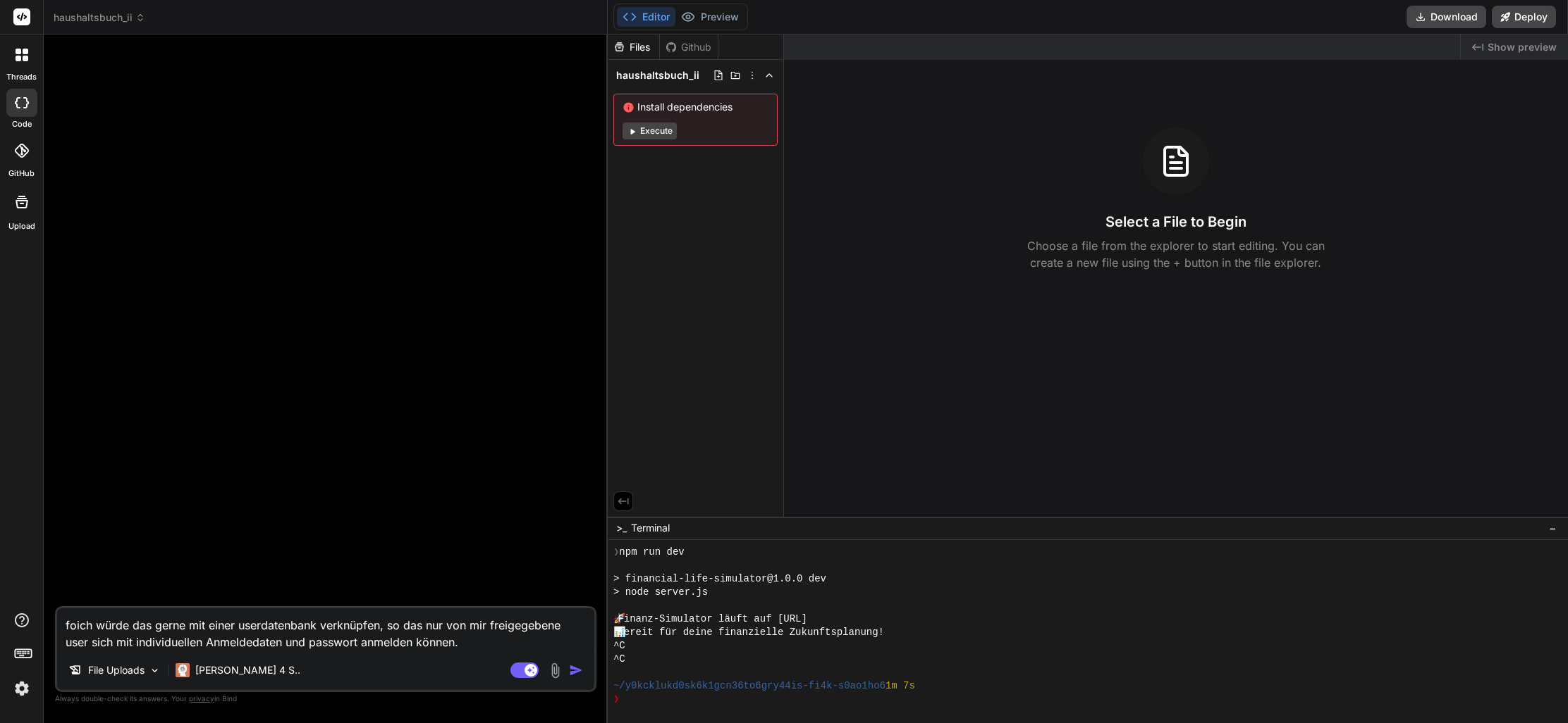
type textarea "x"
type textarea "folgich würde das gerne mit einer userdatenbank verknüpfen, so das nur von mir …"
type textarea "x"
type textarea "folgeich würde das gerne mit einer userdatenbank verknüpfen, so das nur von mir…"
type textarea "x"
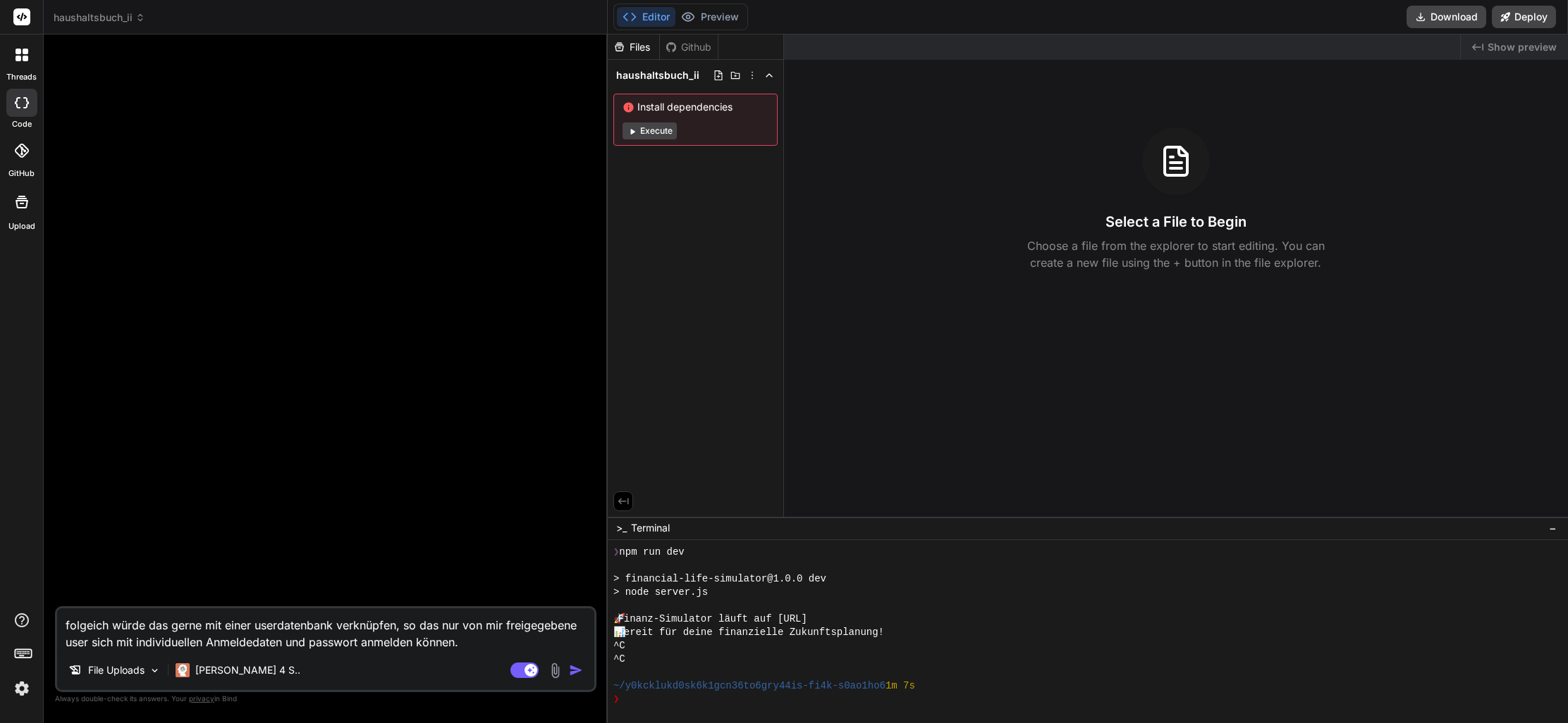
type textarea "folgenich würde das gerne mit einer userdatenbank verknüpfen, so das nur von mi…"
type textarea "x"
type textarea "folgendich würde das gerne mit einer userdatenbank verknüpfen, so das nur von m…"
type textarea "x"
type textarea "folgendeich würde das gerne mit einer userdatenbank verknüpfen, so das nur von …"
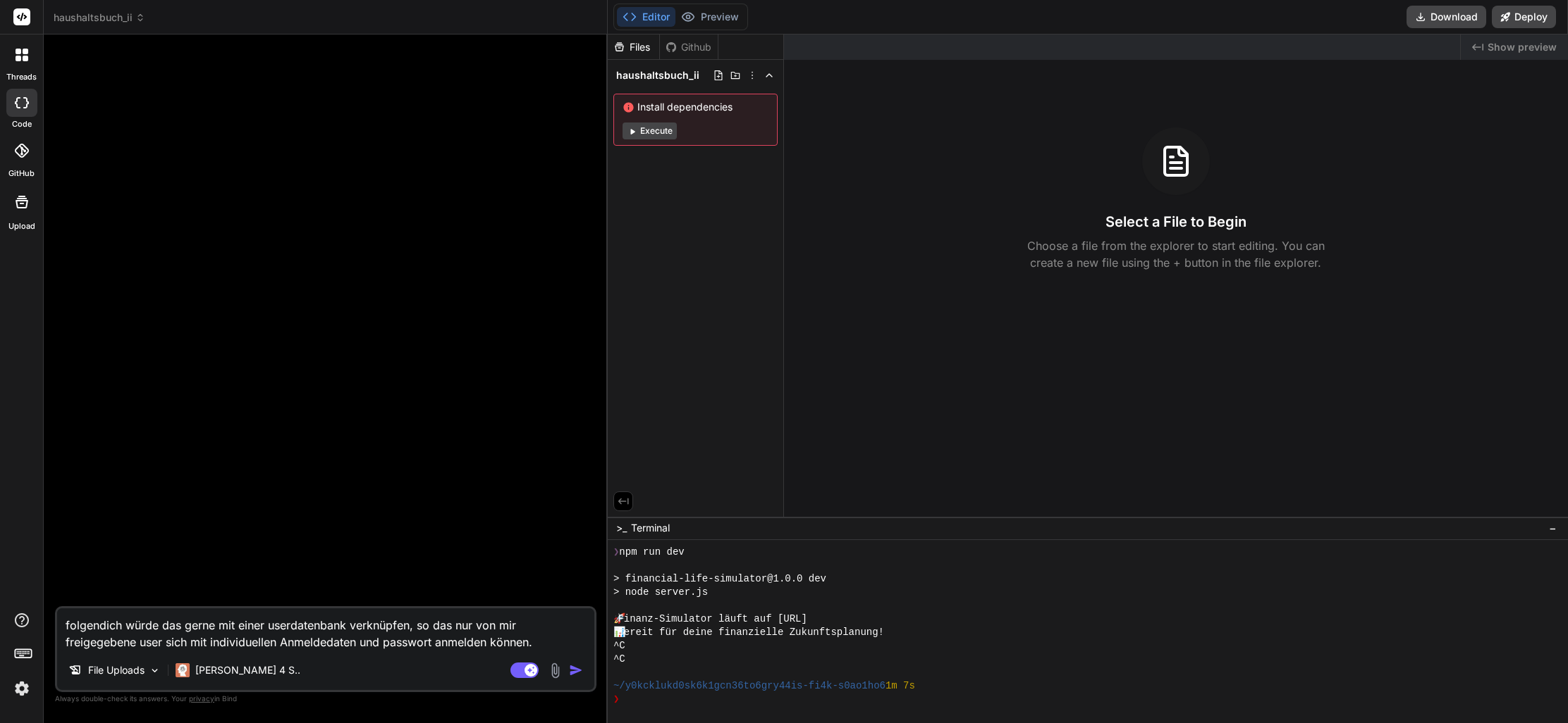
type textarea "x"
type textarea "[PERSON_NAME] würde das gerne mit einer userdatenbank verknüpfen, so das nur vo…"
type textarea "x"
type textarea "folgenden ich würde das gerne mit einer userdatenbank verknüpfen, so das nur vo…"
type textarea "x"
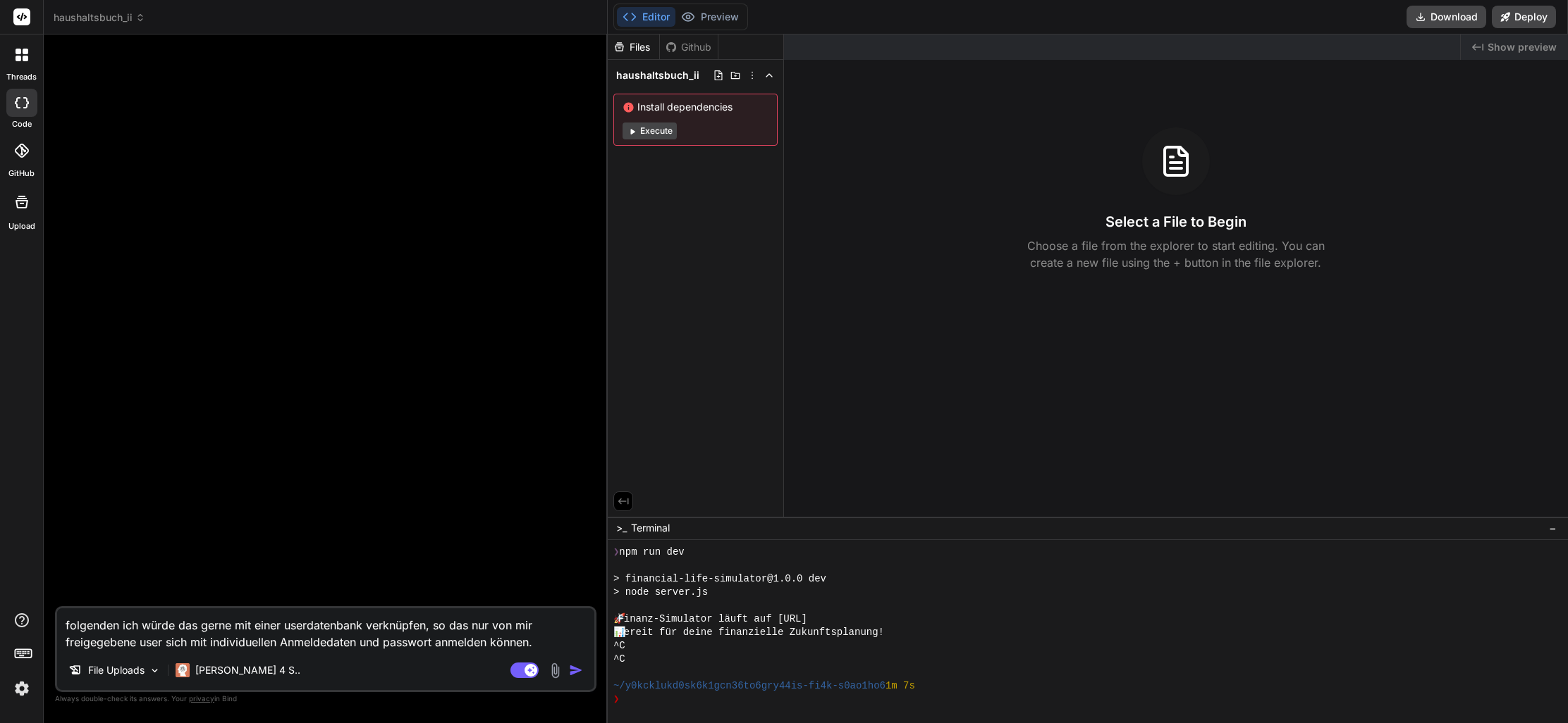
type textarea "folgenden cich würde das gerne mit einer userdatenbank verknüpfen, so das nur v…"
type textarea "x"
type textarea "folgenden coich würde das gerne mit einer userdatenbank verknüpfen, so das nur …"
type textarea "x"
type textarea "folgenden codich würde das gerne mit einer userdatenbank verknüpfen, so das nur…"
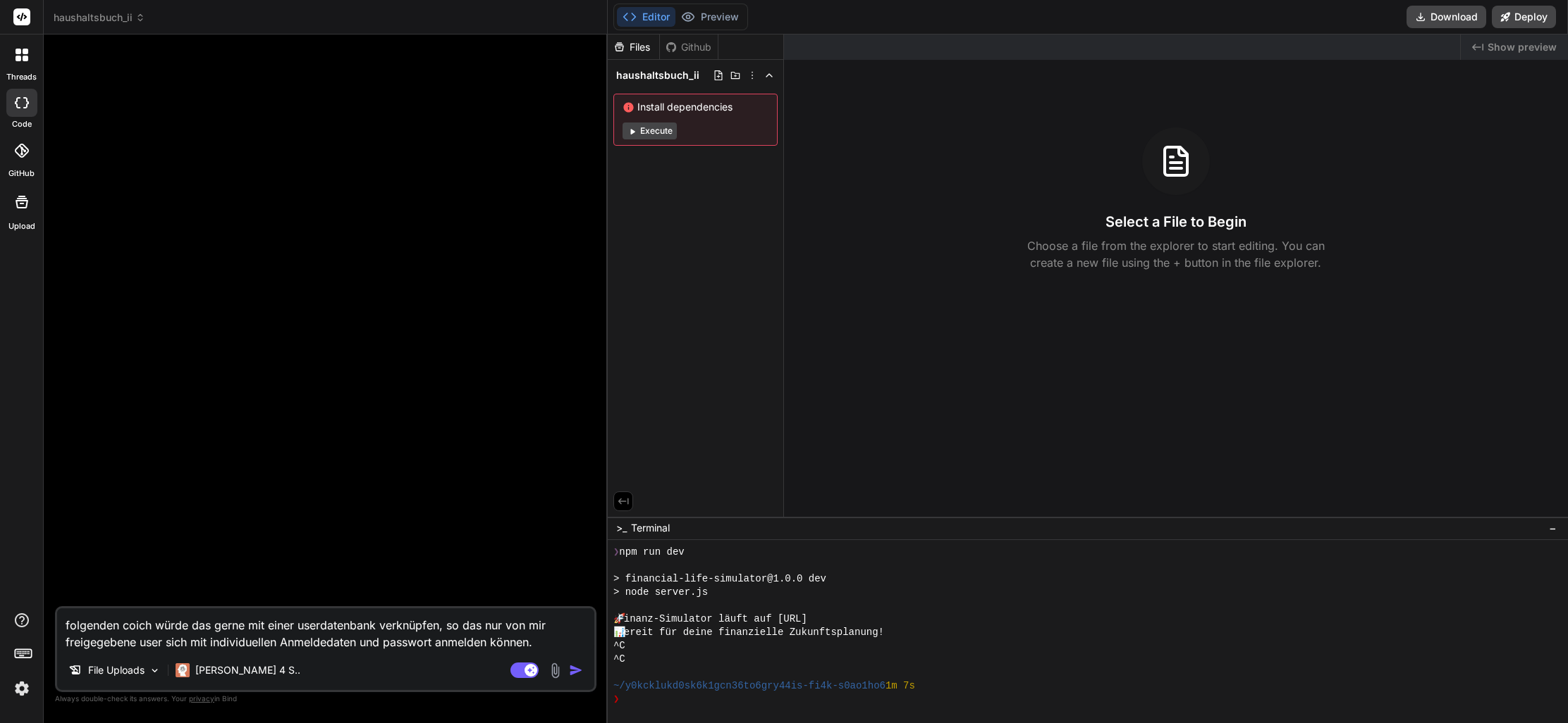
type textarea "x"
type textarea "folgenden codeich würde das gerne mit einer userdatenbank verknüpfen, so das nu…"
type textarea "x"
type textarea "folgenden code ich würde das gerne mit einer userdatenbank verknüpfen, so das n…"
type textarea "x"
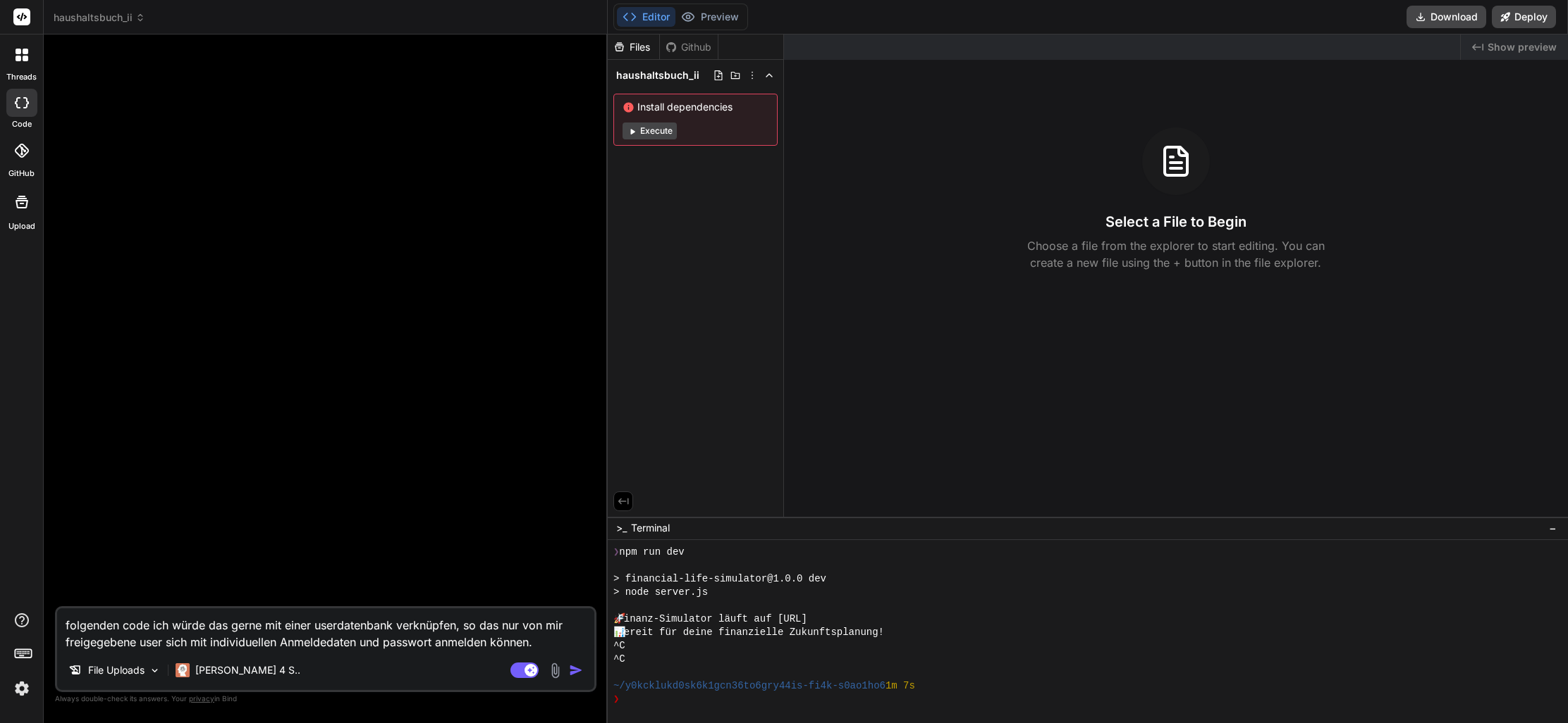
type textarea "folgenden code wich würde das gerne mit einer userdatenbank verknüpfen, so das …"
type textarea "x"
type textarea "folgenden code wüich würde das gerne mit einer userdatenbank verknüpfen, so das…"
type textarea "x"
type textarea "folgenden code würich würde das gerne mit einer userdatenbank verknüpfen, so da…"
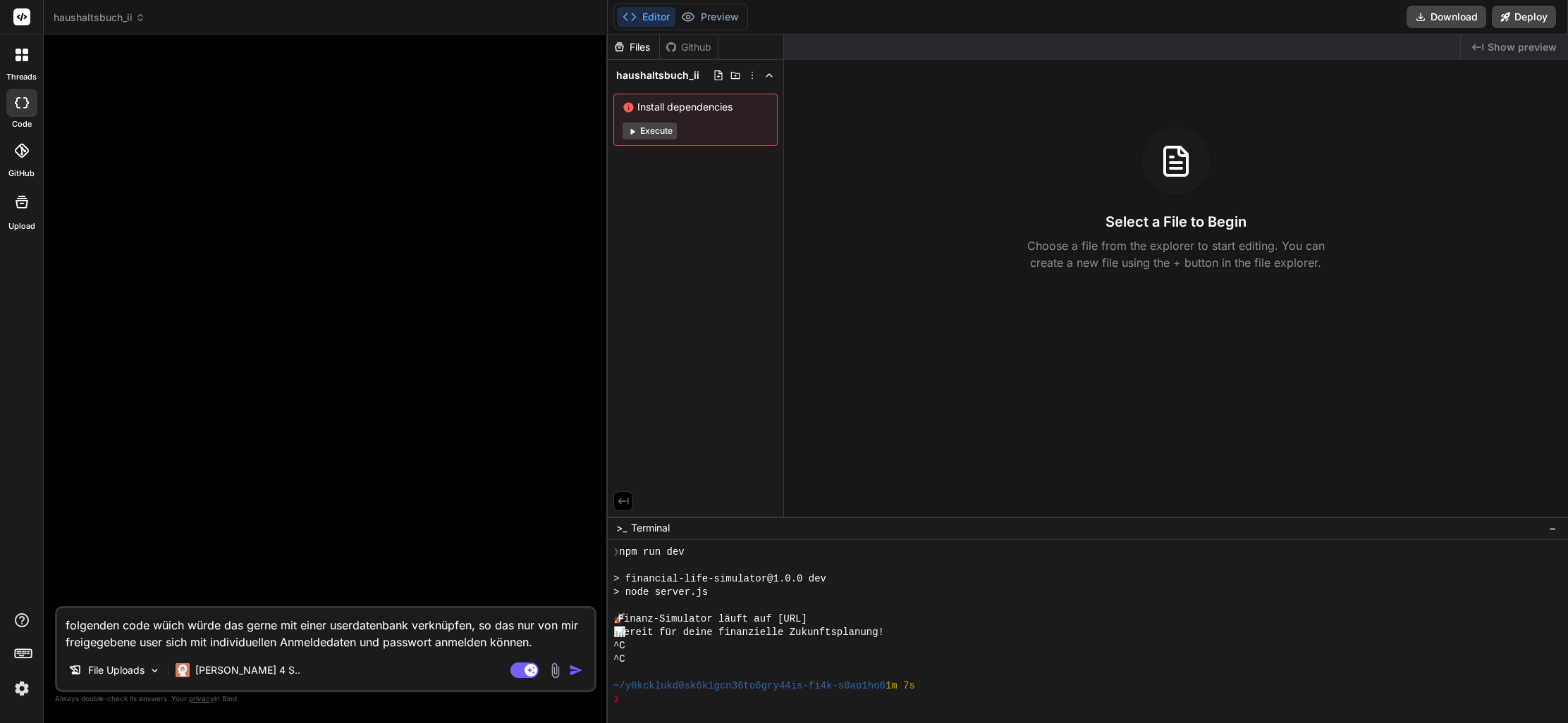
type textarea "x"
type textarea "folgenden code würdich würde das gerne mit einer userdatenbank verknüpfen, so d…"
type textarea "x"
type textarea "folgenden code würdeich würde das gerne mit einer userdatenbank verknüpfen, so …"
type textarea "x"
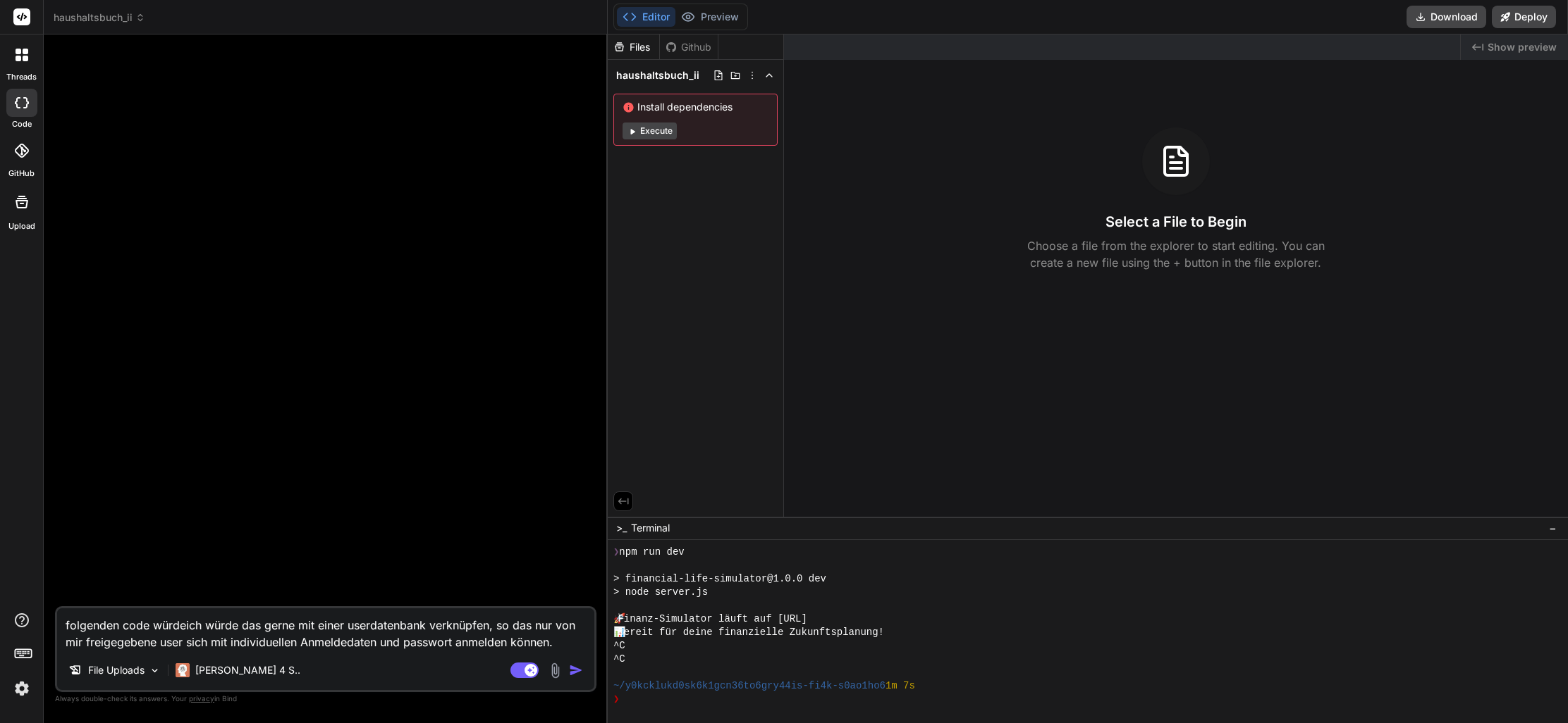
type textarea "folgenden code würde ich würde das gerne mit einer userdatenbank verknüpfen, so…"
type textarea "x"
type textarea "folgenden code würde iich würde das gerne mit einer userdatenbank verknüpfen, s…"
type textarea "x"
type textarea "folgenden code würde icich würde das gerne mit einer userdatenbank verknüpfen, …"
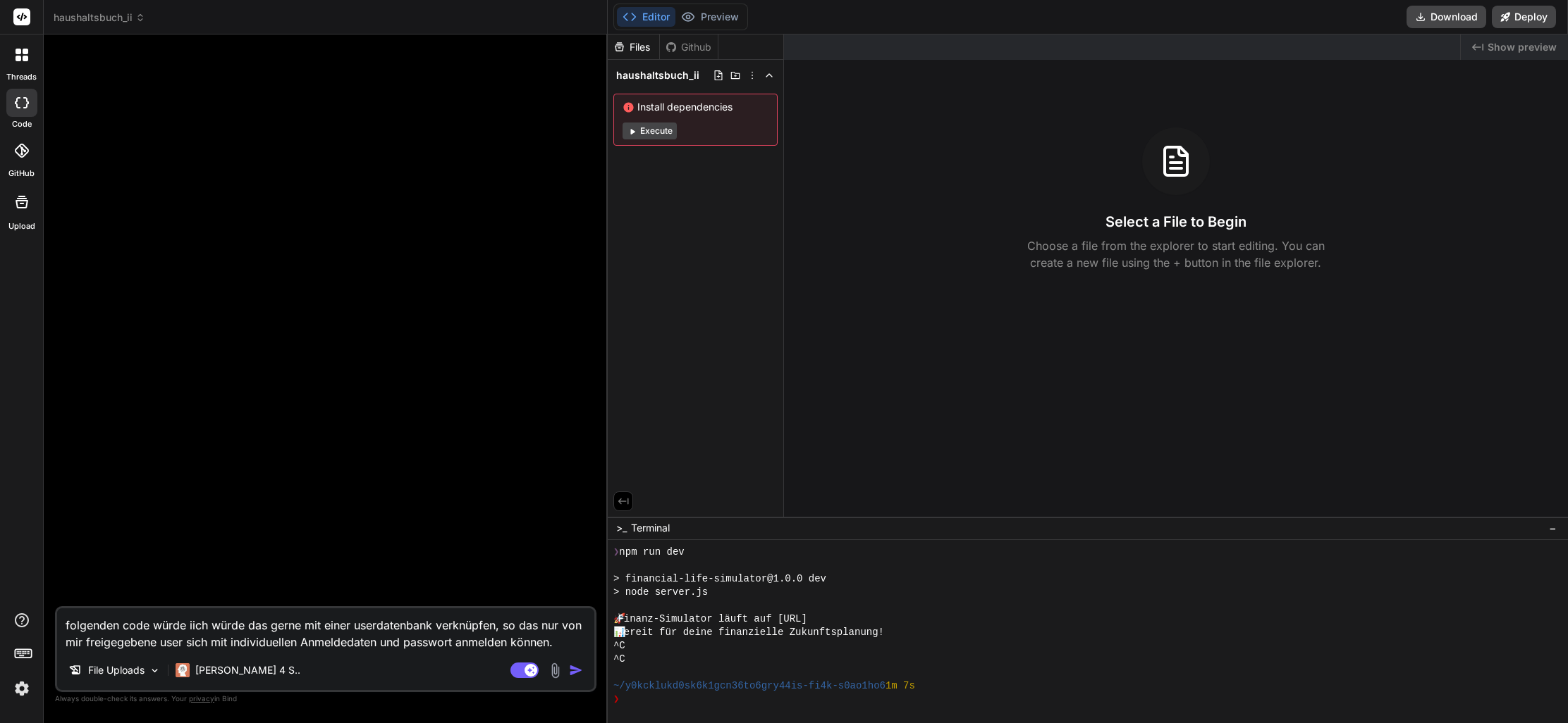
type textarea "x"
type textarea "folgenden code würde ichich würde das gerne mit einer userdatenbank verknüpfen,…"
type textarea "x"
type textarea "folgenden code würde ich ich würde das gerne mit einer userdatenbank verknüpfen…"
type textarea "x"
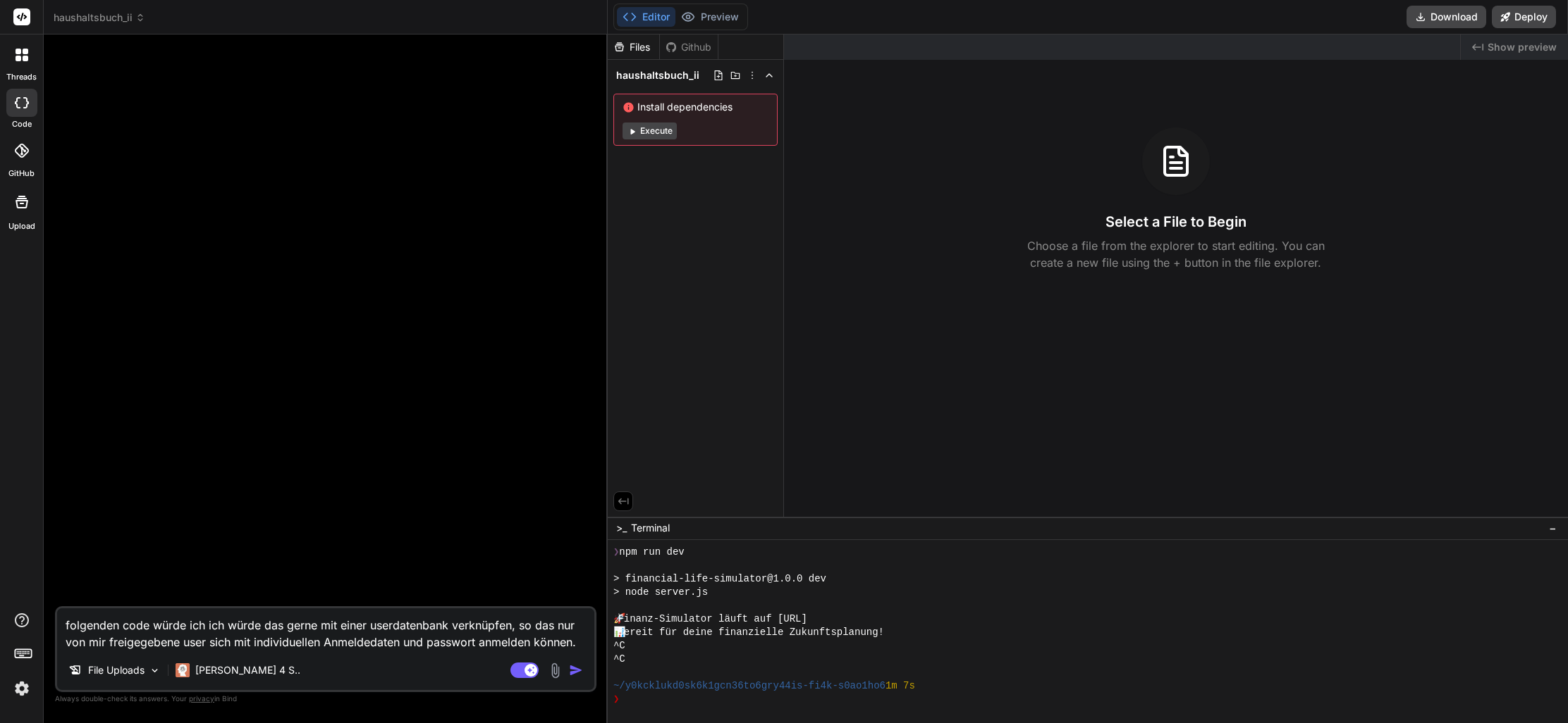
type textarea "folgenden code würde ich gich würde das gerne mit einer userdatenbank verknüpfe…"
type textarea "x"
type textarea "folgenden code würde ich geich würde das gerne mit einer userdatenbank verknüpf…"
type textarea "x"
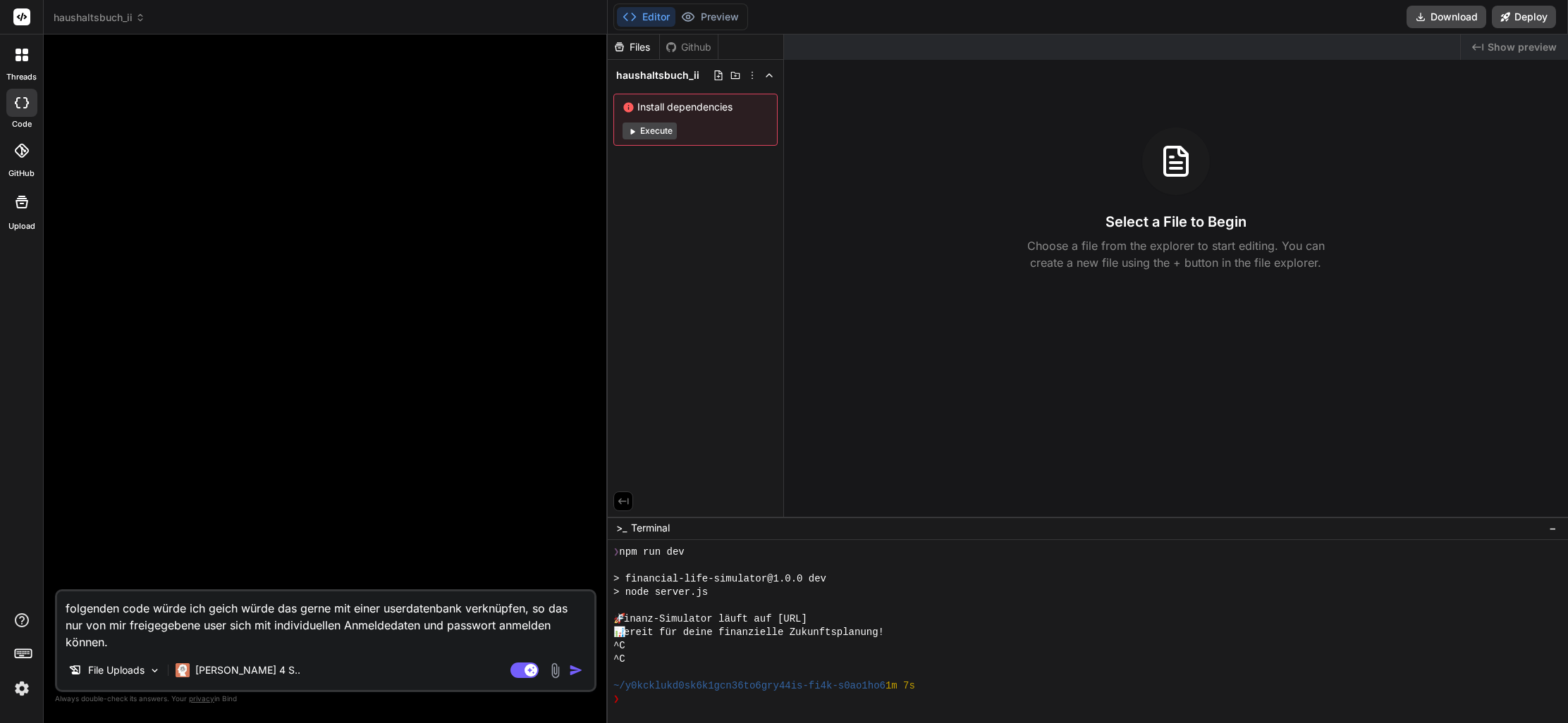
type textarea "folgenden code würde ich gerich würde das gerne mit einer userdatenbank verknüp…"
type textarea "x"
type textarea "folgenden code würde ich gernich würde das gerne mit einer userdatenbank verknü…"
type textarea "x"
type textarea "folgenden code würde ich gerneich würde das gerne mit einer userdatenbank verkn…"
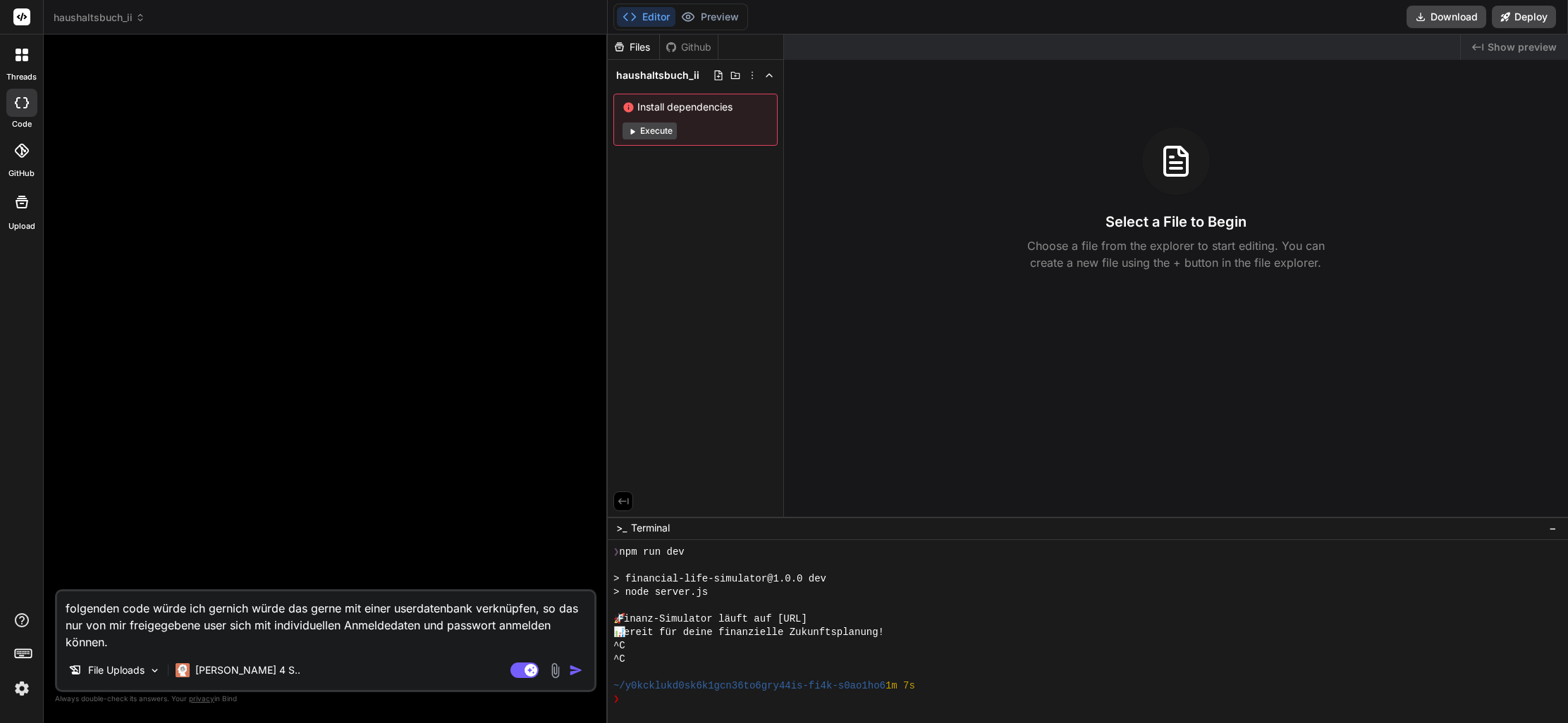
type textarea "x"
type textarea "folgenden code würde ich gerne ich würde das gerne mit einer userdatenbank verk…"
type textarea "x"
type textarea "folgenden code würde ich gerne oich würde das gerne mit einer userdatenbank ver…"
type textarea "x"
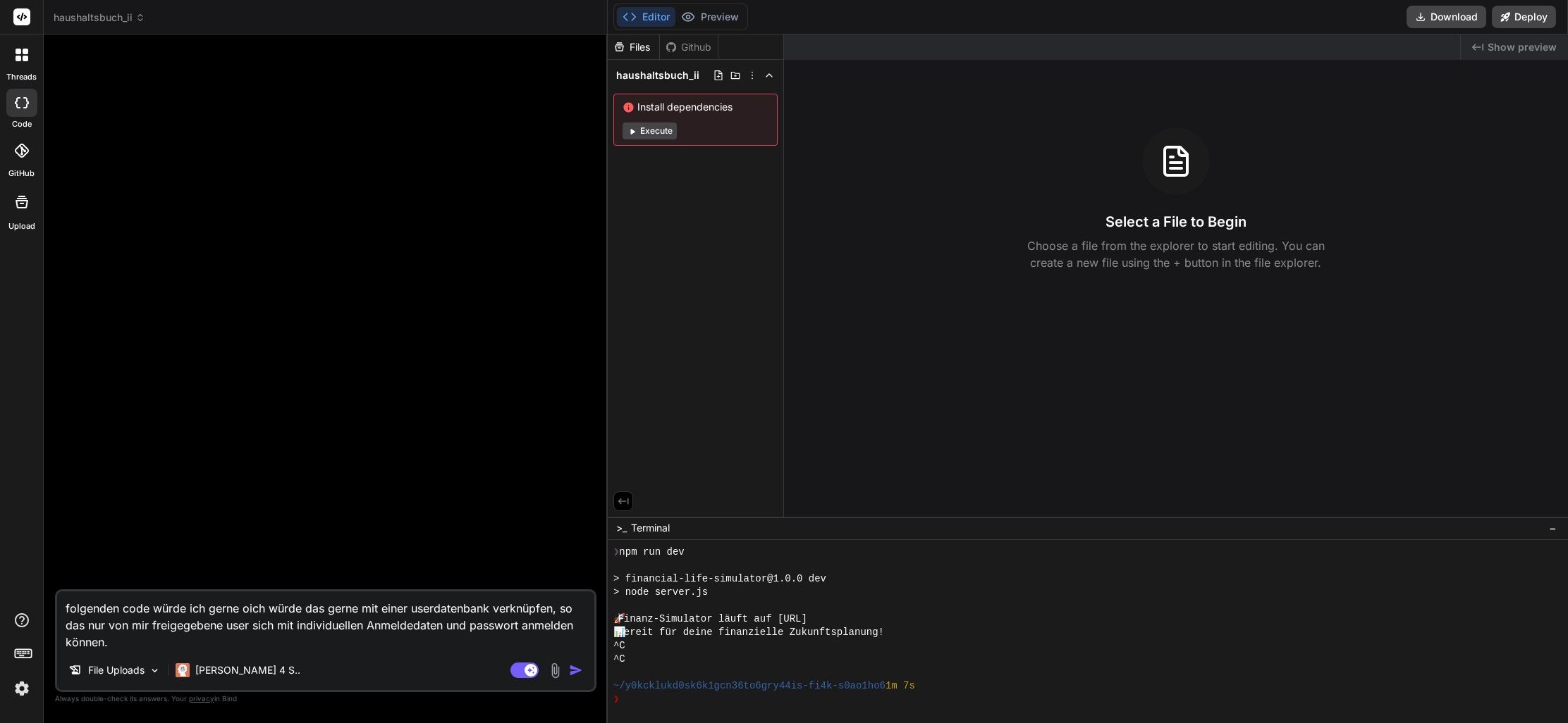
type textarea "folgenden code würde ich gerne opich würde das gerne mit einer userdatenbank ve…"
type textarea "x"
type textarea "folgenden code würde ich gerne optich würde das gerne mit einer userdatenbank v…"
type textarea "x"
type textarea "folgenden code würde ich gerne optiich würde das gerne mit einer userdatenbank …"
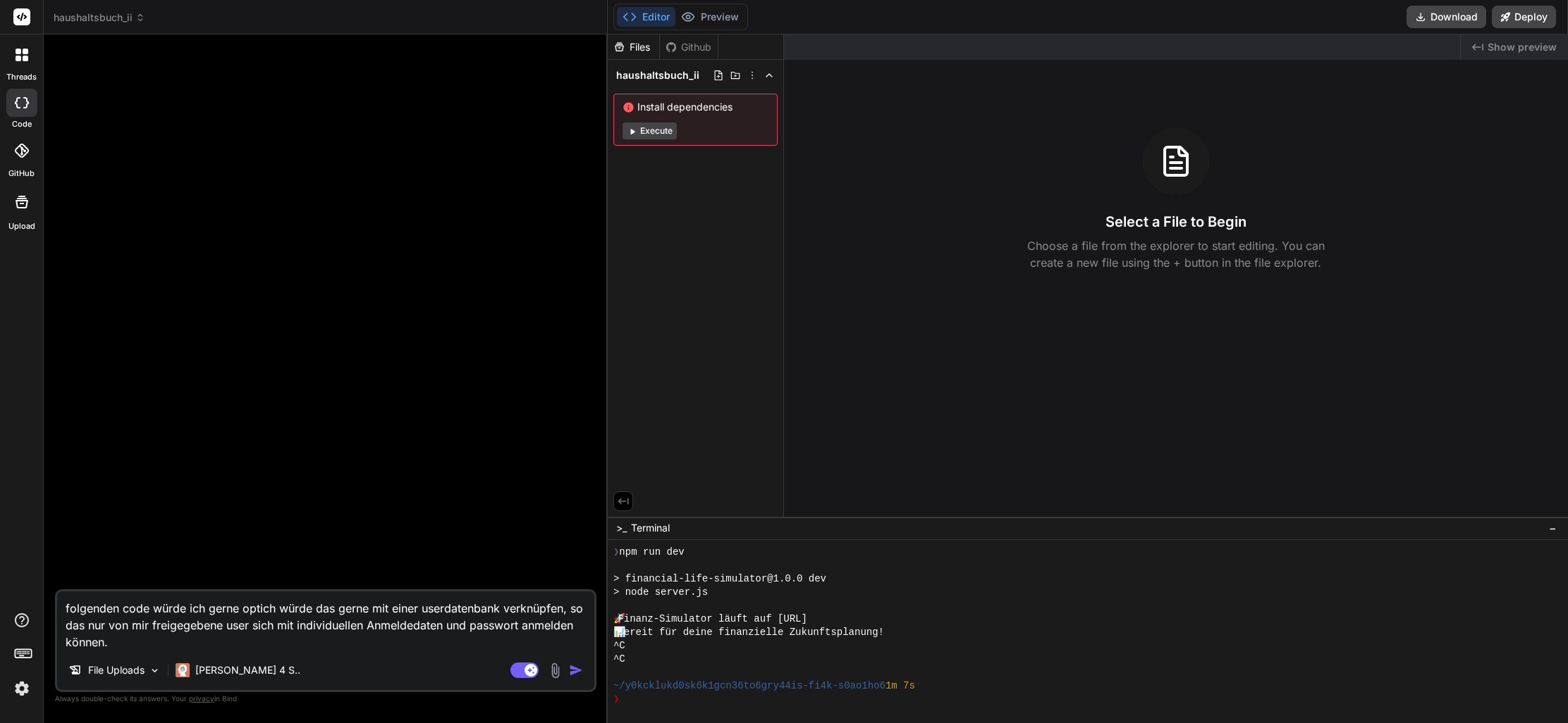
type textarea "x"
type textarea "folgenden code würde ich gerne optimich würde das gerne mit einer userdatenbank…"
type textarea "x"
type textarea "folgenden code würde ich gerne optimiich würde das gerne mit einer userdatenban…"
type textarea "x"
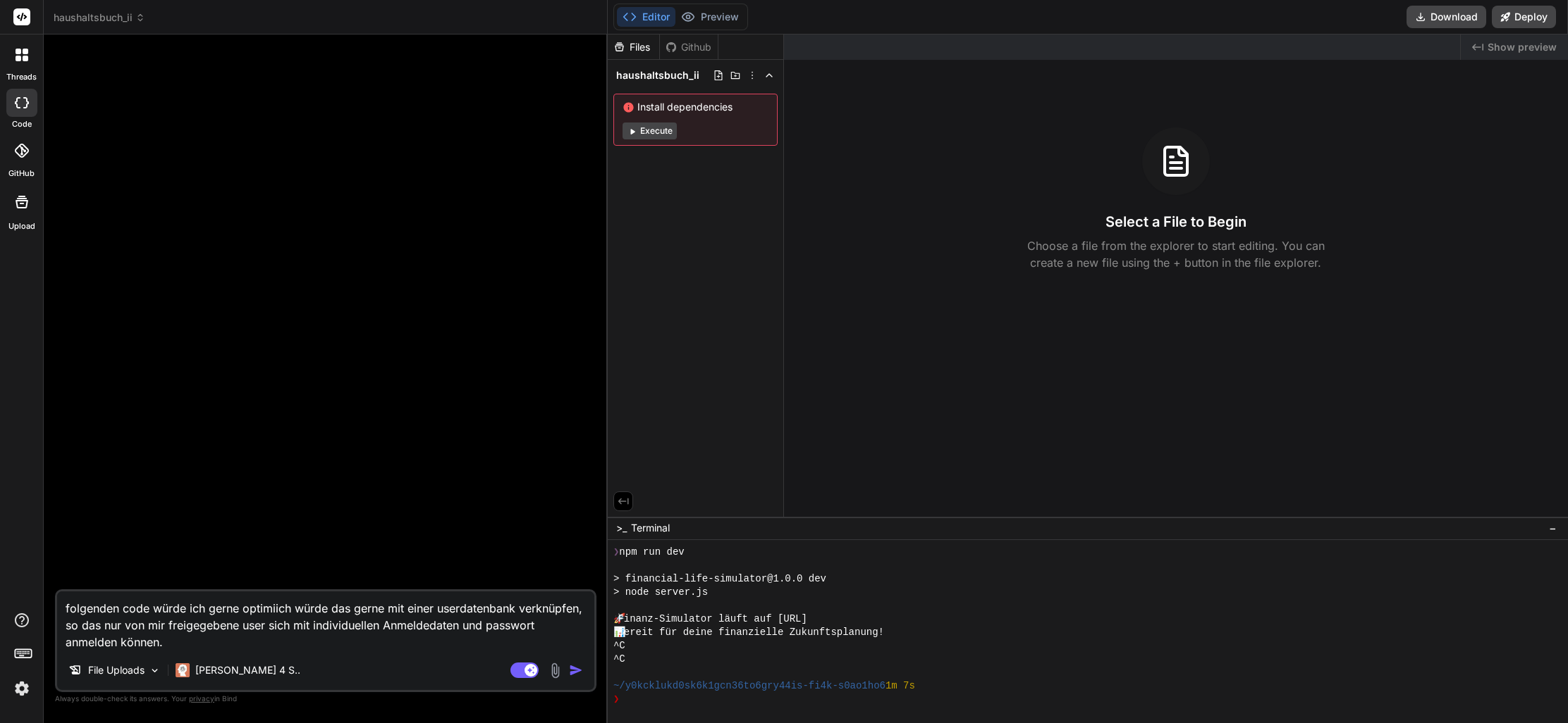
type textarea "folgenden code würde ich gerne optimieich würde das gerne mit einer userdatenba…"
type textarea "x"
type textarea "folgenden code würde ich gerne optimierich würde das gerne mit einer userdatenb…"
type textarea "x"
type textarea "folgenden code würde ich gerne optimiereich würde das gerne mit einer userdaten…"
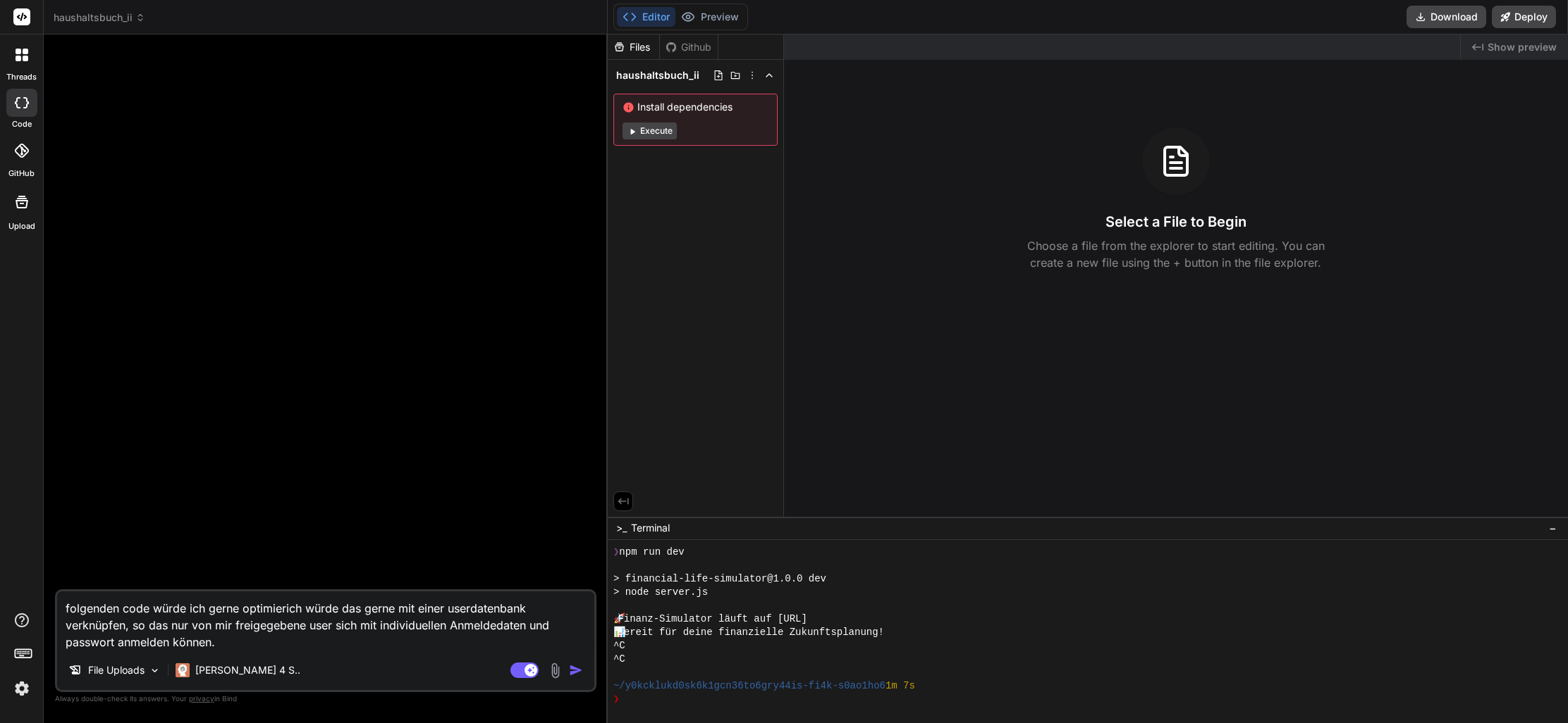
type textarea "x"
type textarea "folgenden code würde ich gerne optimierenich würde das gerne mit einer userdate…"
type textarea "x"
type textarea "folgenden code würde ich gerne optimieren.ich würde das gerne mit einer userdat…"
type textarea "x"
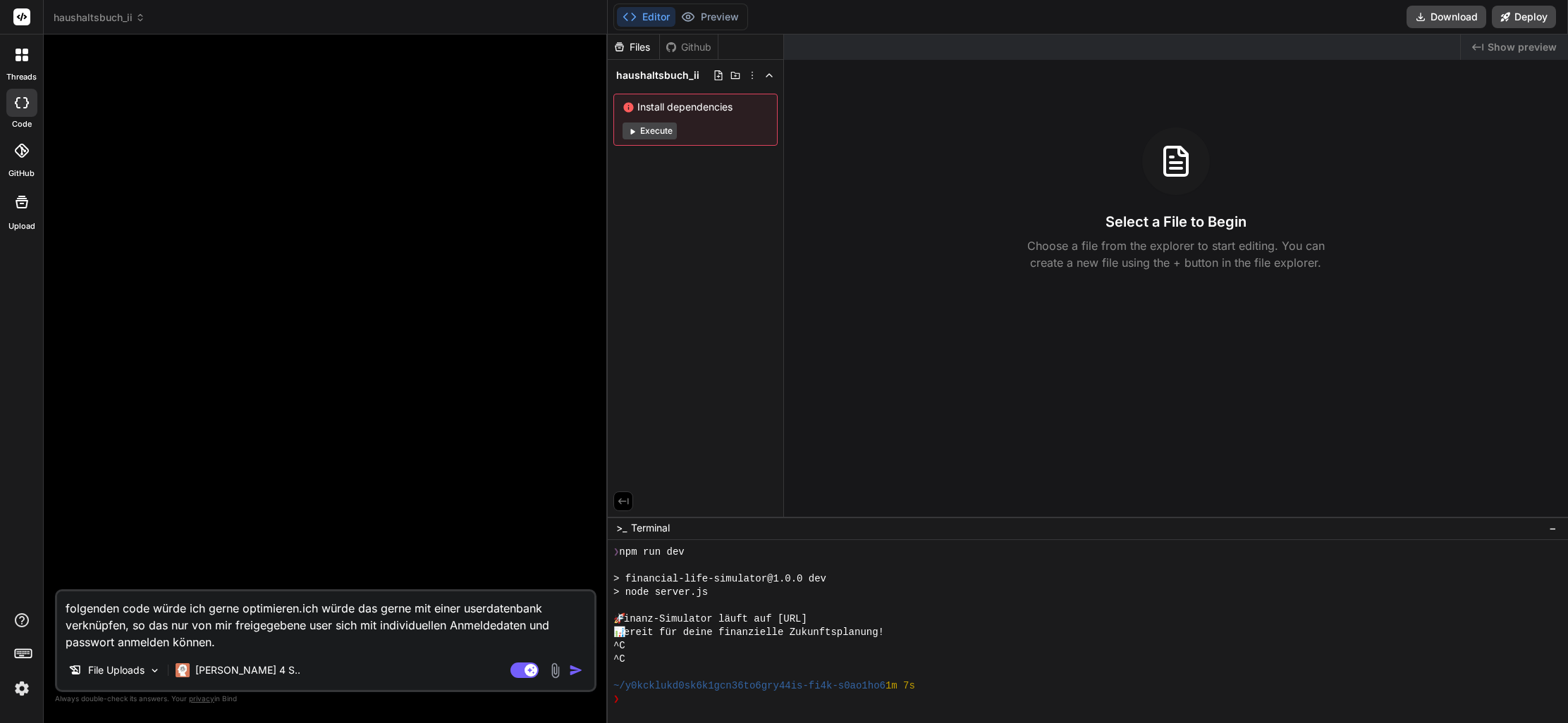
type textarea "folgenden code würde ich gerne optimieren. ich würde das gerne mit einer userda…"
type textarea "x"
click at [280, 644] on textarea "folgenden code würde ich gerne optimieren. ich würde das gerne mit einer userda…" at bounding box center [325, 621] width 537 height 60
type textarea "folgenden code würde ich gerne optimieren. ich würde das gerne mit einer userda…"
type textarea "x"
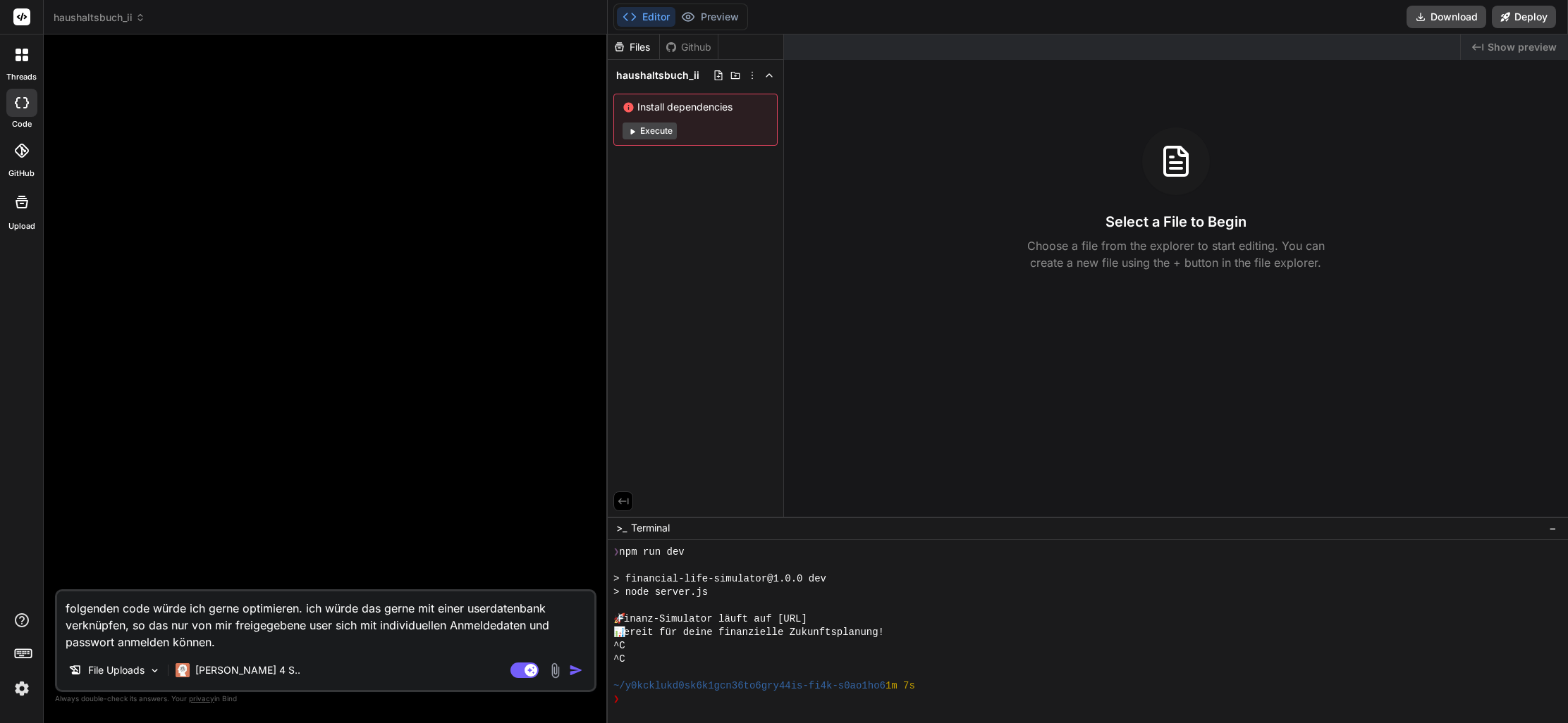
type textarea "folgenden code würde ich gerne optimieren. ich würde das gerne mit einer userda…"
type textarea "x"
type textarea "folgenden code würde ich gerne optimieren. ich würde das gerne mit einer userda…"
type textarea "x"
type textarea "folgenden code würde ich gerne optimieren. ich würde das gerne mit einer userda…"
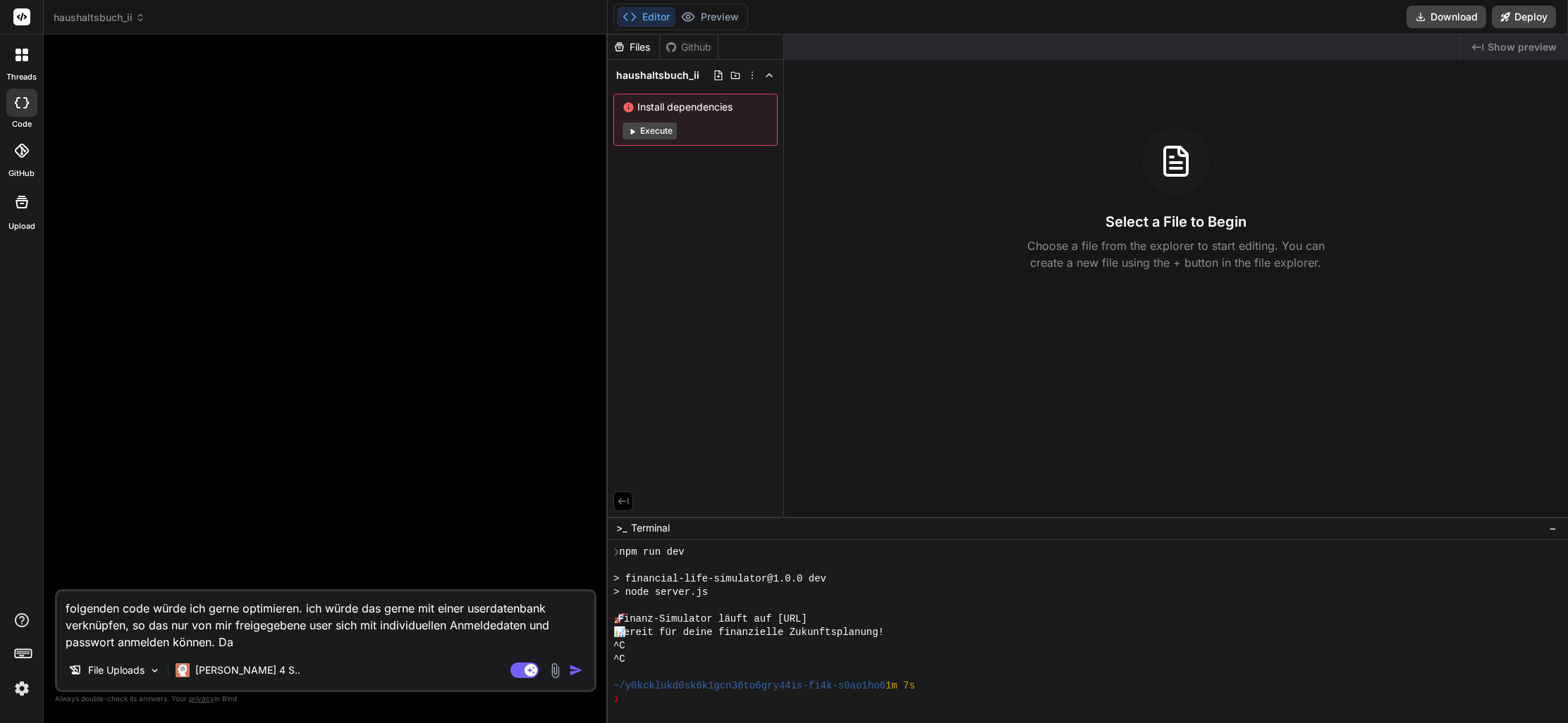
type textarea "x"
type textarea "folgenden code würde ich gerne optimieren. ich würde das gerne mit einer userda…"
type textarea "x"
type textarea "folgenden code würde ich gerne optimieren. ich würde das gerne mit einer userda…"
type textarea "x"
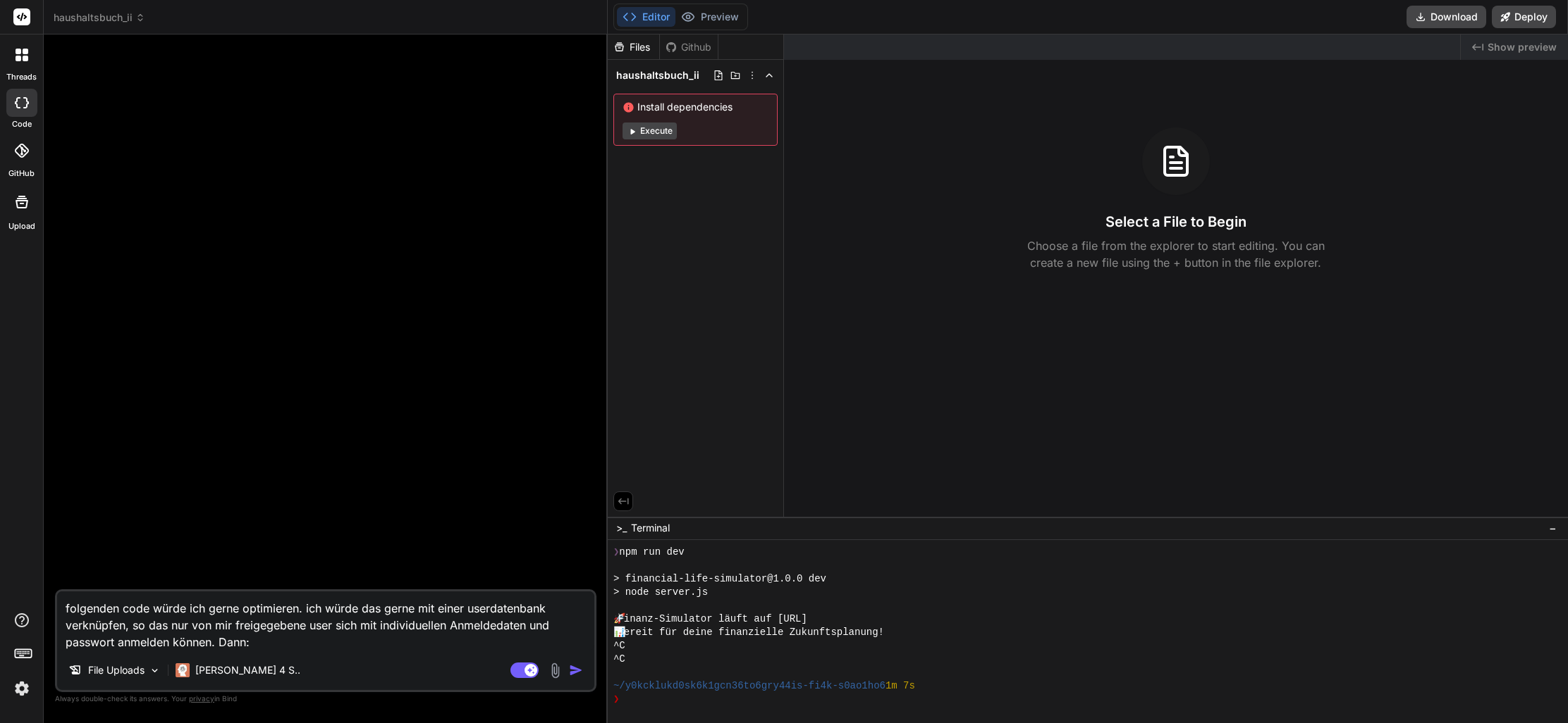
type textarea "folgenden code würde ich gerne optimieren. ich würde das gerne mit einer userda…"
type textarea "x"
paste textarea "Dateien trennen: index.html: Behält nur die HTML-Struktur. style.css: Lagern Si…"
type textarea "folgenden code würde ich gerne optimieren. ich würde das gerne mit einer userda…"
type textarea "x"
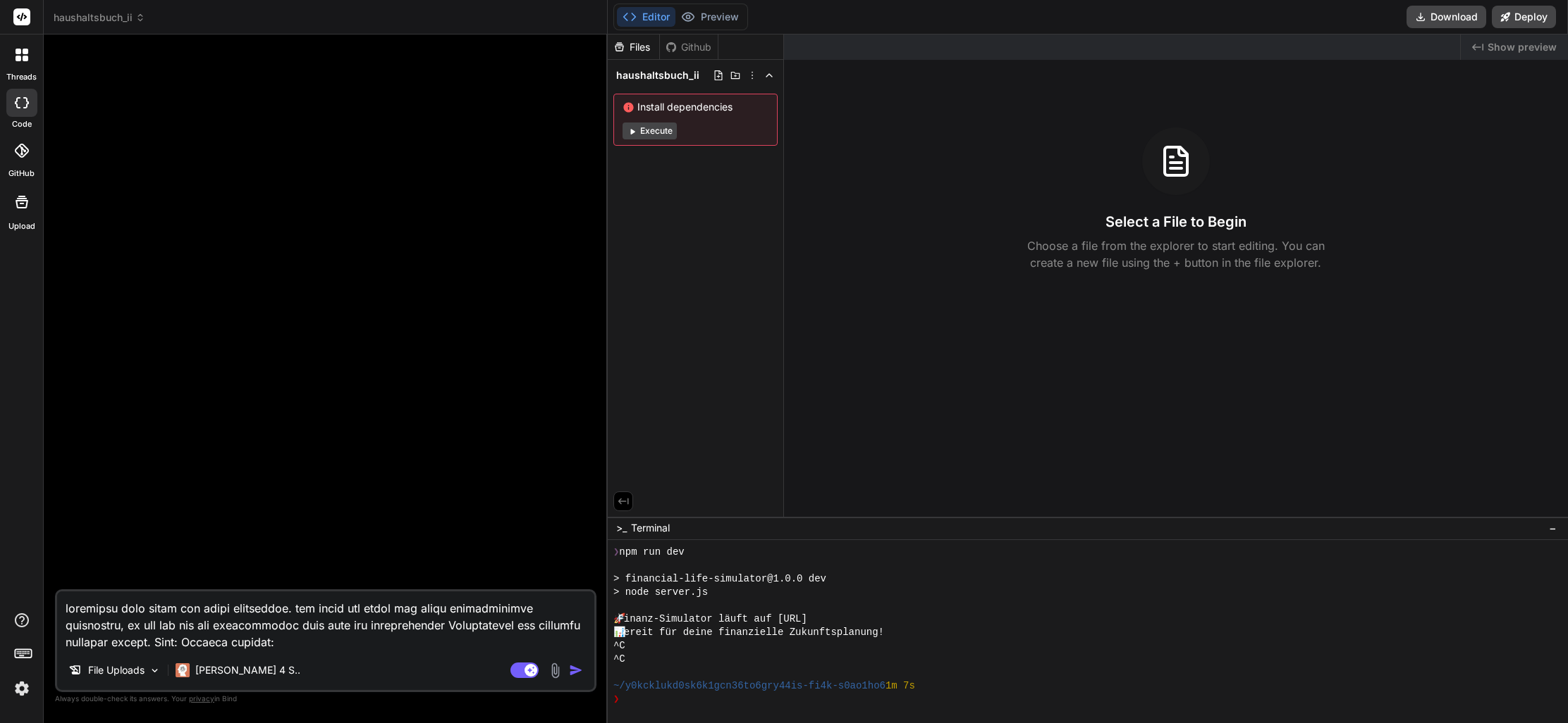
scroll to position [239, 0]
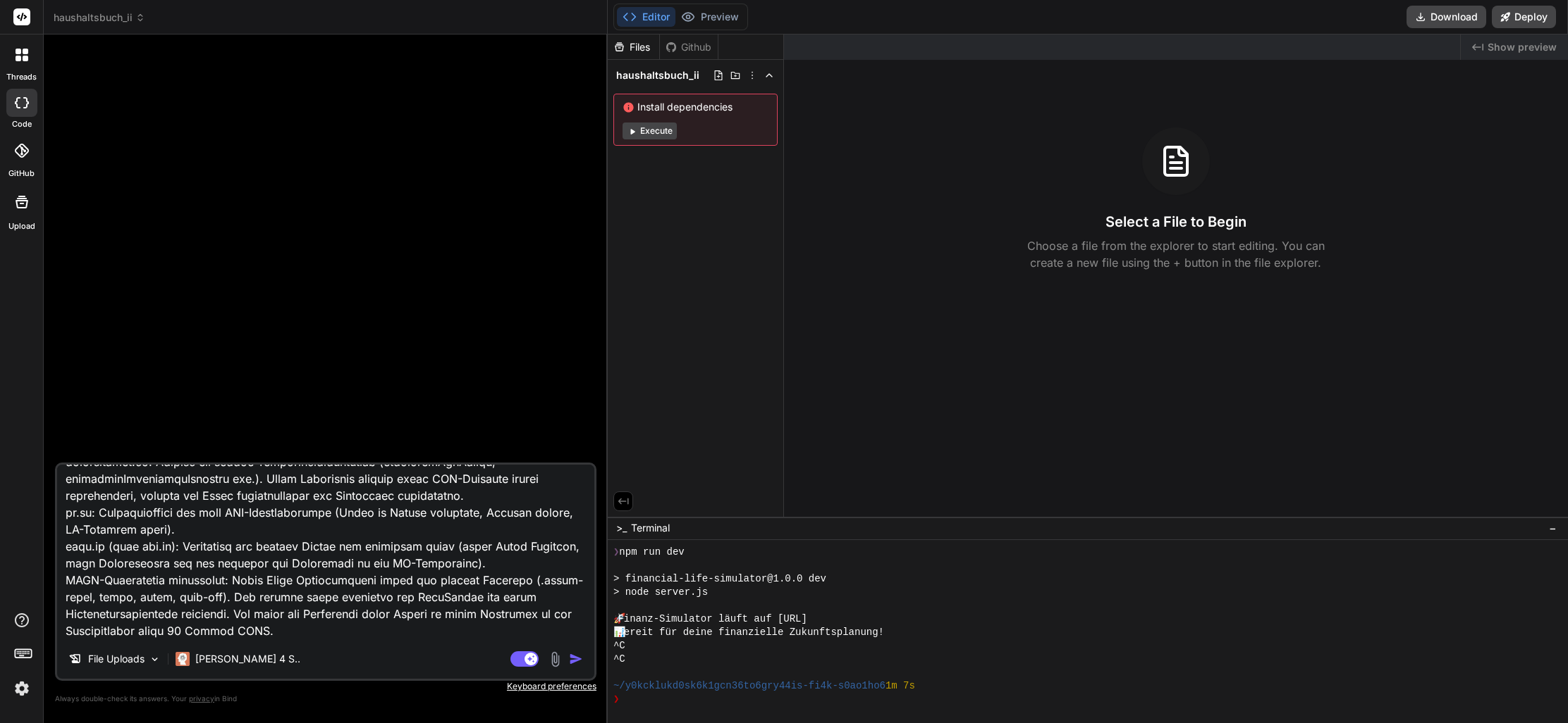
type textarea "folgenden code würde ich gerne optimieren. ich würde das gerne mit einer userda…"
type textarea "x"
paste textarea "ei so vielen Berechnungen, die bei jeder Eingabe ausgelöst werden, kann die UI …"
type textarea "folgenden code würde ich gerne optimieren. ich würde das gerne mit einer userda…"
type textarea "x"
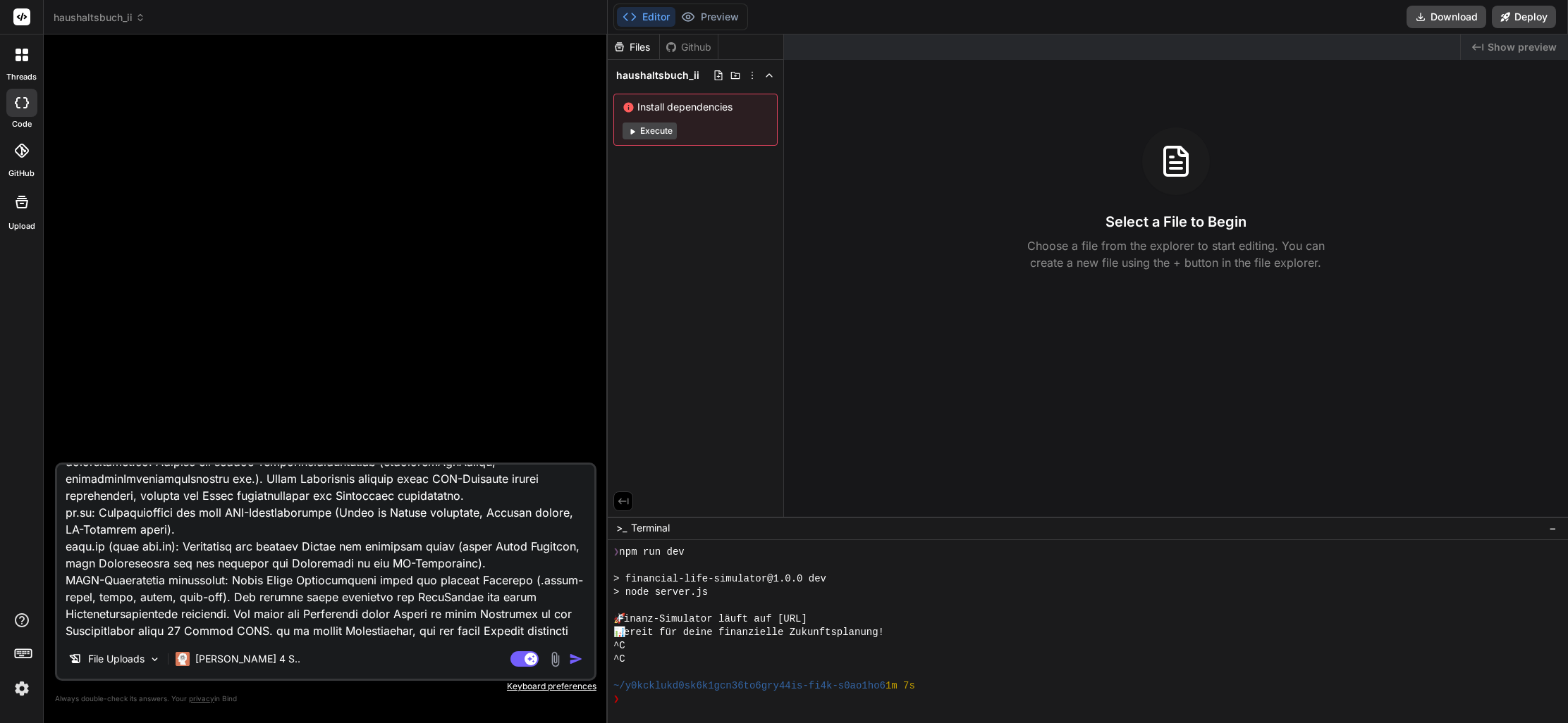
scroll to position [1440, 0]
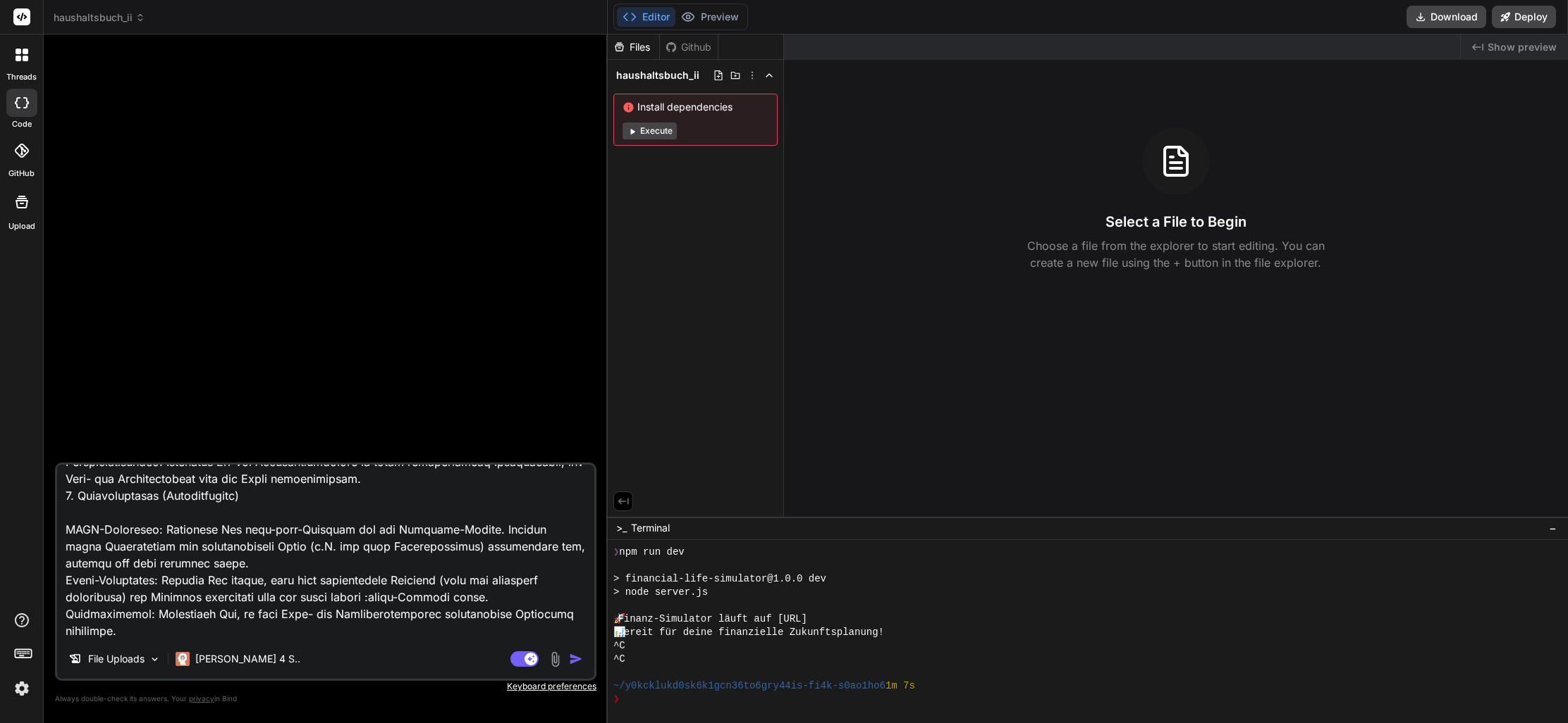
type textarea "folgenden code würde ich gerne optimieren. ich würde das gerne mit einer userda…"
type textarea "x"
type textarea "folgenden code würde ich gerne optimieren. ich würde das gerne mit einer userda…"
type textarea "x"
type textarea "folgenden code würde ich gerne optimieren. ich würde das gerne mit einer userda…"
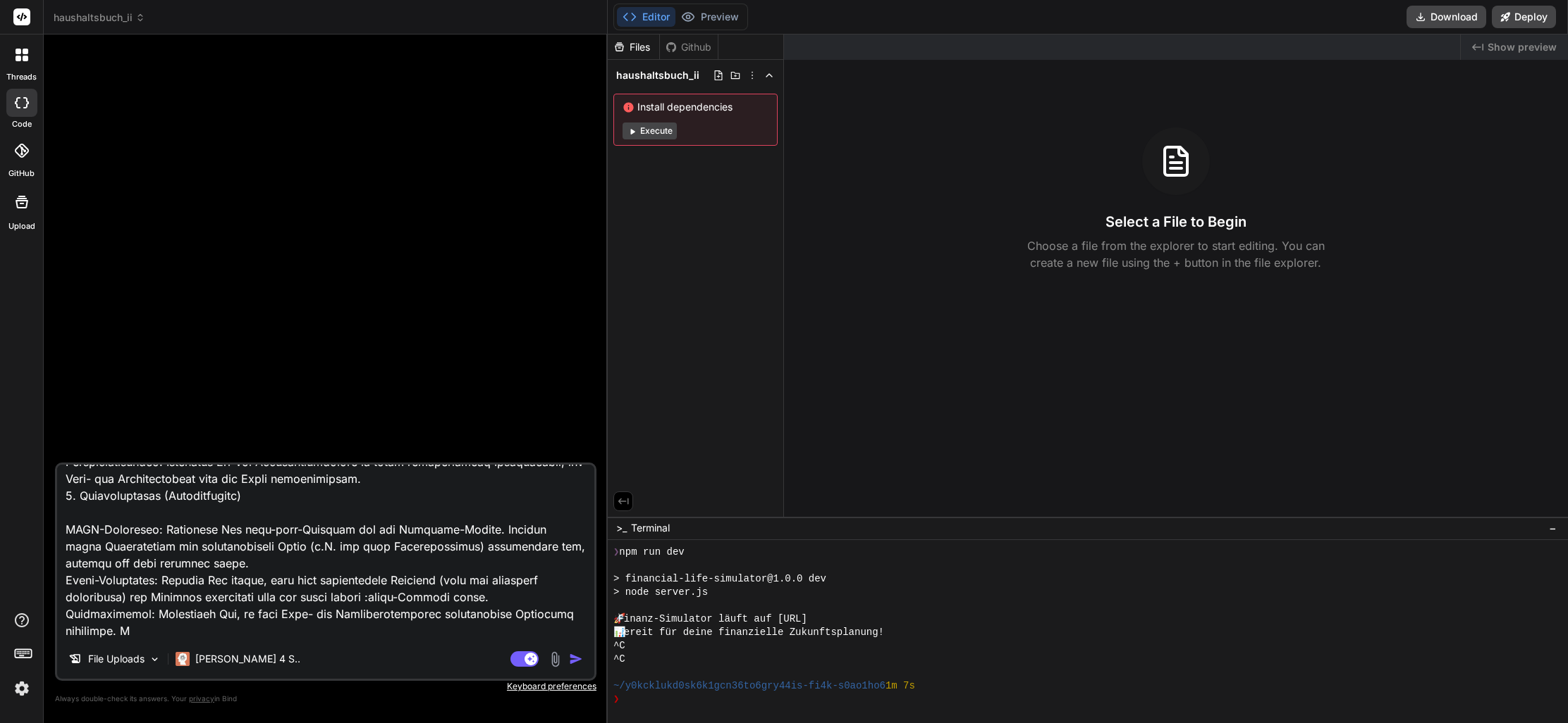
type textarea "x"
type textarea "folgenden code würde ich gerne optimieren. ich würde das gerne mit einer userda…"
type textarea "x"
type textarea "folgenden code würde ich gerne optimieren. ich würde das gerne mit einer userda…"
type textarea "x"
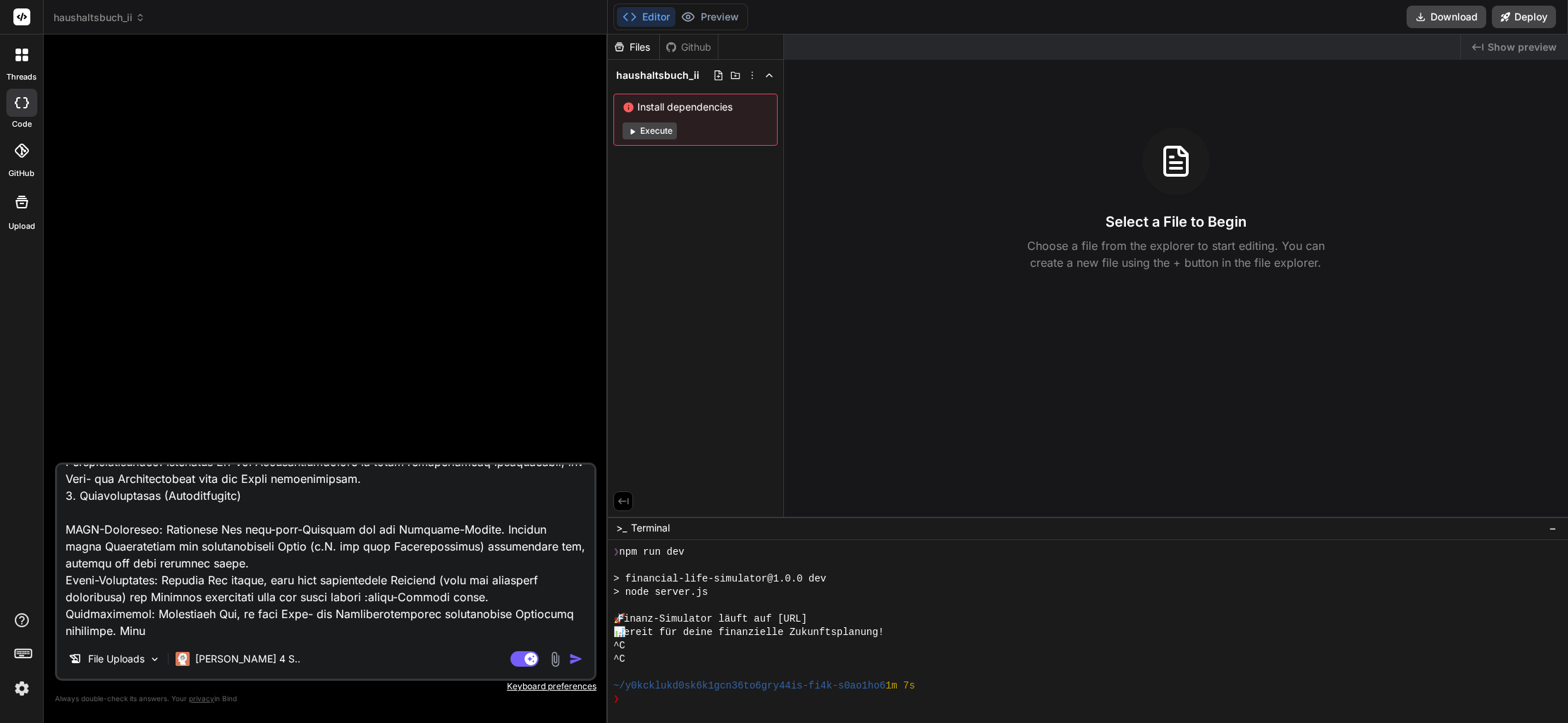
type textarea "folgenden code würde ich gerne optimieren. ich würde das gerne mit einer userda…"
type textarea "x"
type textarea "folgenden code würde ich gerne optimieren. ich würde das gerne mit einer userda…"
type textarea "x"
type textarea "folgenden code würde ich gerne optimieren. ich würde das gerne mit einer userda…"
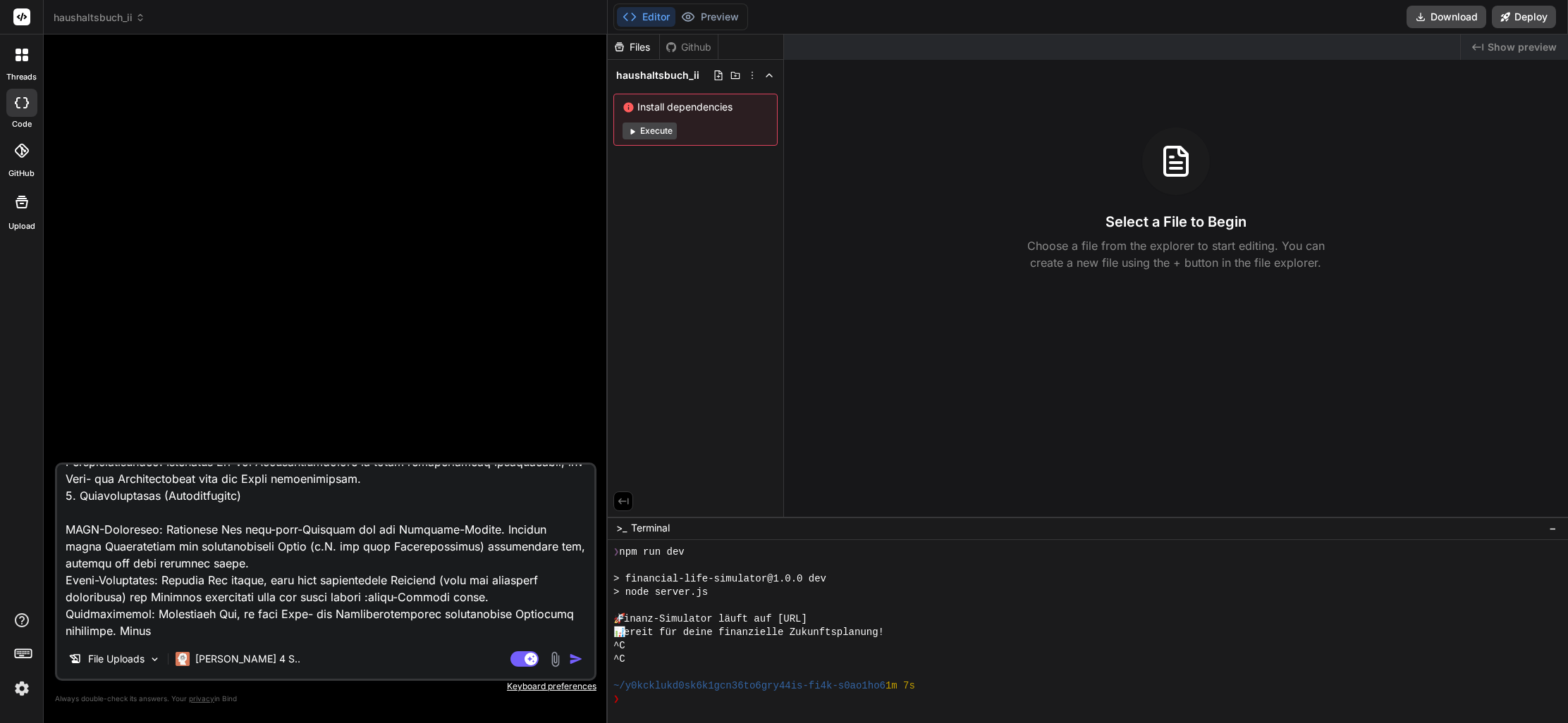
type textarea "x"
type textarea "folgenden code würde ich gerne optimieren. ich würde das gerne mit einer userda…"
type textarea "x"
type textarea "folgenden code würde ich gerne optimieren. ich würde das gerne mit einer userda…"
type textarea "x"
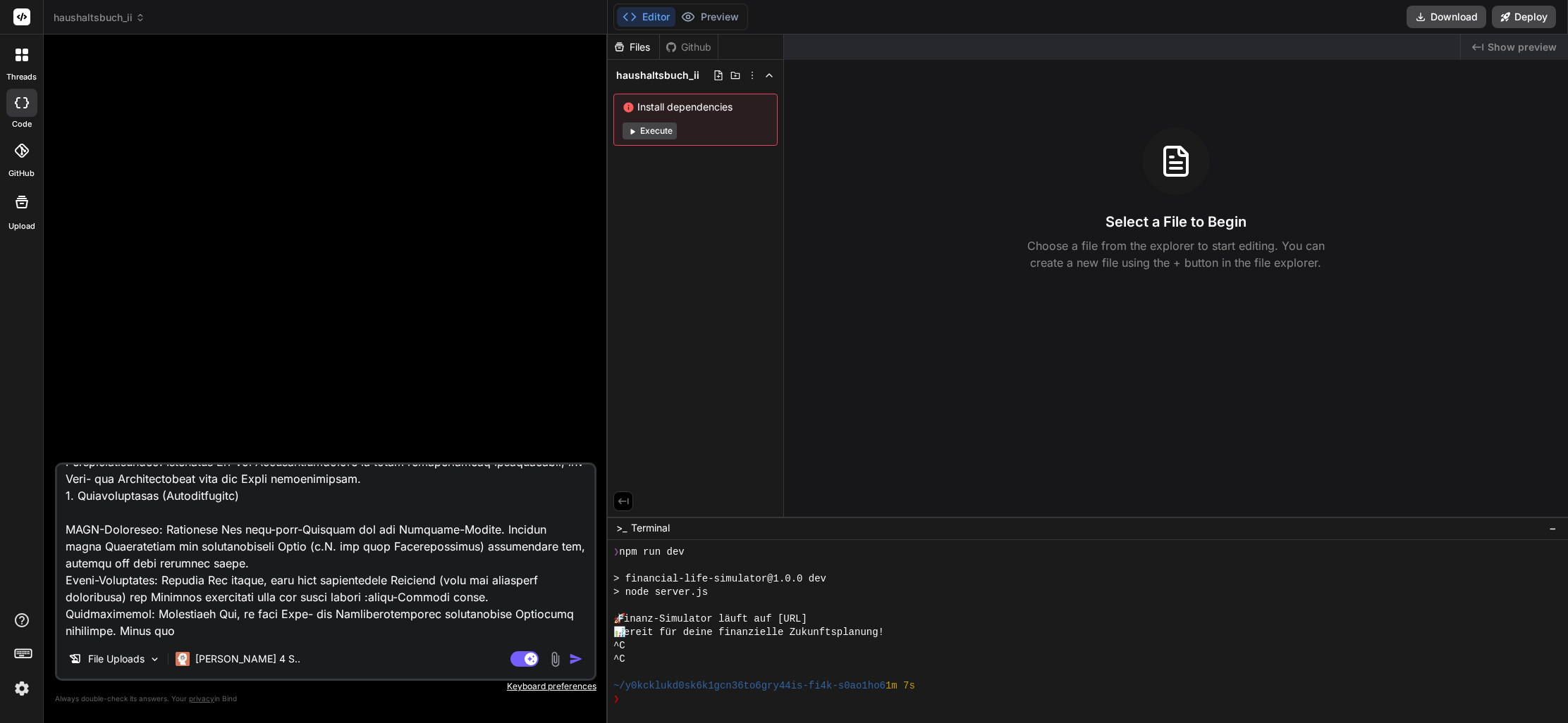
type textarea "folgenden code würde ich gerne optimieren. ich würde das gerne mit einer userda…"
type textarea "x"
type textarea "folgenden code würde ich gerne optimieren. ich würde das gerne mit einer userda…"
type textarea "x"
type textarea "folgenden code würde ich gerne optimieren. ich würde das gerne mit einer userda…"
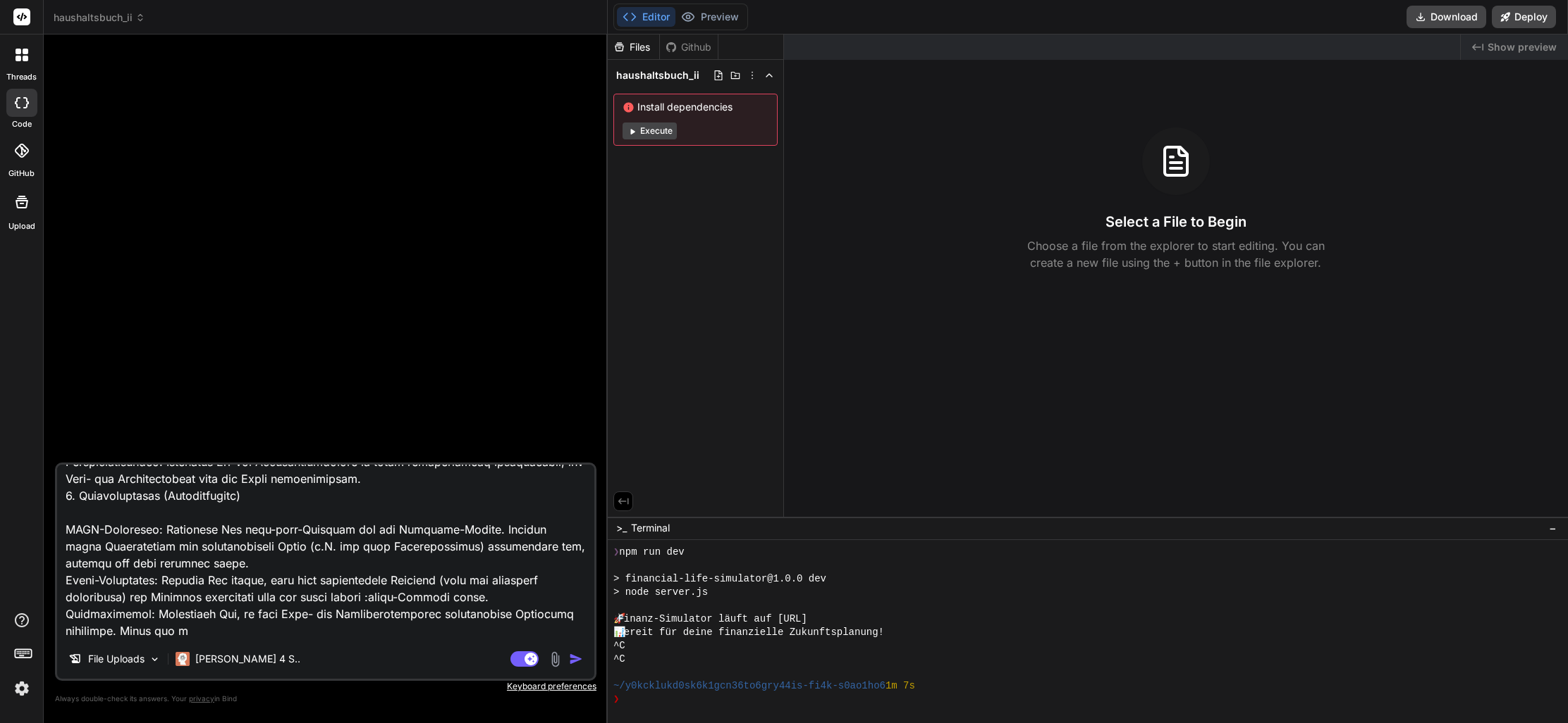
type textarea "x"
type textarea "folgenden code würde ich gerne optimieren. ich würde das gerne mit einer userda…"
type textarea "x"
type textarea "folgenden code würde ich gerne optimieren. ich würde das gerne mit einer userda…"
type textarea "x"
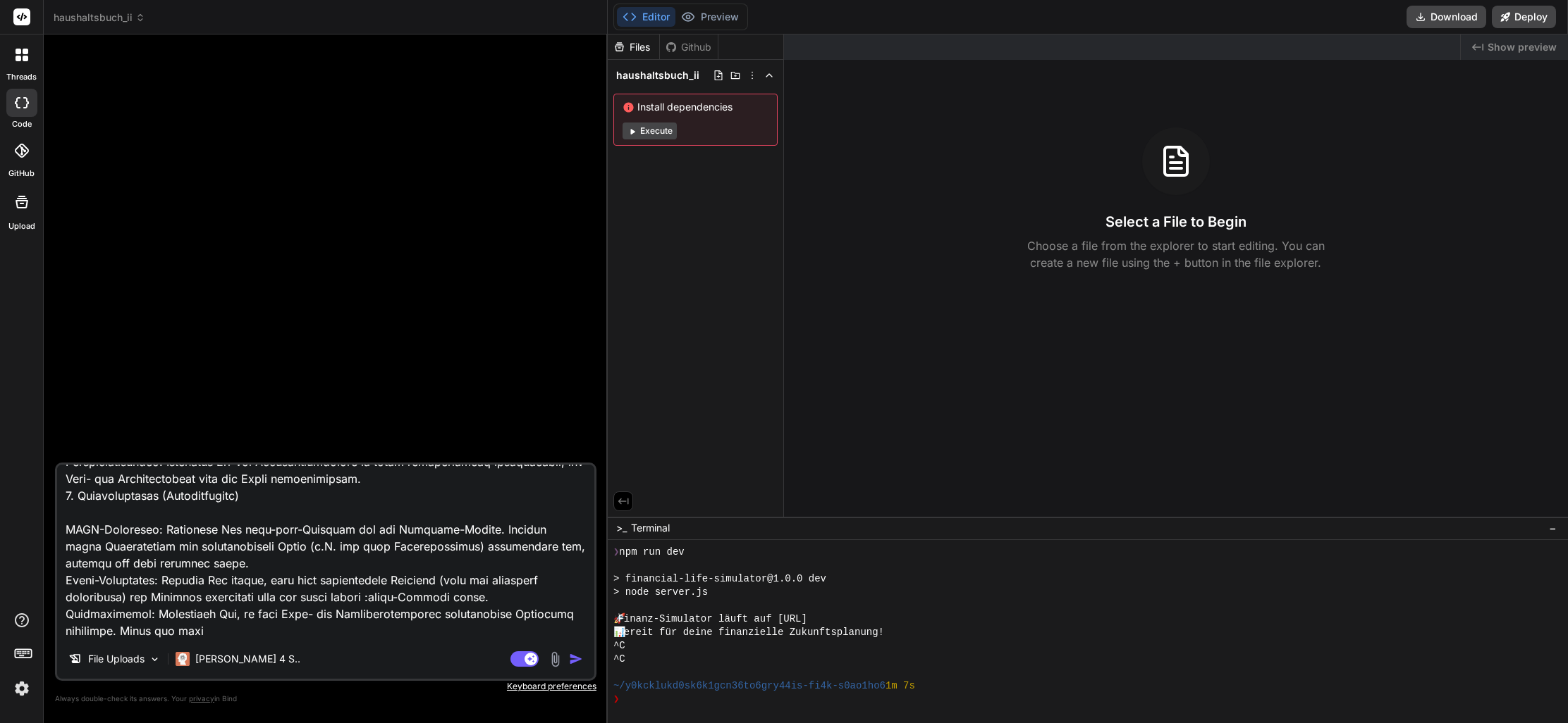
type textarea "folgenden code würde ich gerne optimieren. ich würde das gerne mit einer userda…"
type textarea "x"
type textarea "folgenden code würde ich gerne optimieren. ich würde das gerne mit einer userda…"
type textarea "x"
type textarea "folgenden code würde ich gerne optimieren. ich würde das gerne mit einer userda…"
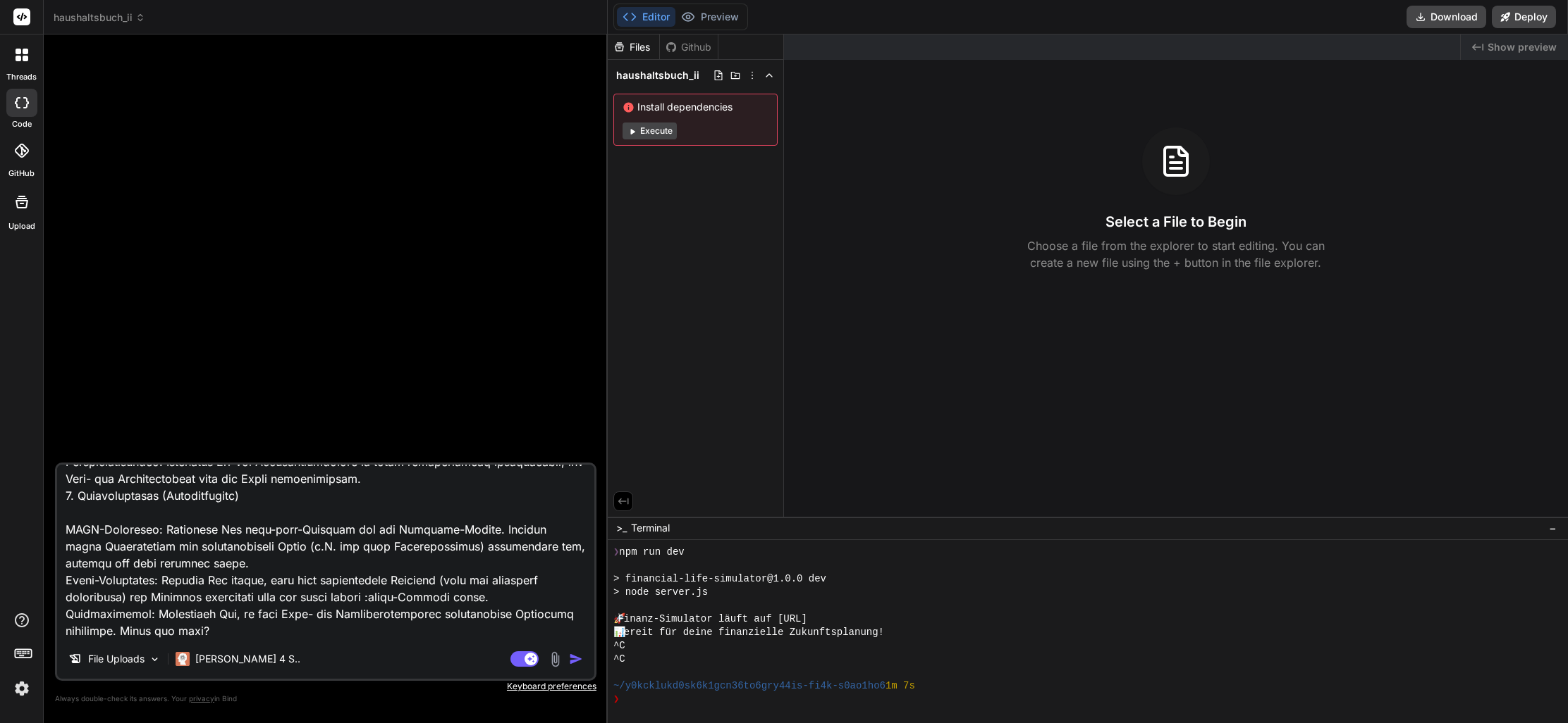
type textarea "x"
type textarea "folgenden code würde ich gerne optimieren. ich würde das gerne mit einer userda…"
type textarea "x"
type textarea "folgenden code würde ich gerne optimieren. ich würde das gerne mit einer userda…"
type textarea "x"
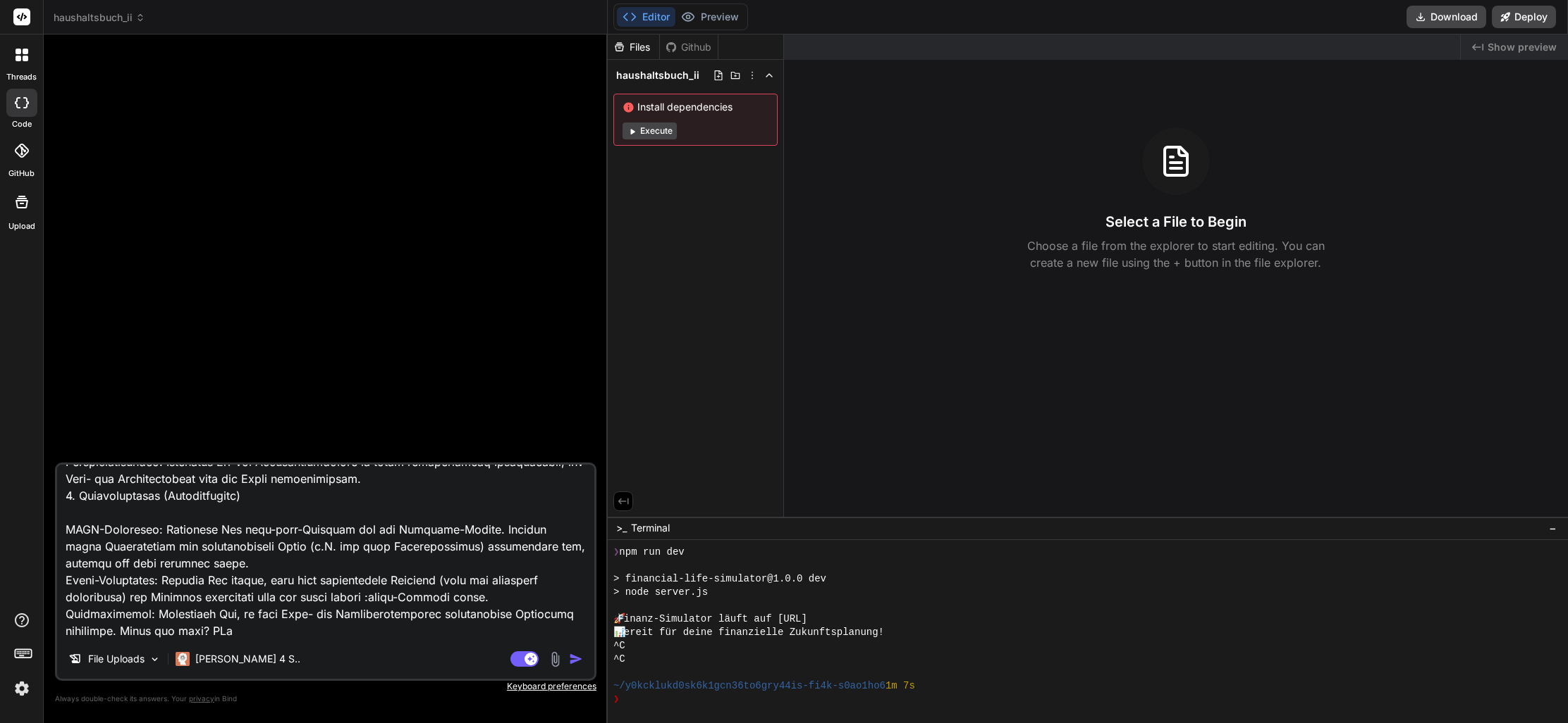
type textarea "folgenden code würde ich gerne optimieren. ich würde das gerne mit einer userda…"
type textarea "x"
type textarea "folgenden code würde ich gerne optimieren. ich würde das gerne mit einer userda…"
type textarea "x"
type textarea "folgenden code würde ich gerne optimieren. ich würde das gerne mit einer userda…"
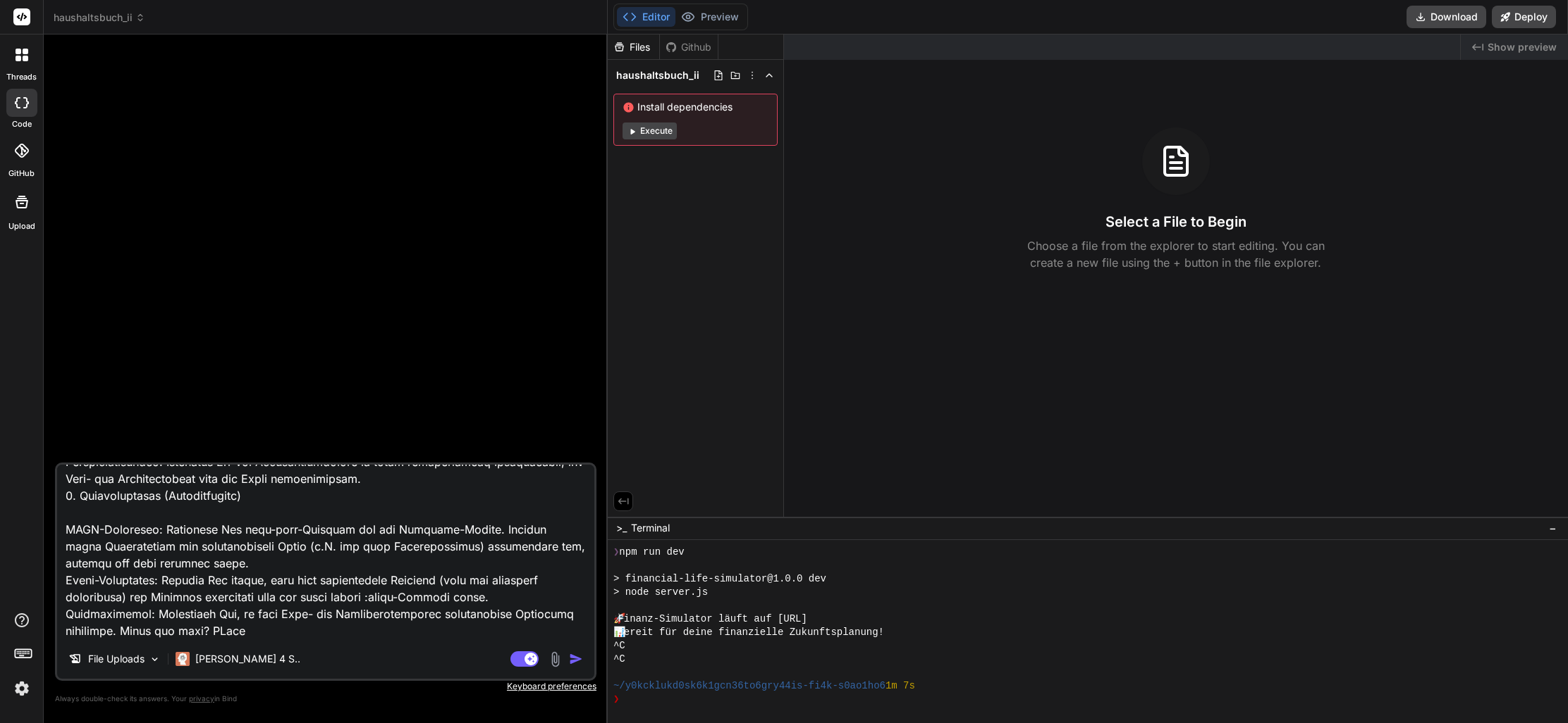
type textarea "x"
type textarea "folgenden code würde ich gerne optimieren. ich würde das gerne mit einer userda…"
type textarea "x"
type textarea "folgenden code würde ich gerne optimieren. ich würde das gerne mit einer userda…"
type textarea "x"
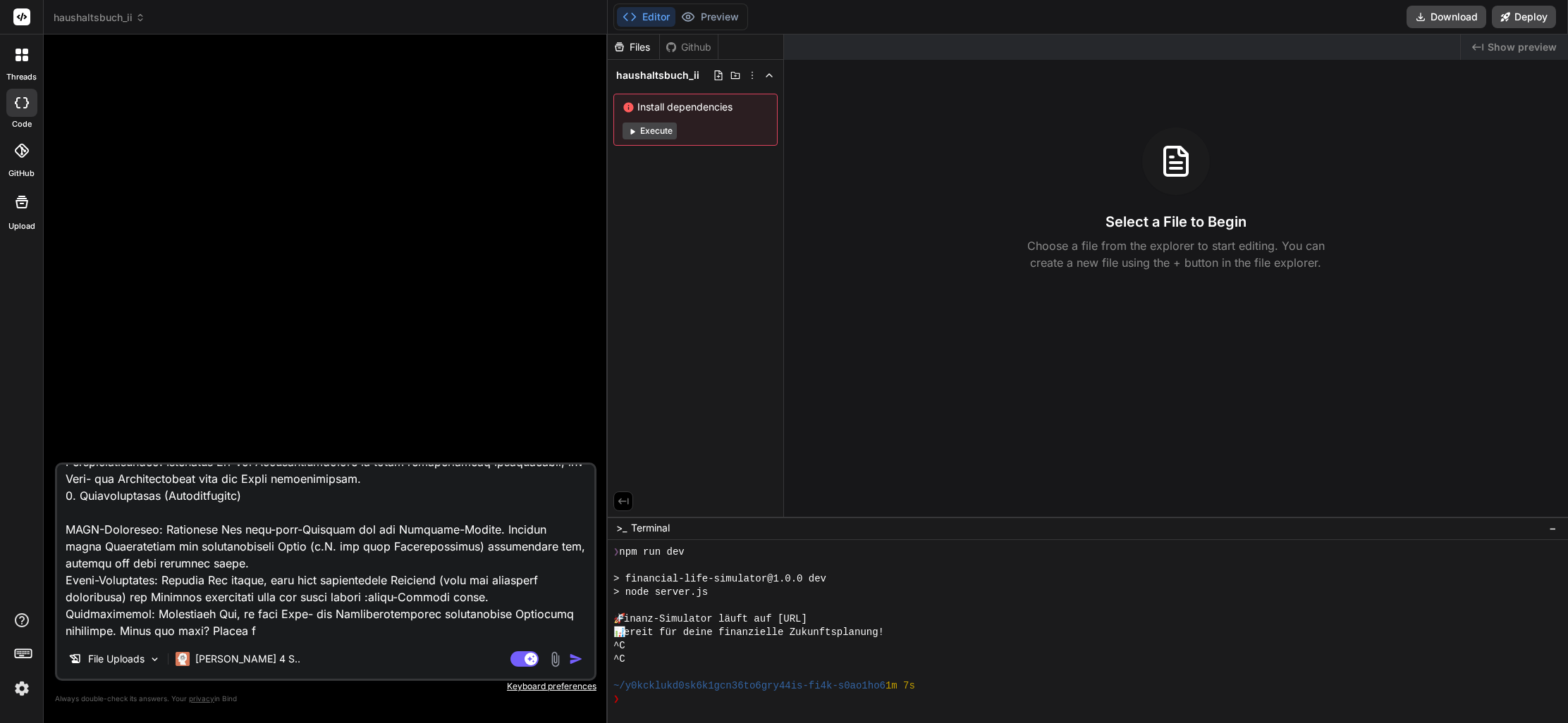
type textarea "folgenden code würde ich gerne optimieren. ich würde das gerne mit einer userda…"
type textarea "x"
type textarea "folgenden code würde ich gerne optimieren. ich würde das gerne mit einer userda…"
type textarea "x"
type textarea "folgenden code würde ich gerne optimieren. ich würde das gerne mit einer userda…"
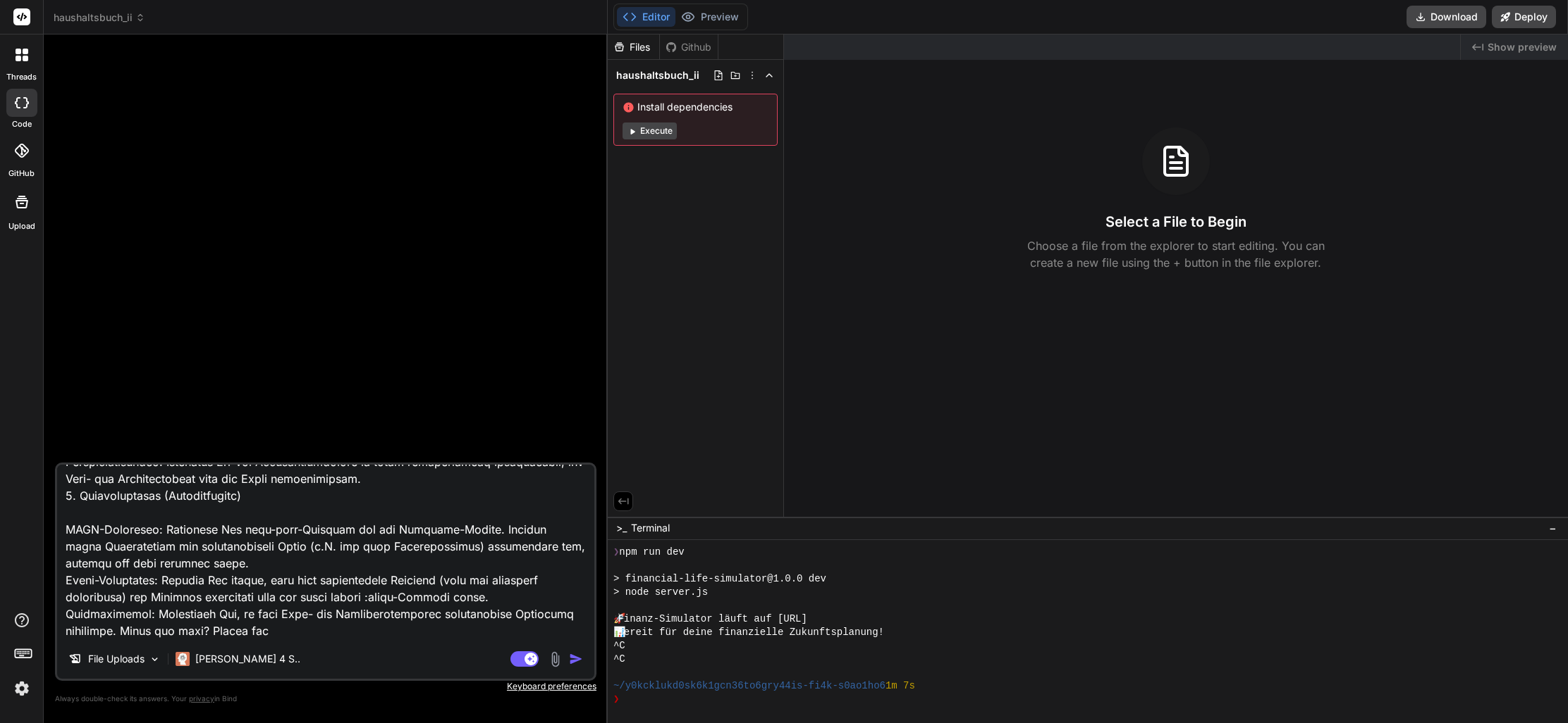
type textarea "x"
type textarea "folgenden code würde ich gerne optimieren. ich würde das gerne mit einer userda…"
type textarea "x"
type textarea "folgenden code würde ich gerne optimieren. ich würde das gerne mit einer userda…"
type textarea "x"
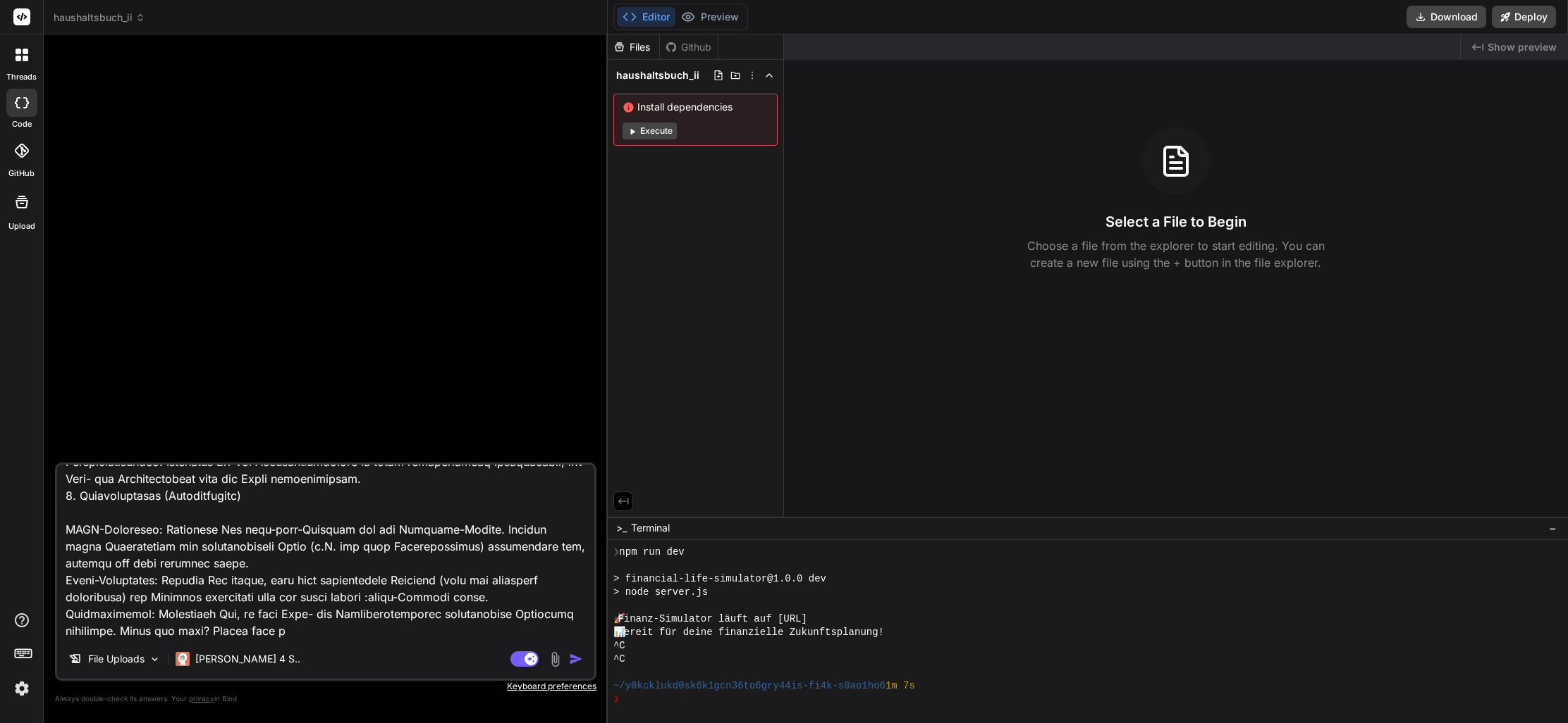
type textarea "folgenden code würde ich gerne optimieren. ich würde das gerne mit einer userda…"
type textarea "x"
type textarea "folgenden code würde ich gerne optimieren. ich würde das gerne mit einer userda…"
type textarea "x"
type textarea "folgenden code würde ich gerne optimieren. ich würde das gerne mit einer userda…"
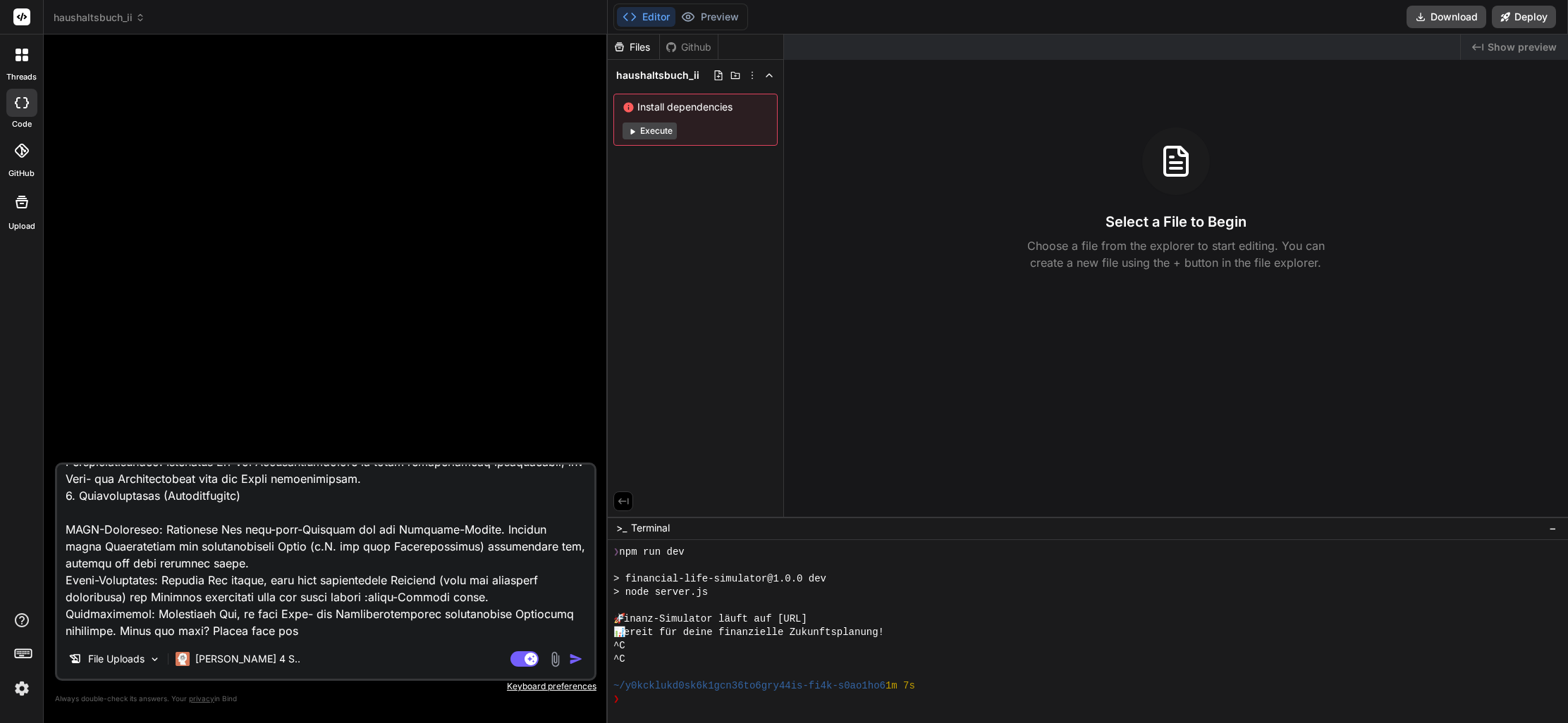
type textarea "x"
type textarea "folgenden code würde ich gerne optimieren. ich würde das gerne mit einer userda…"
type textarea "x"
type textarea "folgenden code würde ich gerne optimieren. ich würde das gerne mit einer userda…"
type textarea "x"
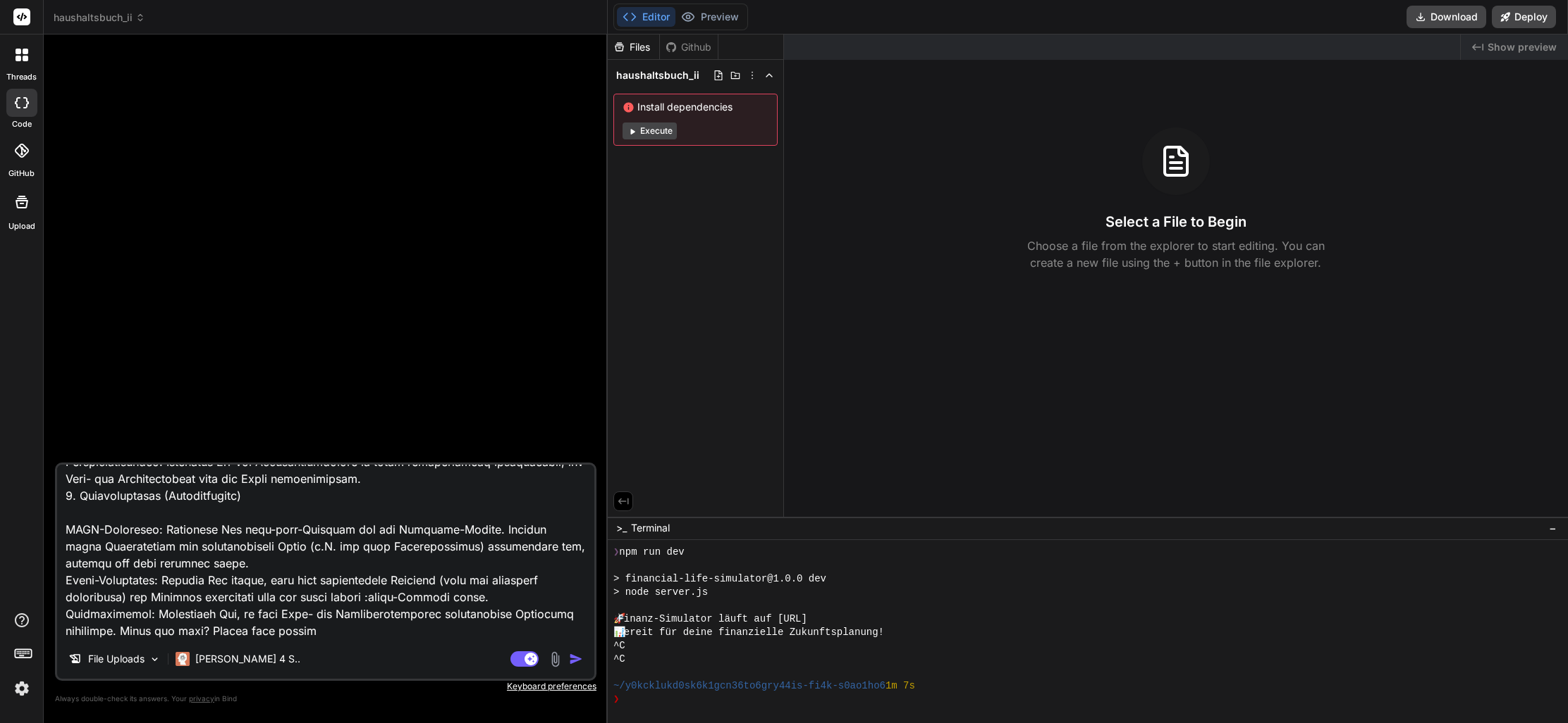
type textarea "folgenden code würde ich gerne optimieren. ich würde das gerne mit einer userda…"
type textarea "x"
type textarea "folgenden code würde ich gerne optimieren. ich würde das gerne mit einer userda…"
type textarea "x"
type textarea "folgenden code würde ich gerne optimieren. ich würde das gerne mit einer userda…"
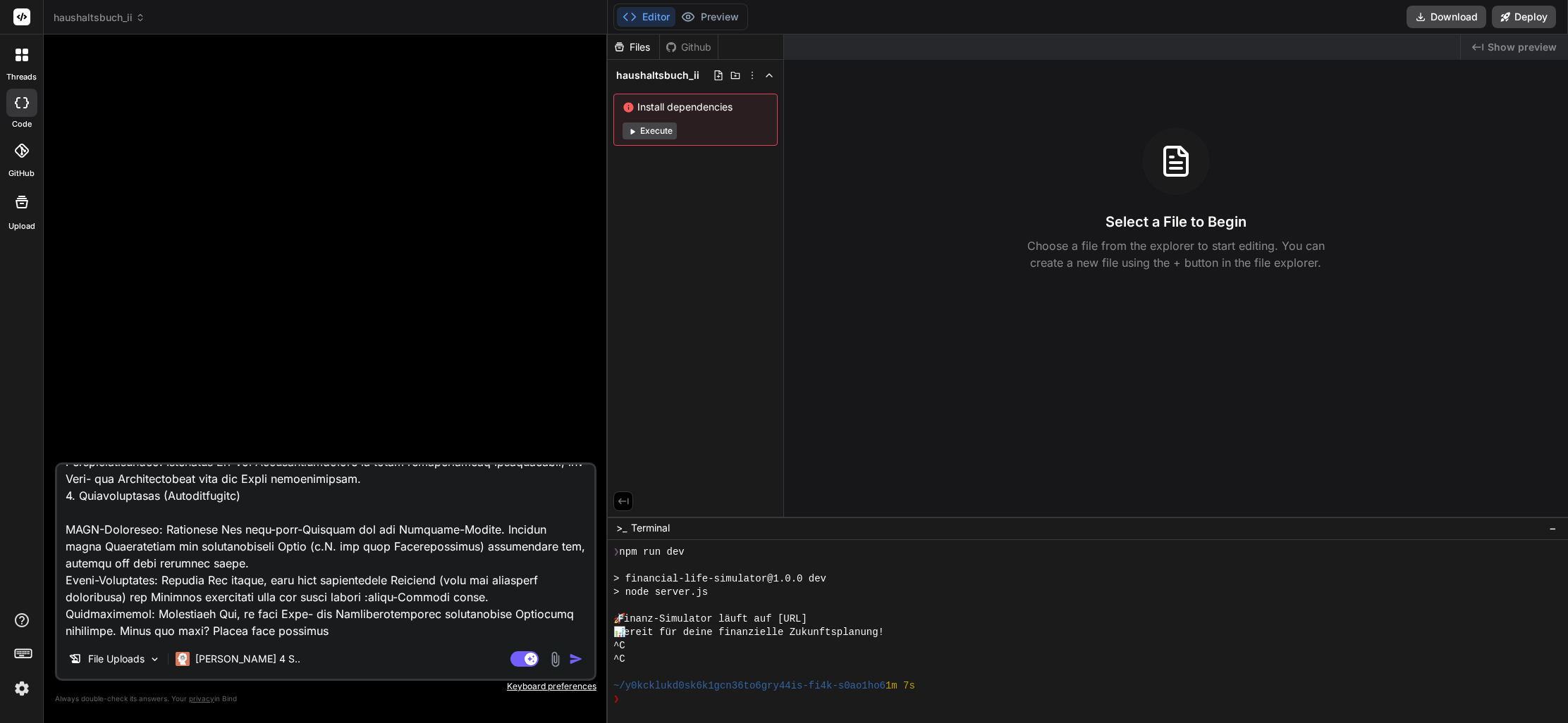
type textarea "x"
type textarea "folgenden code würde ich gerne optimieren. ich würde das gerne mit einer userda…"
type textarea "x"
type textarea "folgenden code würde ich gerne optimieren. ich würde das gerne mit einer userda…"
type textarea "x"
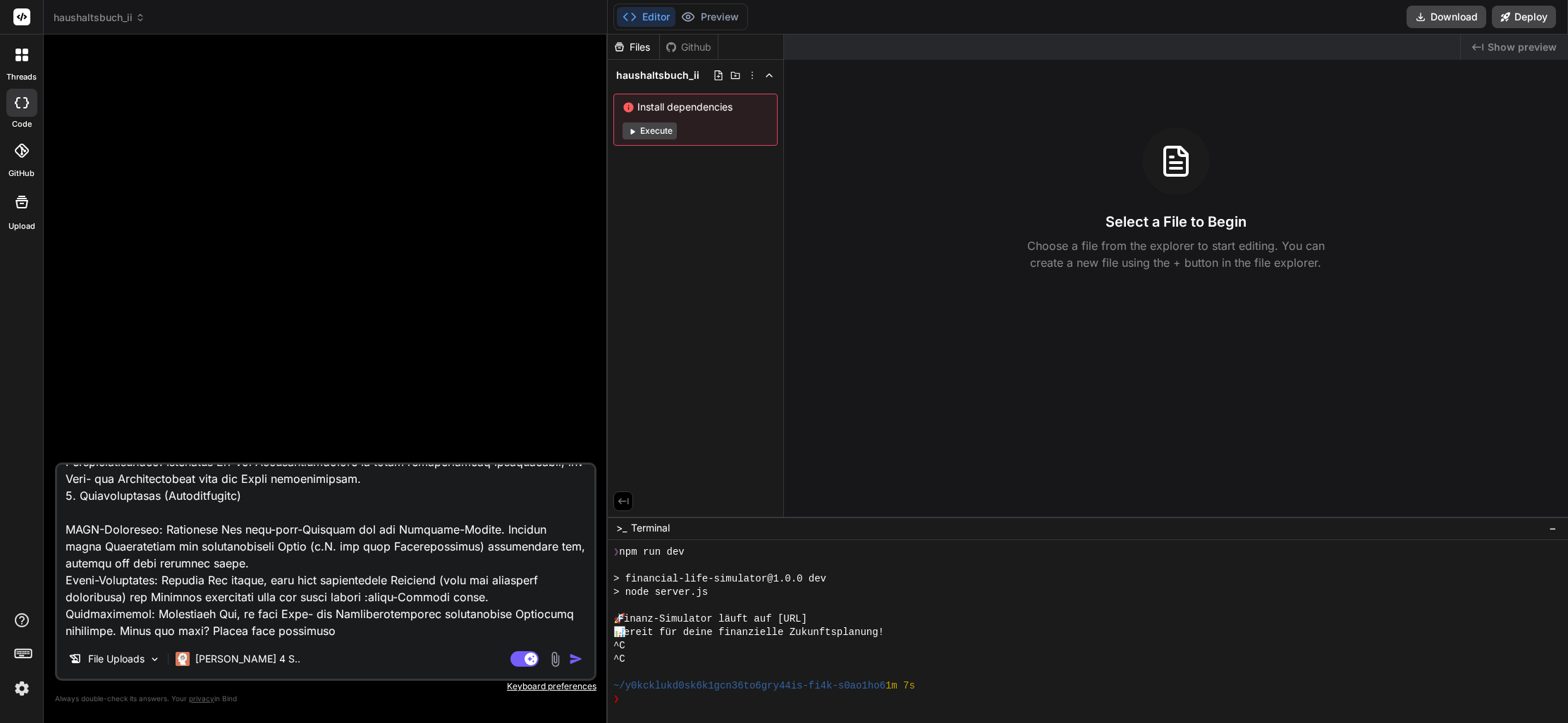
type textarea "folgenden code würde ich gerne optimieren. ich würde das gerne mit einer userda…"
type textarea "x"
type textarea "folgenden code würde ich gerne optimieren. ich würde das gerne mit einer userda…"
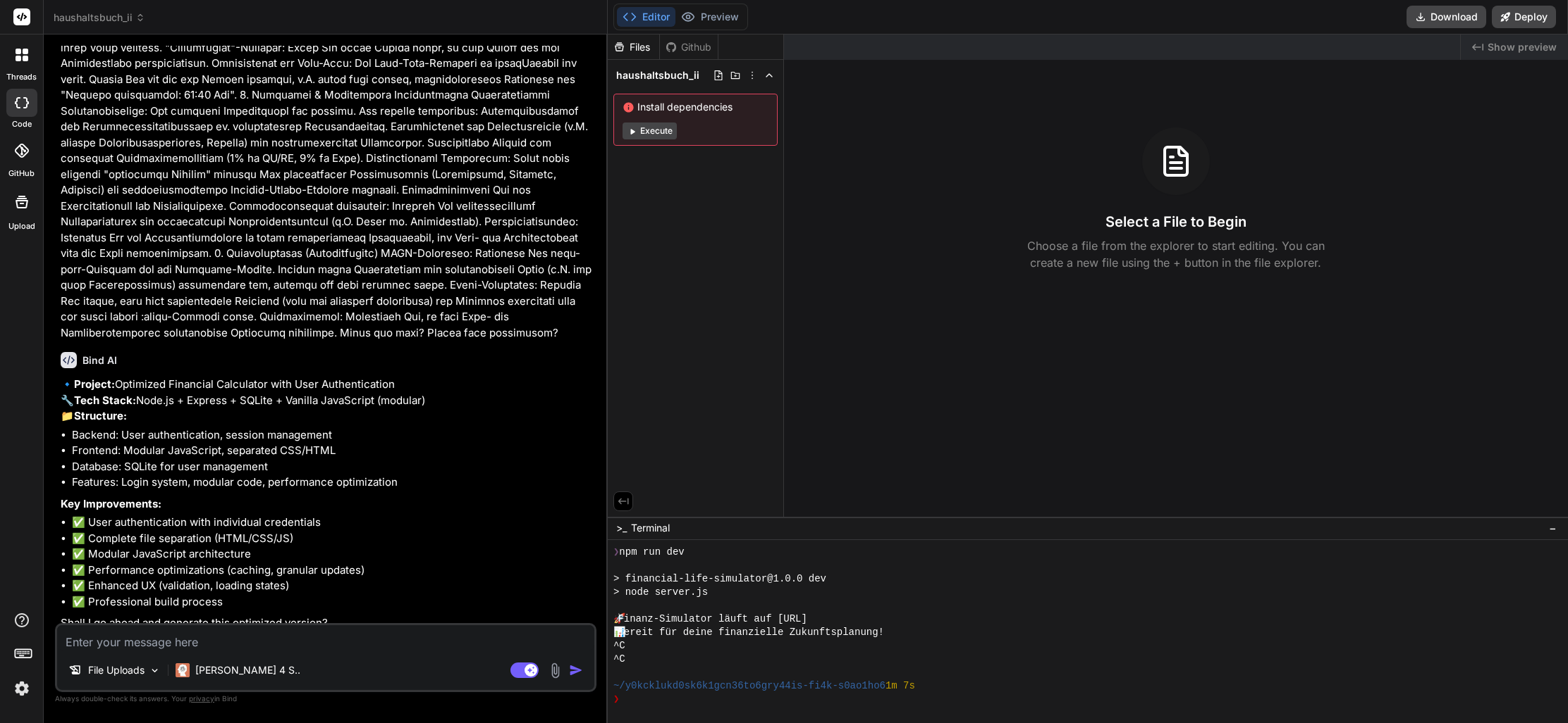
scroll to position [0, 0]
click at [220, 643] on textarea at bounding box center [325, 638] width 537 height 25
paste textarea "ei so vielen Berechnungen, die bei jeder Eingabe ausgelöst werden, kann die UI …"
paste textarea "<!DOCTYPE html> <html lang="de"> <head> <meta charset="UTF-8"> <meta name="view…"
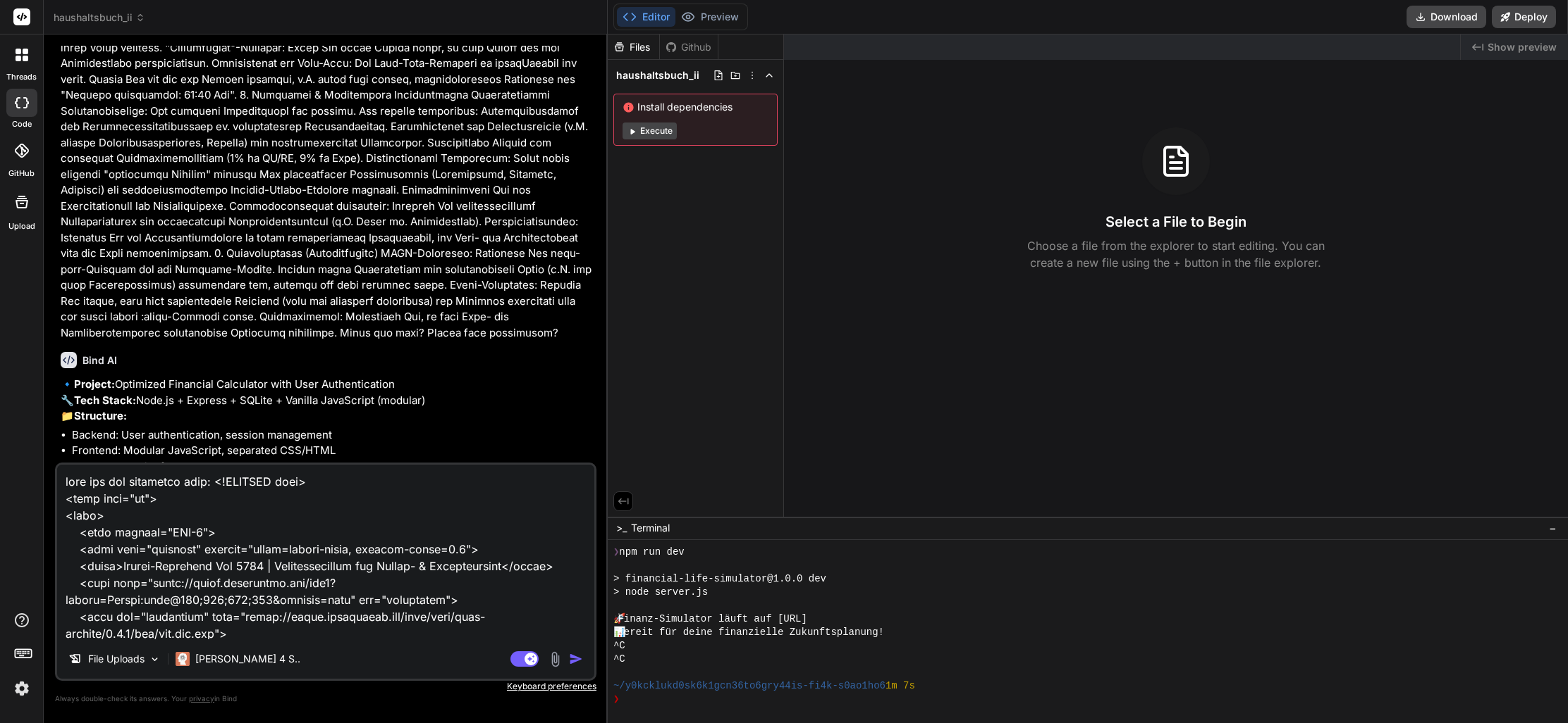
scroll to position [81405, 0]
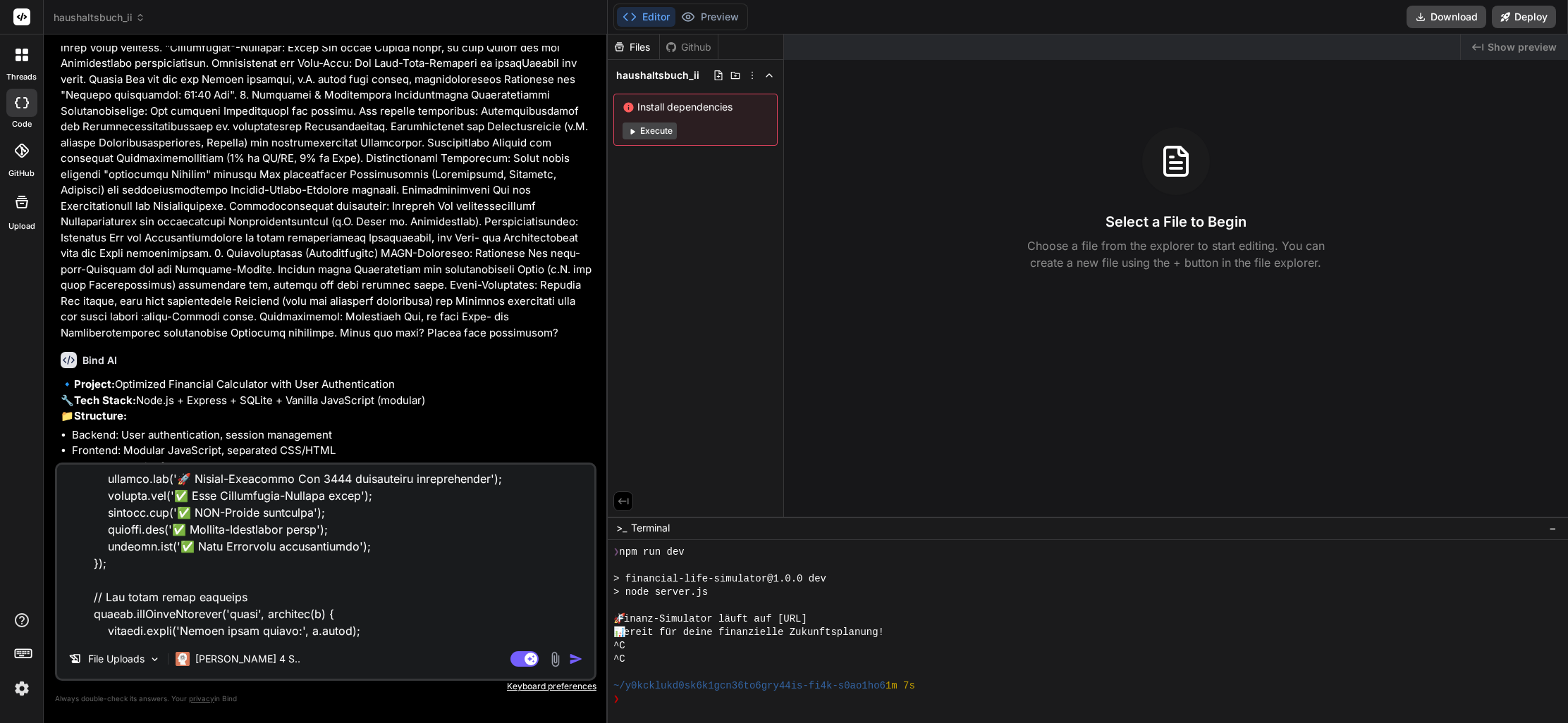
click at [571, 660] on img "button" at bounding box center [576, 659] width 14 height 14
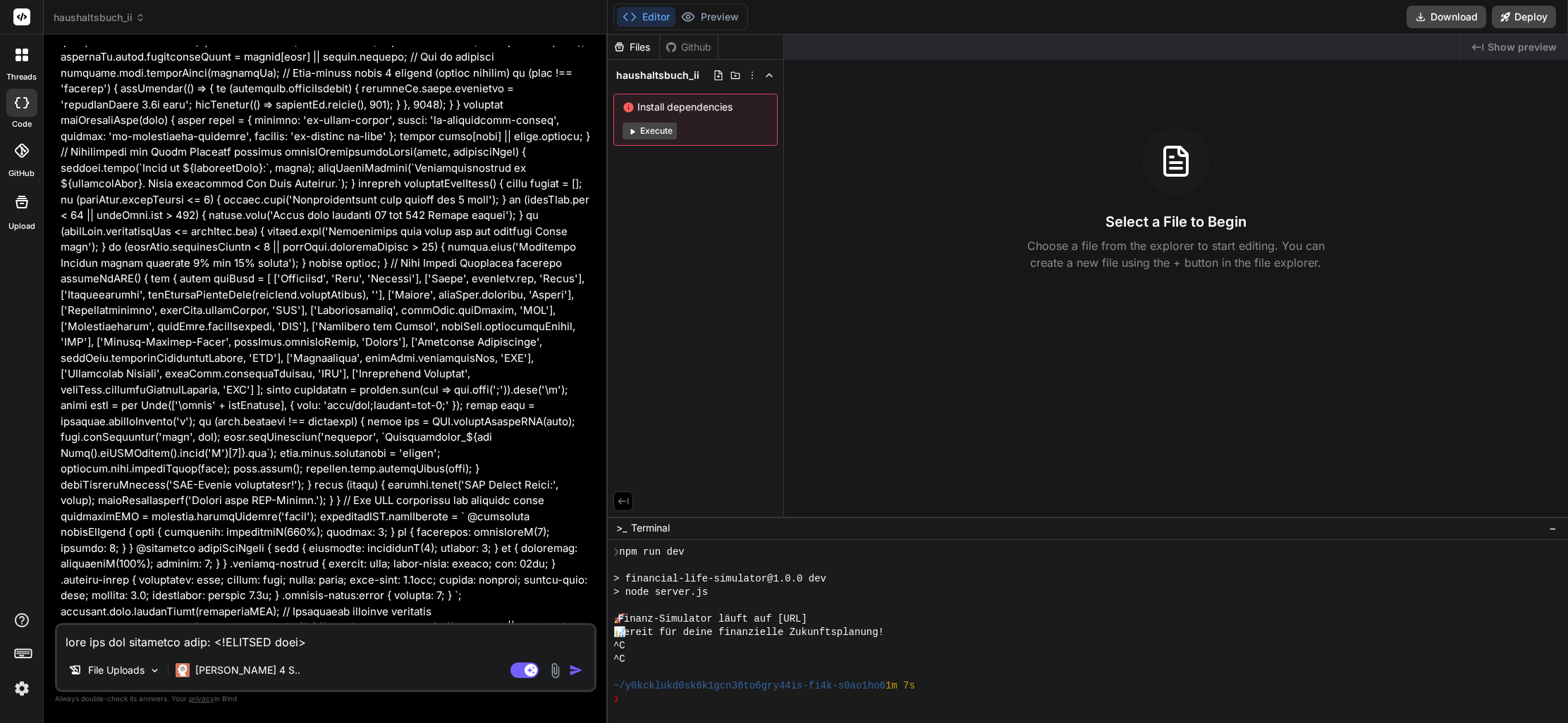
scroll to position [0, 0]
click at [255, 646] on textarea at bounding box center [325, 638] width 537 height 25
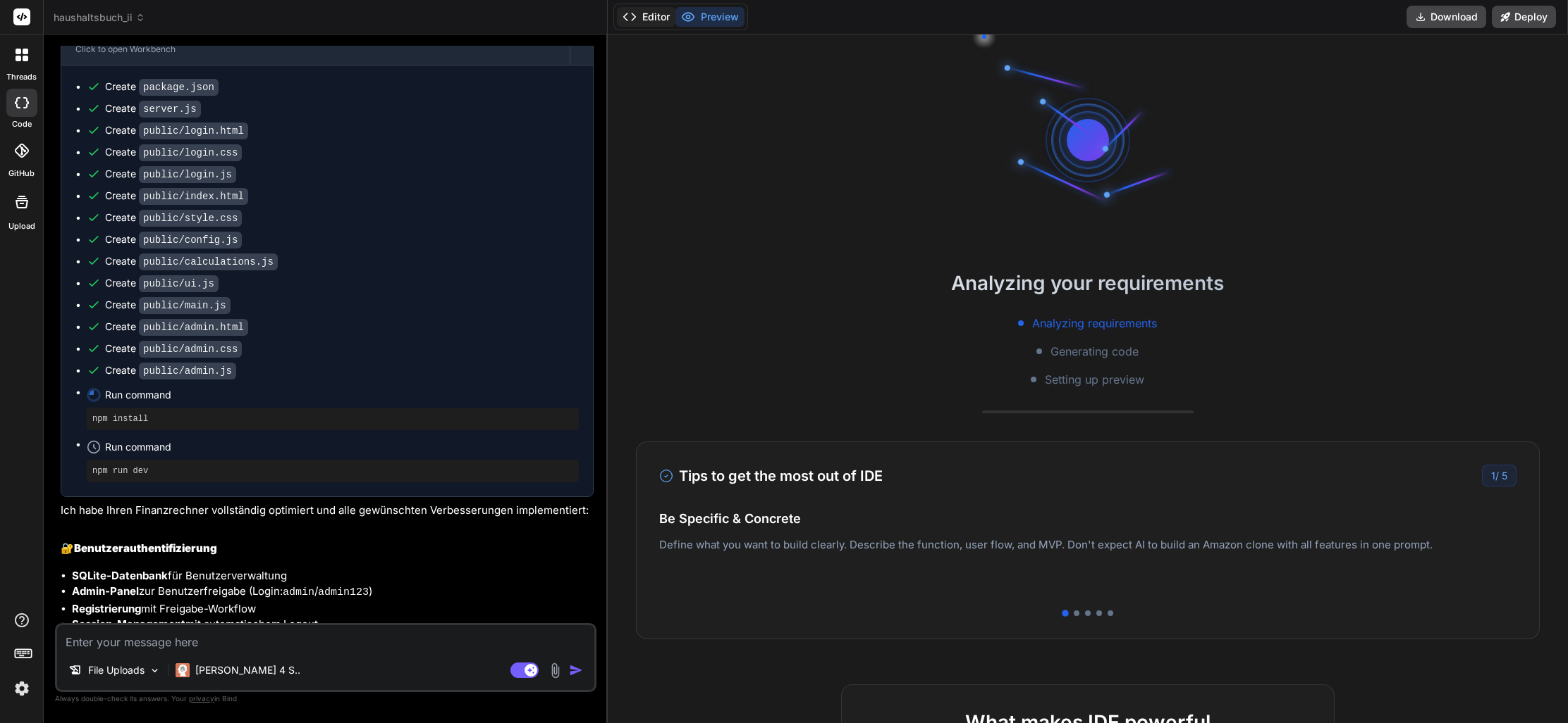
click at [652, 23] on button "Editor" at bounding box center [646, 16] width 59 height 20
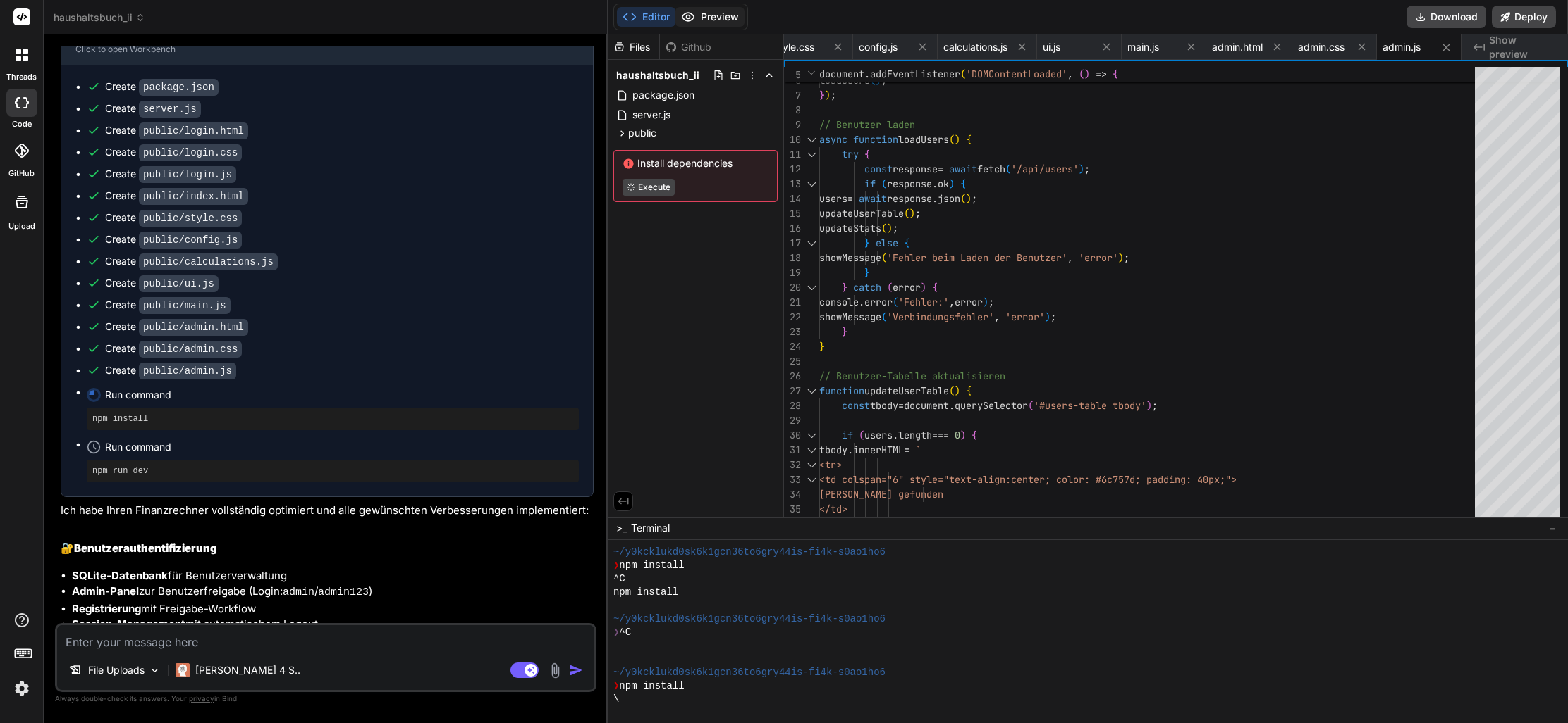
click at [725, 17] on button "Preview" at bounding box center [710, 16] width 69 height 20
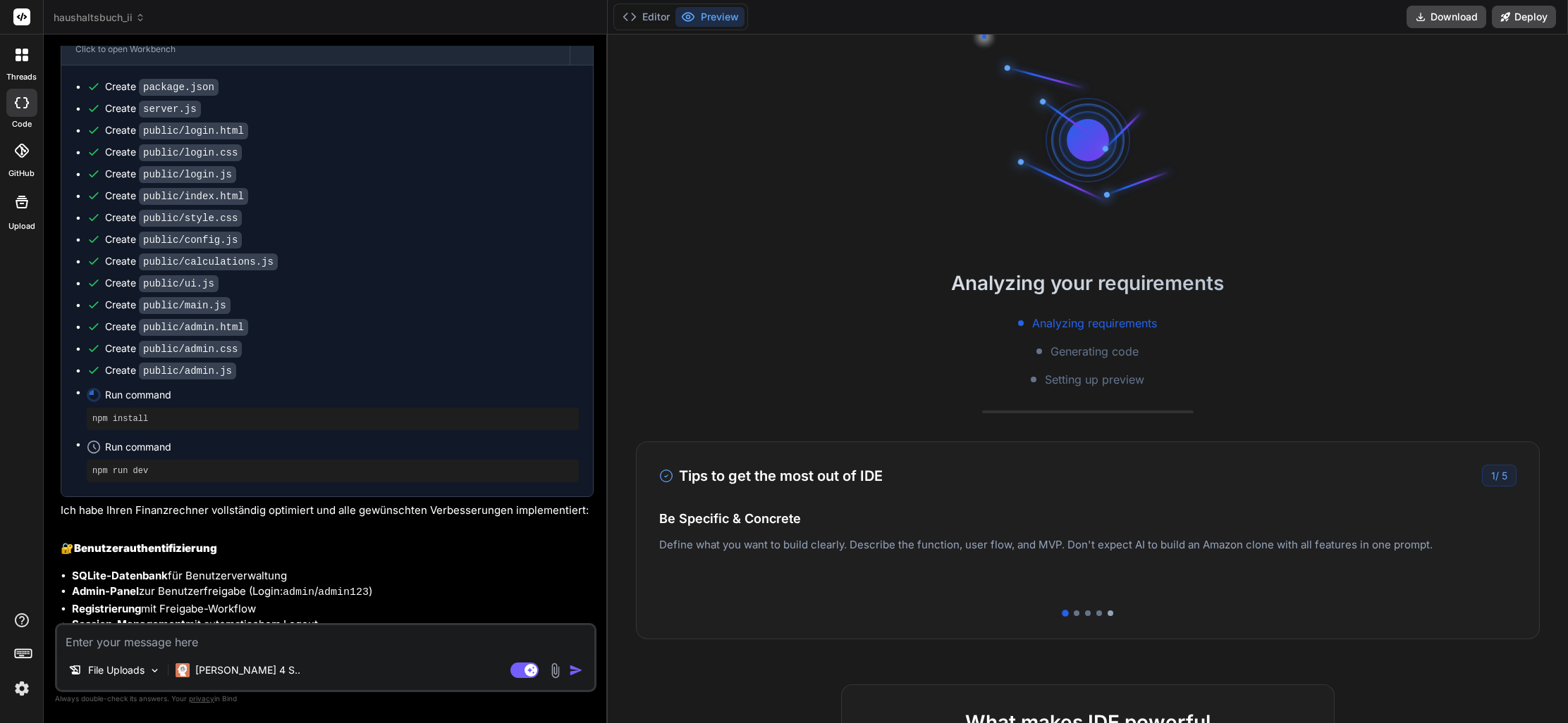
click at [1111, 615] on div at bounding box center [1111, 614] width 6 height 6
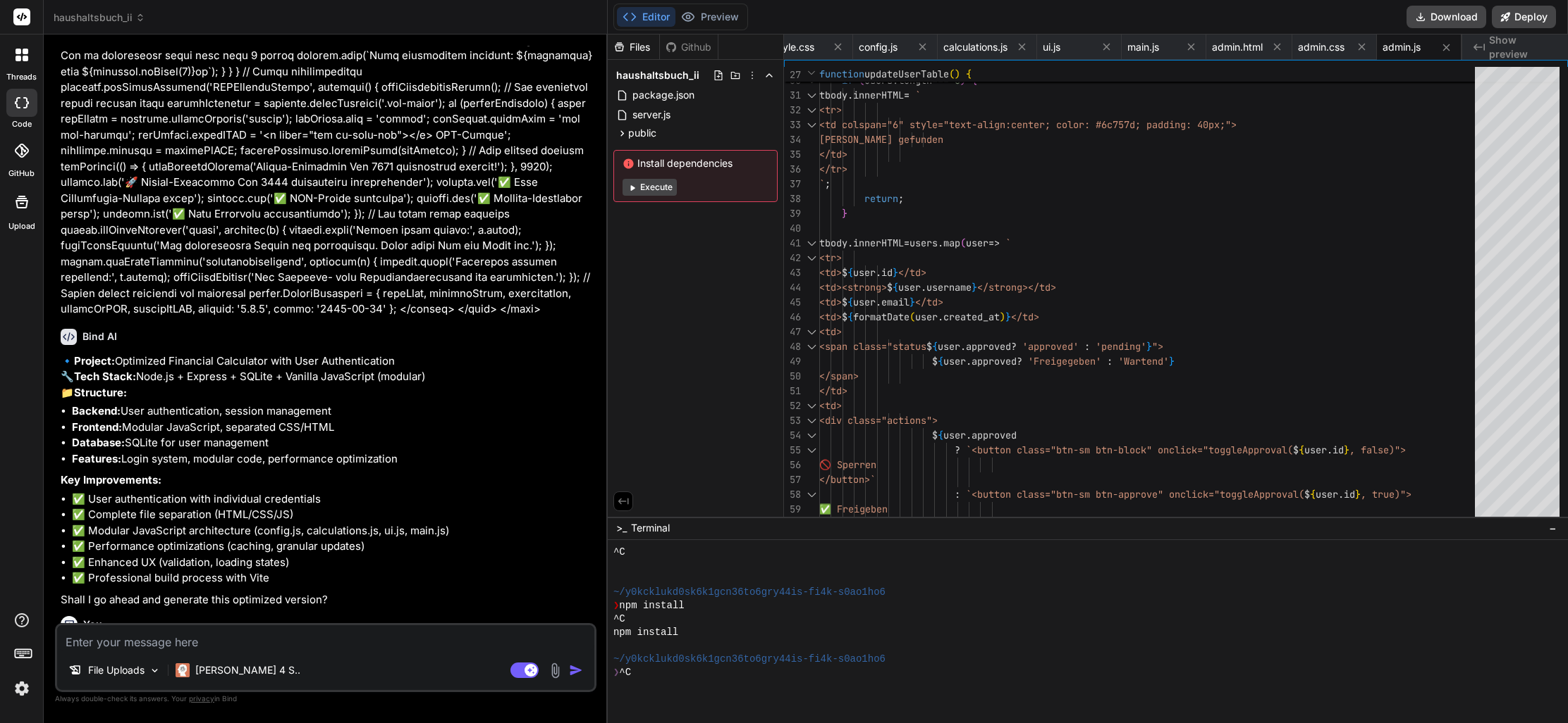
scroll to position [374, 0]
click at [659, 186] on button "Execute" at bounding box center [649, 187] width 54 height 17
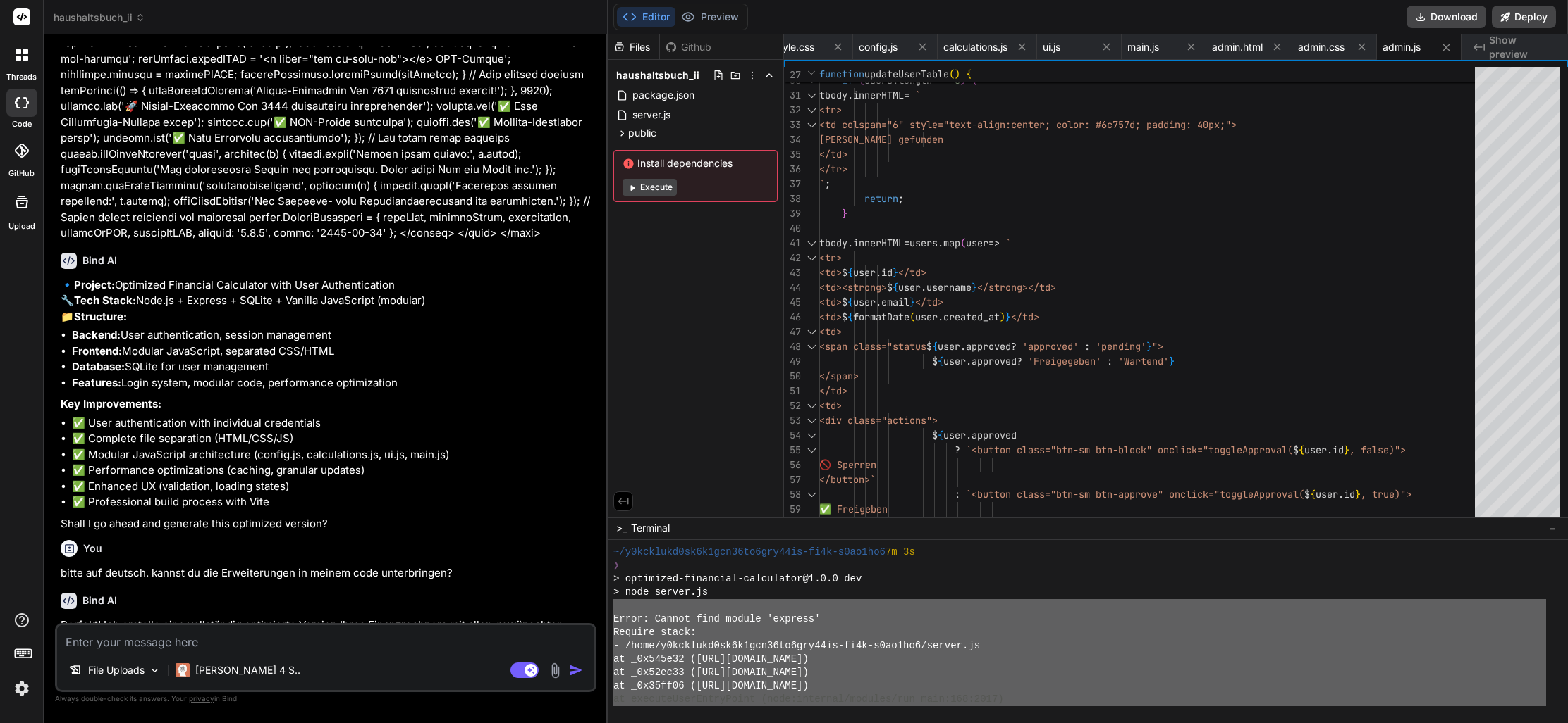
scroll to position [815, 0]
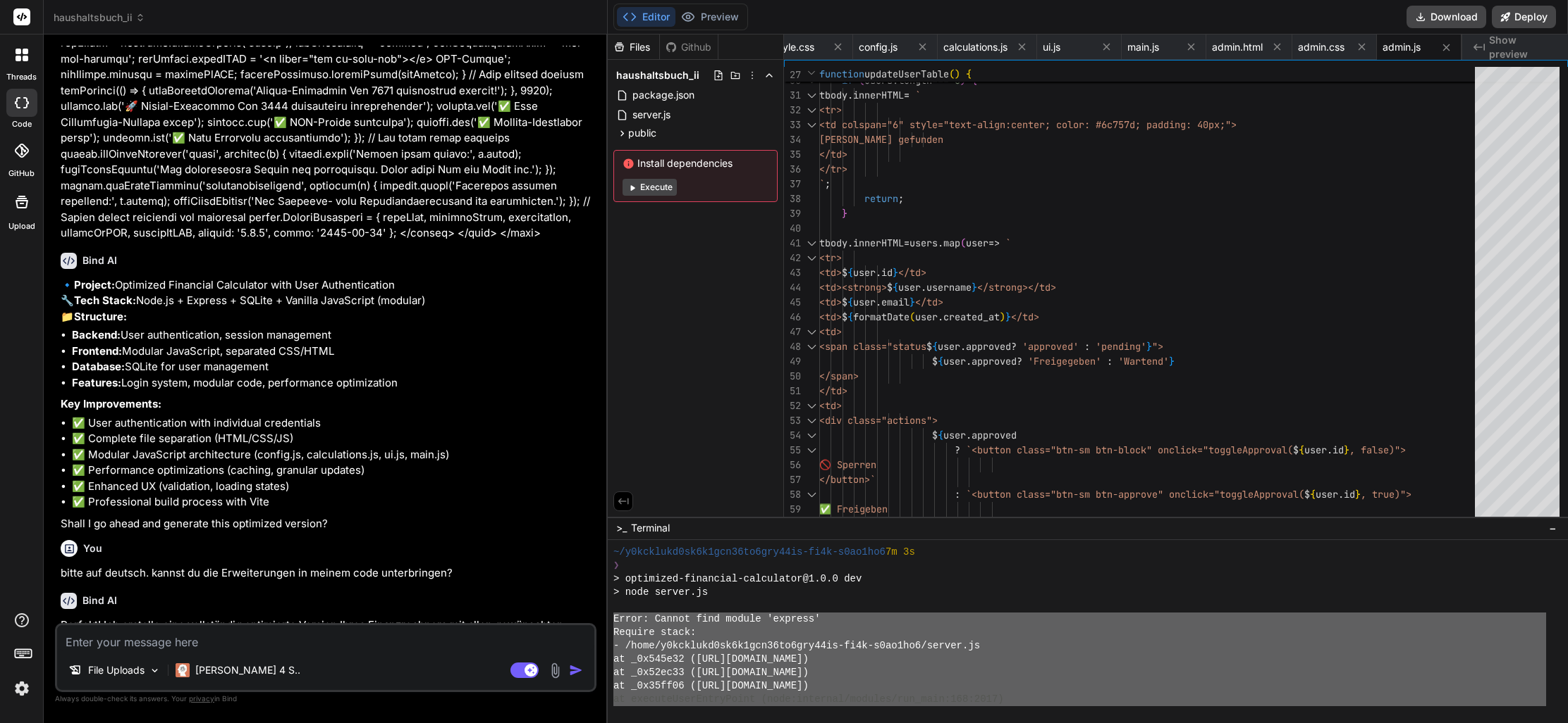
drag, startPoint x: 1029, startPoint y: 655, endPoint x: 631, endPoint y: 617, distance: 399.8
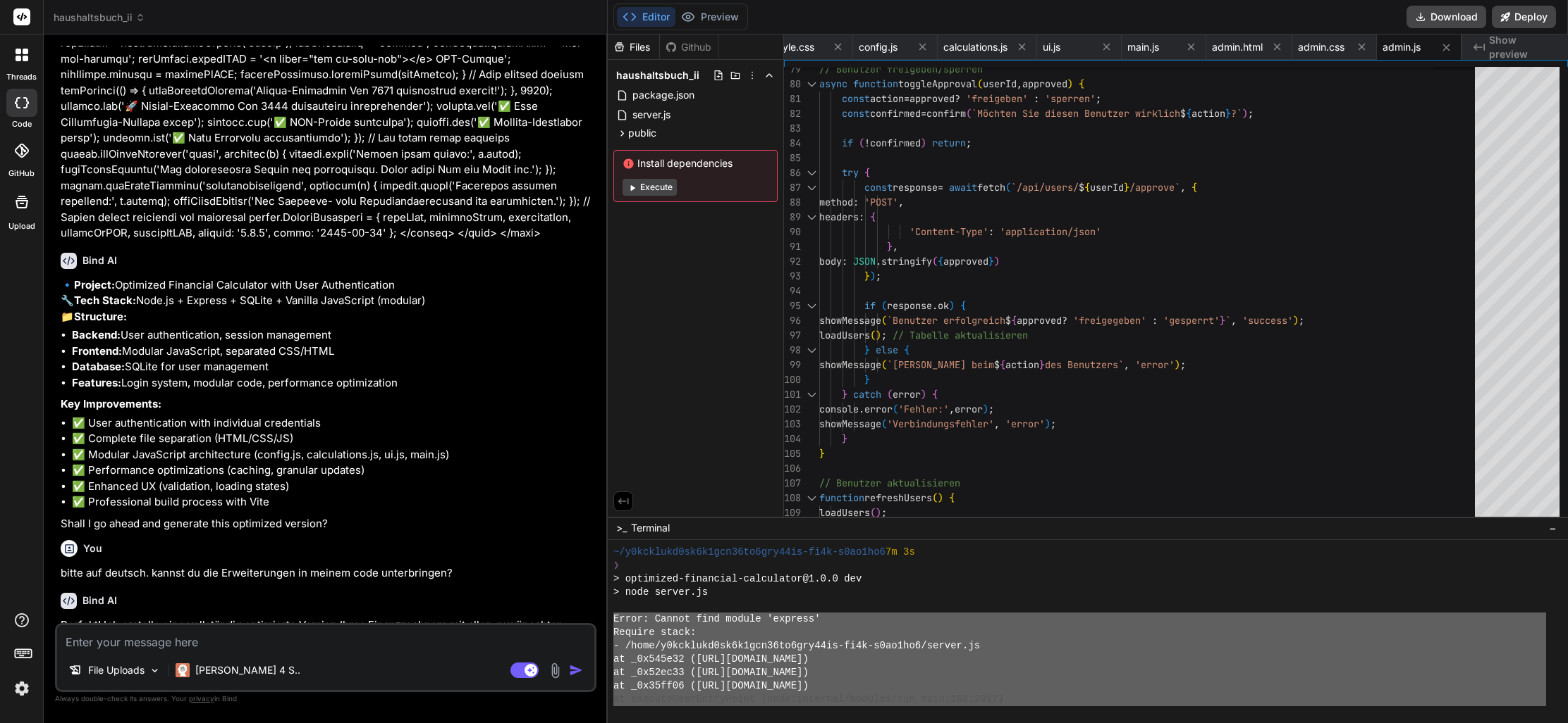
scroll to position [964, 0]
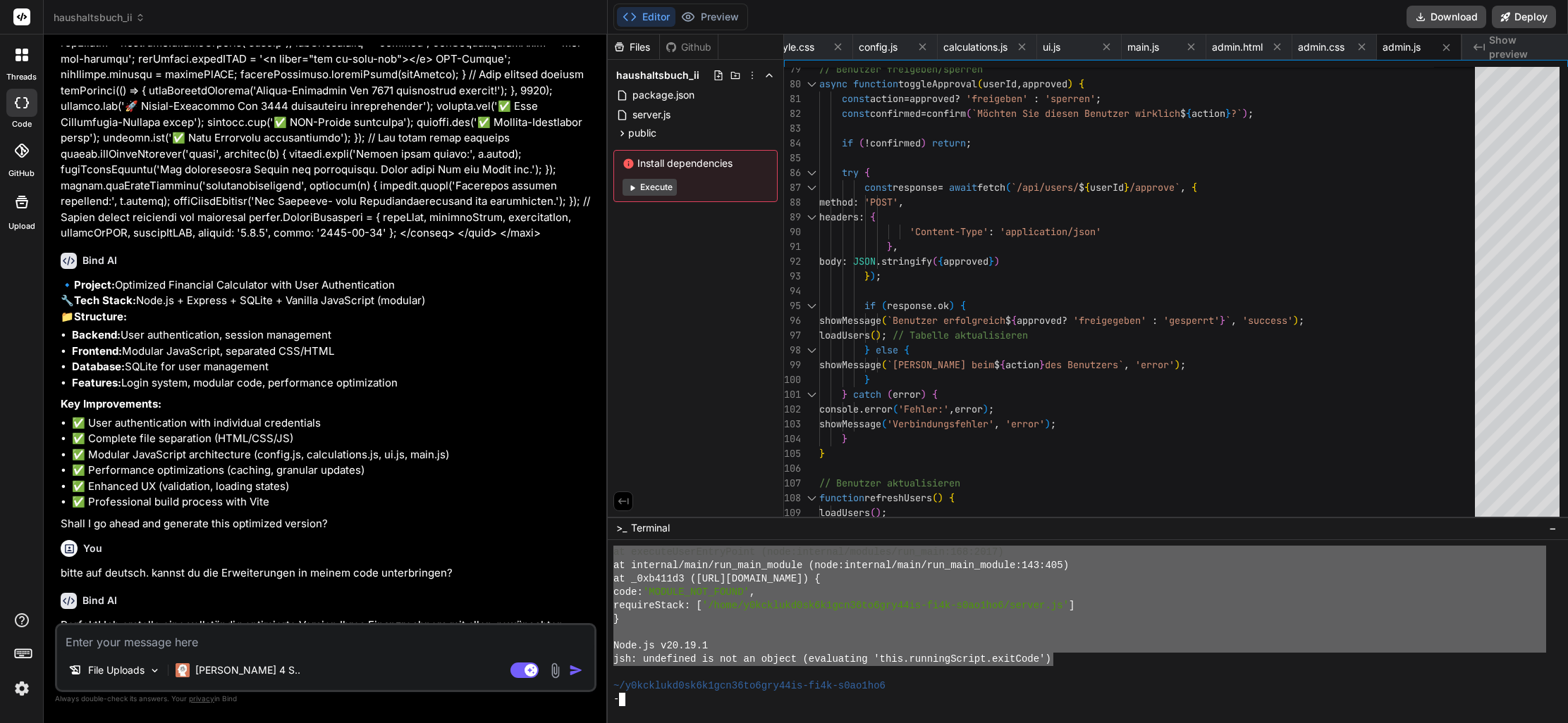
click at [236, 641] on textarea at bounding box center [325, 638] width 537 height 25
paste textarea "Error: Cannot find module 'express' Require stack: - /home/y0kcklukd0sk6k1gcn36…"
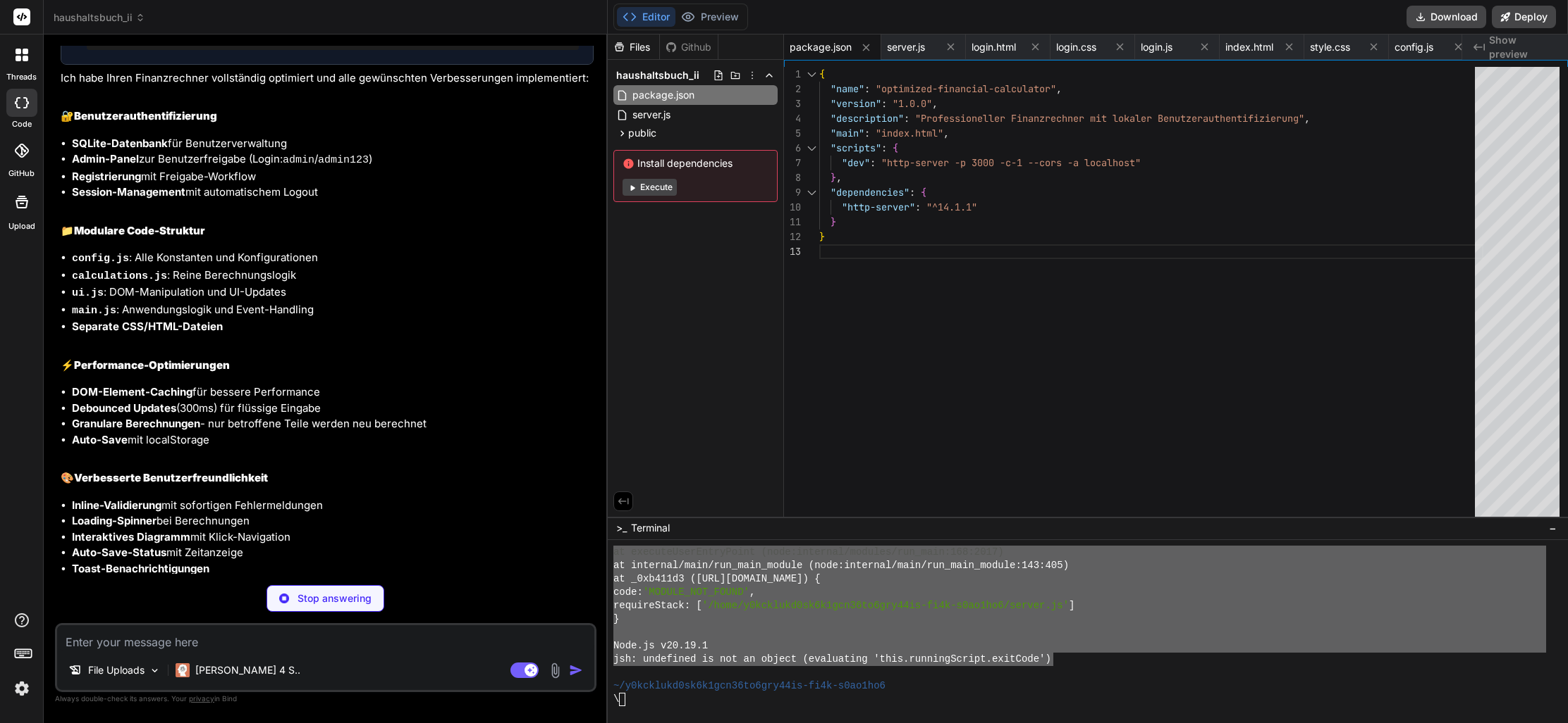
scroll to position [0, 0]
click at [258, 644] on textarea at bounding box center [325, 638] width 537 height 25
click at [316, 593] on p "Stop answering" at bounding box center [334, 598] width 74 height 14
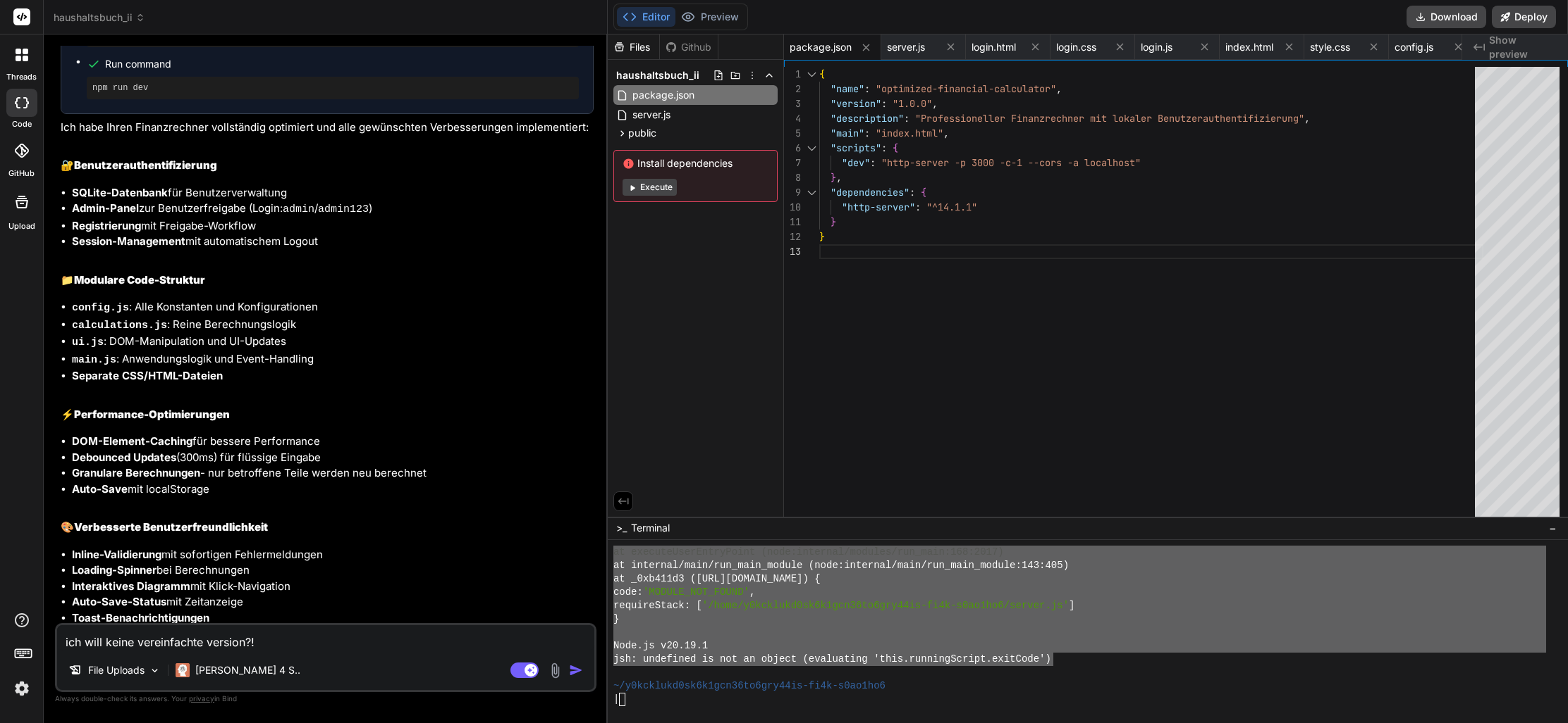
click at [576, 670] on img "button" at bounding box center [576, 670] width 14 height 14
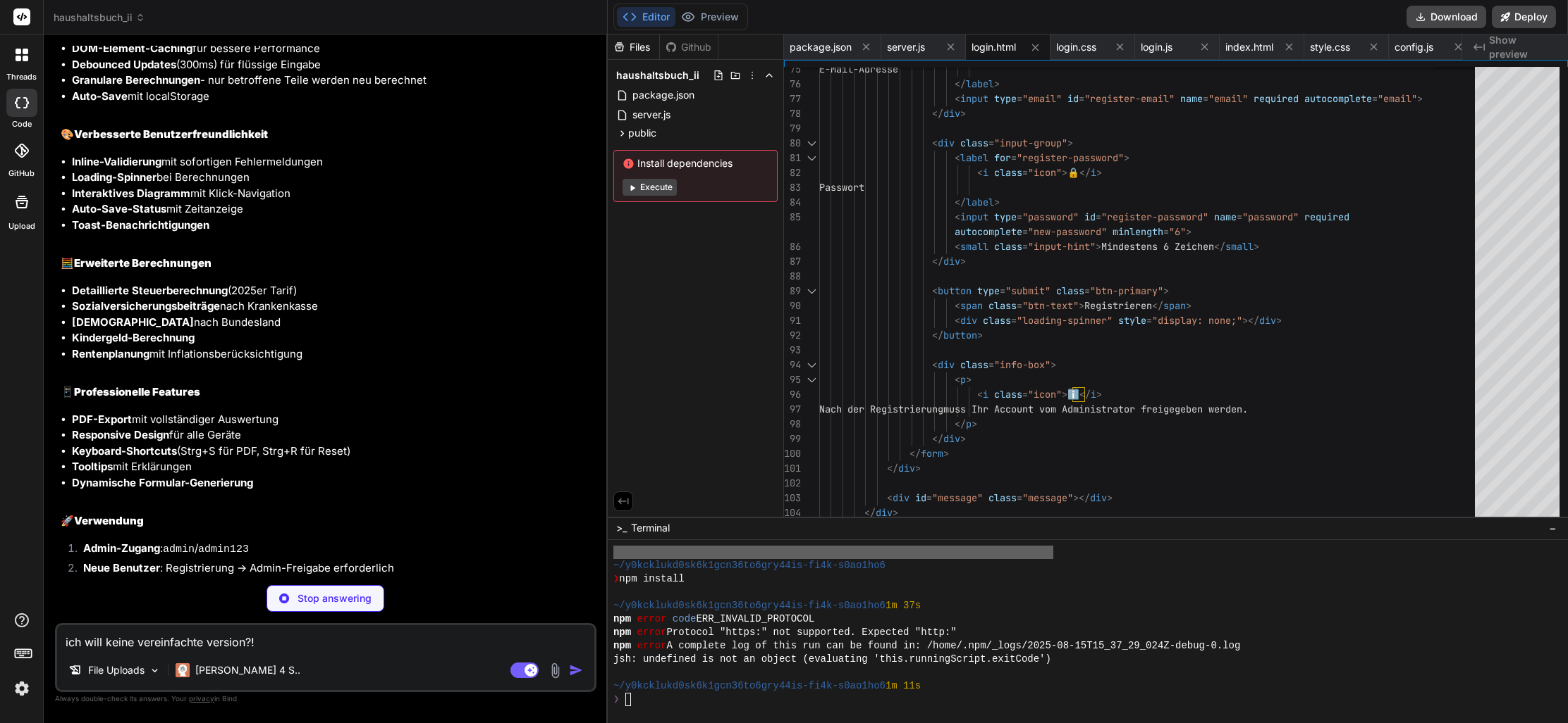
scroll to position [0, 0]
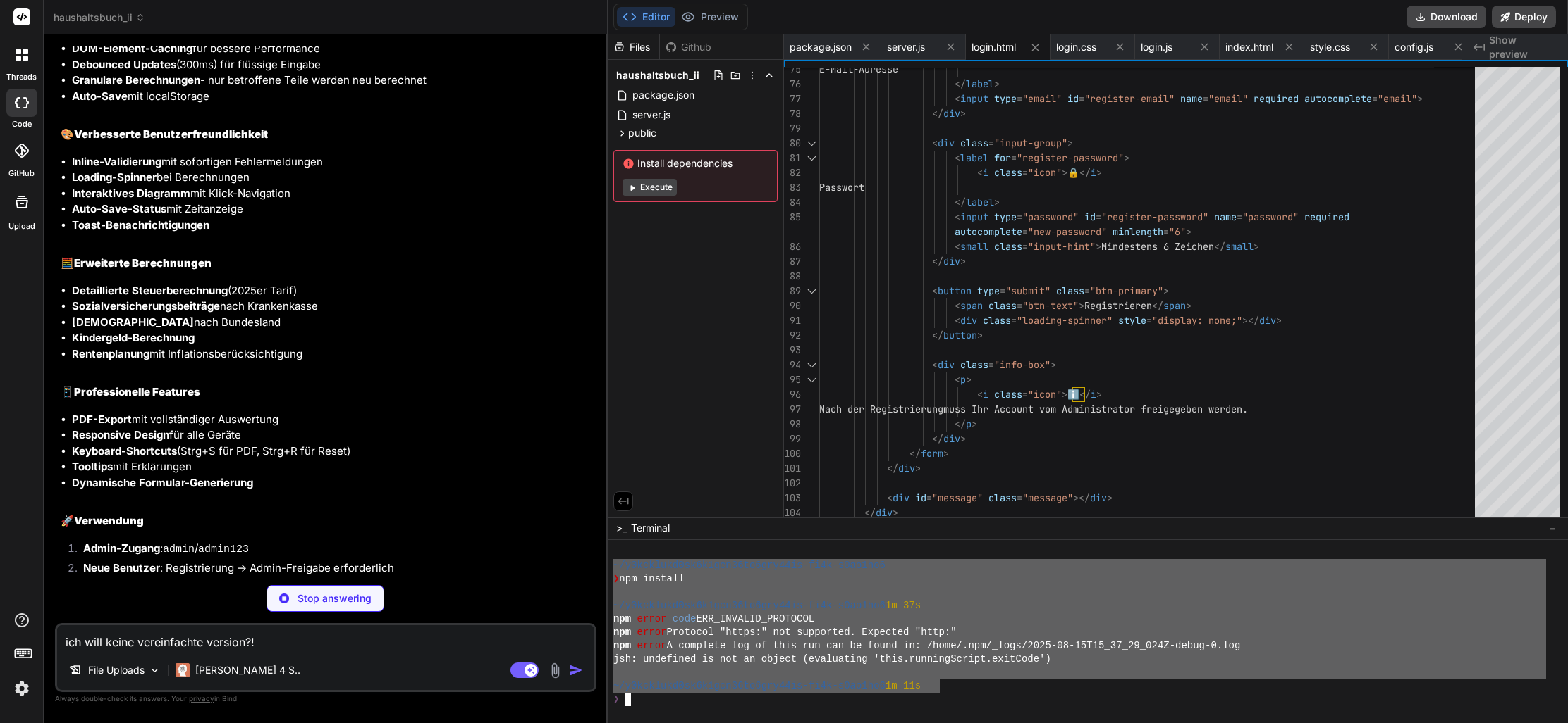
drag, startPoint x: 935, startPoint y: 686, endPoint x: 674, endPoint y: 595, distance: 276.4
click at [606, 562] on div "threads code GitHub Upload haushaltsbuch_ii Created with Pixso. Bind AI Web Sea…" at bounding box center [784, 361] width 1568 height 723
click at [203, 639] on textarea "ich will keine vereinfachte version?!" at bounding box center [325, 638] width 537 height 25
paste textarea "~/y0kcklukd0sk6k1gcn36to6gry44is-fi4k-s0ao1ho6 ❯ npm install ~/y0kcklukd0sk6k1g…"
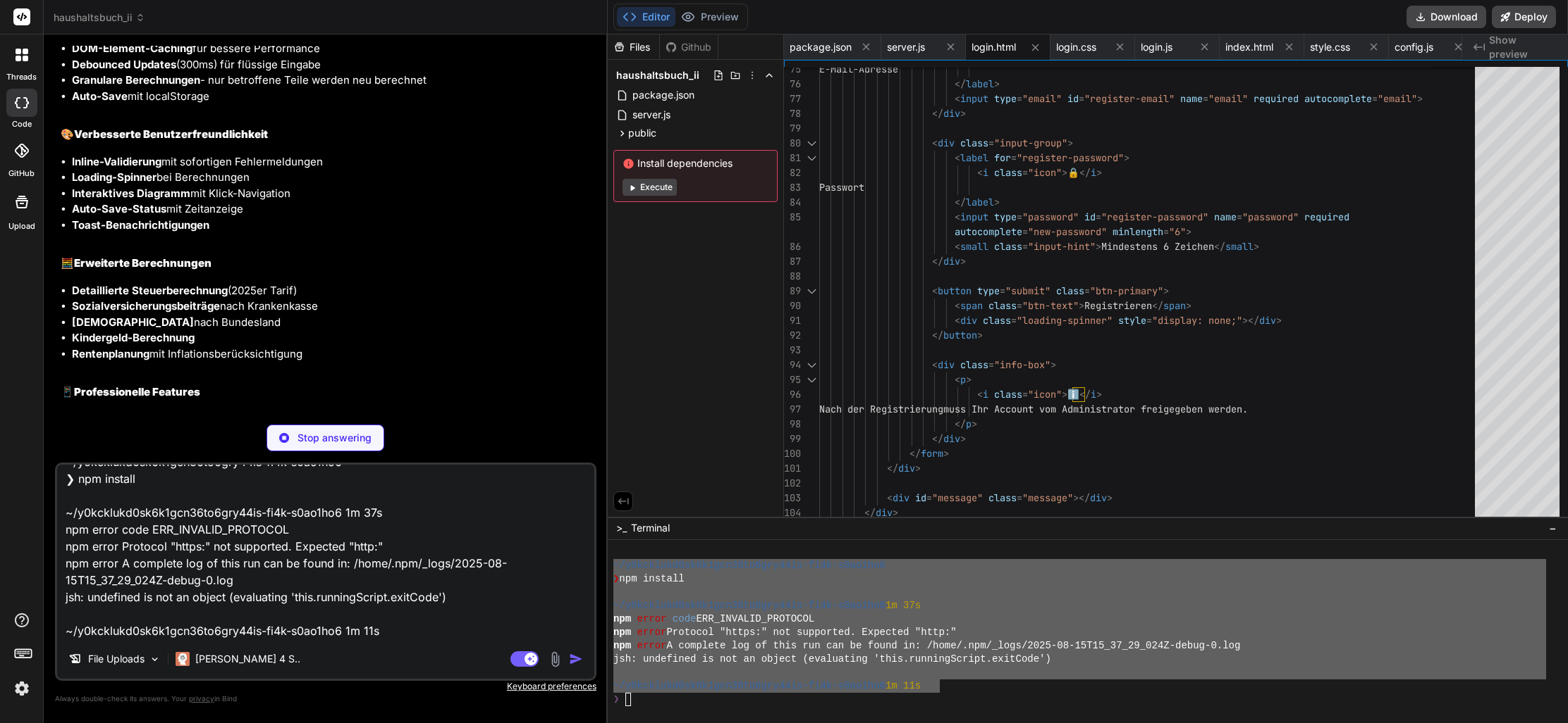
click at [1218, 626] on div "npm error Protocol "https:" not supported. Expected "http:"" at bounding box center [1079, 633] width 933 height 13
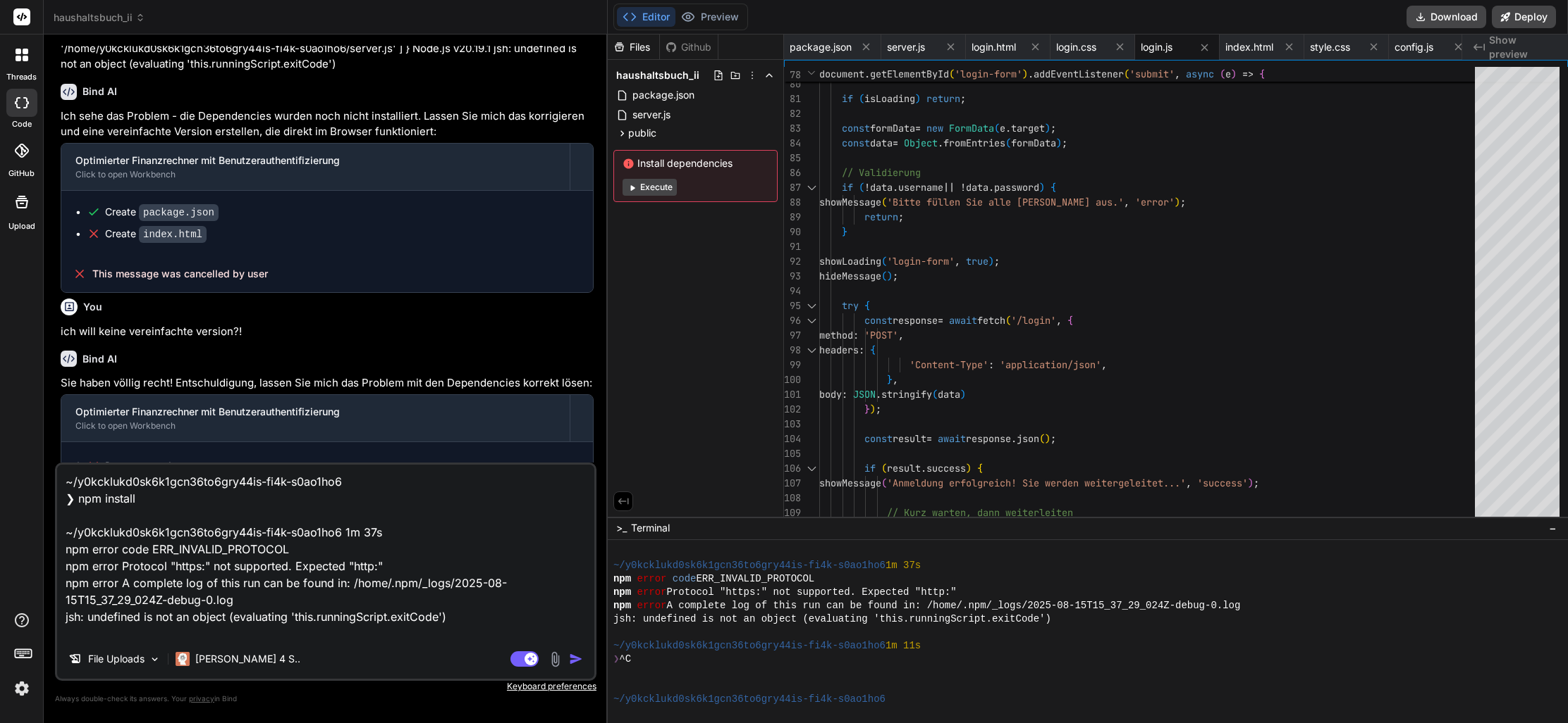
scroll to position [1184, 0]
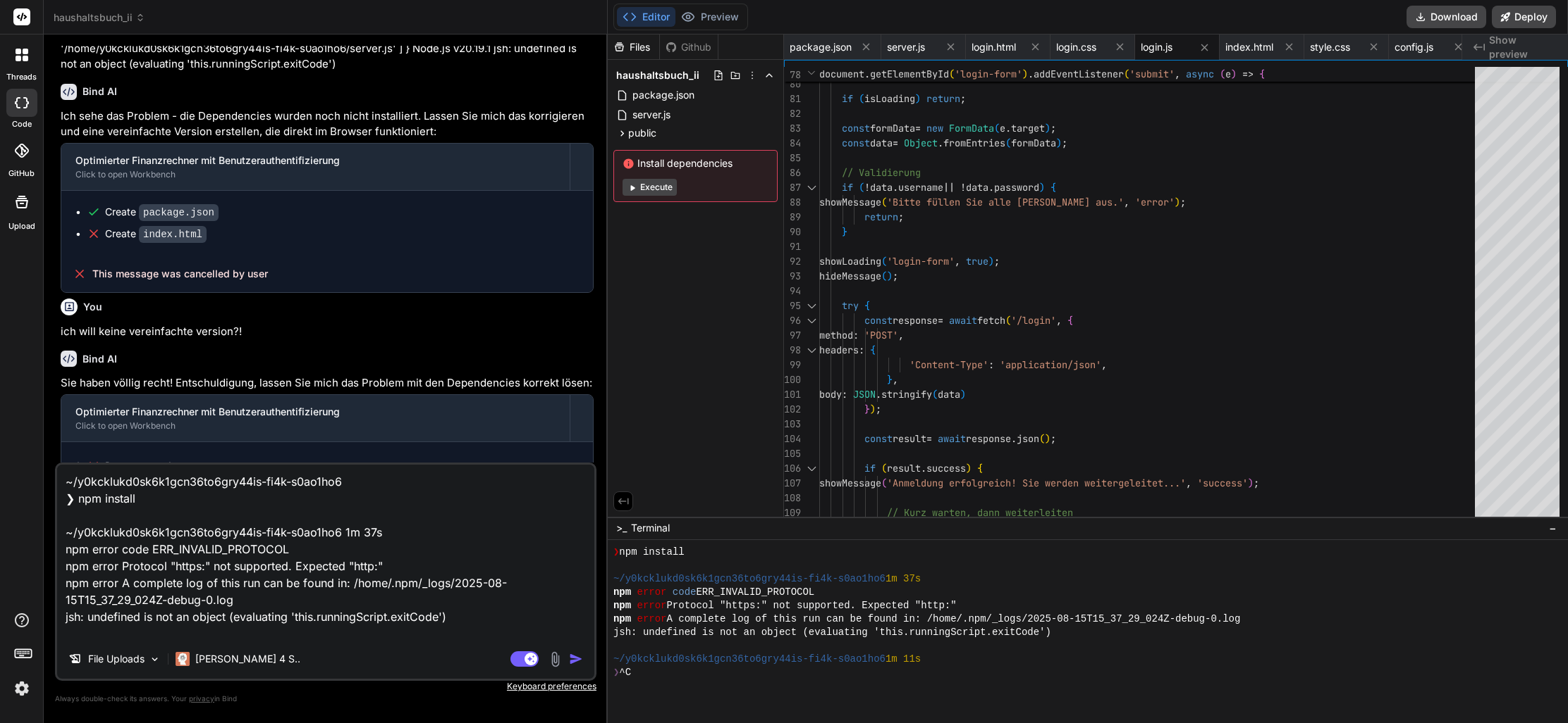
click at [576, 661] on img "button" at bounding box center [576, 659] width 14 height 14
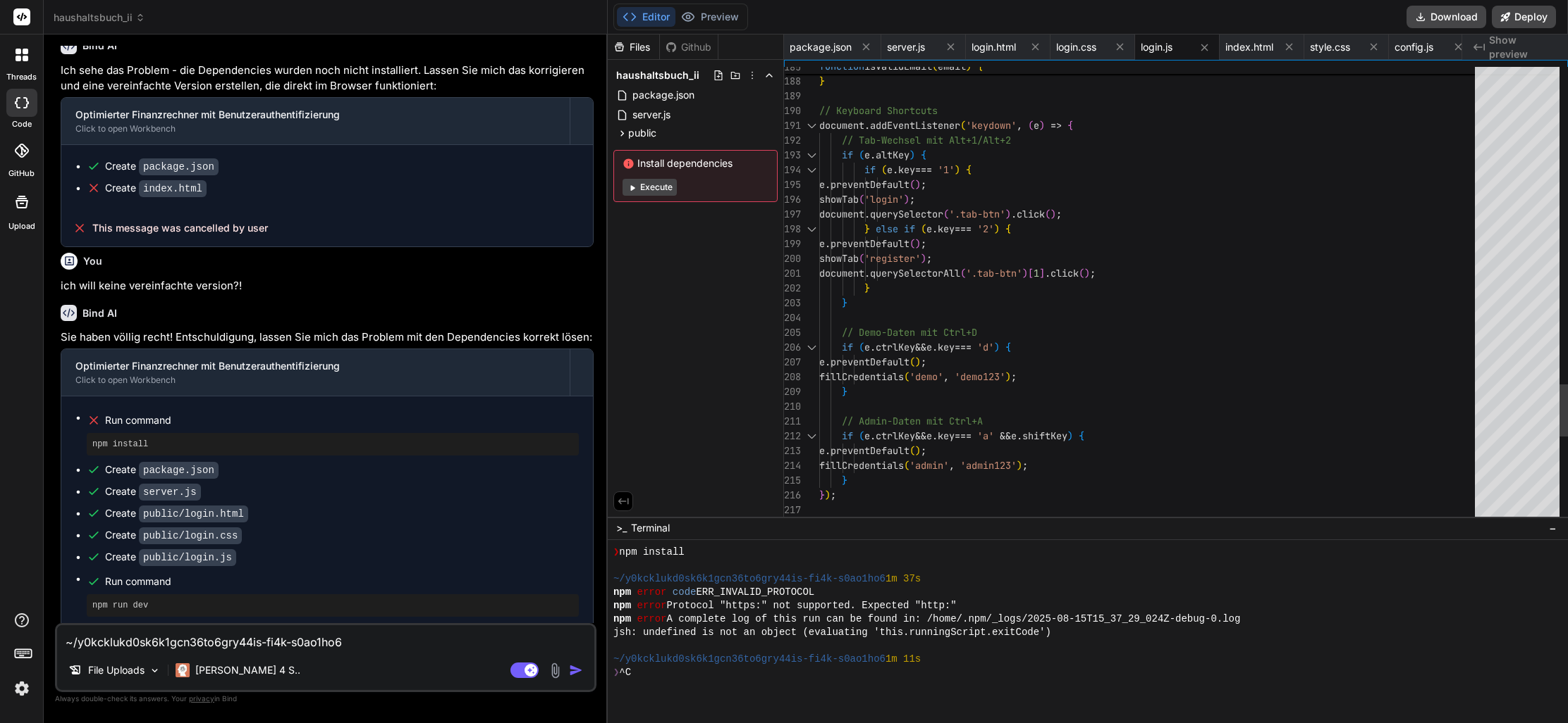
scroll to position [104, 0]
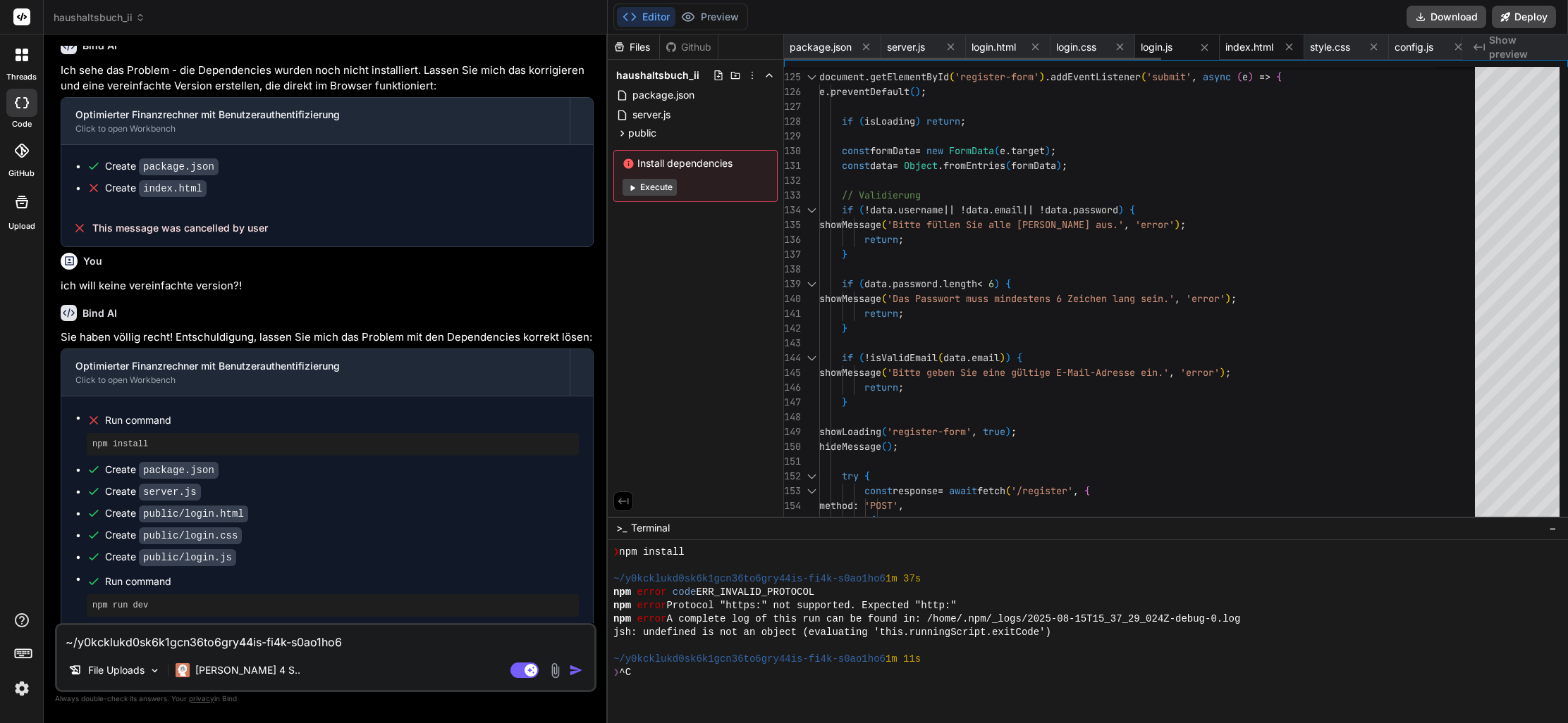
click at [1243, 52] on span "index.html" at bounding box center [1249, 47] width 48 height 14
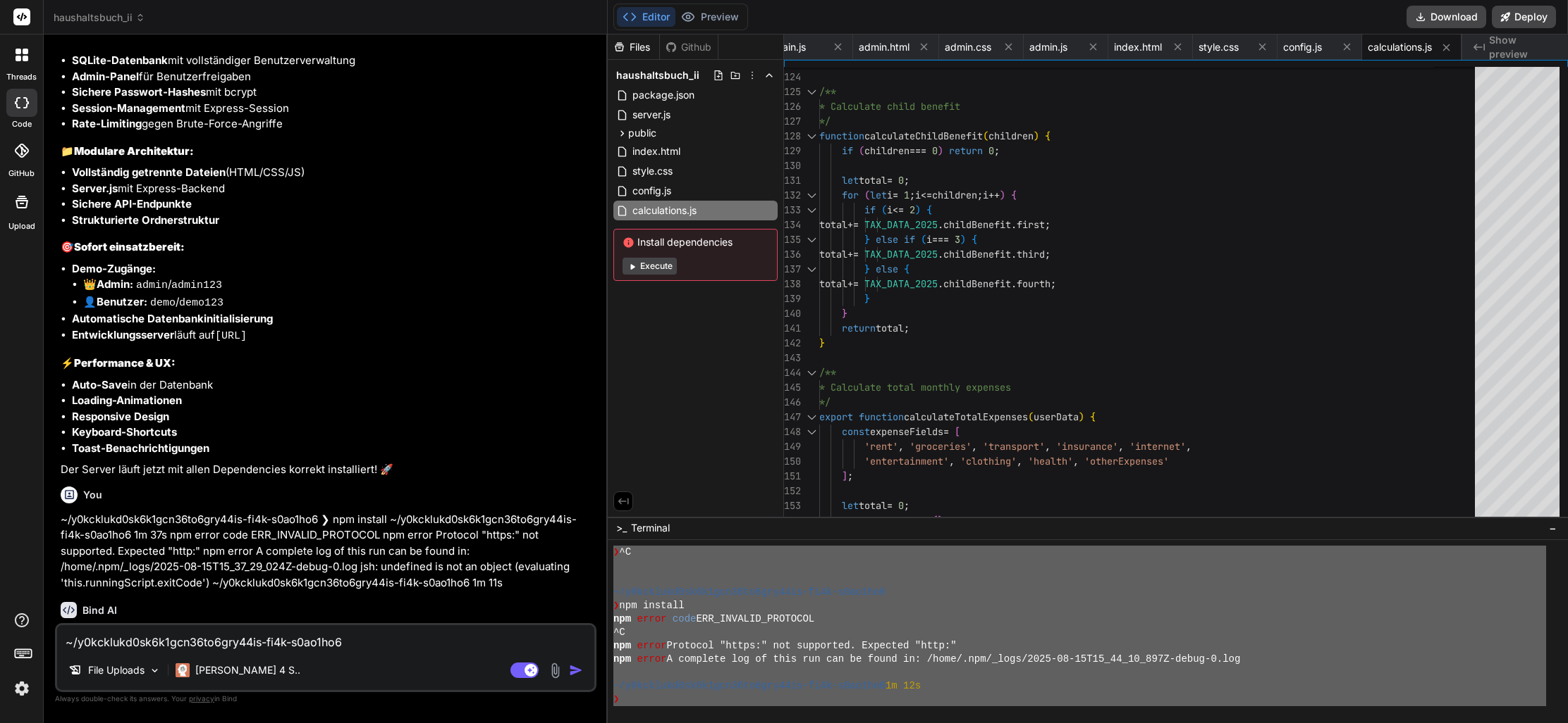
scroll to position [1526, 0]
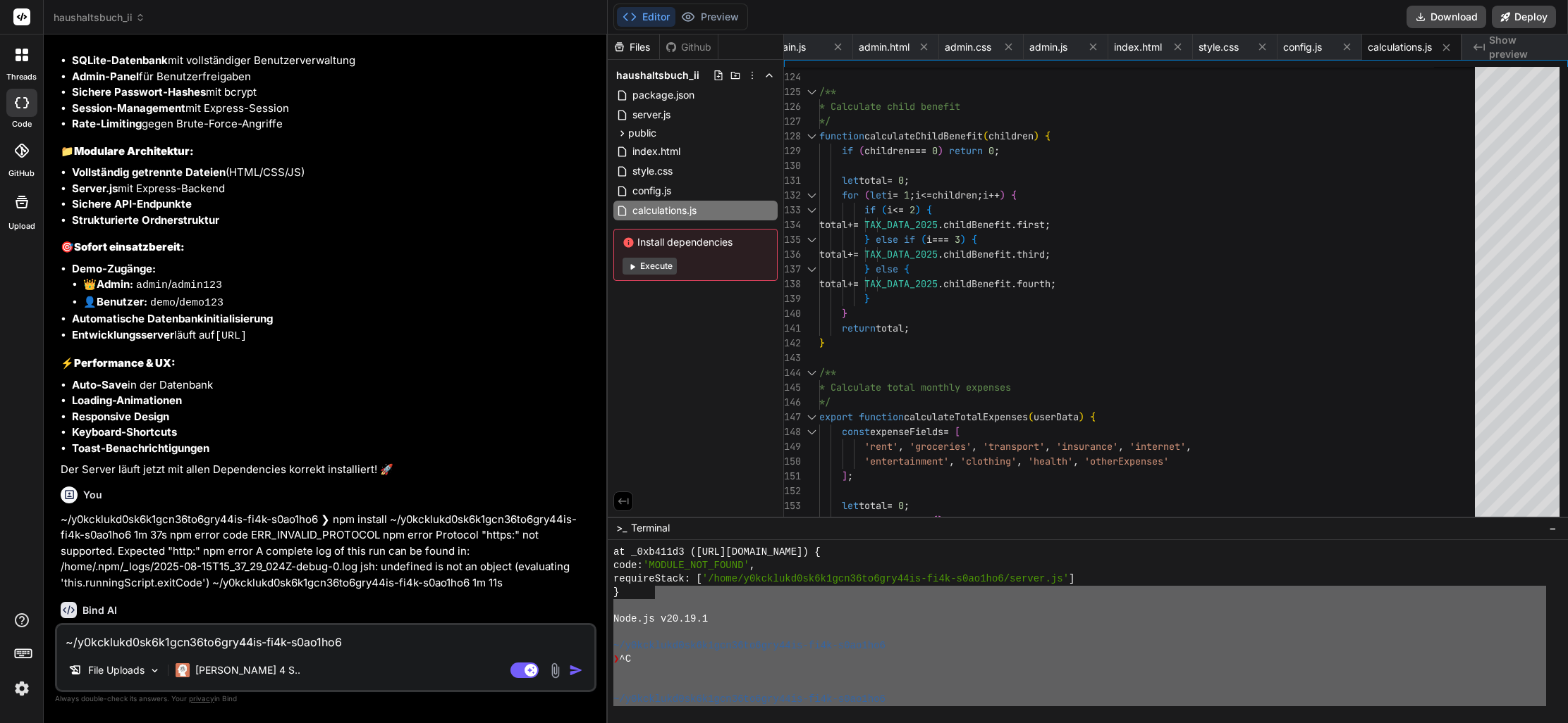
drag, startPoint x: 898, startPoint y: 681, endPoint x: 743, endPoint y: 612, distance: 169.7
click at [657, 589] on div "at _0xb411d3 (https://y0kcklukd0sk6k1gcn36to6gry44is-fi4k-s0ao1ho6.w-corp-stati…" at bounding box center [1079, 626] width 933 height 160
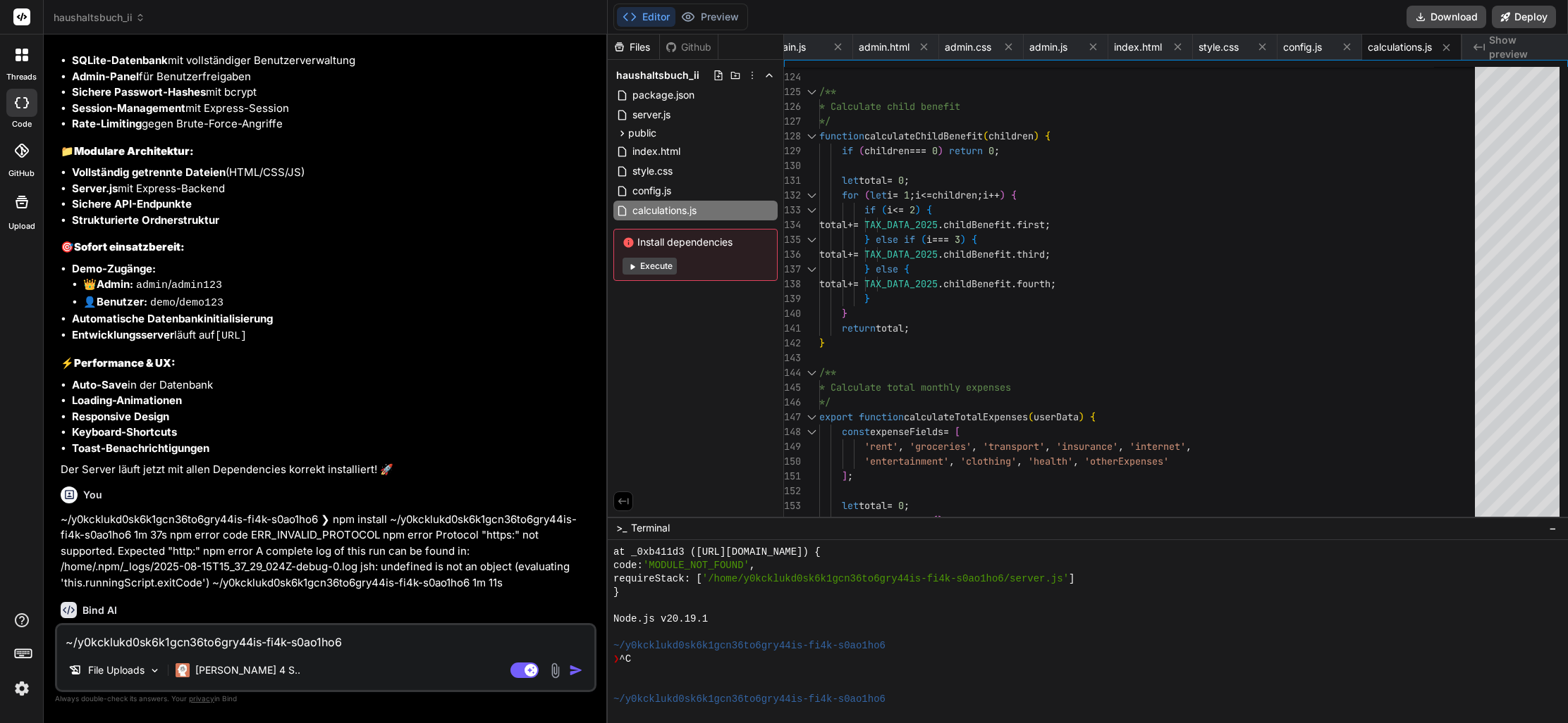
click at [968, 660] on div "❯ ^C" at bounding box center [1079, 660] width 933 height 13
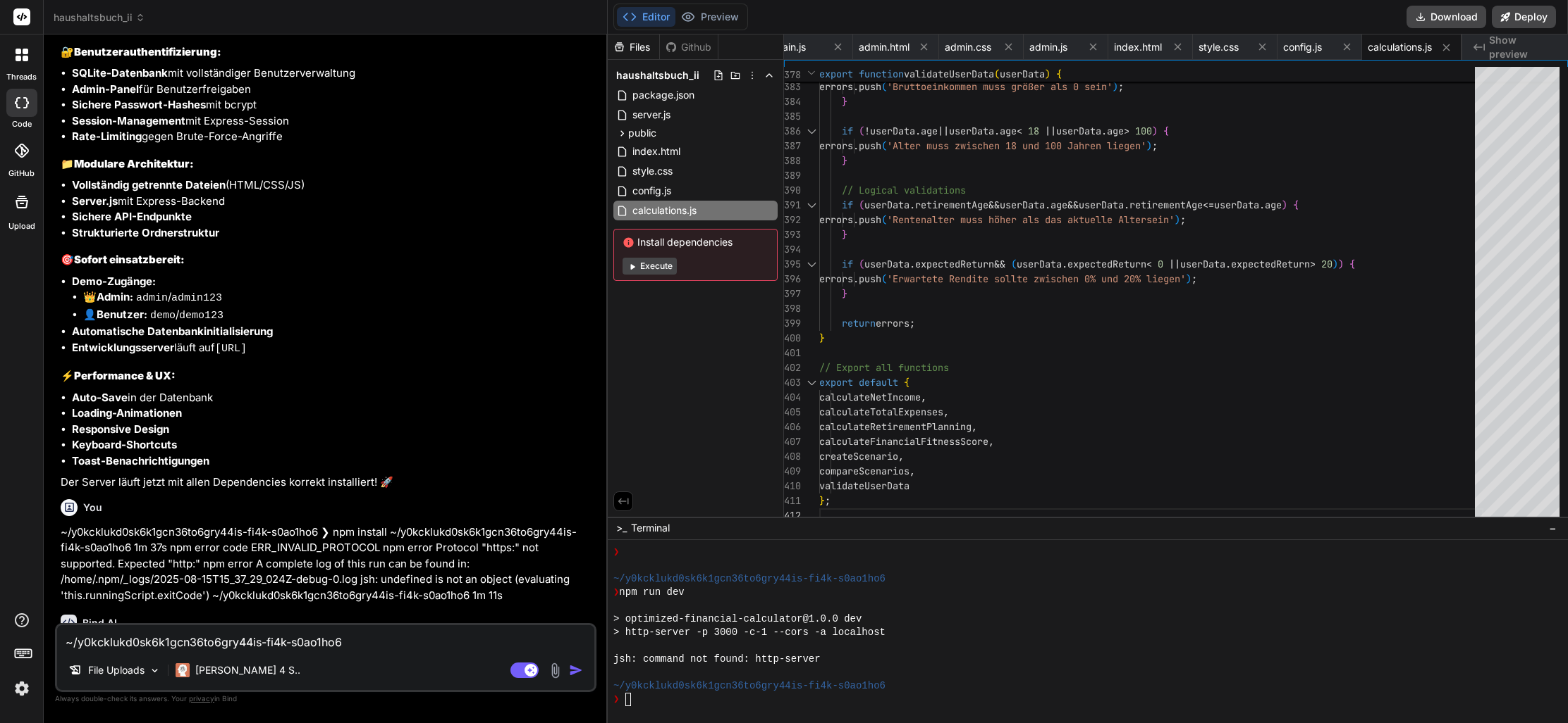
scroll to position [26452, 0]
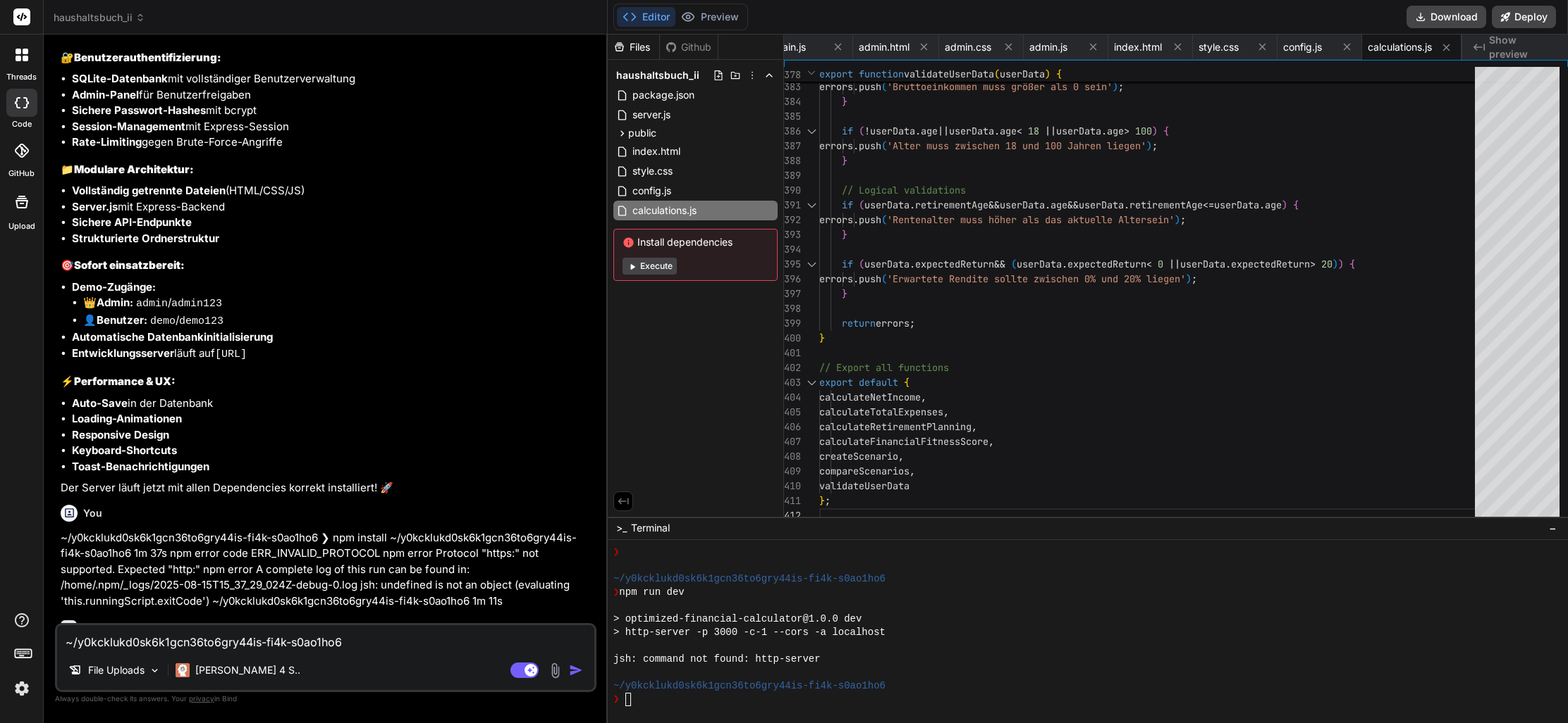
click at [245, 648] on textarea "~/y0kcklukd0sk6k1gcn36to6gry44is-fi4k-s0ao1ho6 ❯ npm install ~/y0kcklukd0sk6k1g…" at bounding box center [325, 638] width 537 height 25
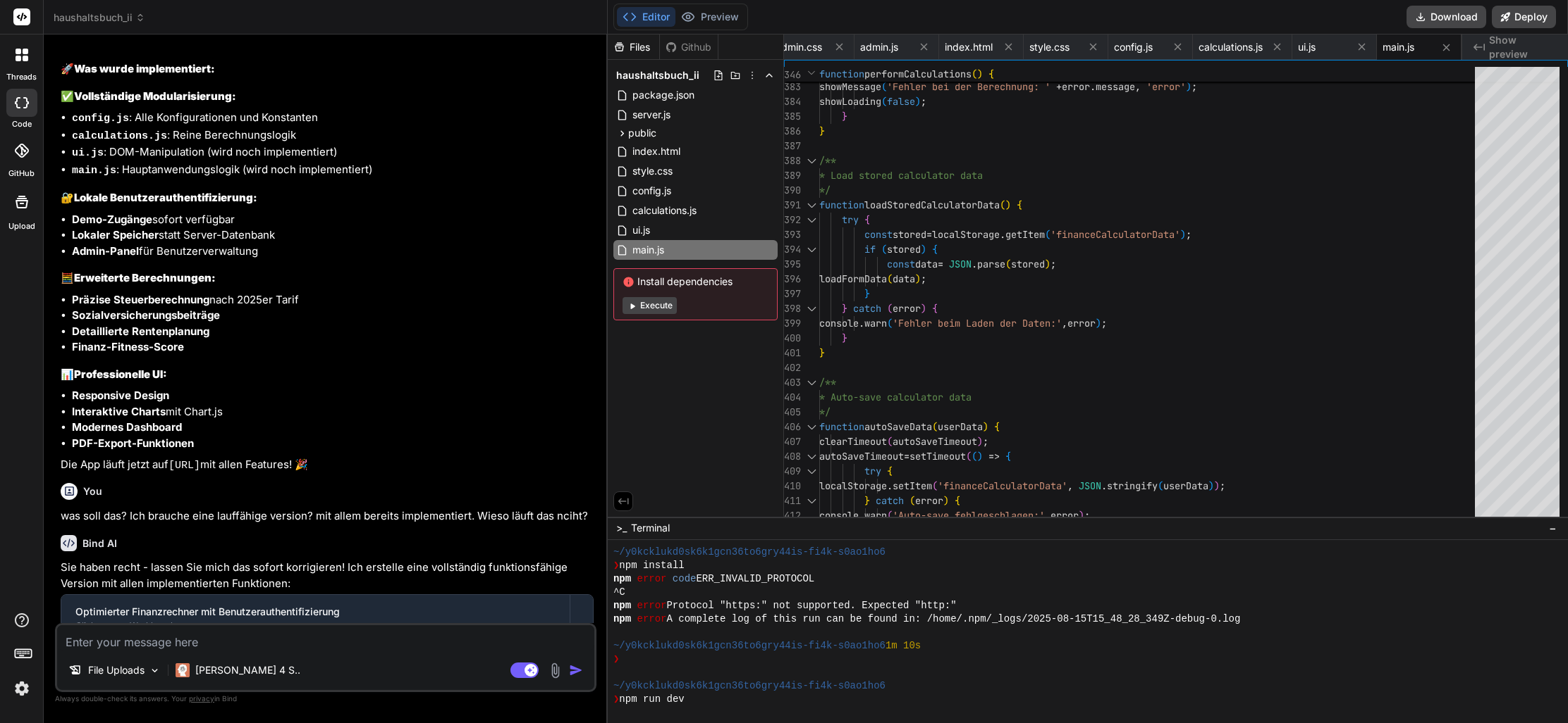
scroll to position [1966, 0]
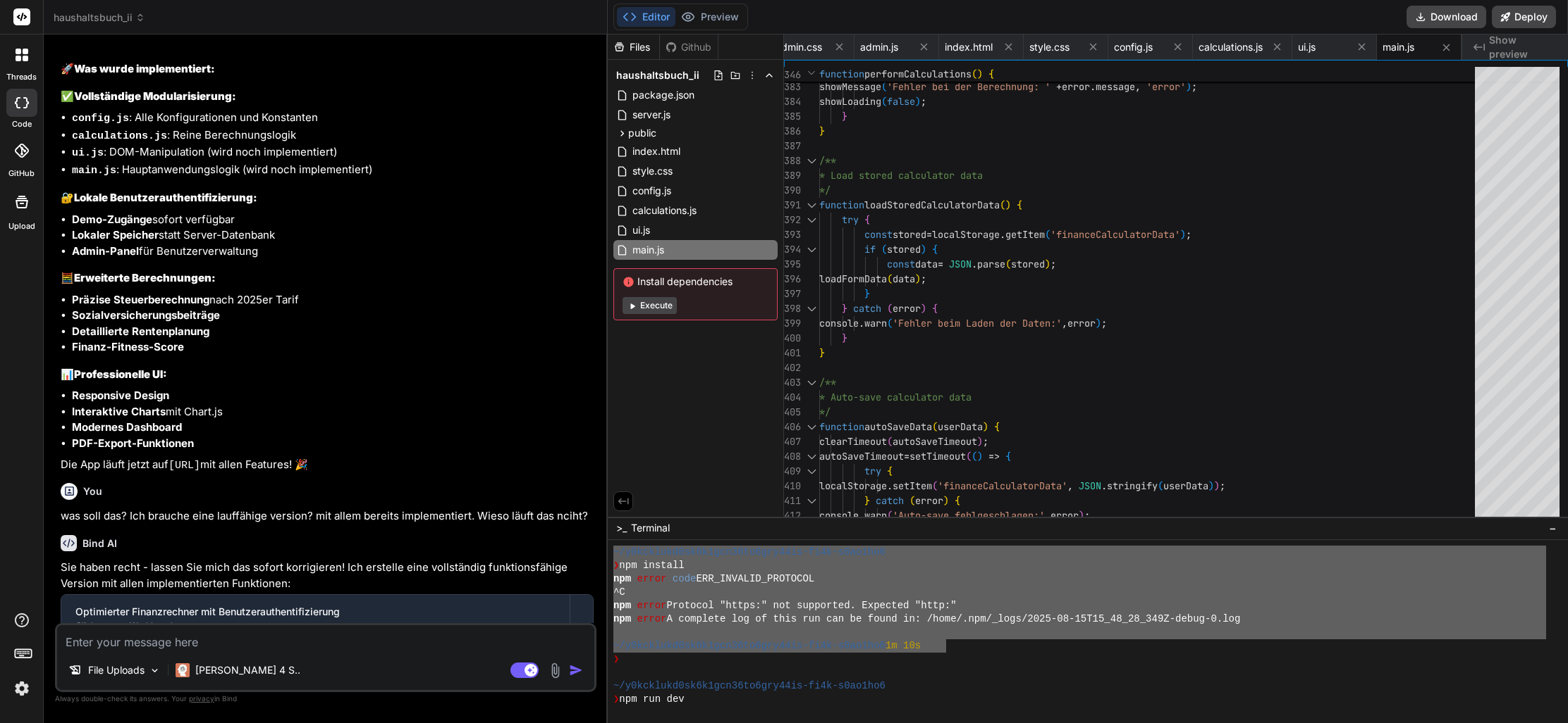
drag, startPoint x: 941, startPoint y: 643, endPoint x: 554, endPoint y: 562, distance: 395.4
click at [542, 557] on div "threads code GitHub Upload haushaltsbuch_ii Created with Pixso. Bind AI Web Sea…" at bounding box center [784, 361] width 1568 height 723
click at [216, 637] on textarea at bounding box center [325, 638] width 537 height 25
paste textarea "~/y0kcklukd0sk6k1gcn36to6gry44is-fi4k-s0ao1ho6 ❯ npm install npm error code ERR…"
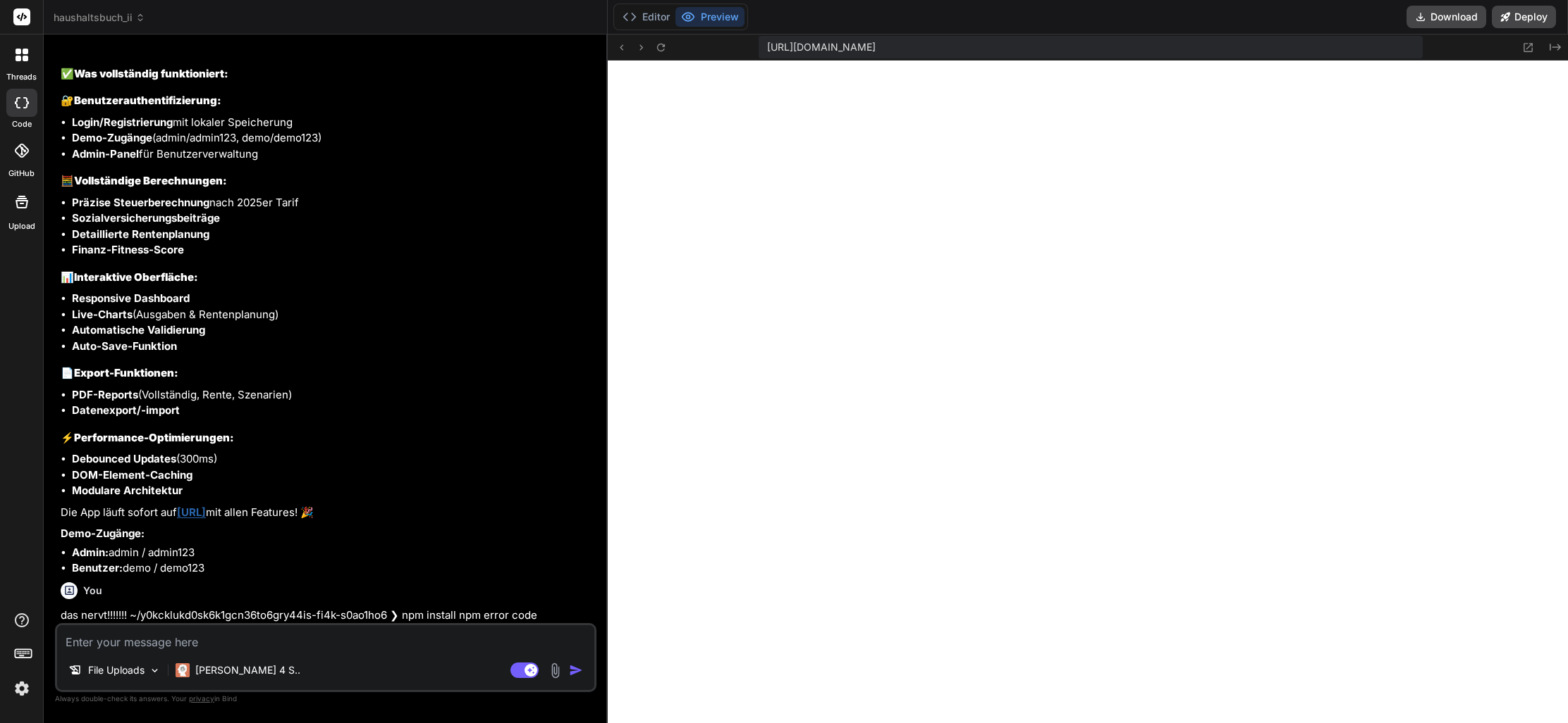
scroll to position [0, 0]
click at [189, 647] on textarea at bounding box center [325, 638] width 537 height 25
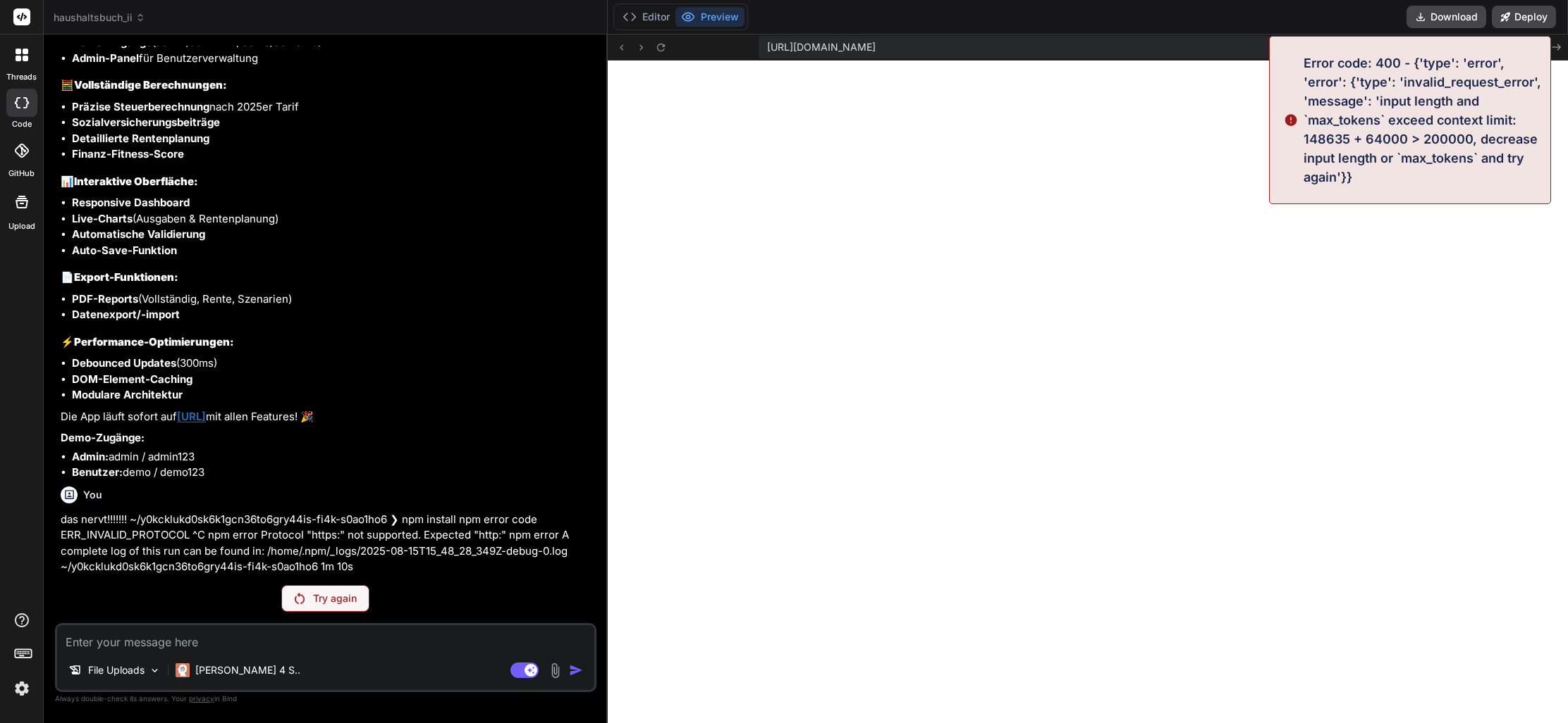
drag, startPoint x: 351, startPoint y: 604, endPoint x: 517, endPoint y: 544, distance: 176.5
click at [352, 604] on p "Try again" at bounding box center [334, 598] width 43 height 14
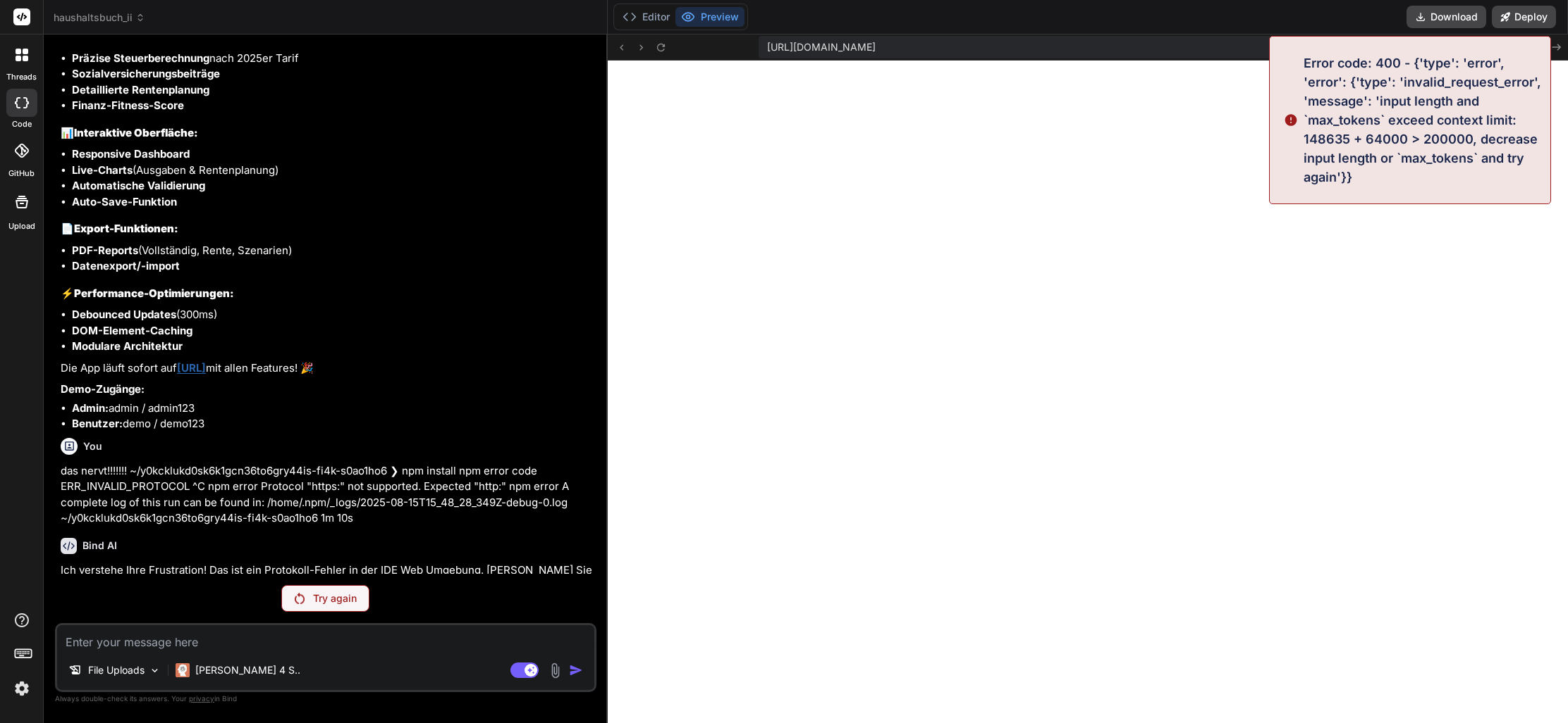
scroll to position [28322, 0]
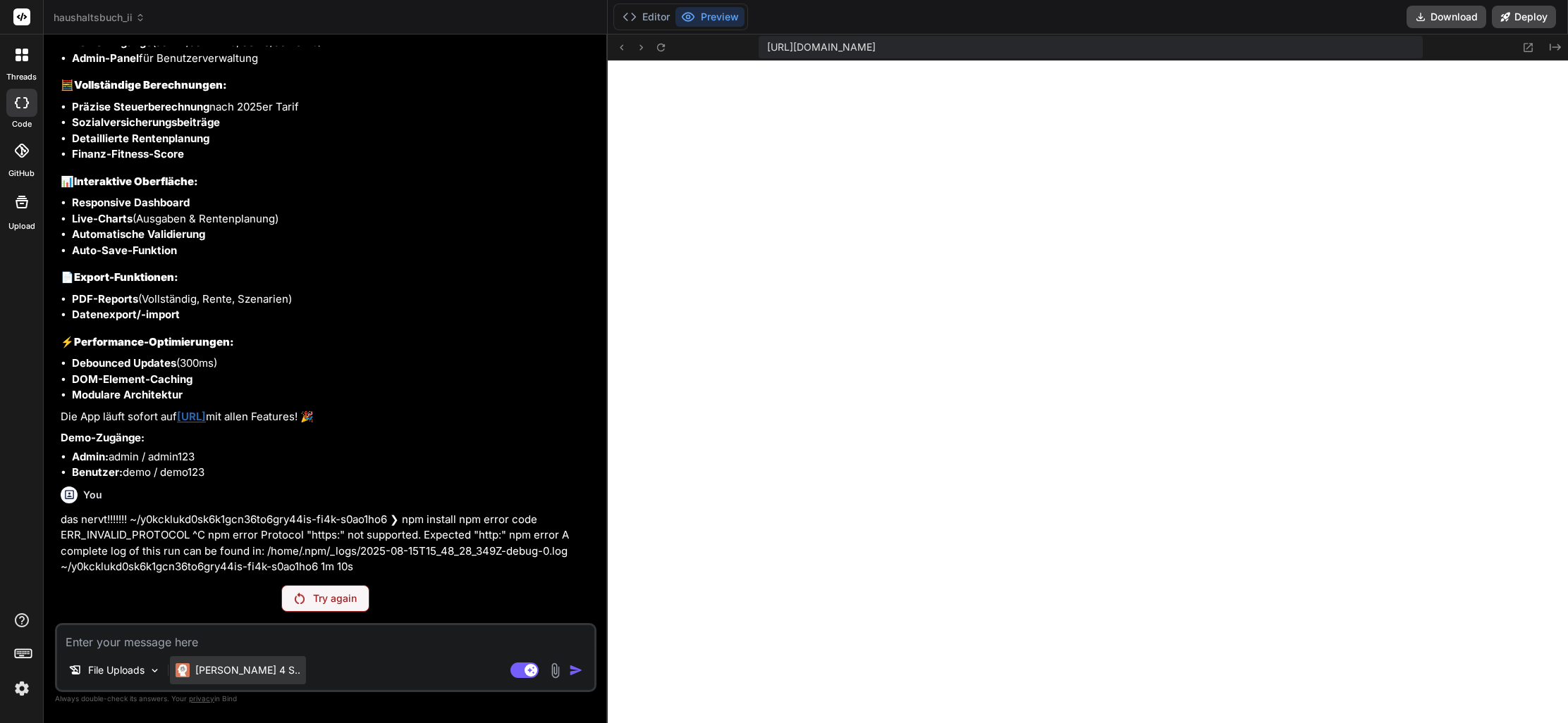
click at [228, 670] on p "Claude 4 S.." at bounding box center [247, 670] width 105 height 14
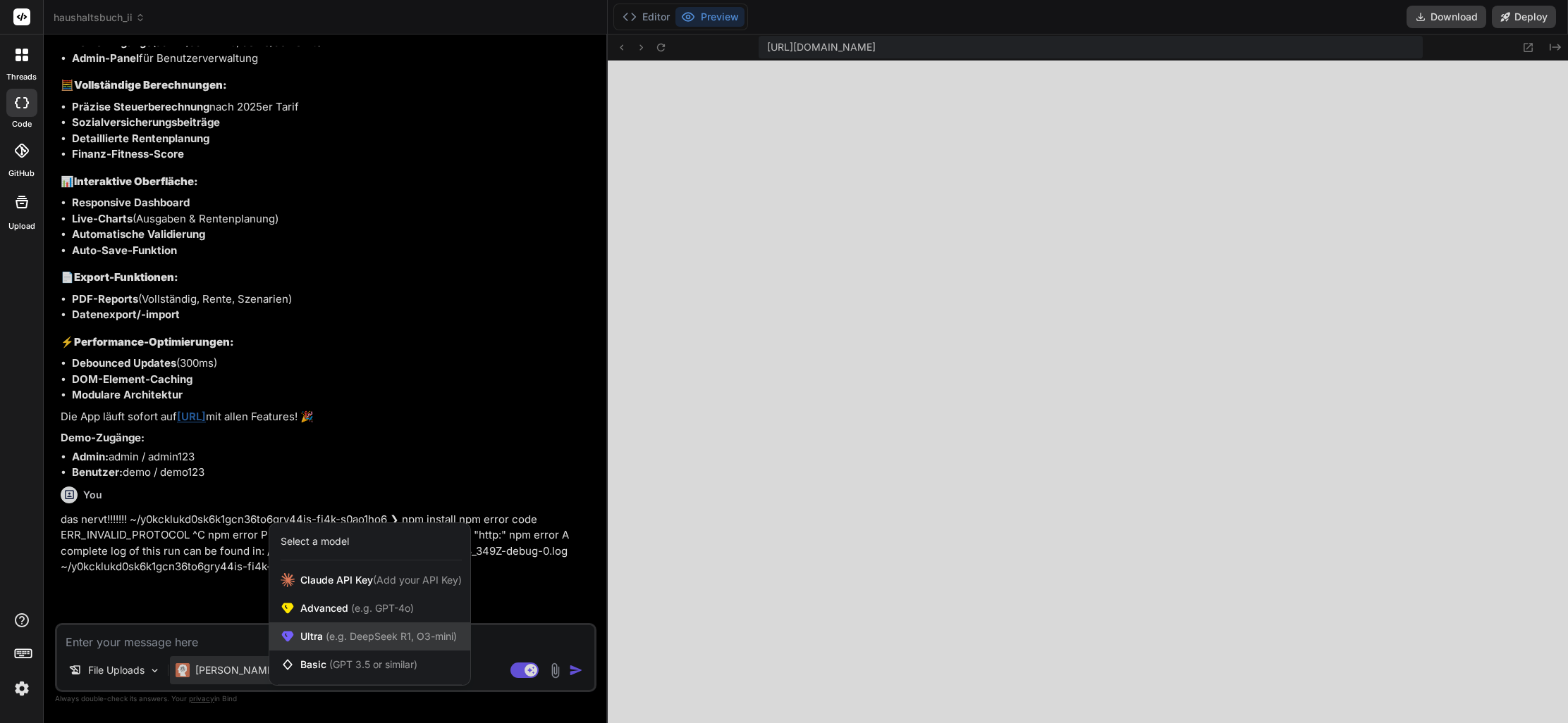
click at [332, 634] on span "(e.g. DeepSeek R1, O3-mini)" at bounding box center [389, 637] width 134 height 12
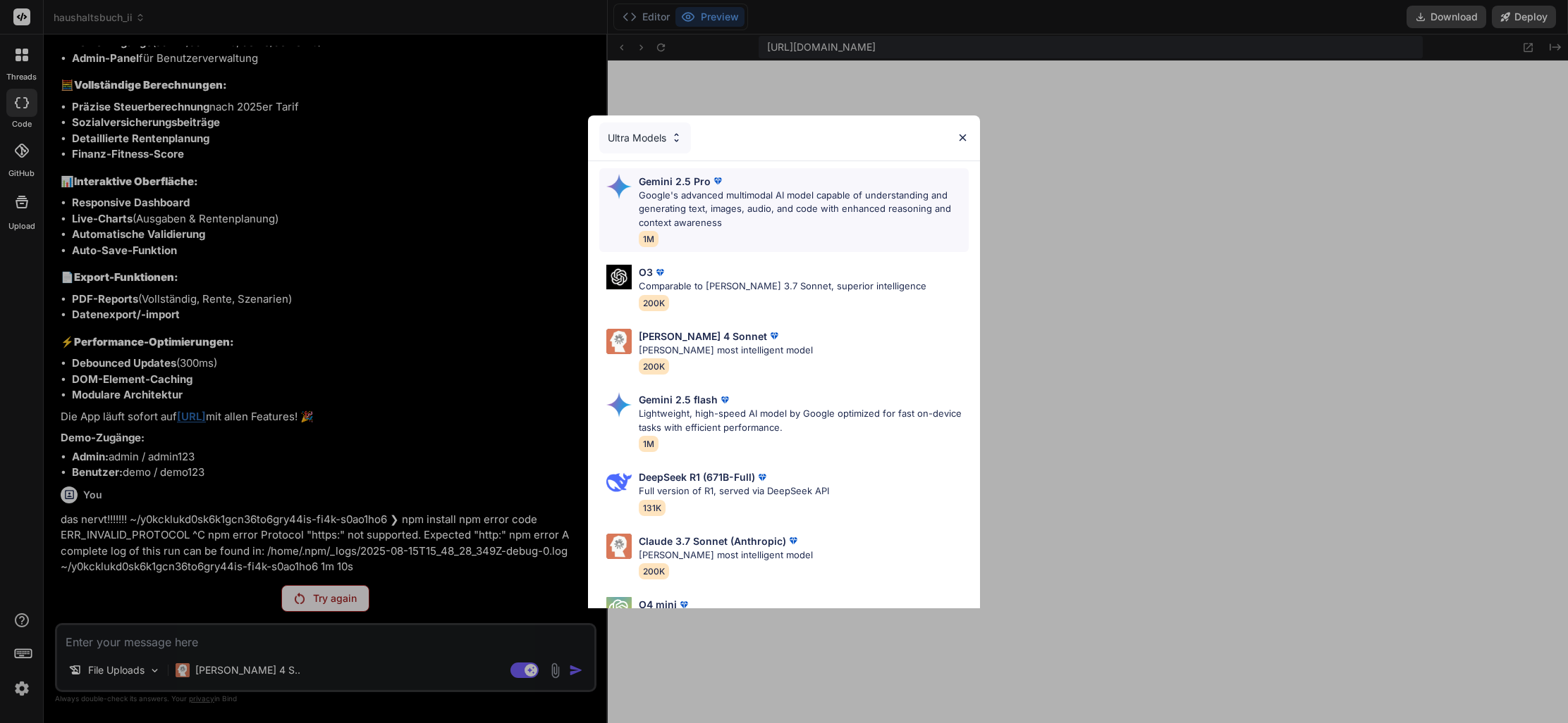
click at [701, 208] on p "Google's advanced multimodal AI model capable of understanding and generating t…" at bounding box center [803, 209] width 330 height 41
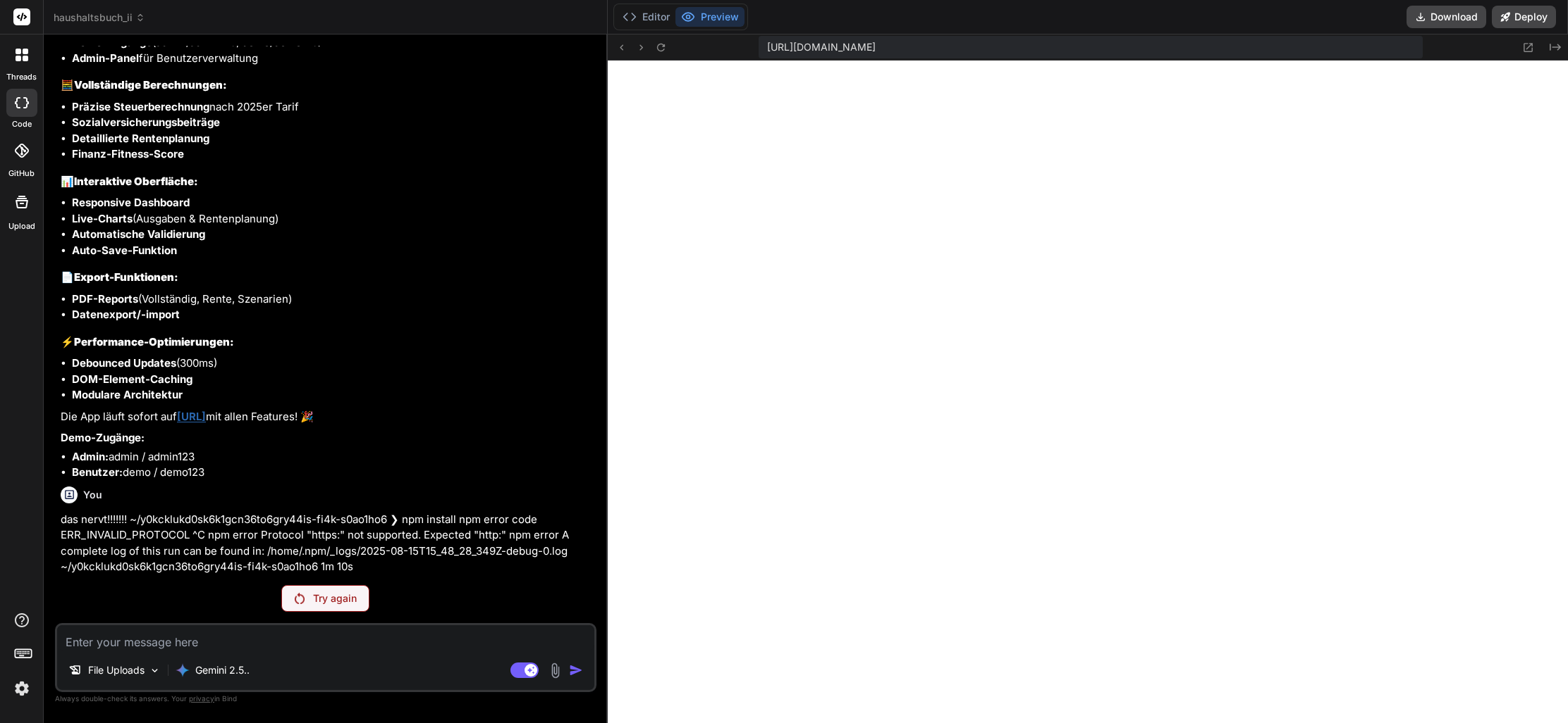
click at [348, 596] on p "Try again" at bounding box center [334, 598] width 43 height 14
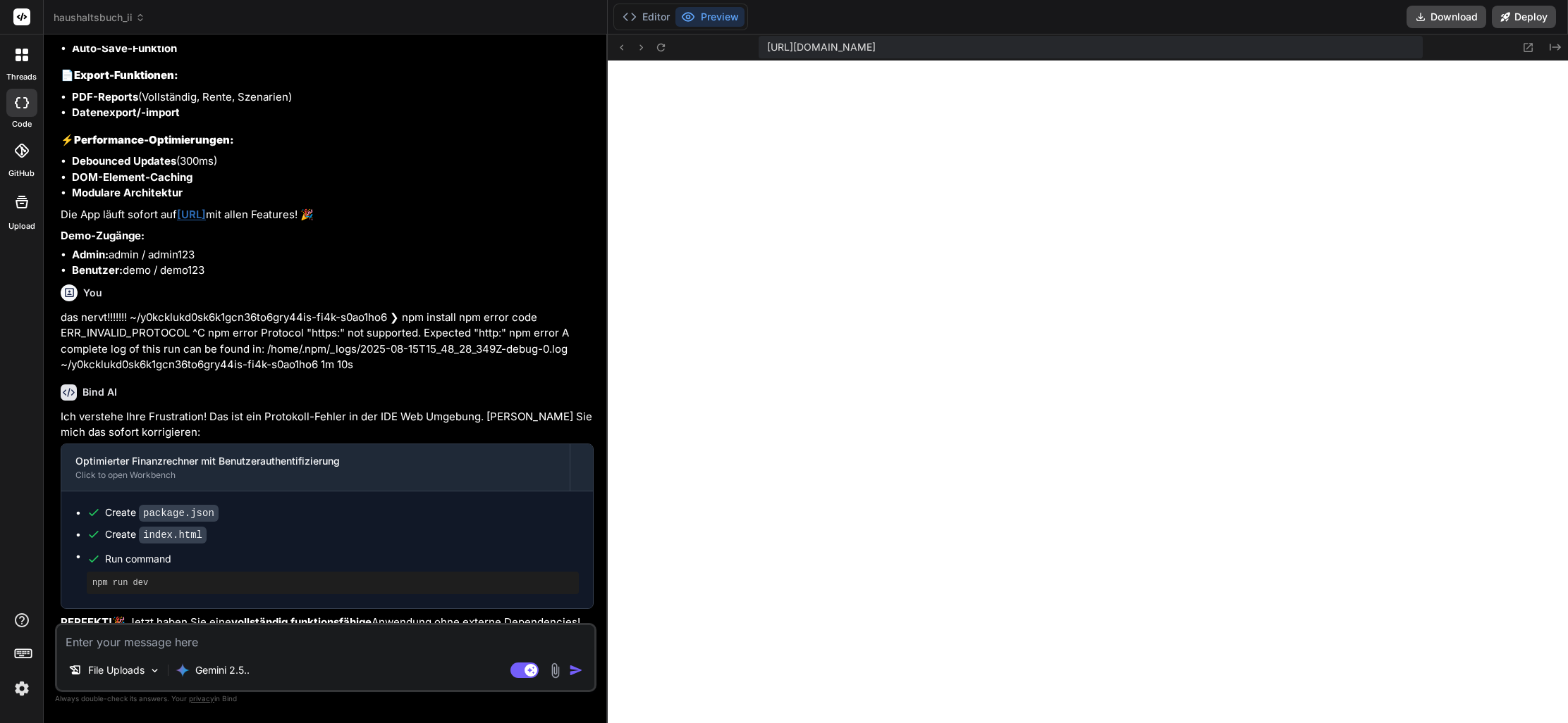
scroll to position [0, 0]
click at [284, 641] on textarea at bounding box center [325, 638] width 537 height 25
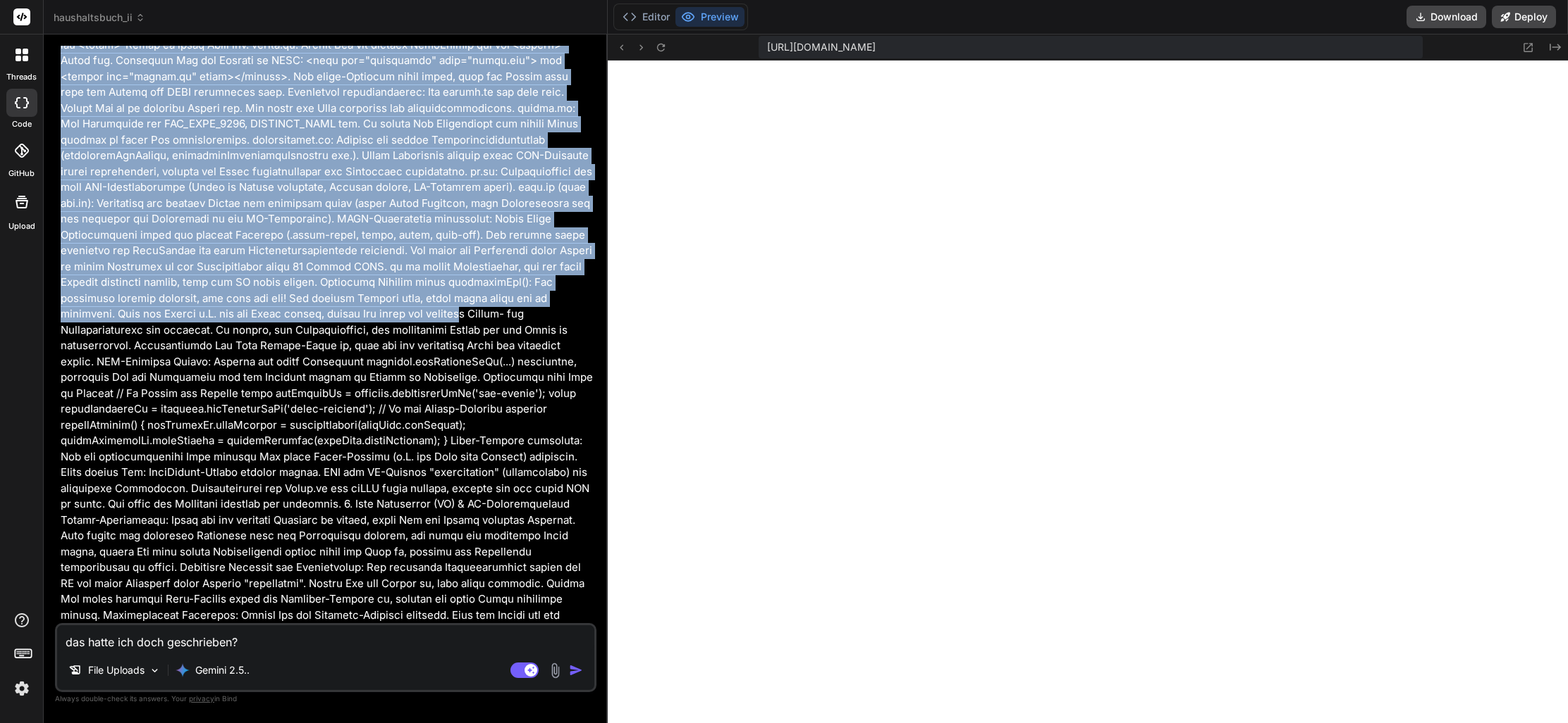
scroll to position [93, 0]
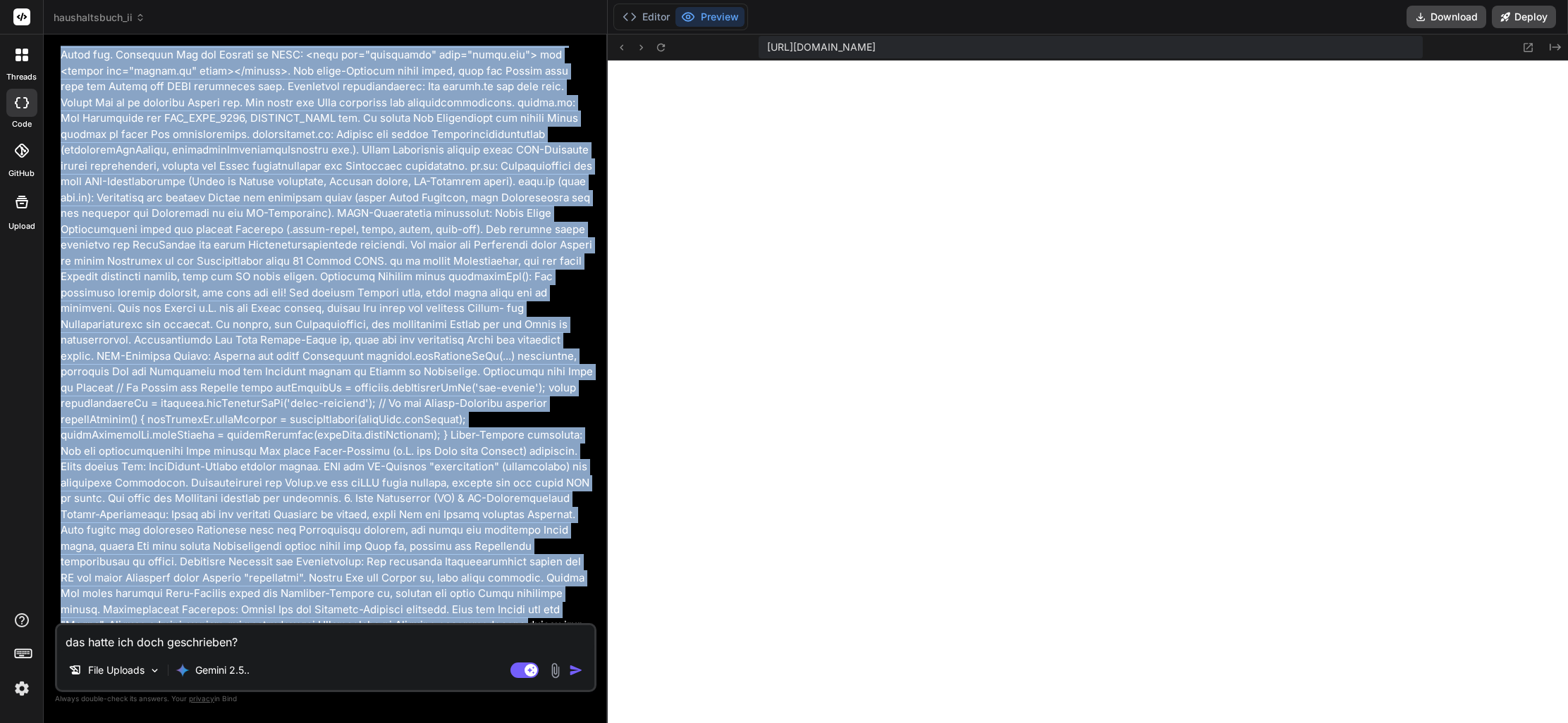
drag, startPoint x: 85, startPoint y: 83, endPoint x: 432, endPoint y: 610, distance: 631.0
click at [432, 610] on p at bounding box center [327, 459] width 533 height 951
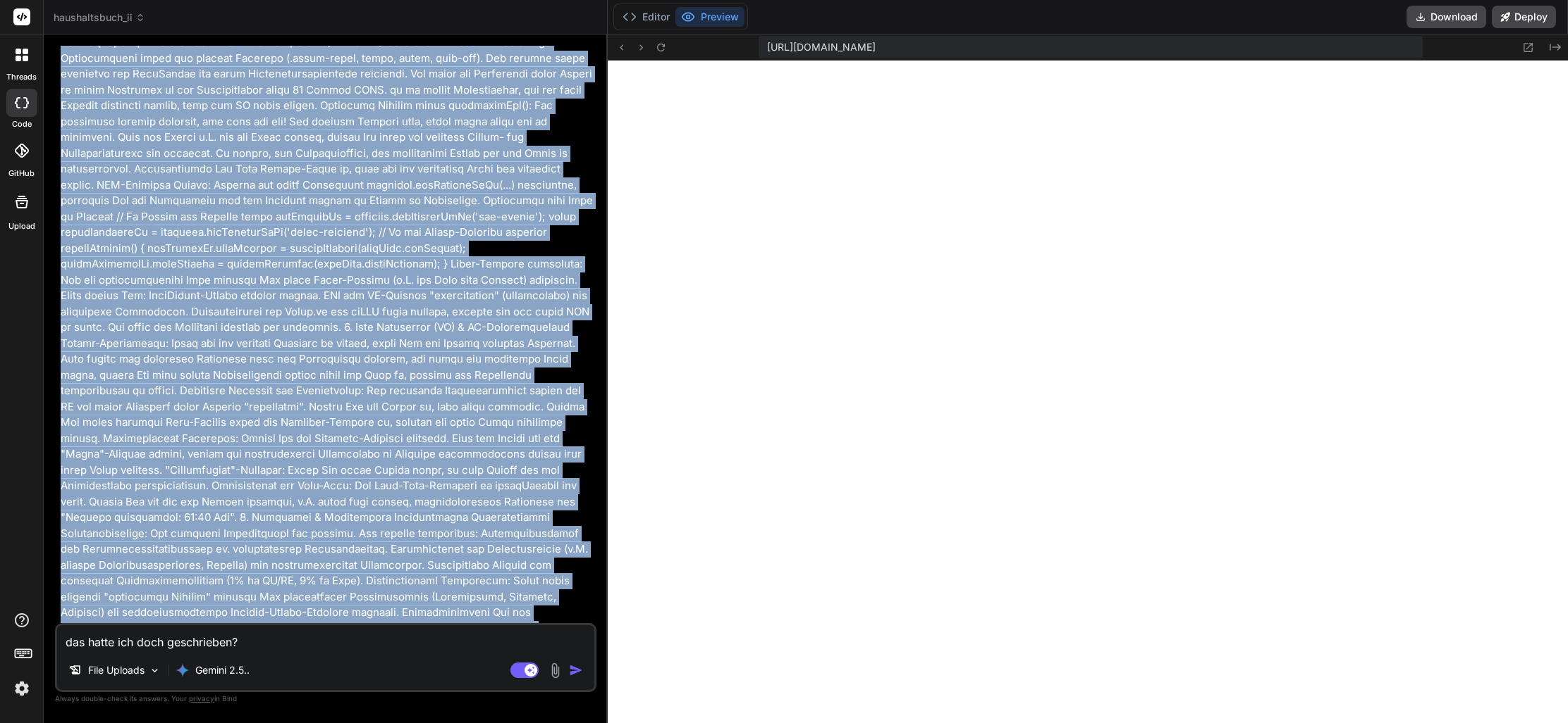
scroll to position [0, 0]
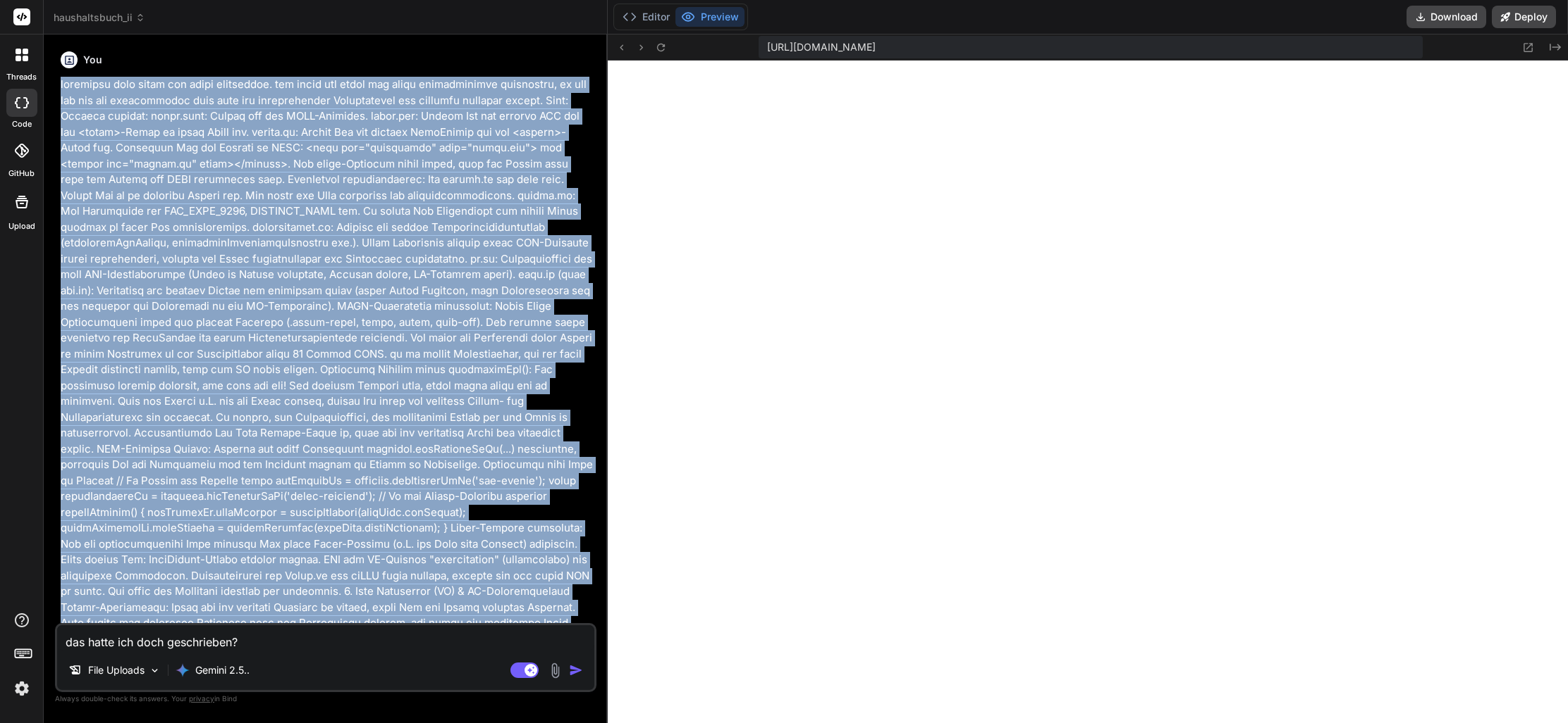
drag, startPoint x: 583, startPoint y: 559, endPoint x: 49, endPoint y: 84, distance: 714.7
click at [47, 83] on div "Bind AI Web Search Created with Pixso. Code Generator You Bind AI 🔹 Project: Op…" at bounding box center [325, 378] width 564 height 688
copy p "folgenden code würde ich gerne optimieren. ich würde das gerne mit einer userda…"
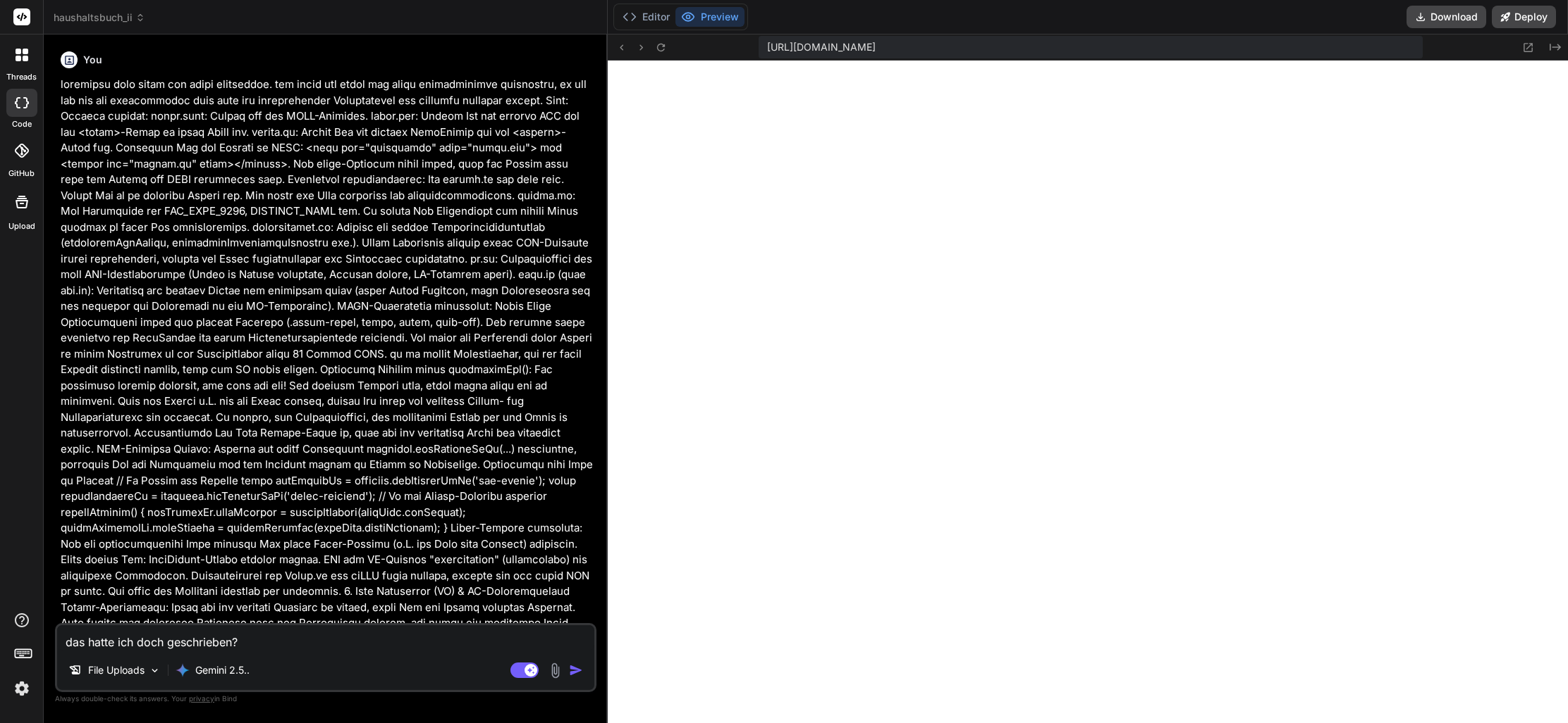
click at [263, 645] on textarea "das hatte ich doch geschrieben?" at bounding box center [325, 638] width 537 height 25
paste textarea "folgenden code würde ich gerne optimieren. ich würde das gerne mit einer userda…"
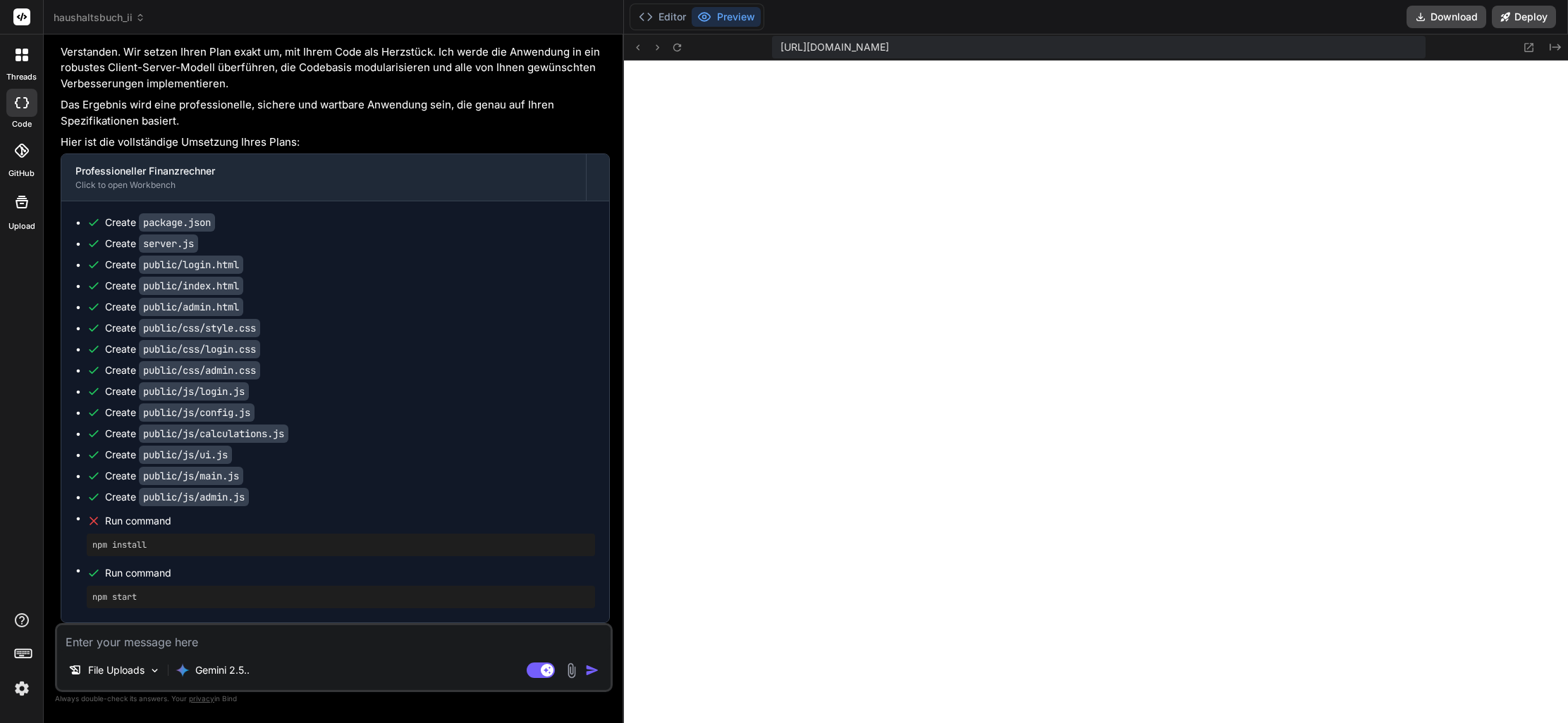
click at [250, 645] on textarea at bounding box center [333, 638] width 553 height 25
paste textarea "<!DOCTYPE html> <html lang="de"> <head> <meta charset="UTF-8"> <meta name="view…"
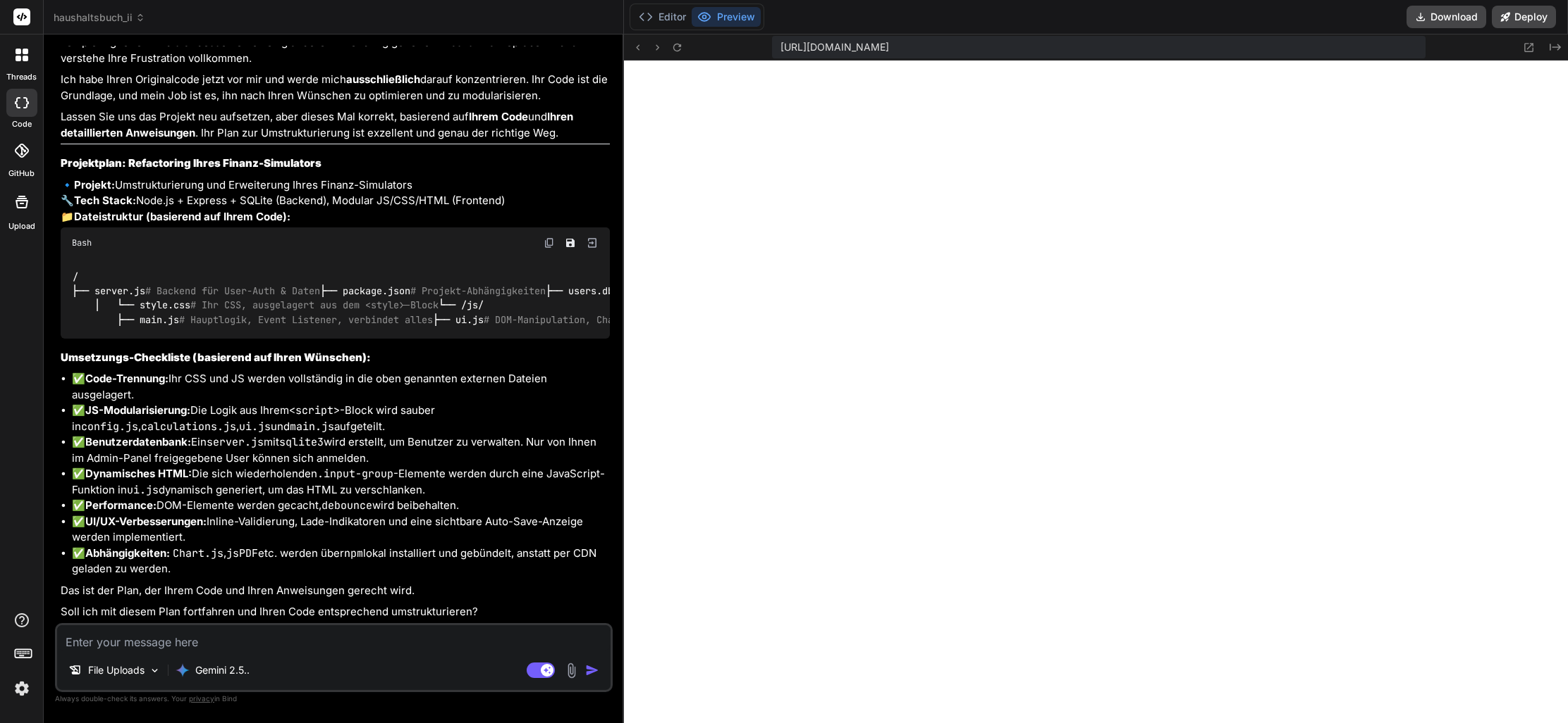
scroll to position [53948, 0]
click at [300, 641] on textarea at bounding box center [333, 638] width 553 height 25
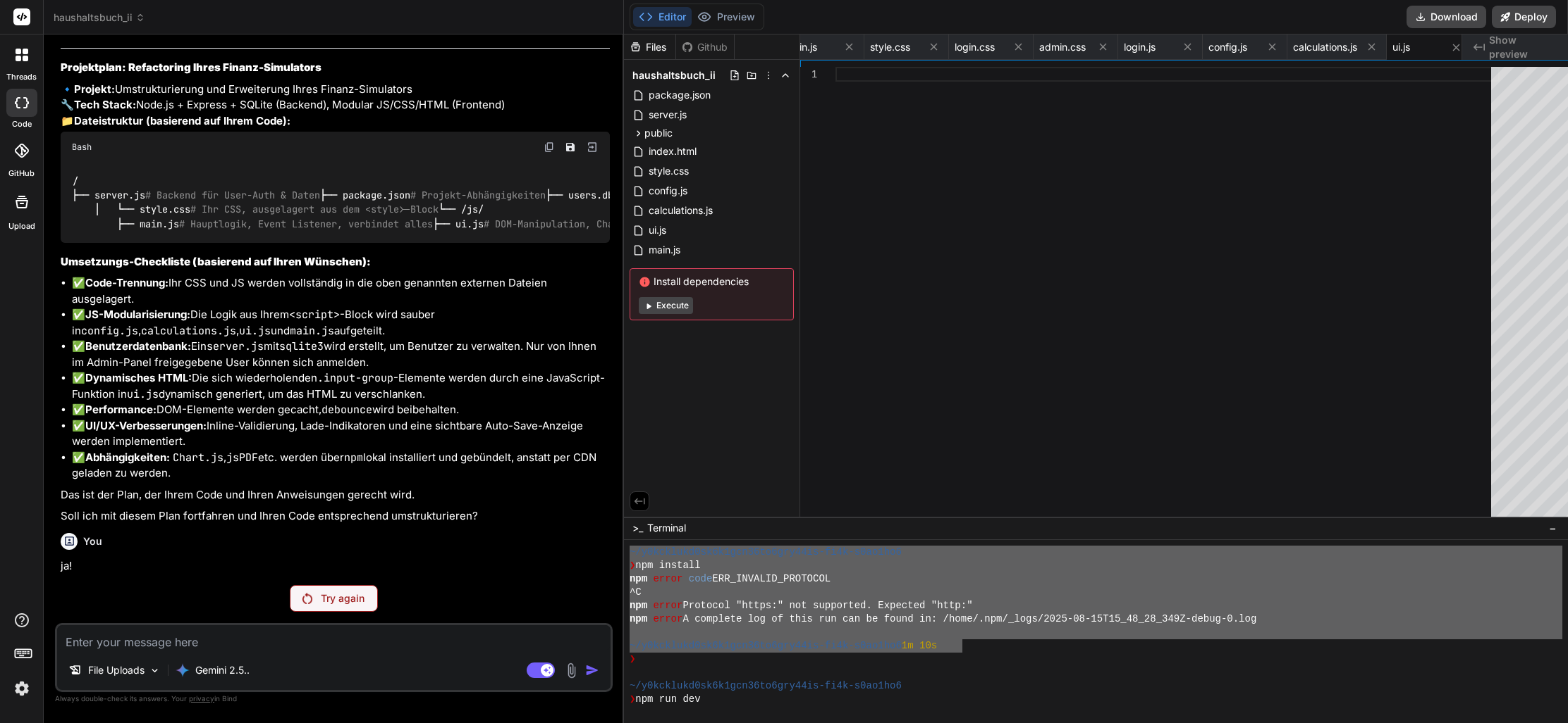
scroll to position [0, 0]
click at [331, 601] on p "Try again" at bounding box center [342, 598] width 43 height 14
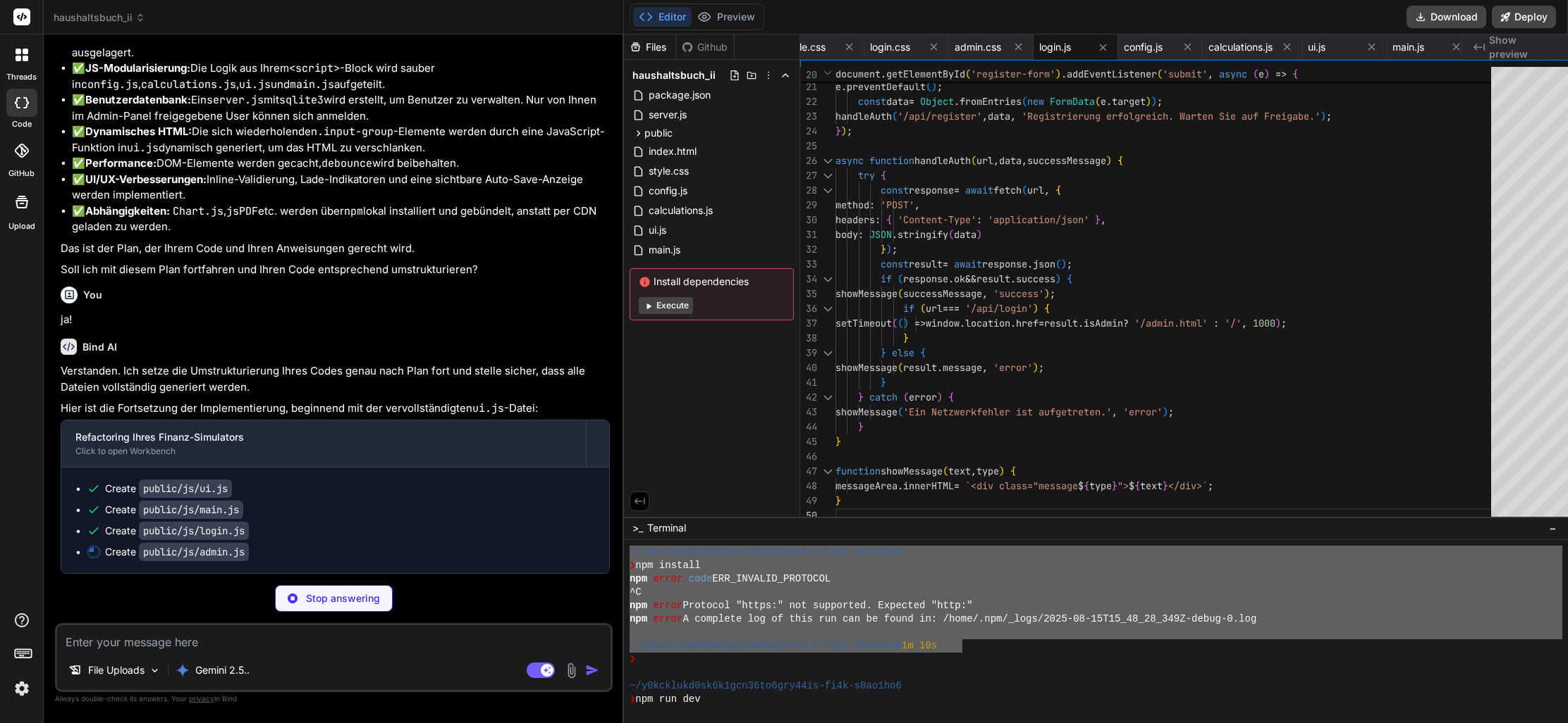
scroll to position [30, 0]
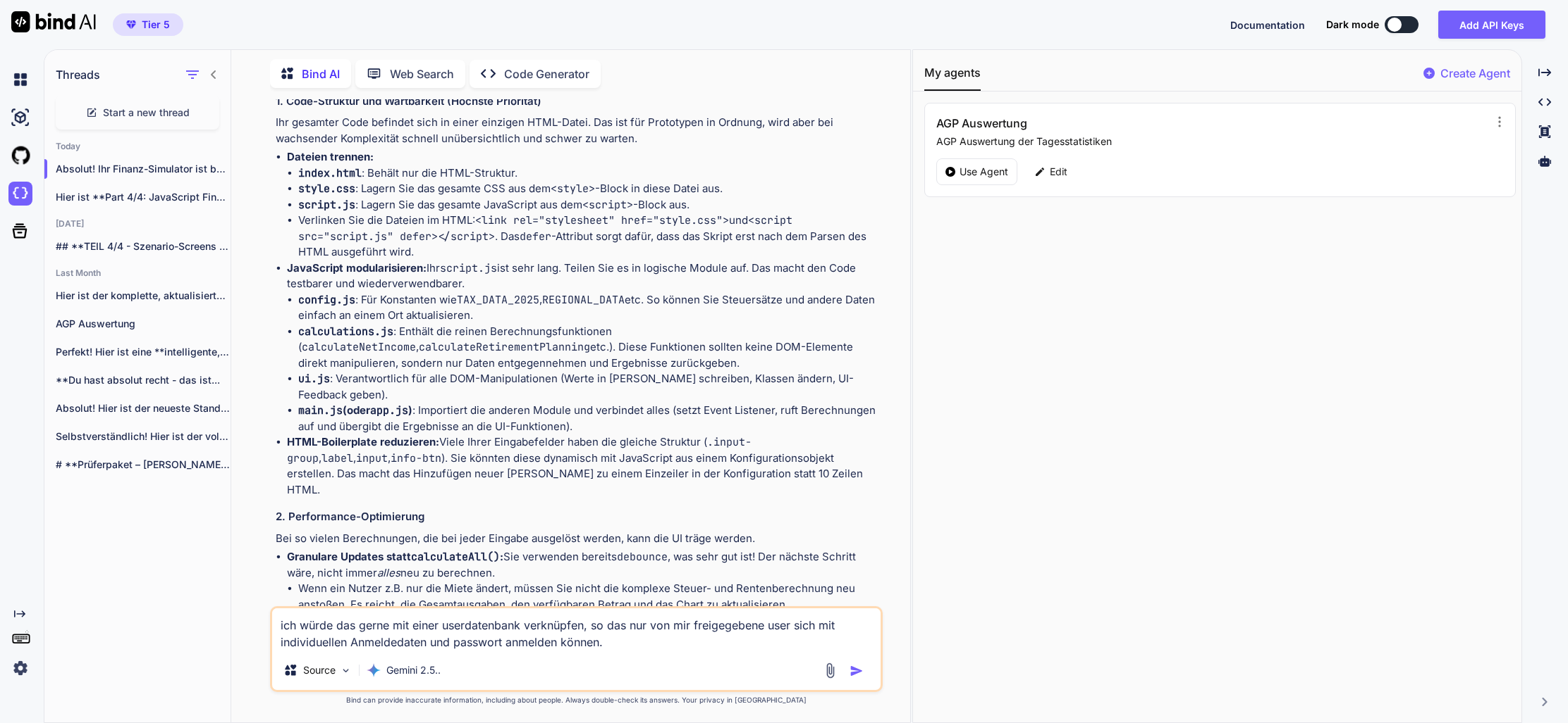
click at [854, 673] on img "button" at bounding box center [856, 671] width 14 height 14
type textarea "x"
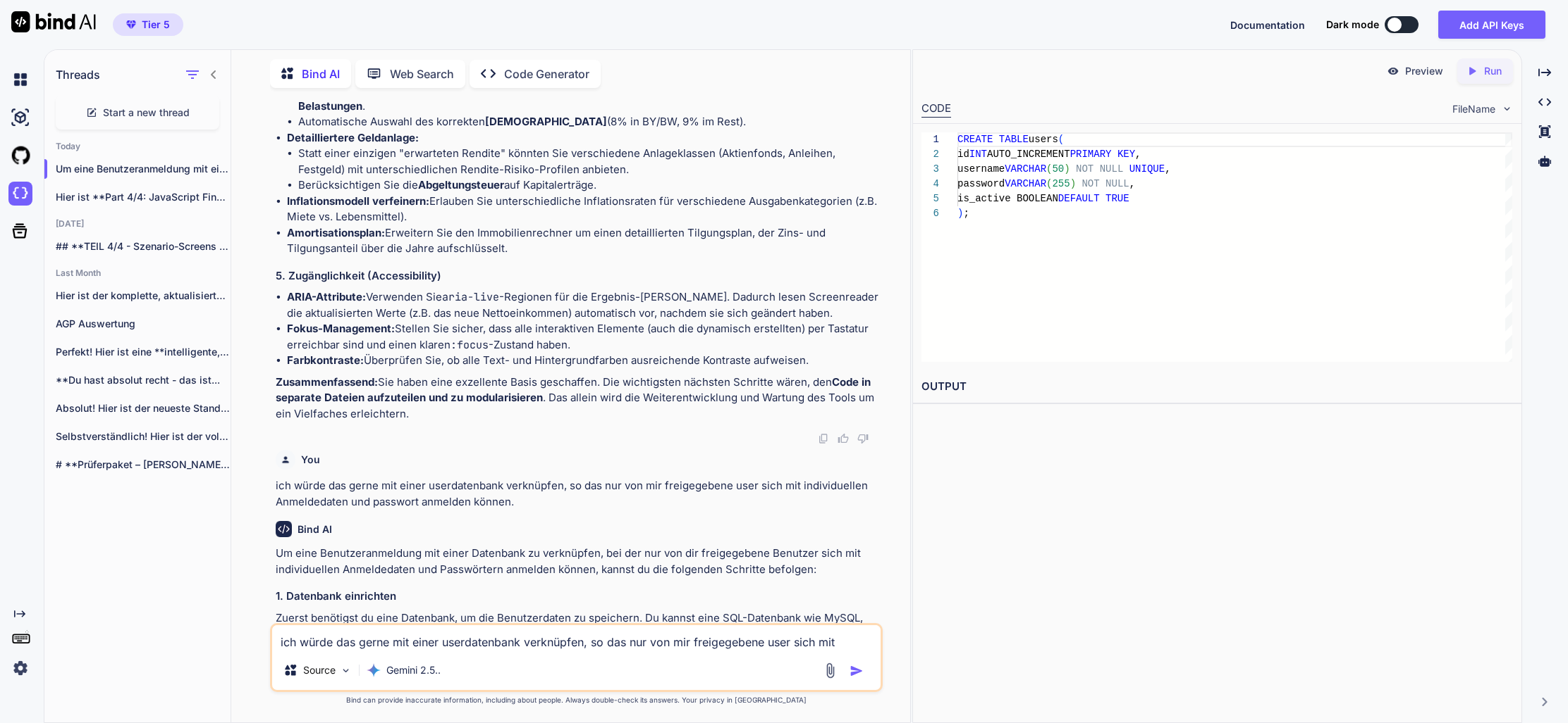
scroll to position [22482, 0]
click at [412, 643] on textarea "ich würde das gerne mit einer userdatenbank verknüpfen, so das nur von mir frei…" at bounding box center [576, 638] width 608 height 25
type textarea "geht das nicht einfacher und kostenfrei?"
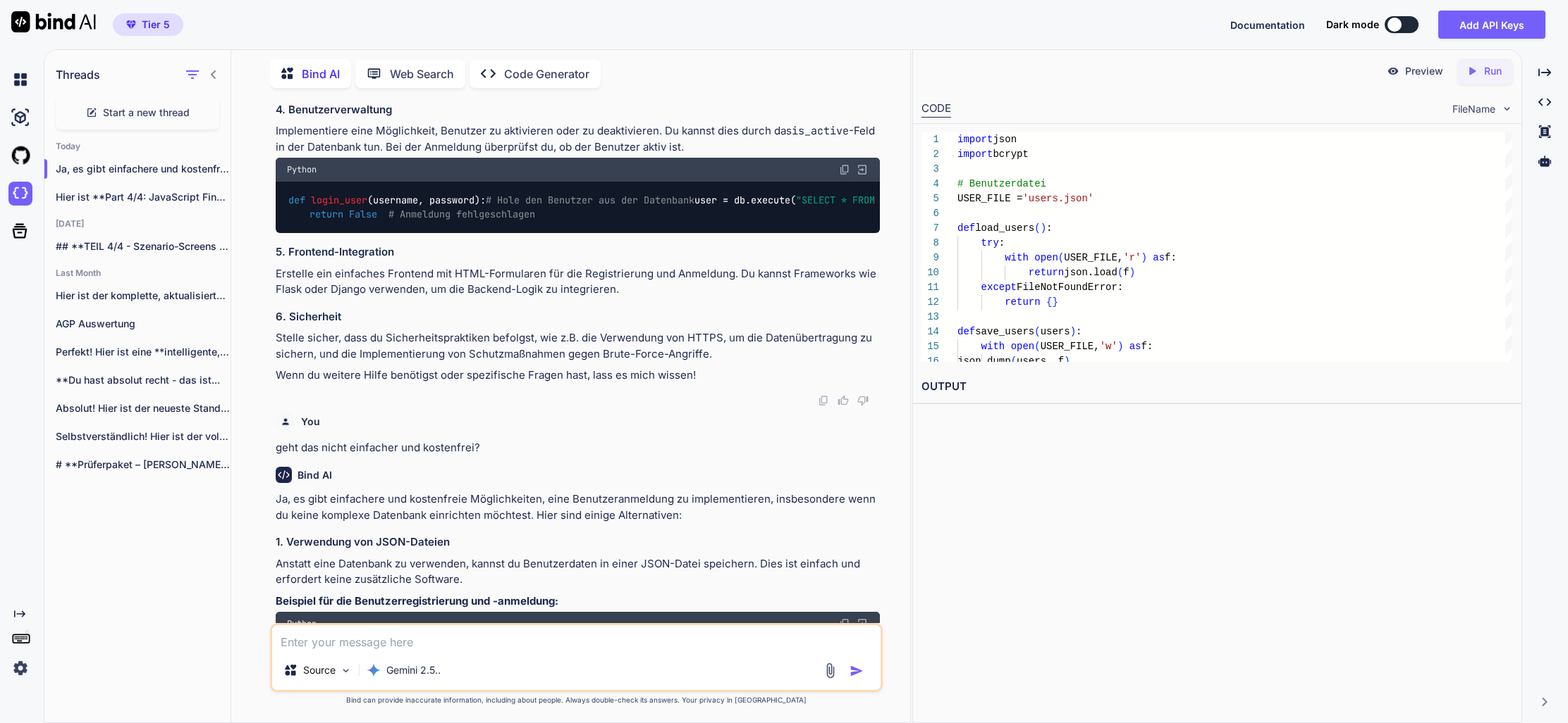
scroll to position [23497, 0]
